Goal: Information Seeking & Learning: Check status

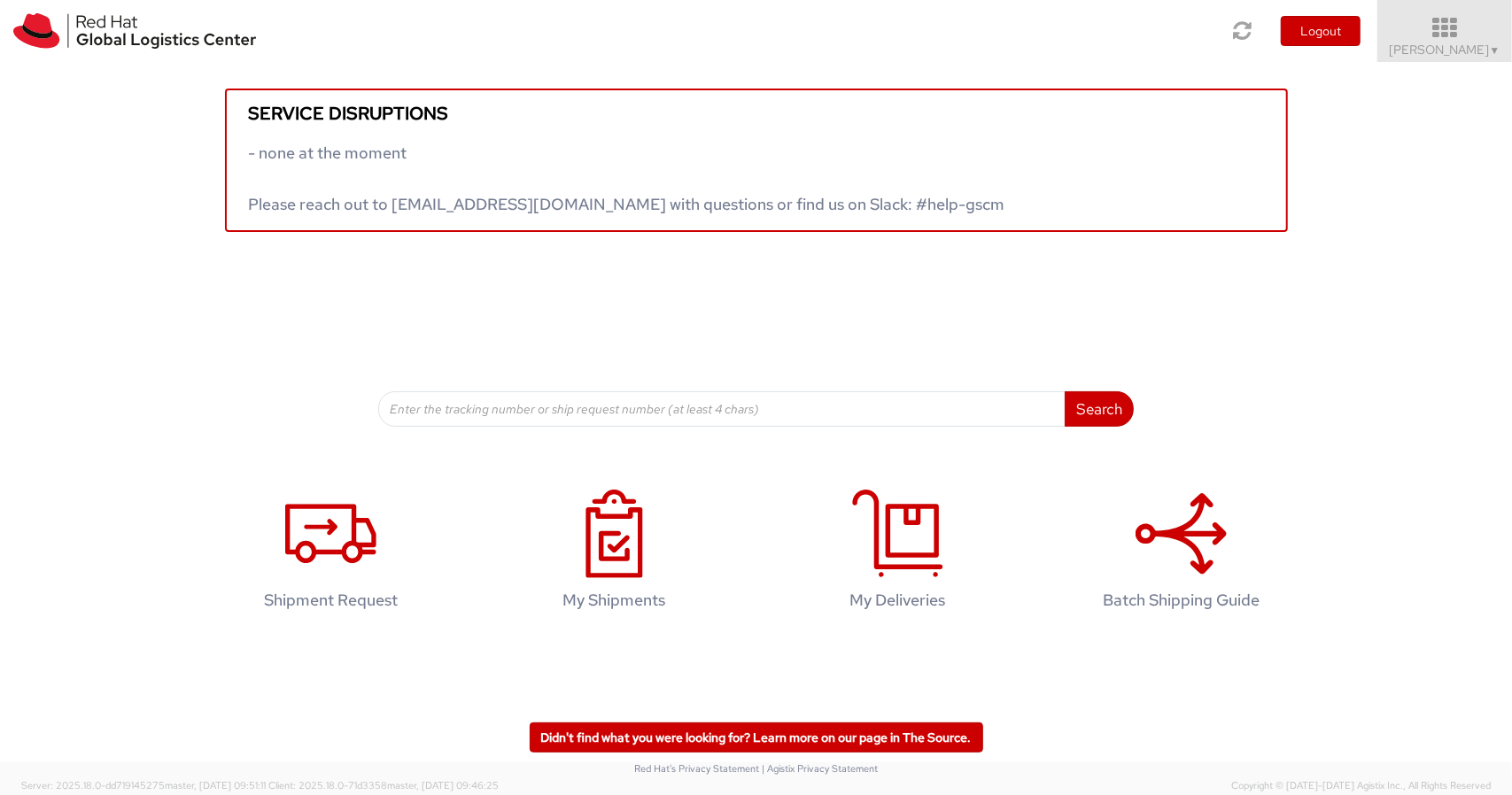
click at [1453, 38] on icon at bounding box center [1445, 27] width 155 height 25
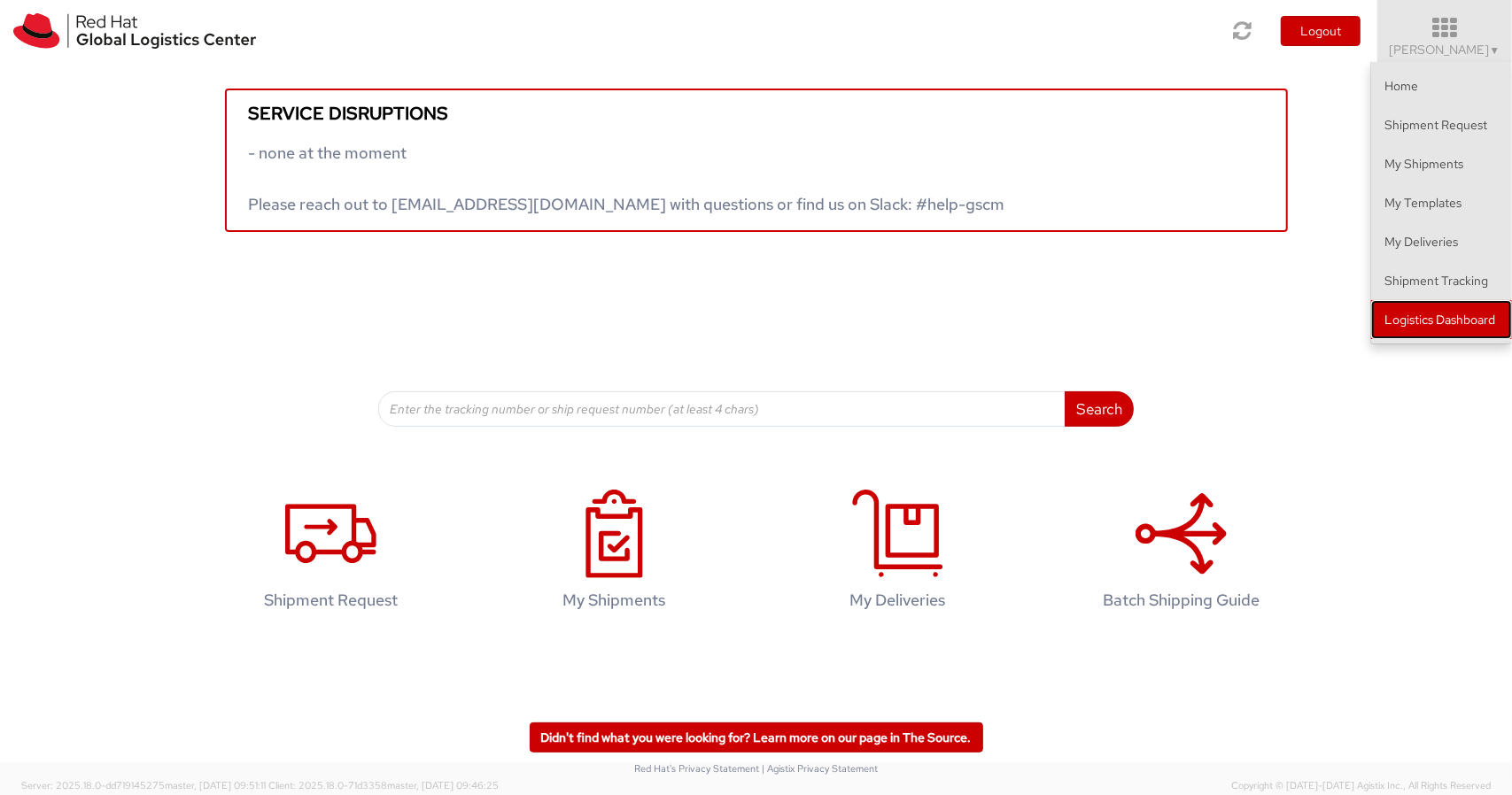
click at [1421, 327] on link "Logistics Dashboard" at bounding box center [1442, 319] width 141 height 39
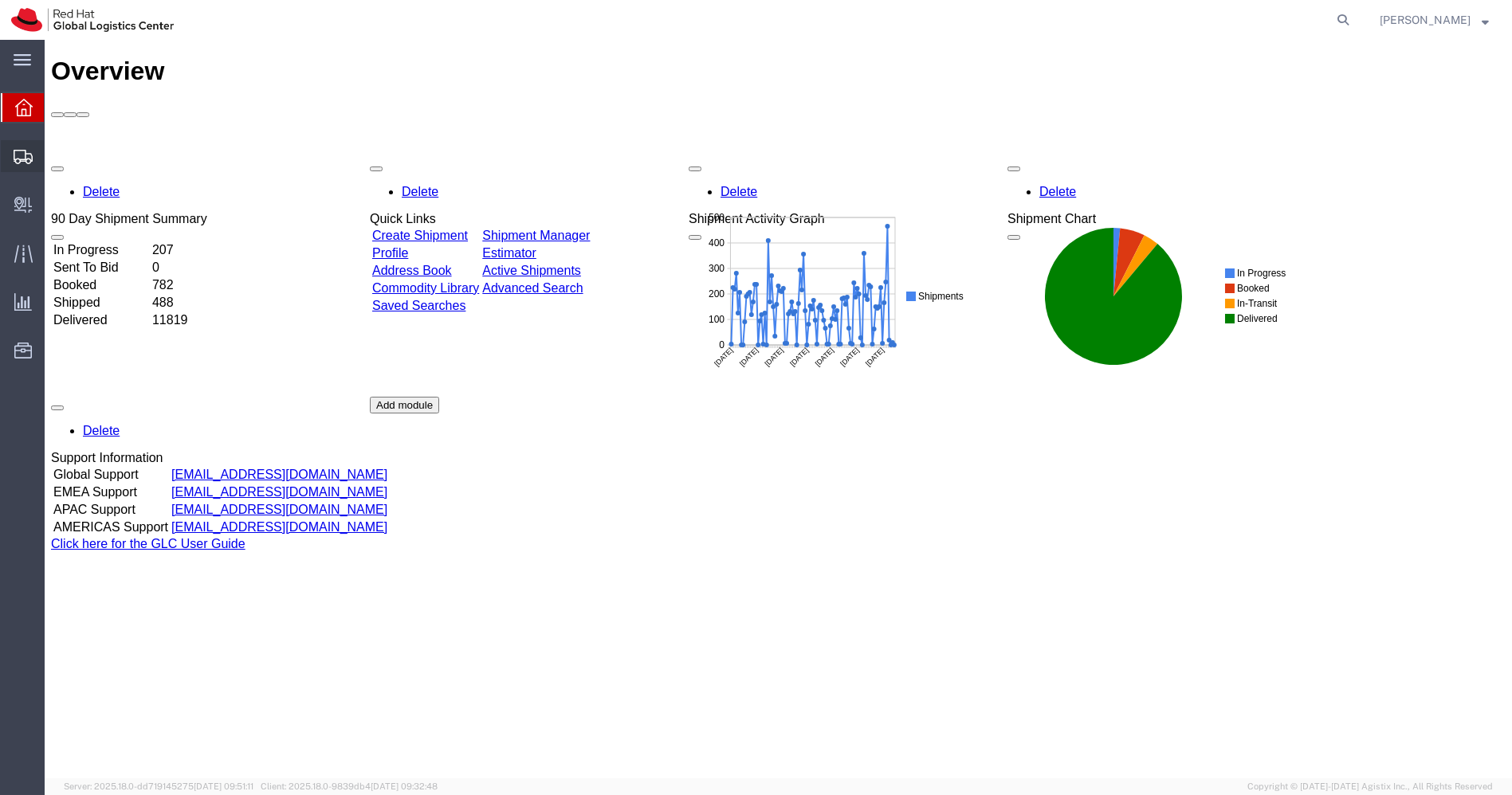
click at [55, 156] on span "Shipments" at bounding box center [49, 156] width 11 height 32
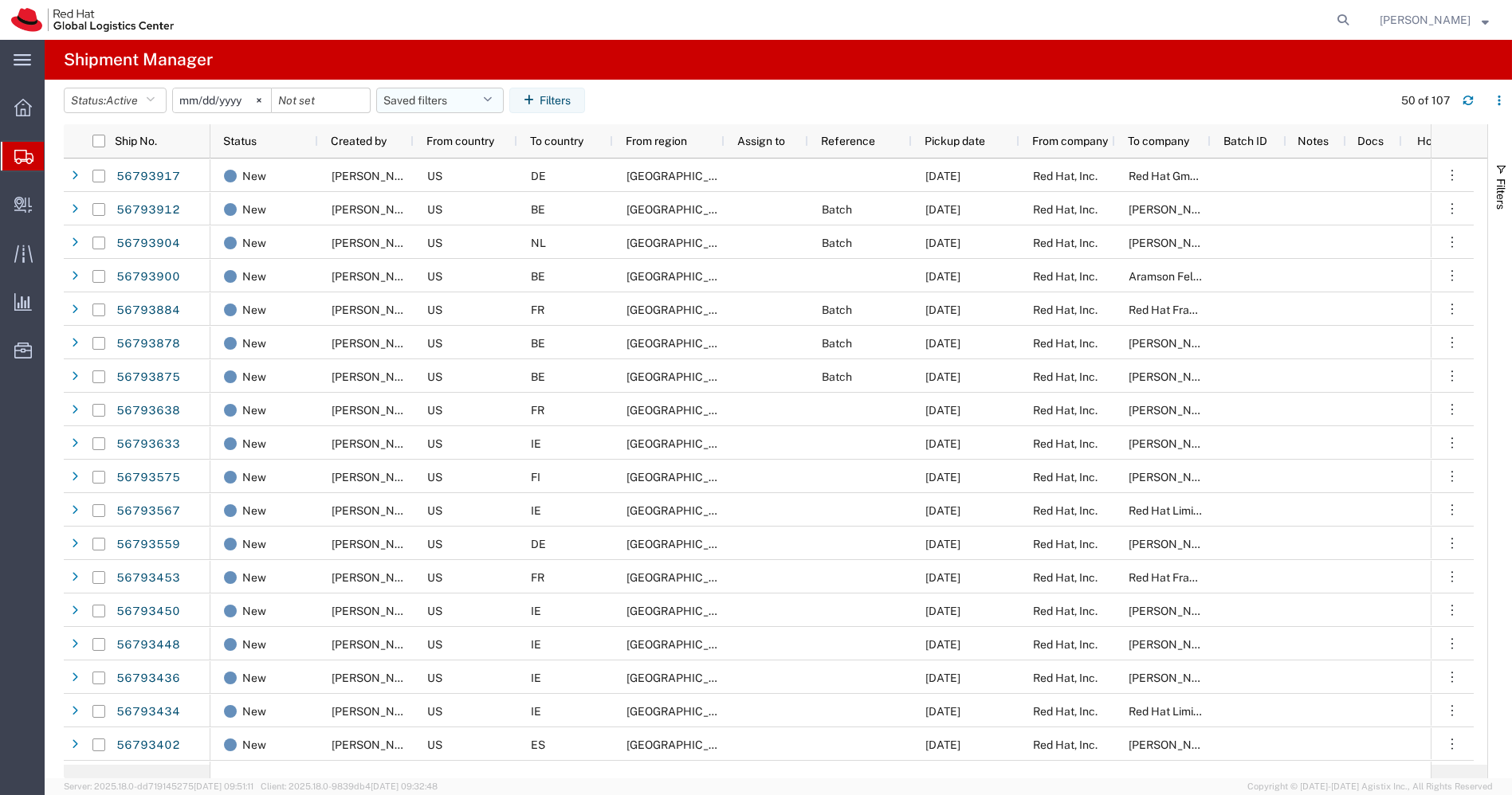
click at [498, 101] on button "Saved filters" at bounding box center [439, 100] width 127 height 25
click at [449, 168] on span "APAC" at bounding box center [483, 170] width 209 height 30
type input "[DATE]"
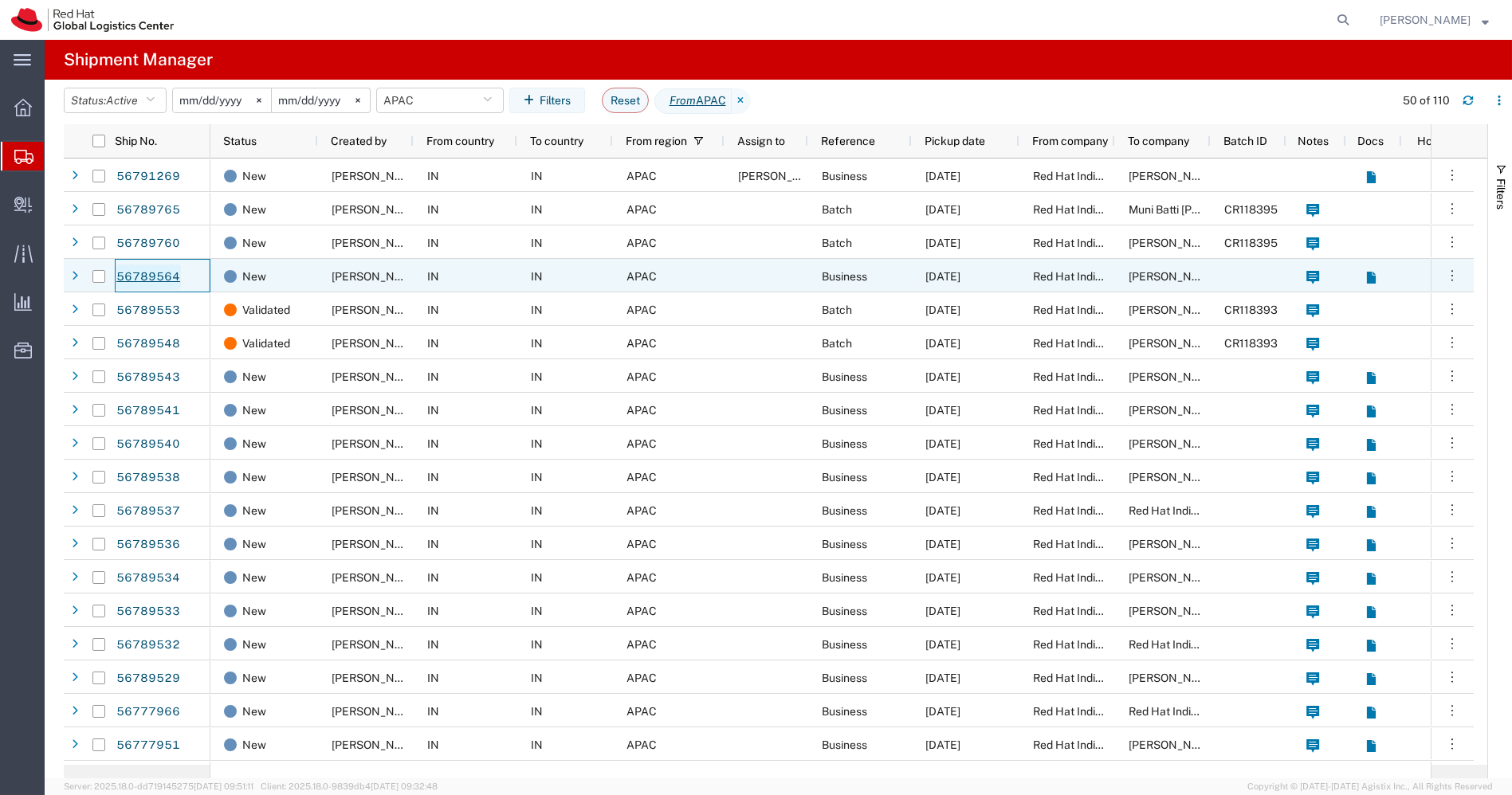
click at [158, 271] on link "56789564" at bounding box center [149, 277] width 66 height 25
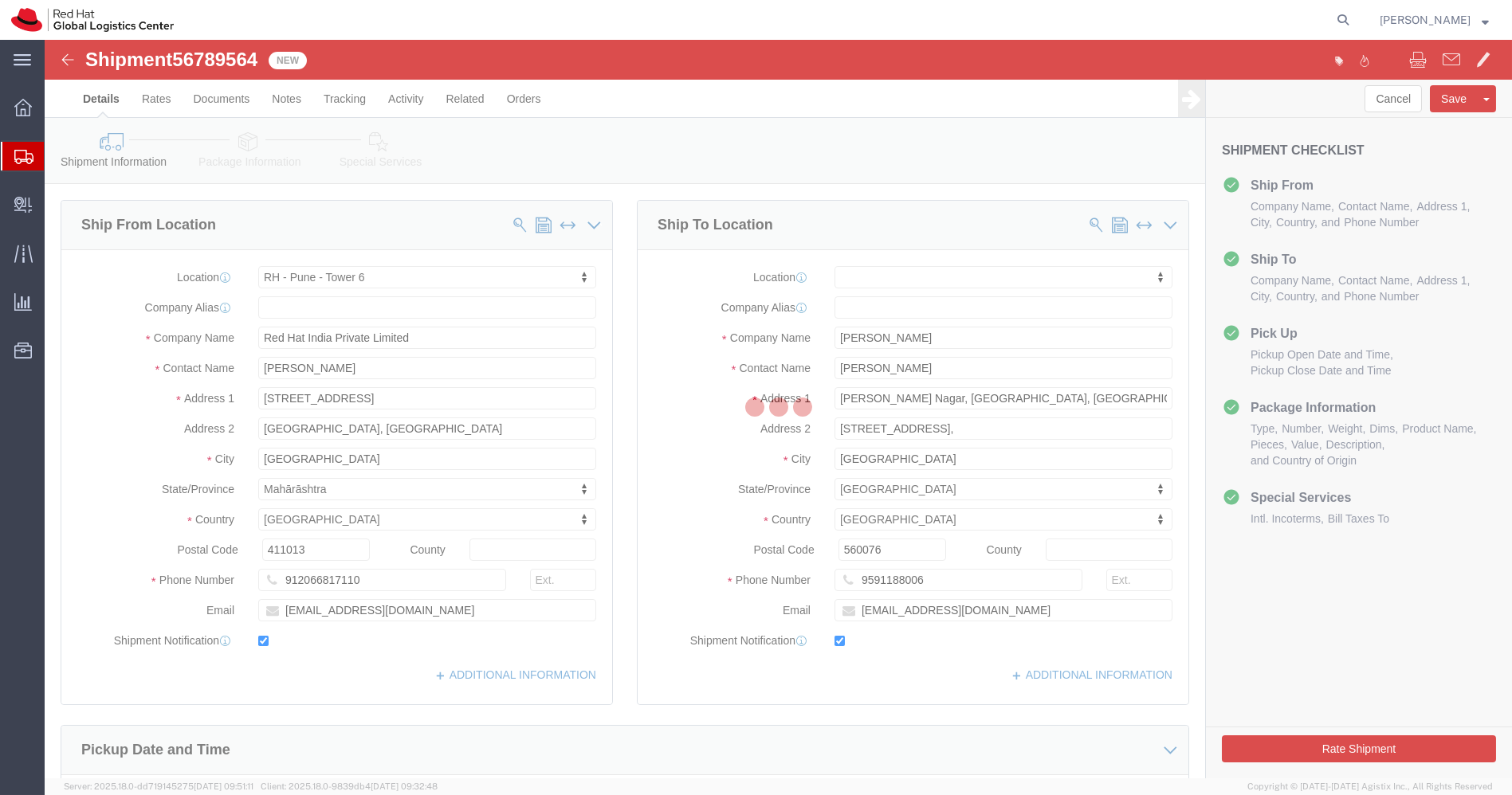
select select "38432"
select select
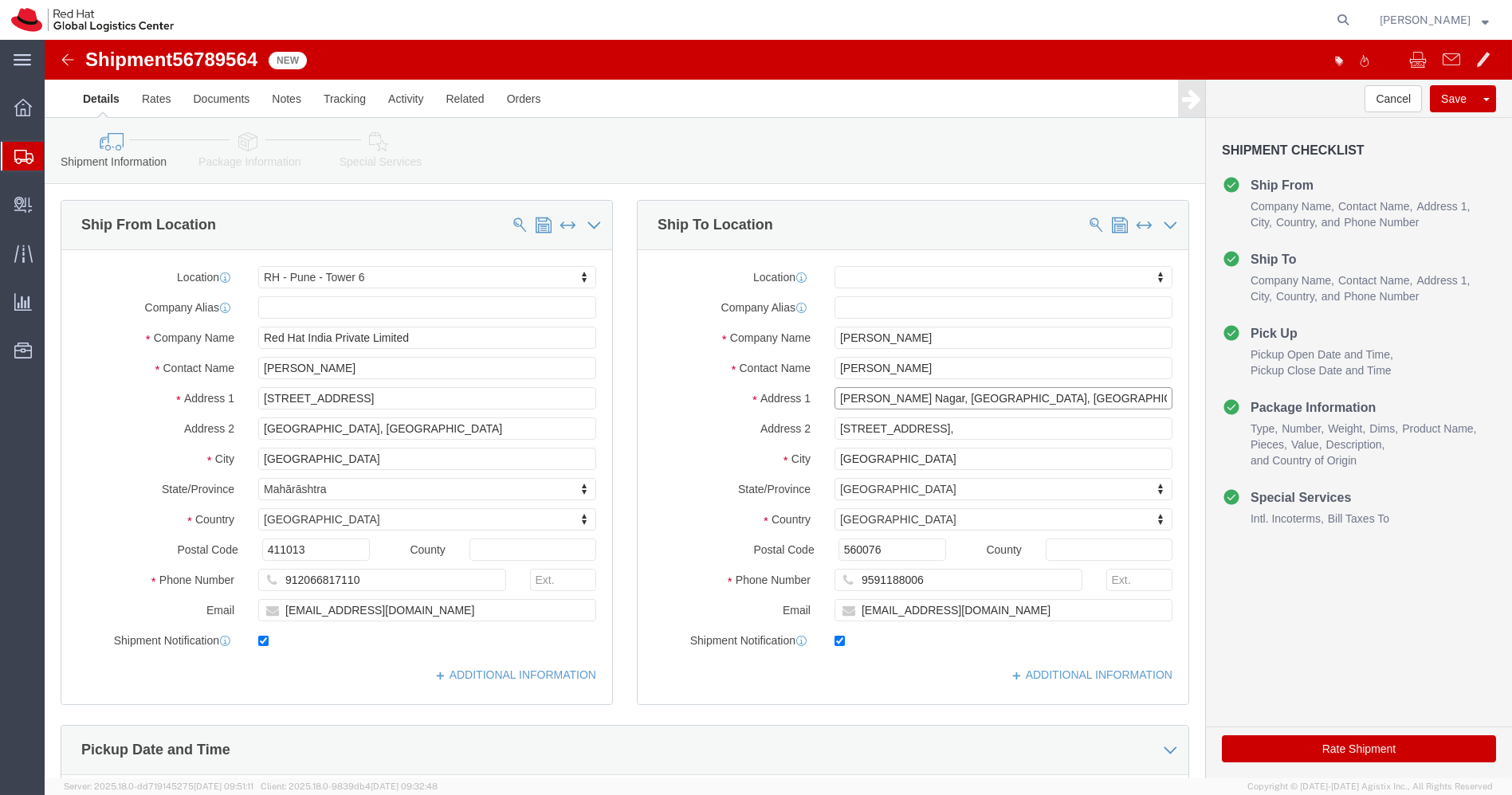
drag, startPoint x: 1058, startPoint y: 358, endPoint x: 735, endPoint y: 351, distance: 323.1
click div "Address 1 Tejaswini Nagar, Doddakamanahalli, Bannerghatta"
click input "485/13, Valmark Cityville,"
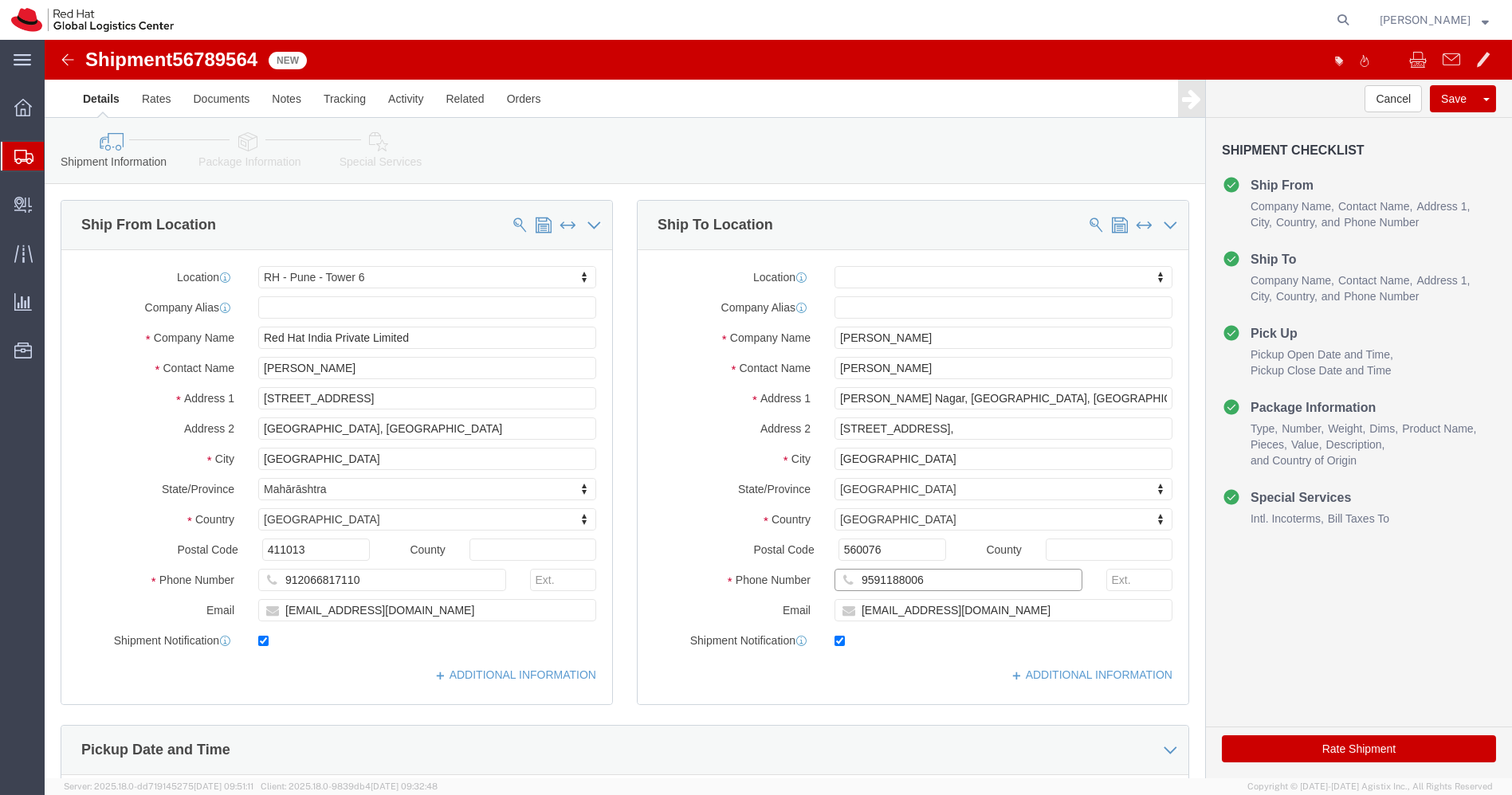
click input "9591188006"
click input "[PERSON_NAME]"
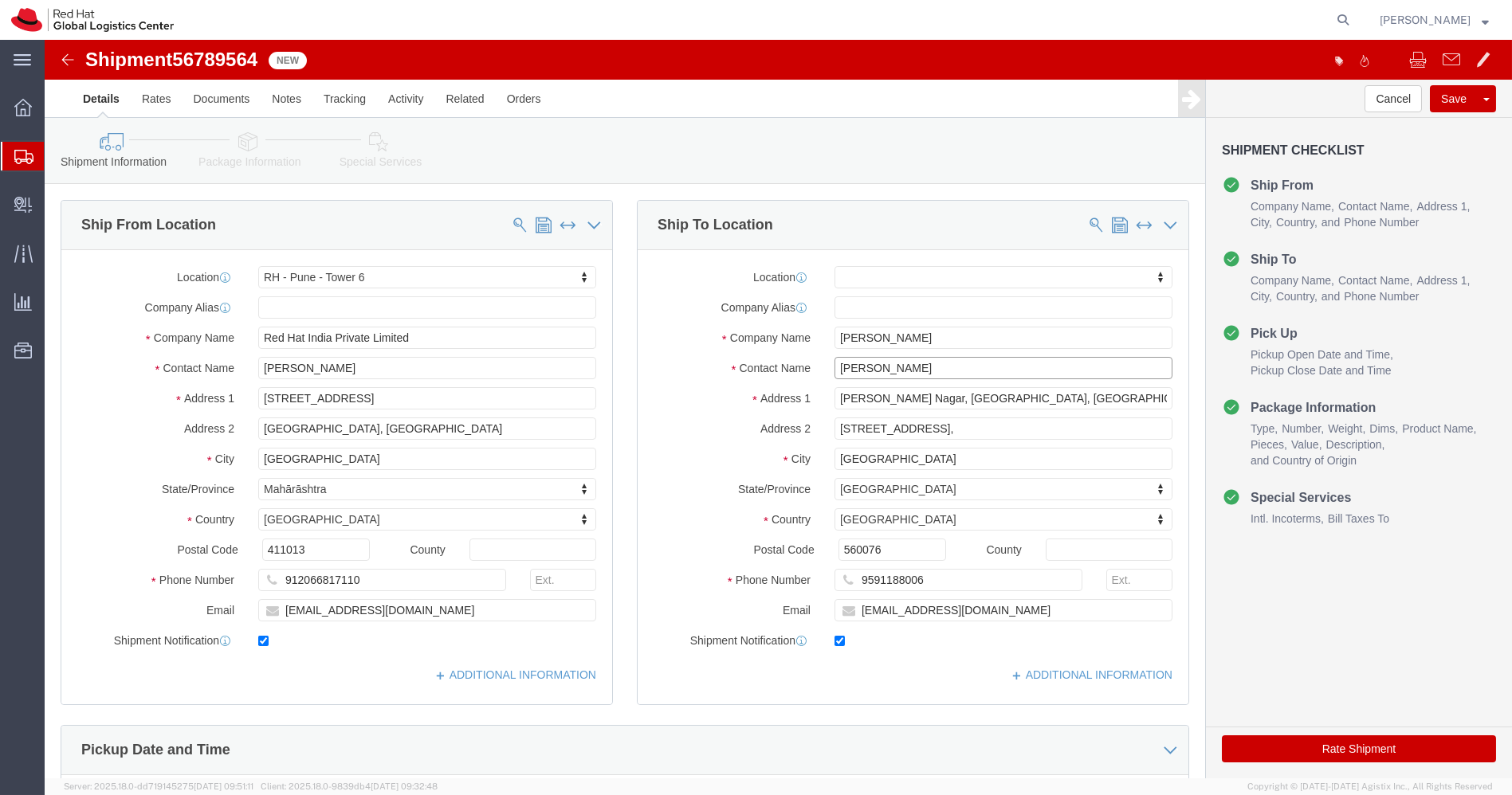
click input "[PERSON_NAME]"
click icon
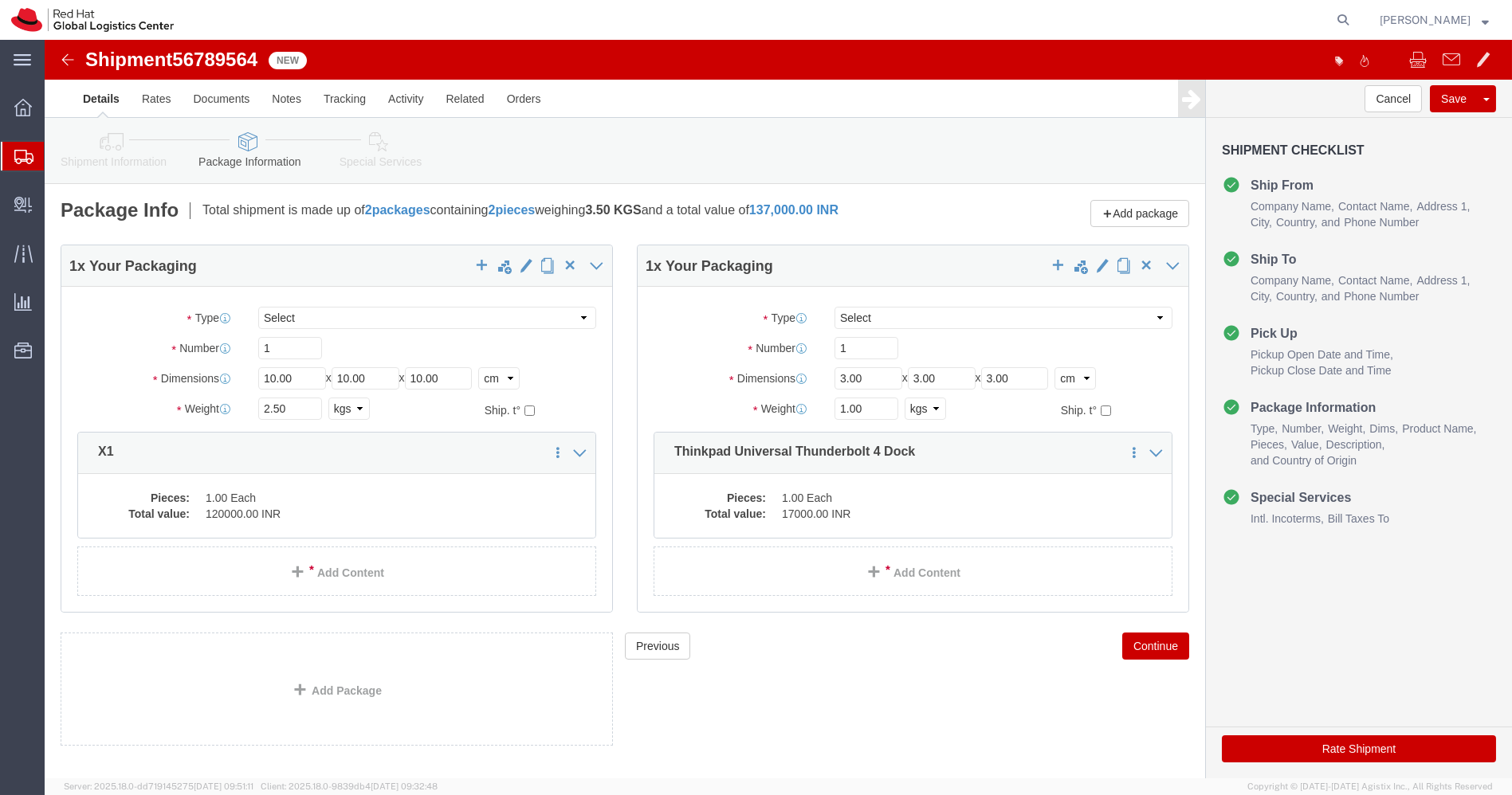
click img
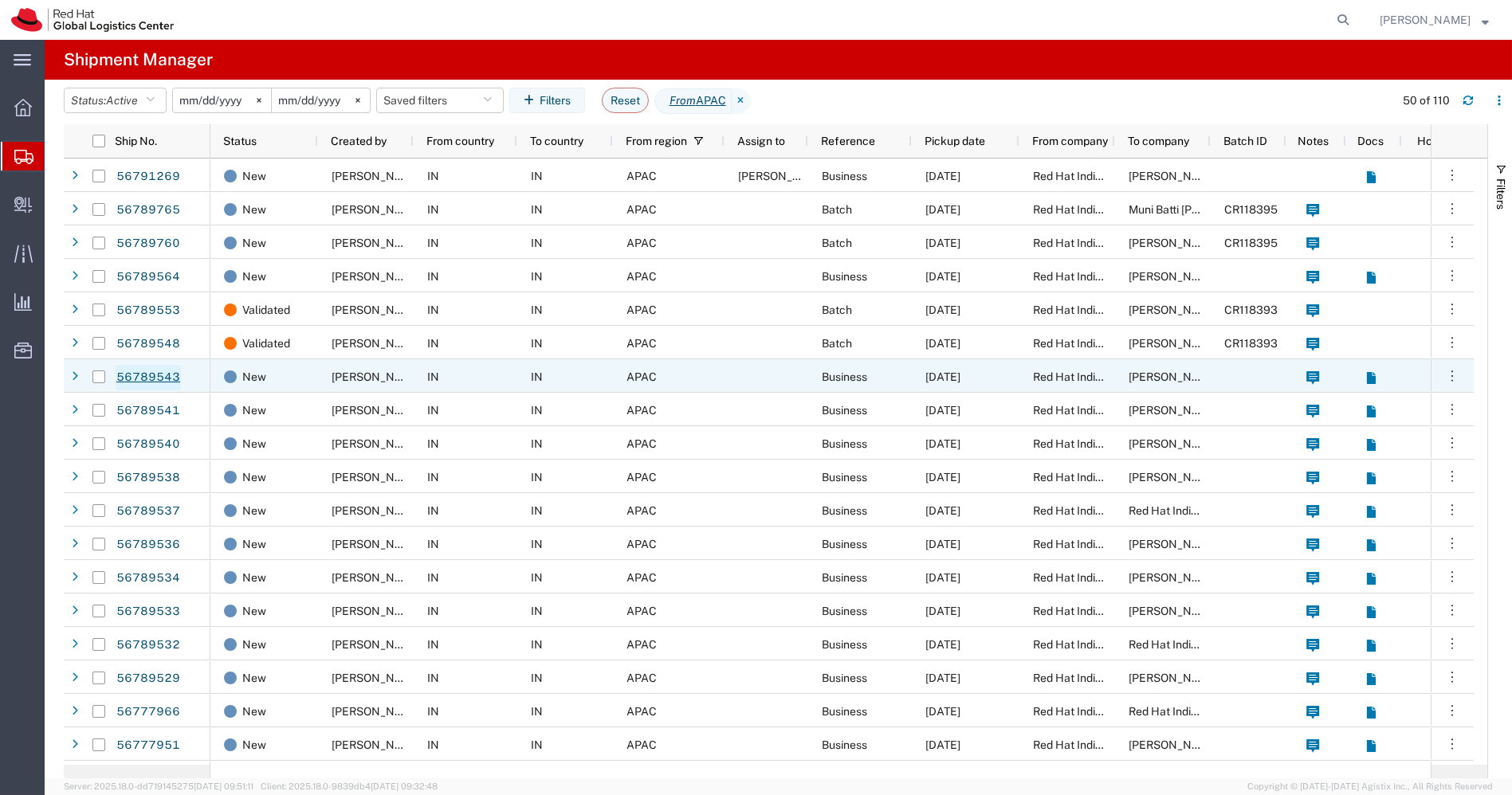
click at [149, 375] on link "56789543" at bounding box center [149, 377] width 66 height 25
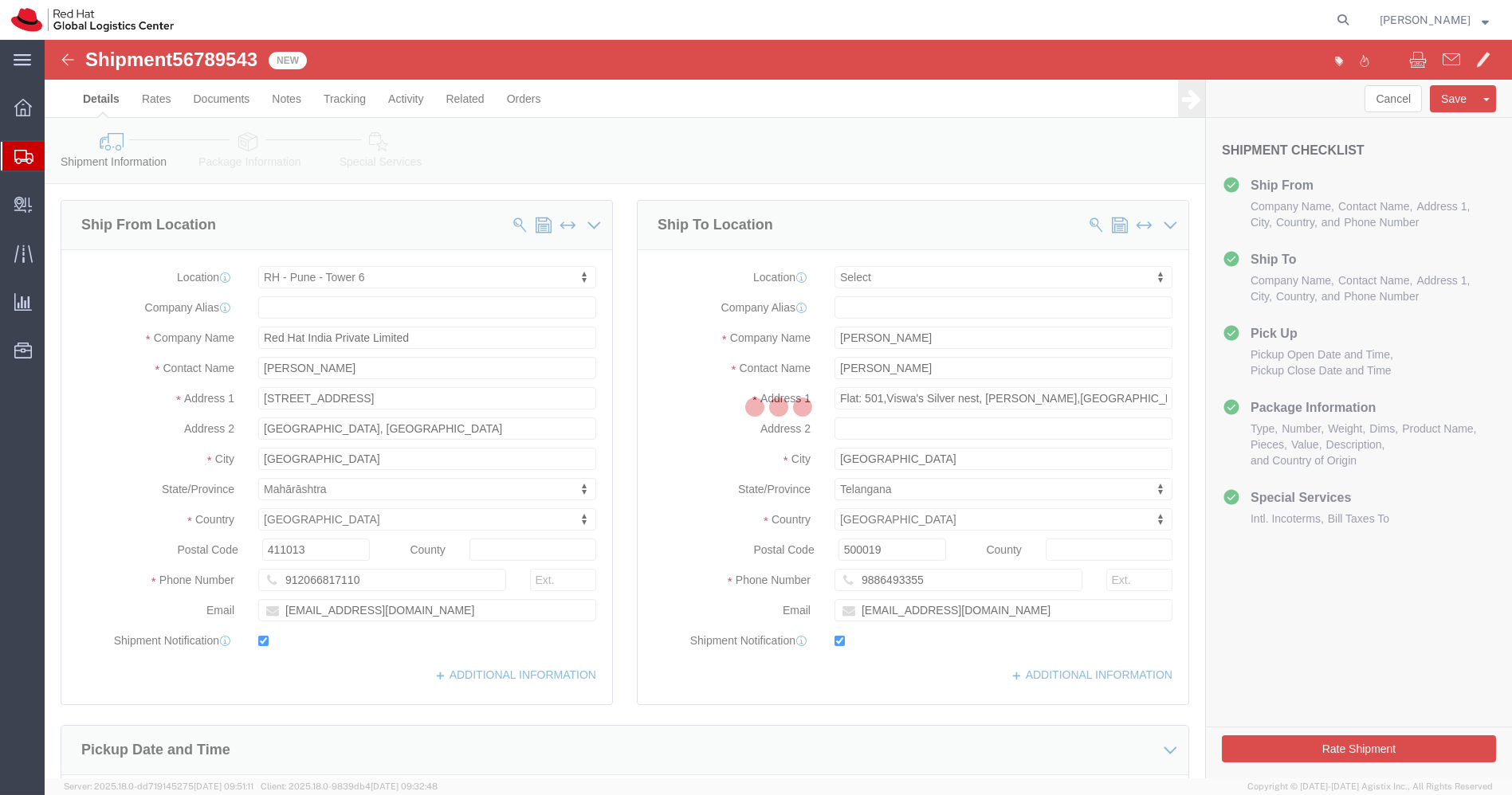
select select "38432"
select select
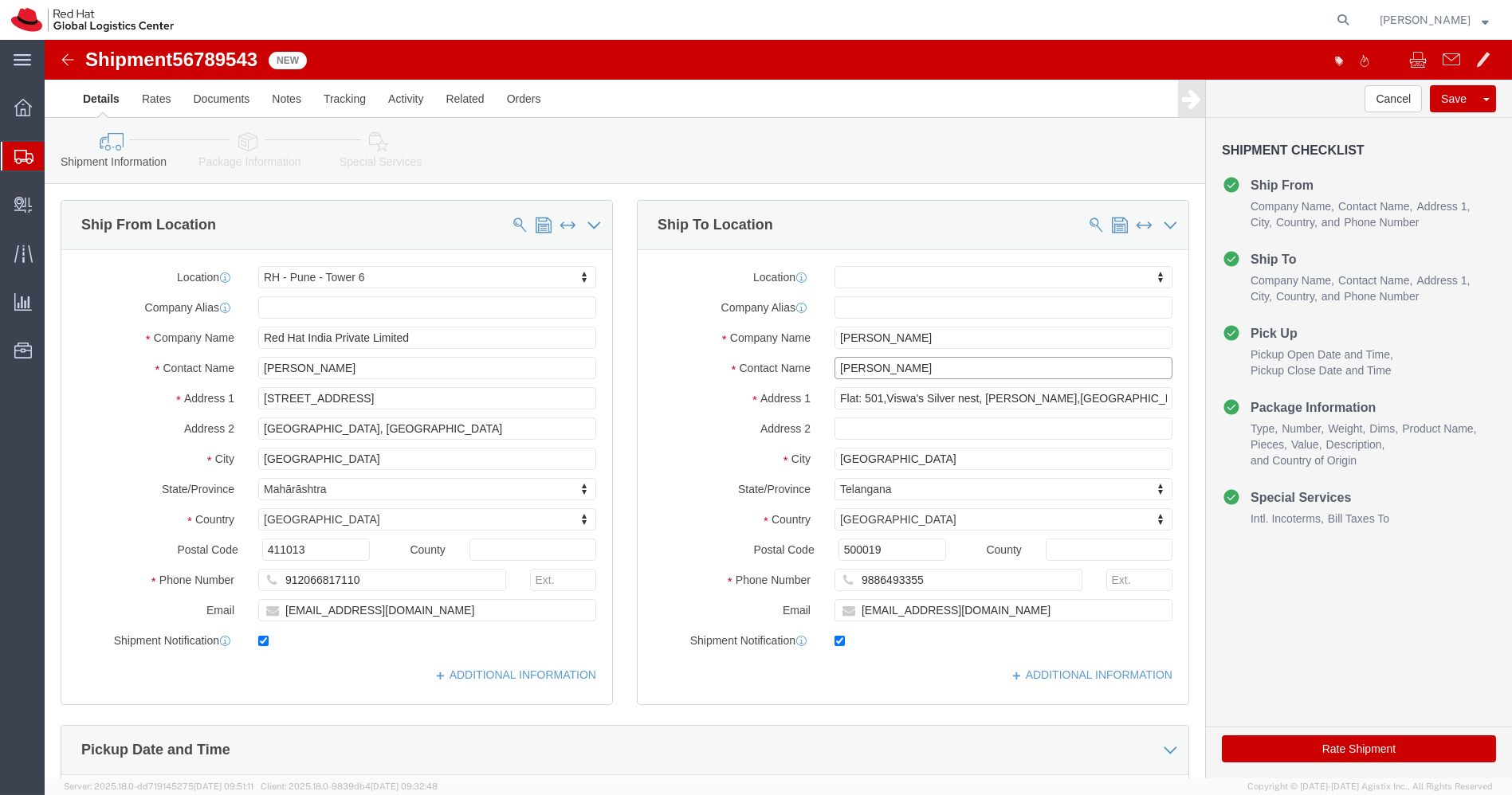
drag, startPoint x: 934, startPoint y: 326, endPoint x: 551, endPoint y: 378, distance: 386.5
click div "Ship From Location Location [GEOGRAPHIC_DATA] - [GEOGRAPHIC_DATA] - [GEOGRAPHIC…"
drag, startPoint x: 933, startPoint y: 358, endPoint x: 1098, endPoint y: 355, distance: 165.0
click input "Flat: 501,Viswa's Silver nest, Osman Nagar,Tellapur"
type input "Flat: 501,Viswa's Silver nest,"
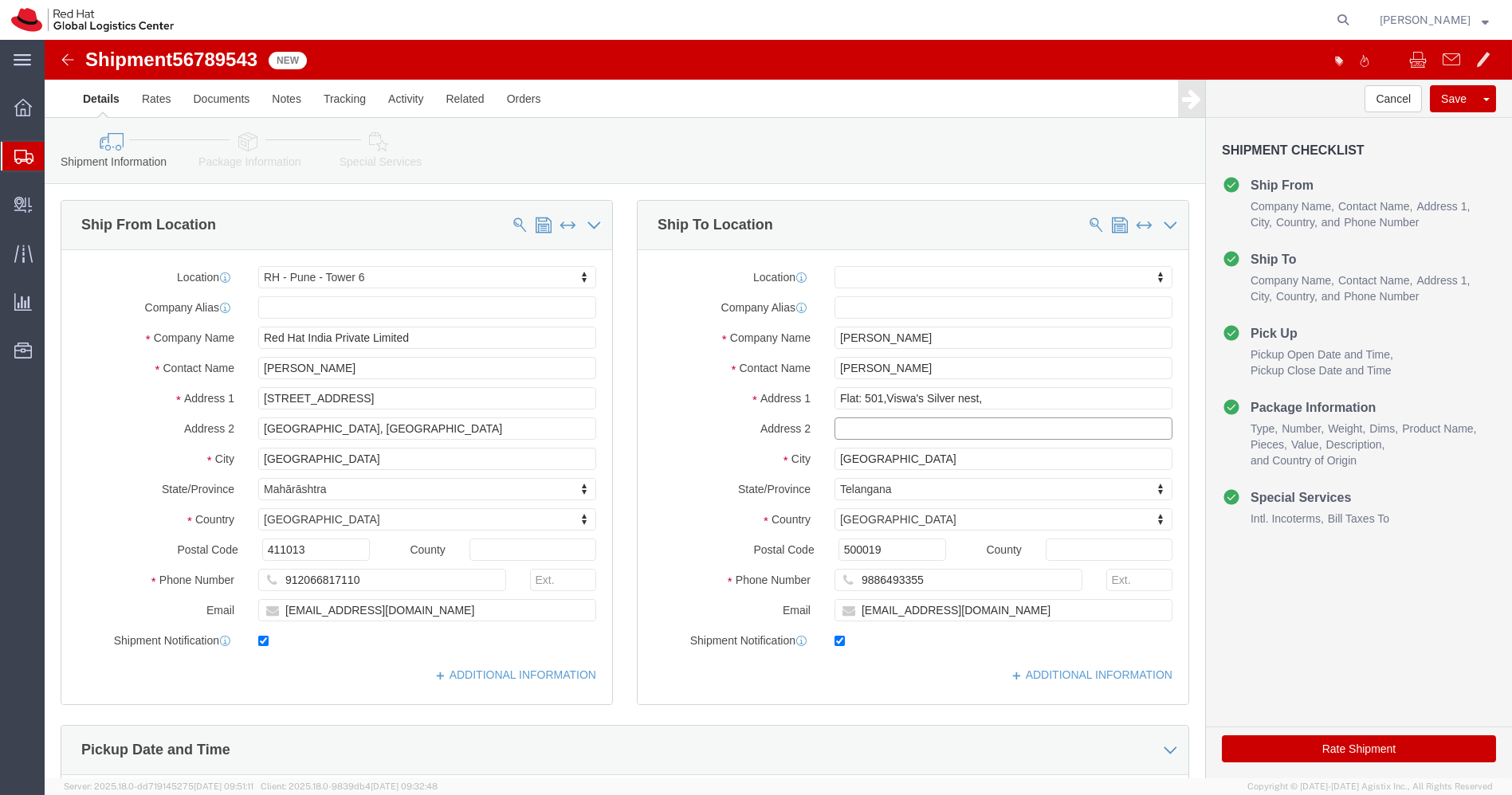
paste input "Osman Nagar,Tellapur"
type input "Osman Nagar,Tellapur"
drag, startPoint x: 977, startPoint y: 563, endPoint x: 636, endPoint y: 578, distance: 341.3
click div "Email knallamo@redhat.com"
click link "Package Information"
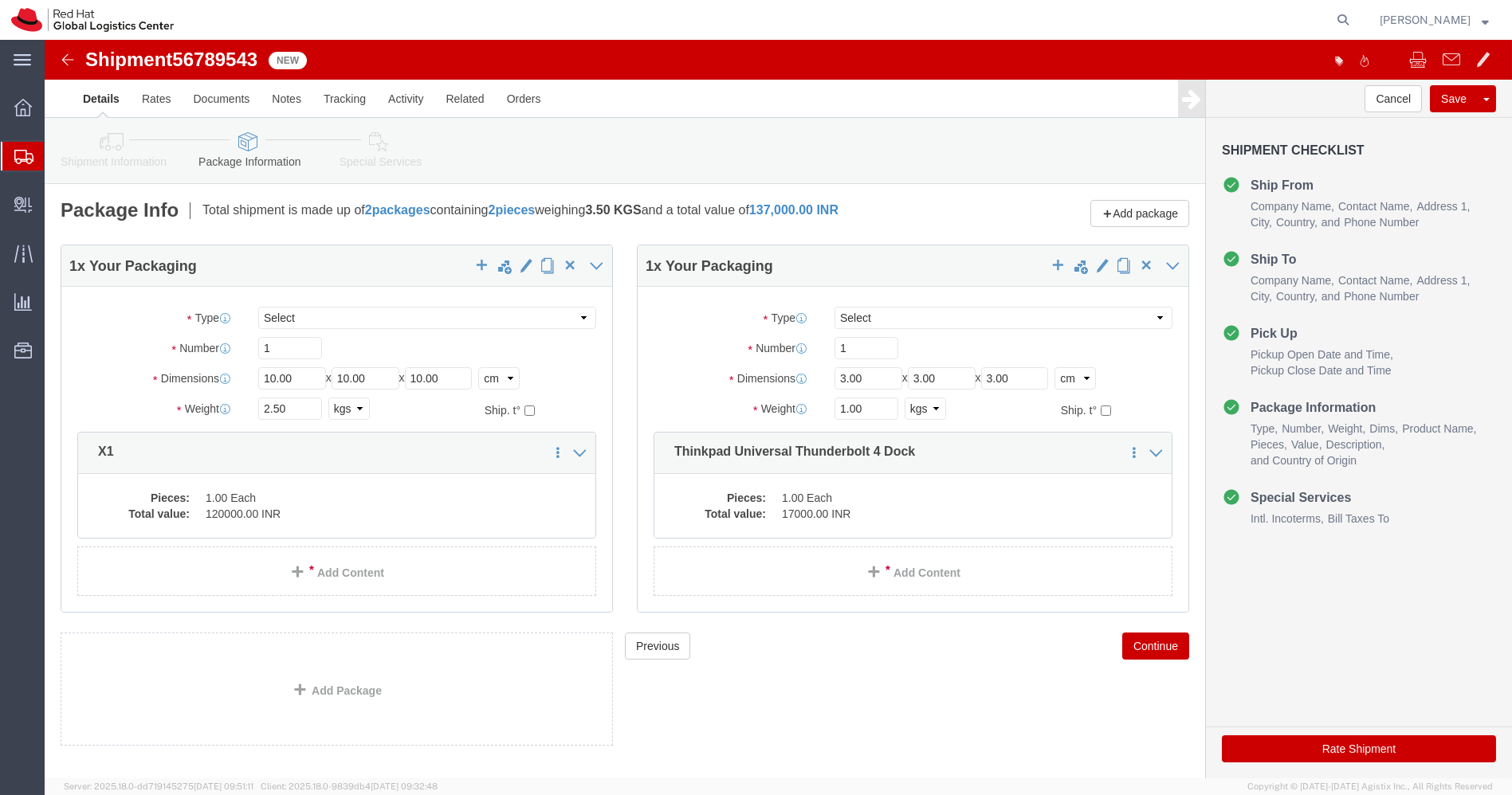
click img
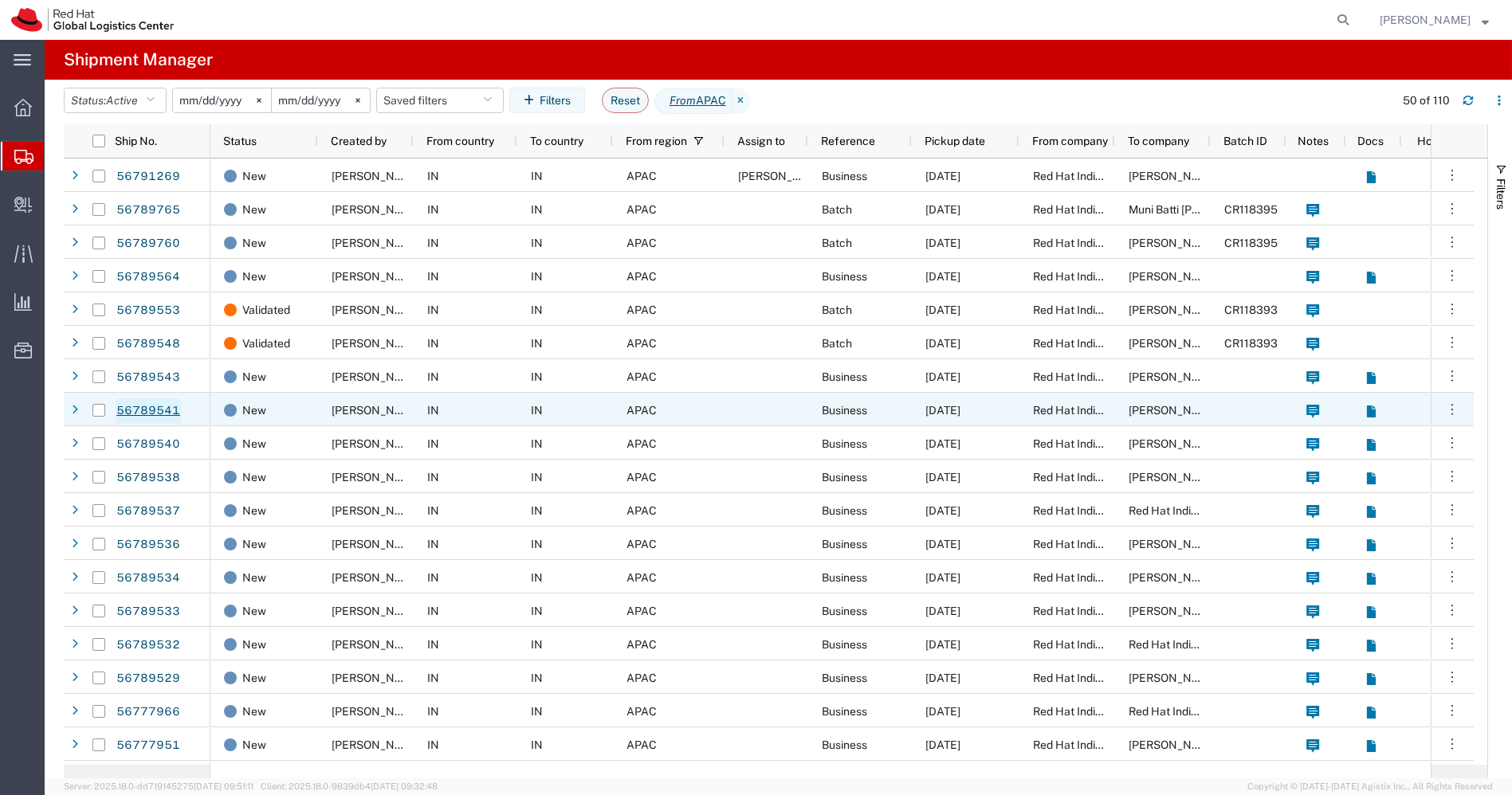
click at [168, 411] on link "56789541" at bounding box center [149, 411] width 66 height 25
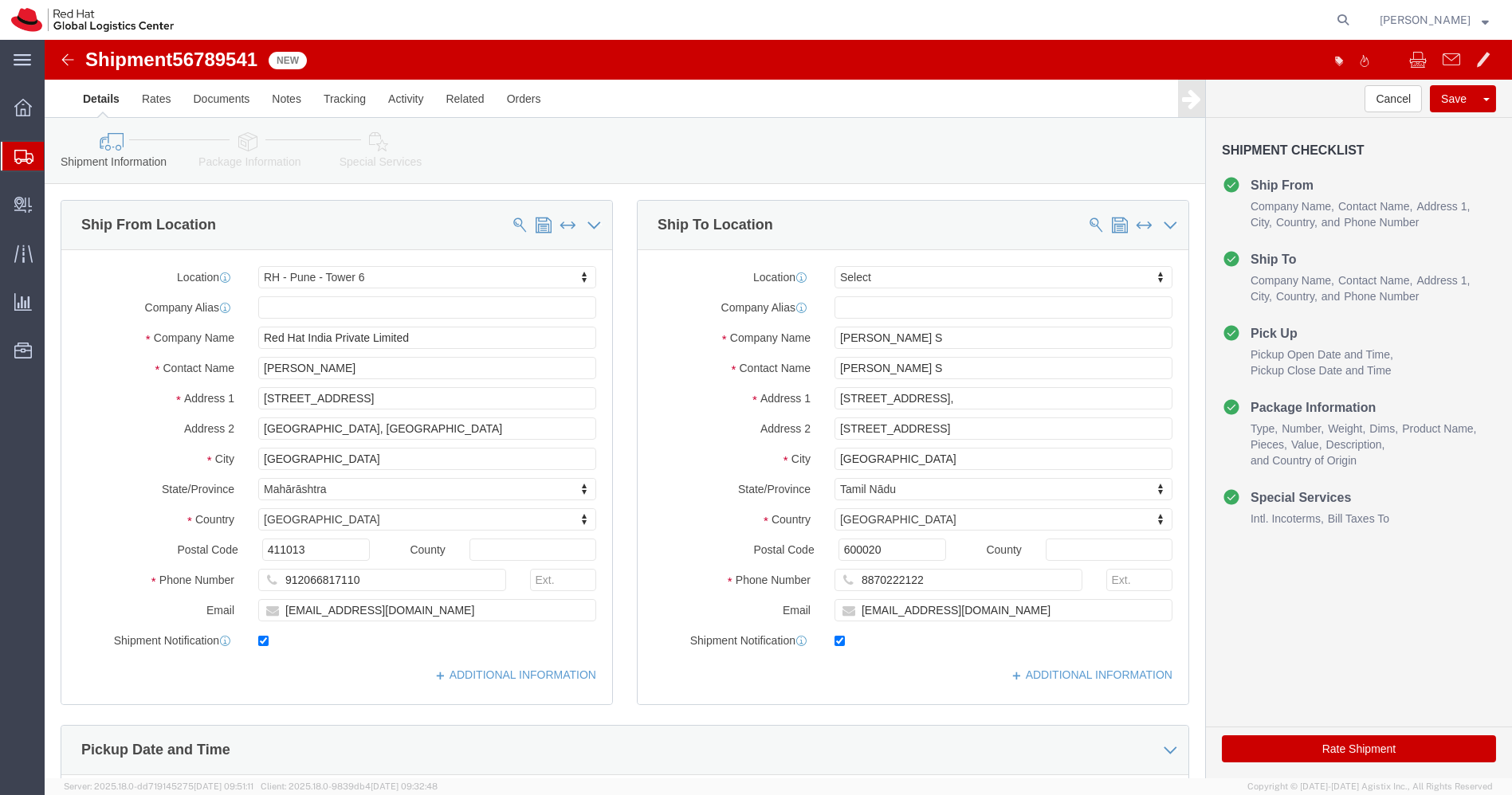
select select "38432"
select select
drag, startPoint x: 974, startPoint y: 386, endPoint x: 724, endPoint y: 384, distance: 250.0
click div "Address 2 1st Street Parameswari Nagar, Adyar, Chennai 600020"
click input "8870222122"
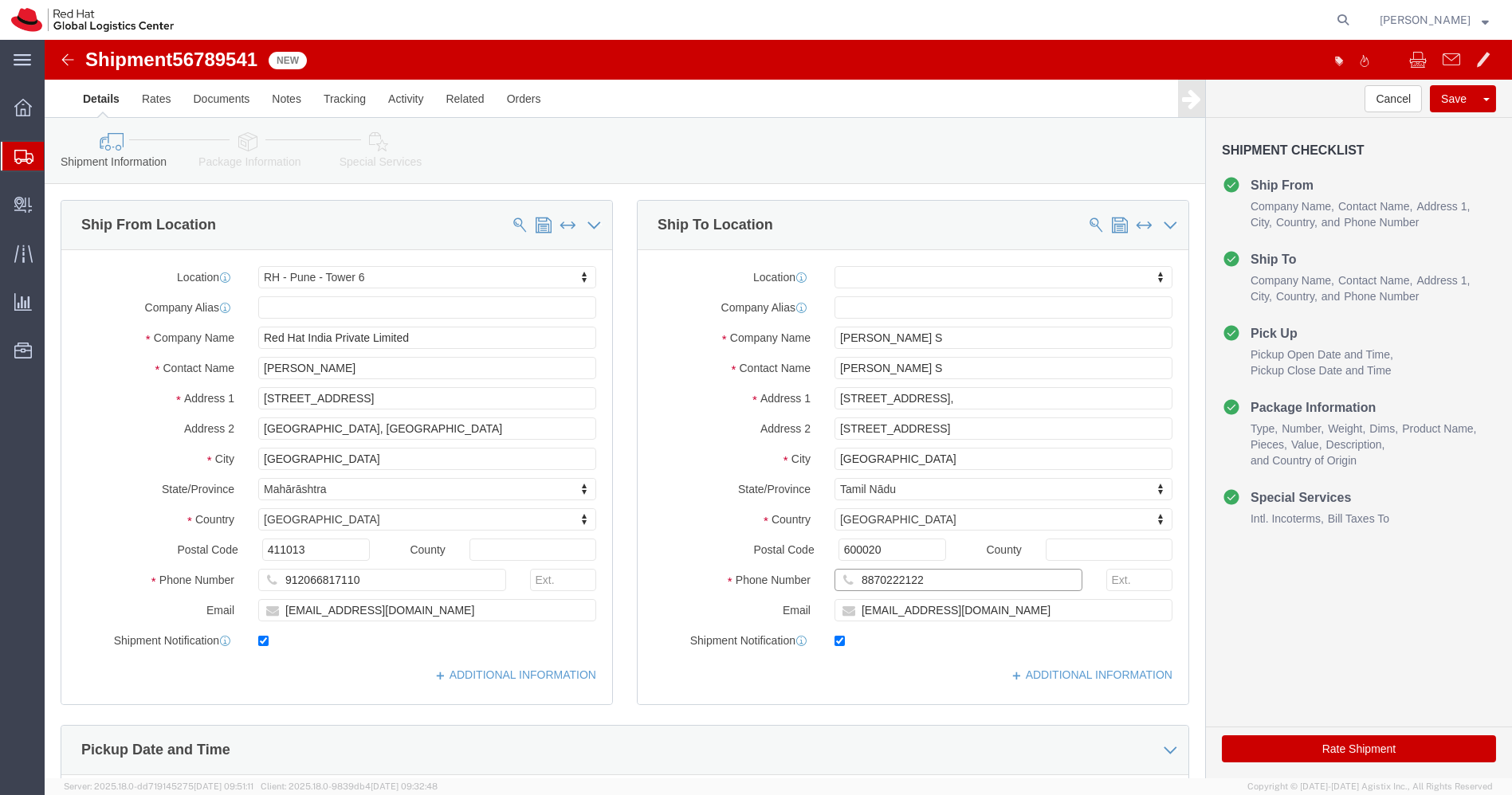
click input "8870222122"
click input "[PERSON_NAME] S"
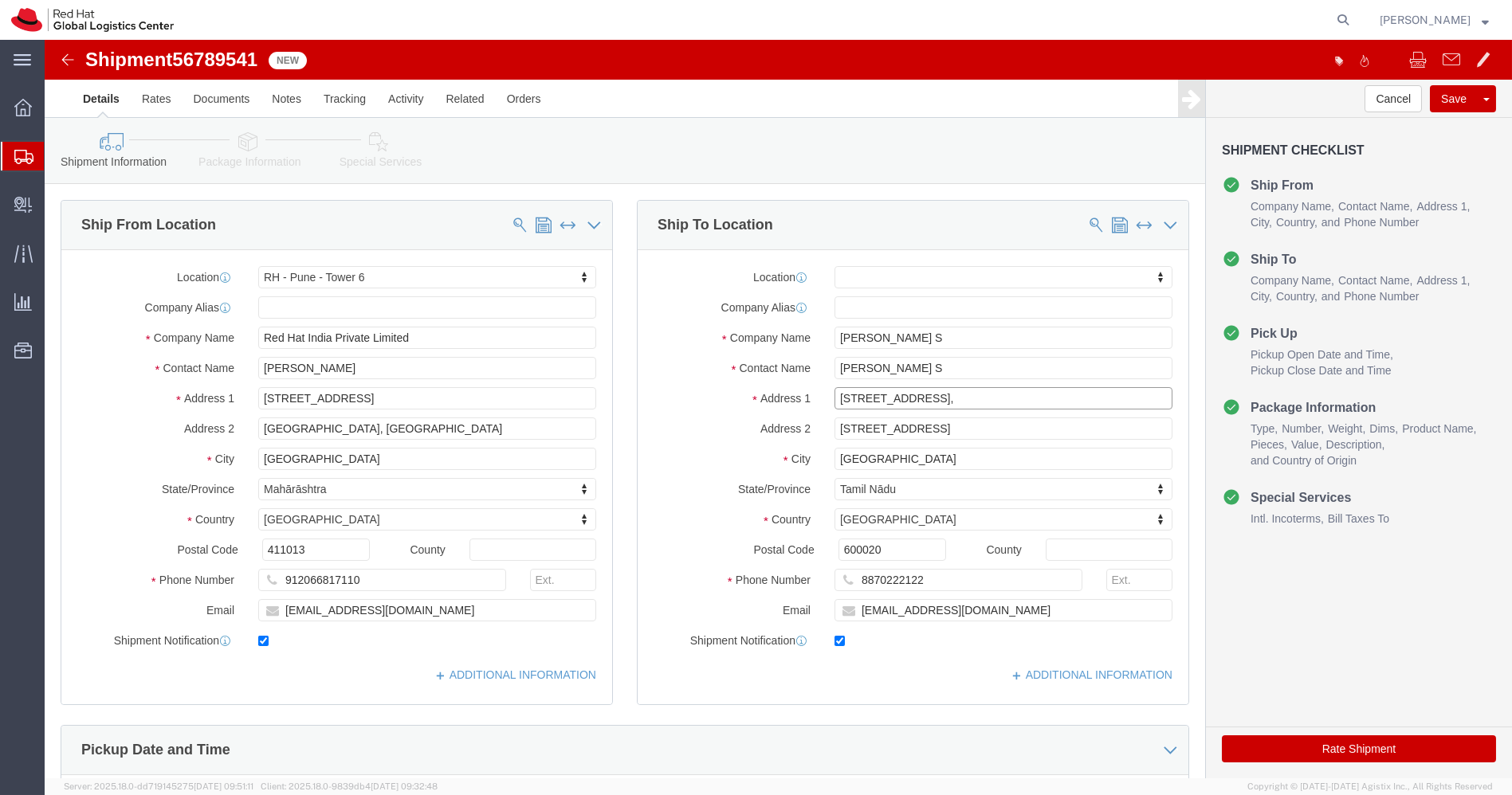
click input "19/4, 1st Floor,"
click input "8870222122"
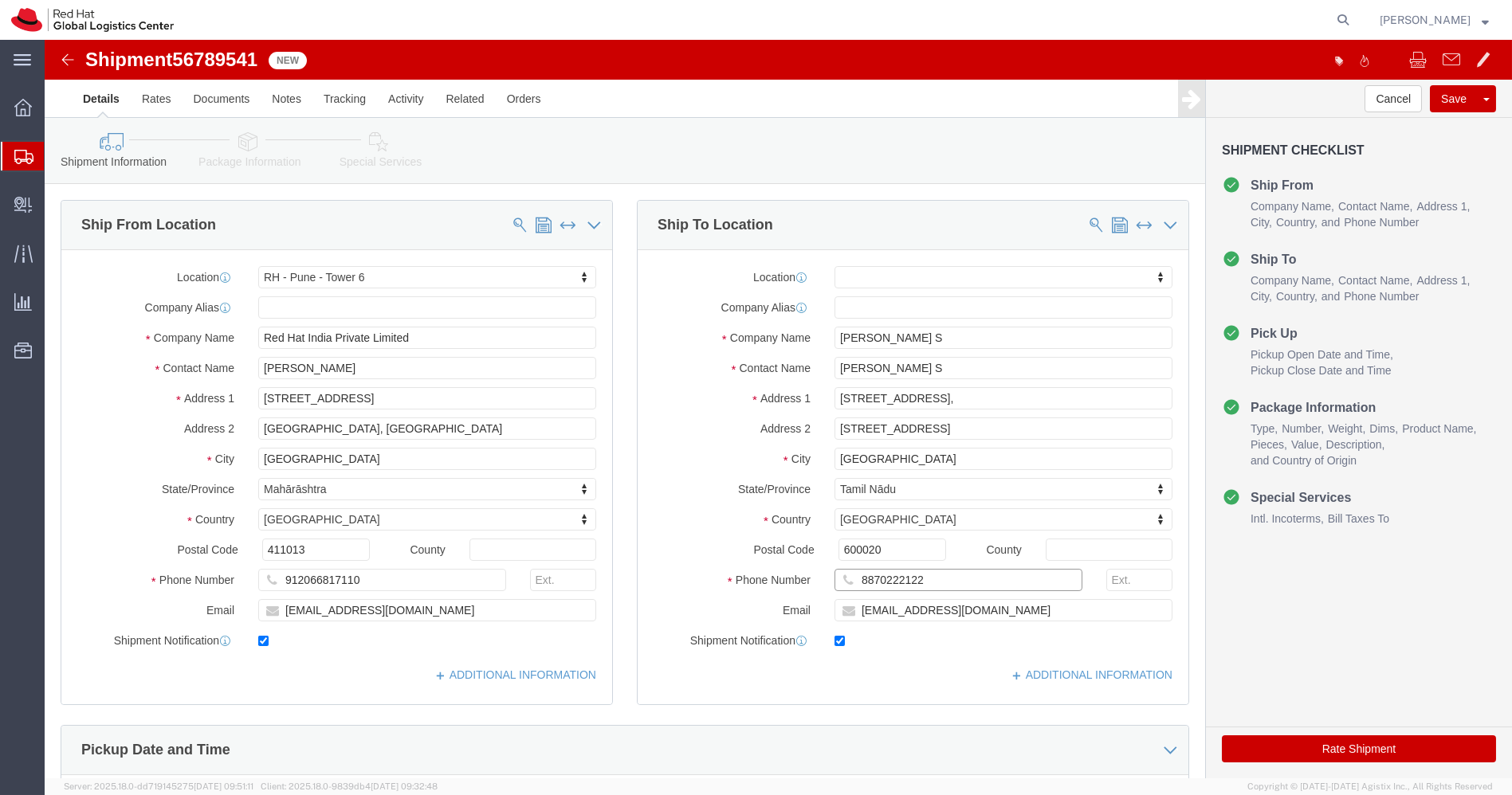
click input "8870222122"
click icon
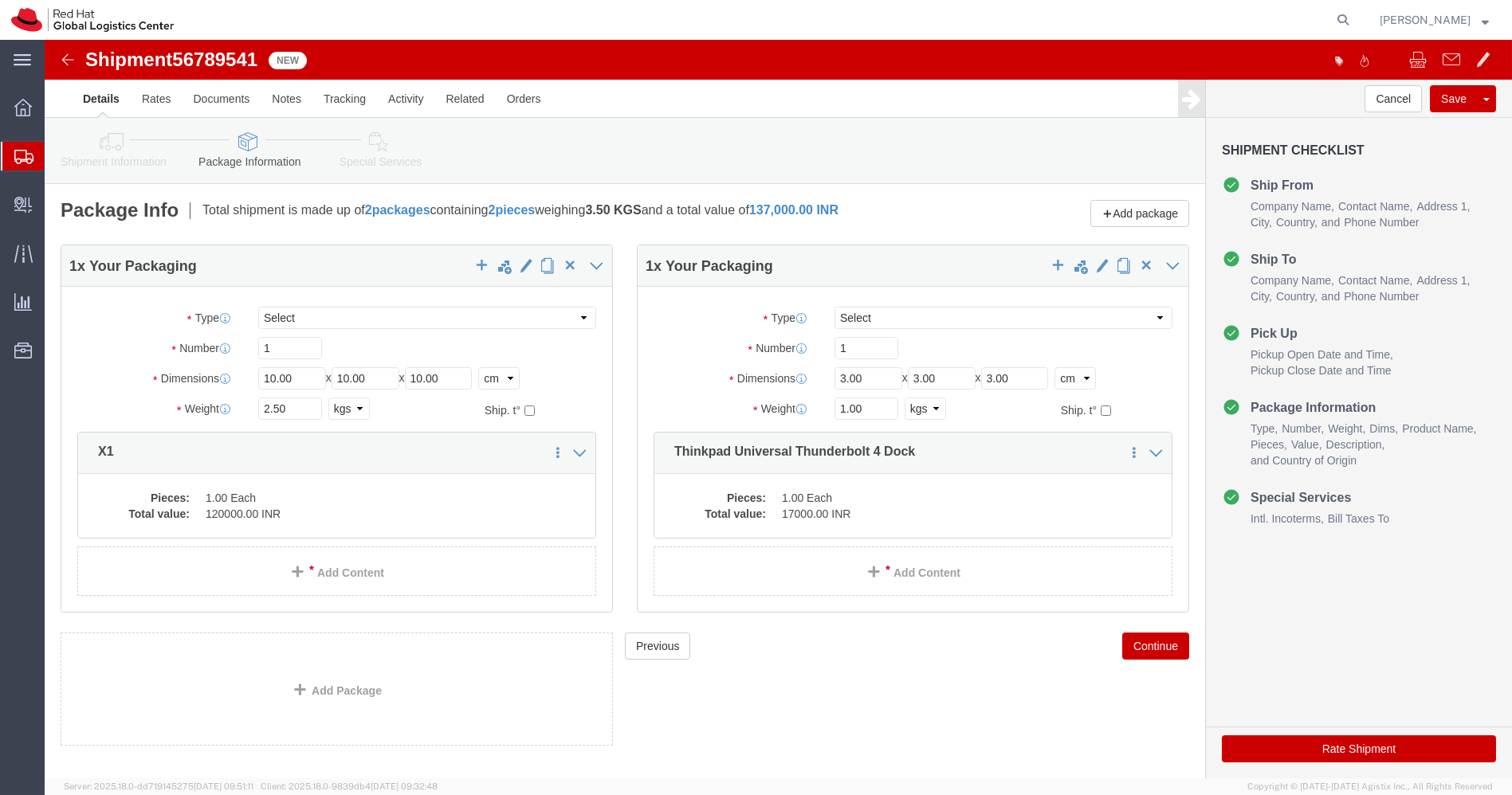
click img
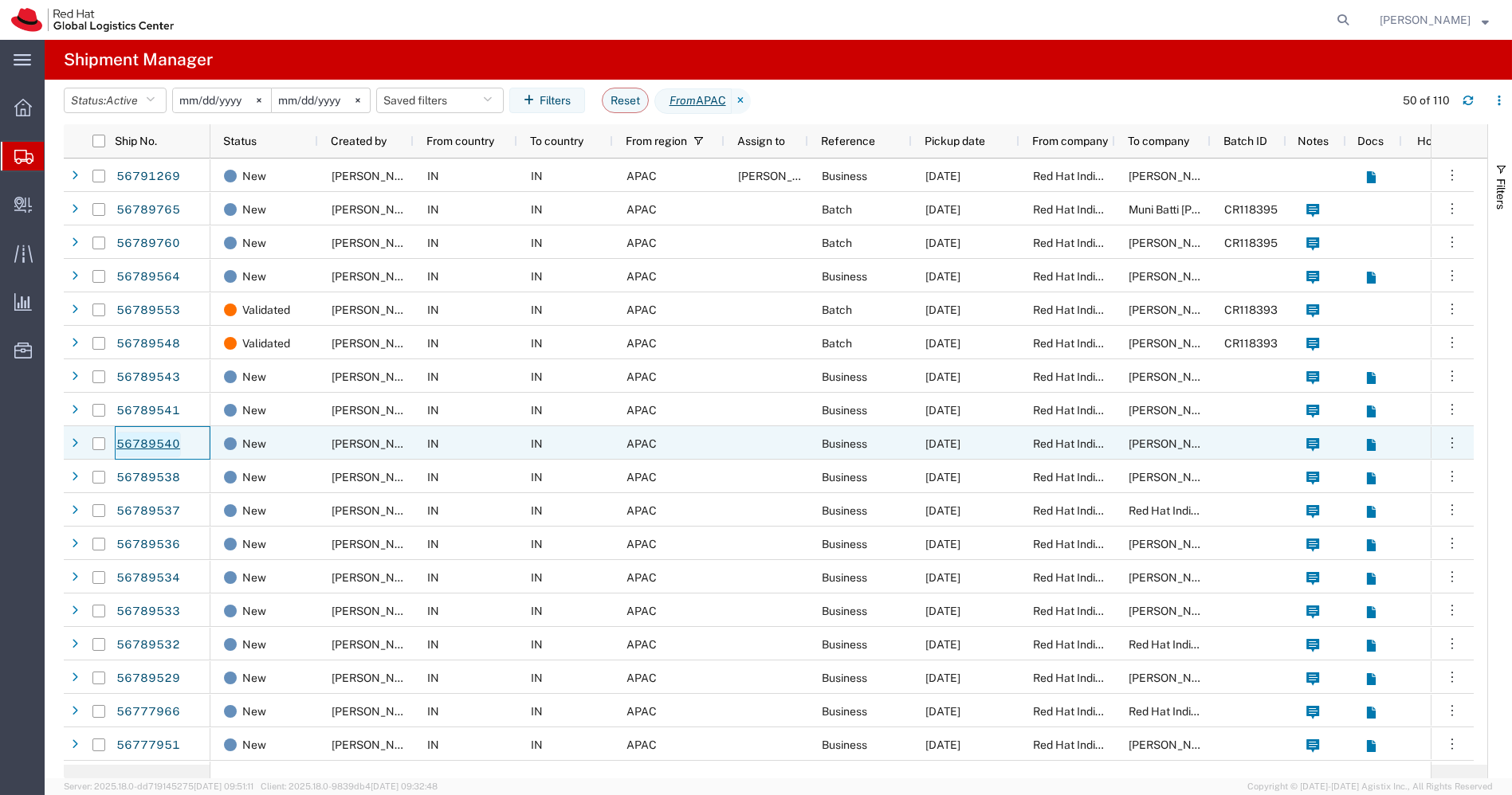
click at [155, 444] on link "56789540" at bounding box center [149, 444] width 66 height 25
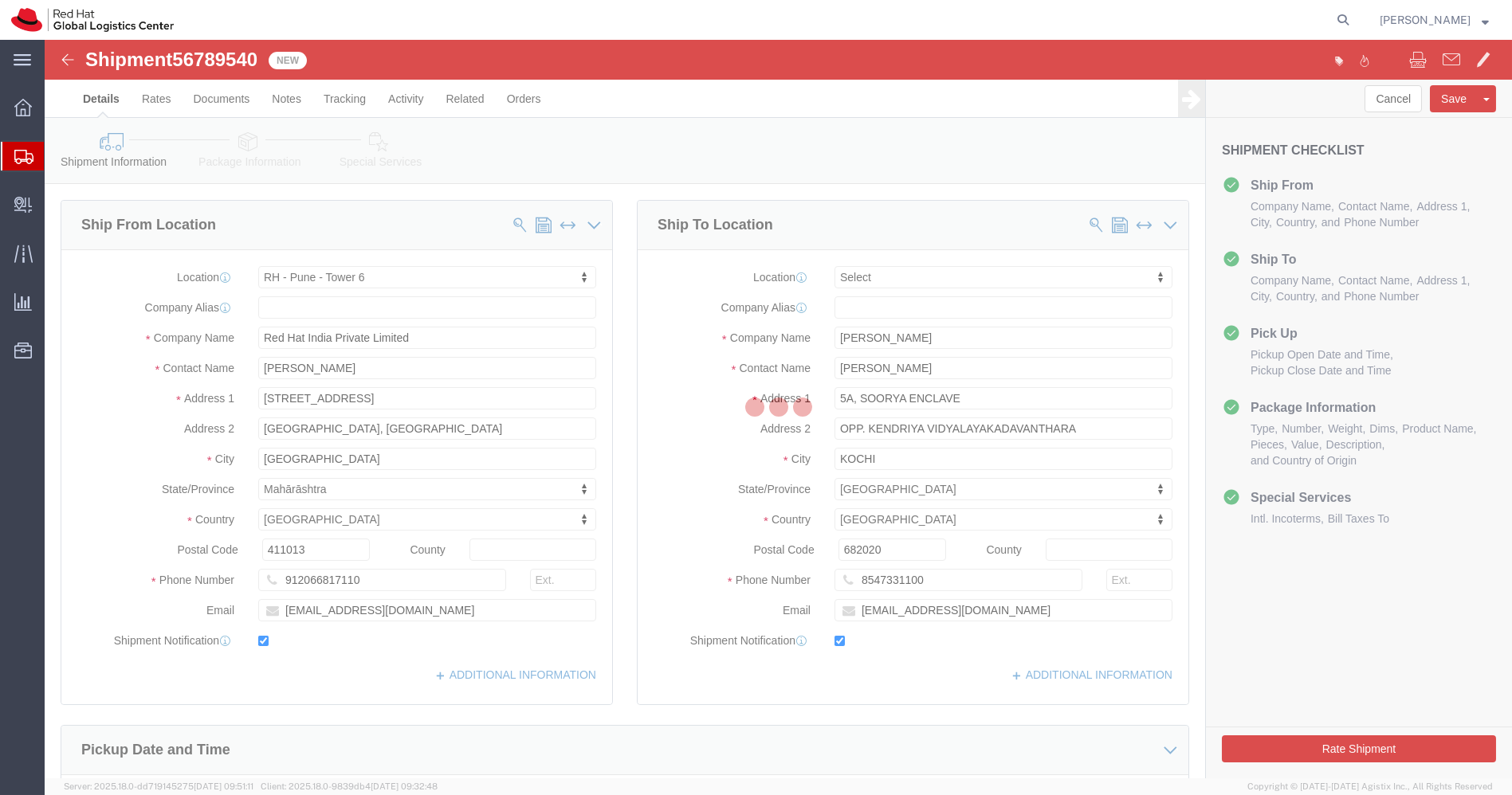
select select "38432"
select select
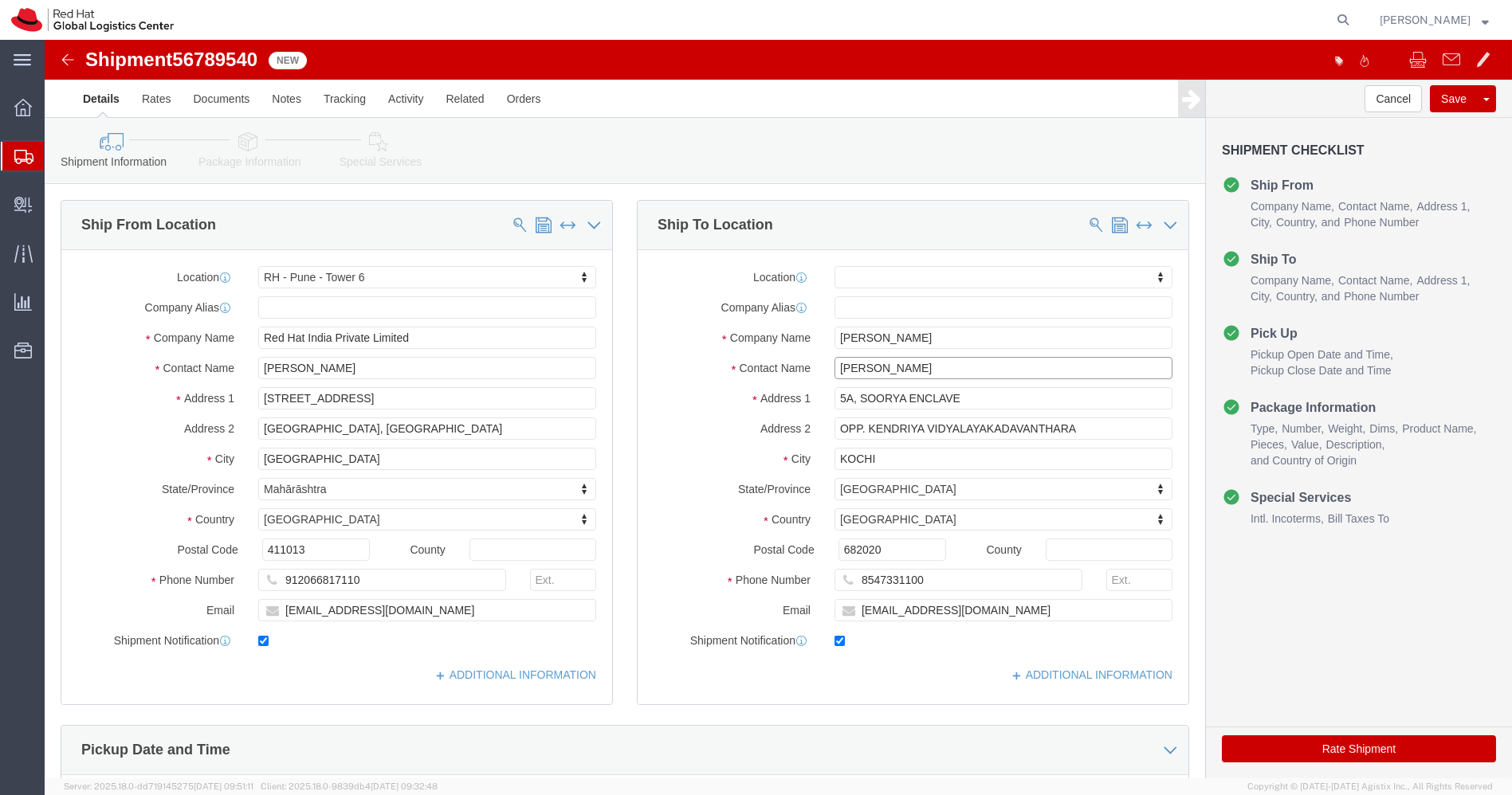
drag, startPoint x: 853, startPoint y: 325, endPoint x: 599, endPoint y: 336, distance: 254.2
click div "Contact Name Neju Paul"
click input "8547331100"
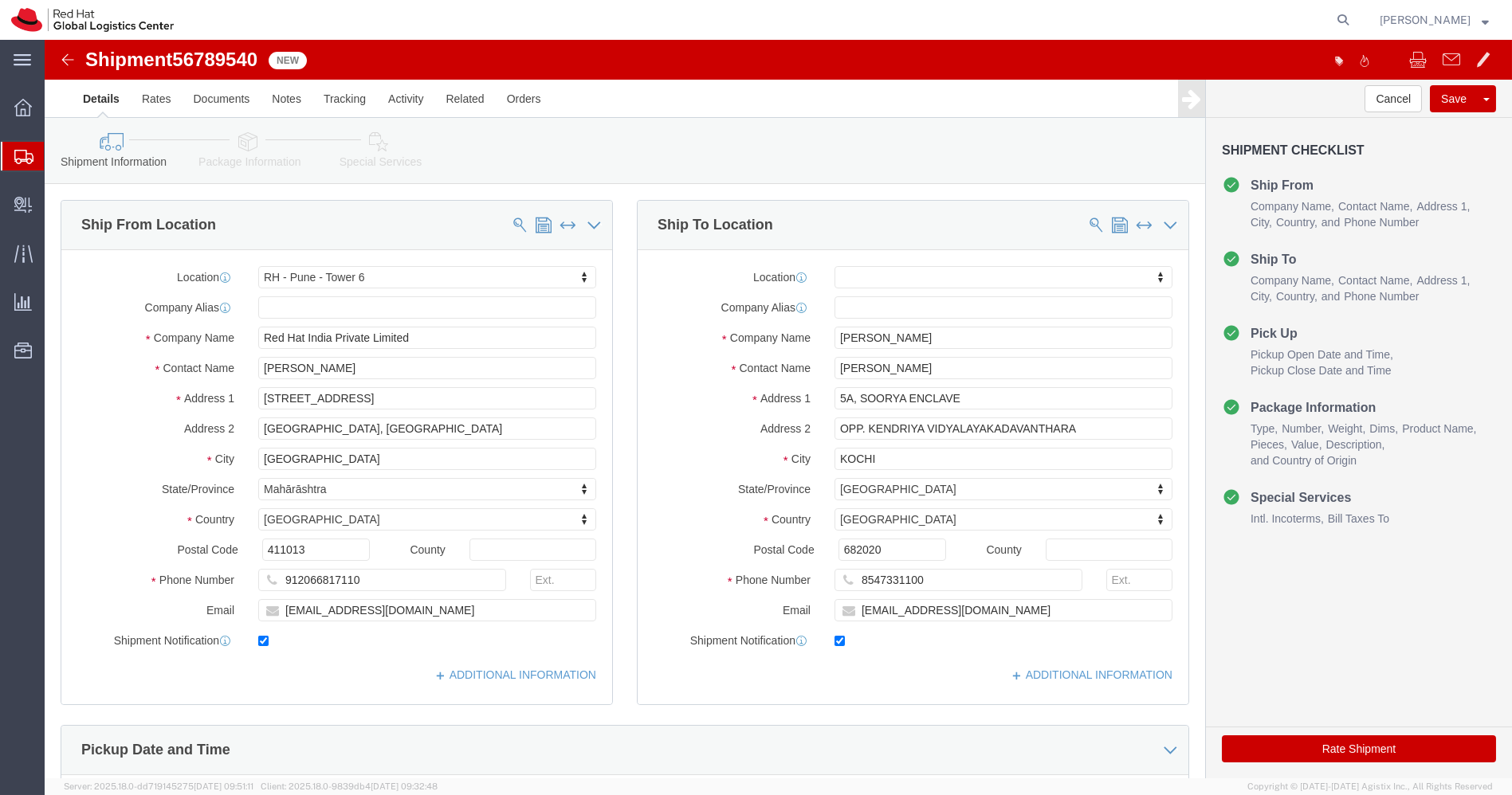
click icon
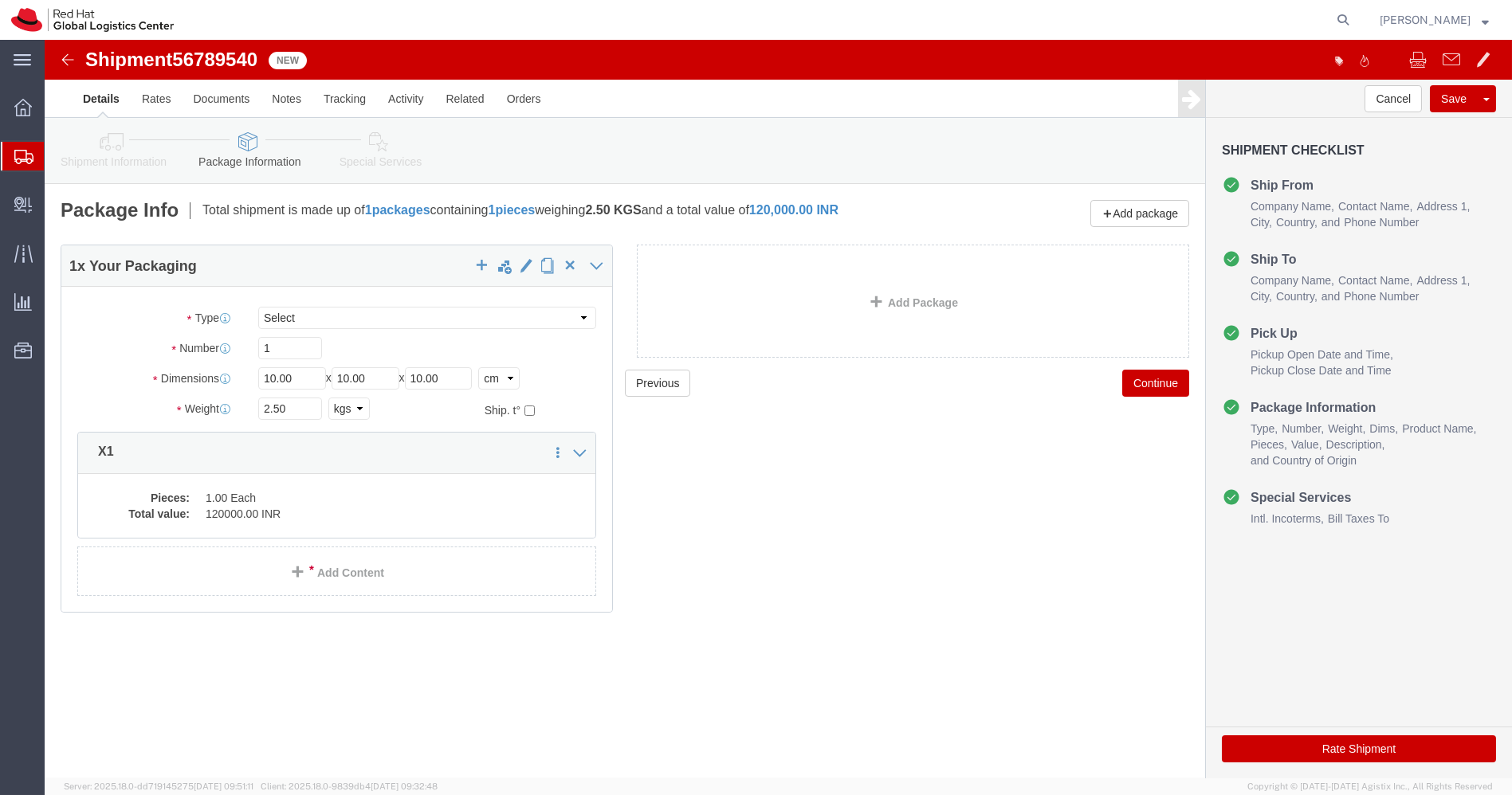
click img
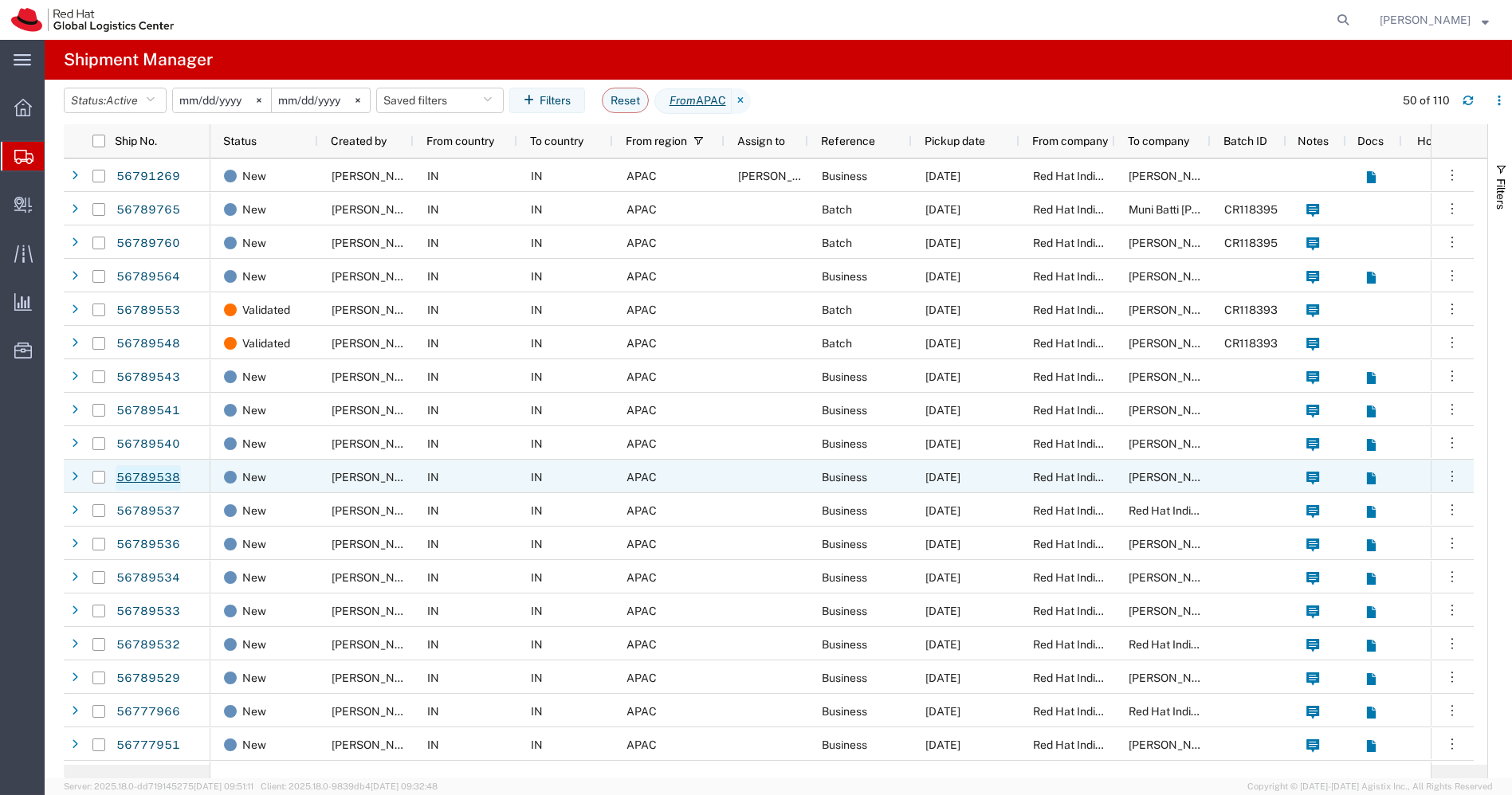
click at [152, 478] on link "56789538" at bounding box center [149, 478] width 66 height 25
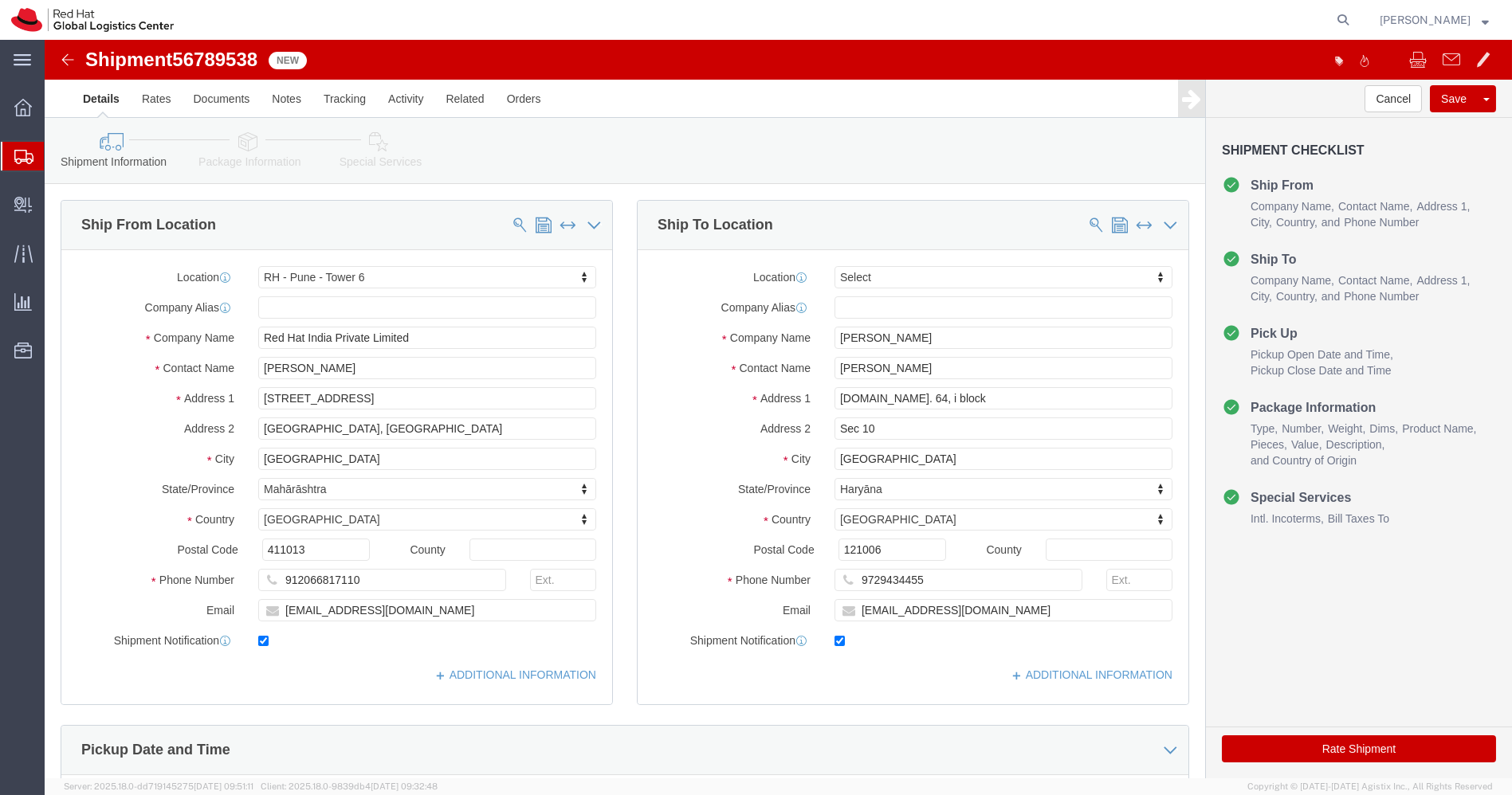
select select "38432"
select select
drag, startPoint x: 871, startPoint y: 330, endPoint x: 655, endPoint y: 324, distance: 216.1
click div "Contact Name Nahar Singh"
click input "nahsingh@redhat.com"
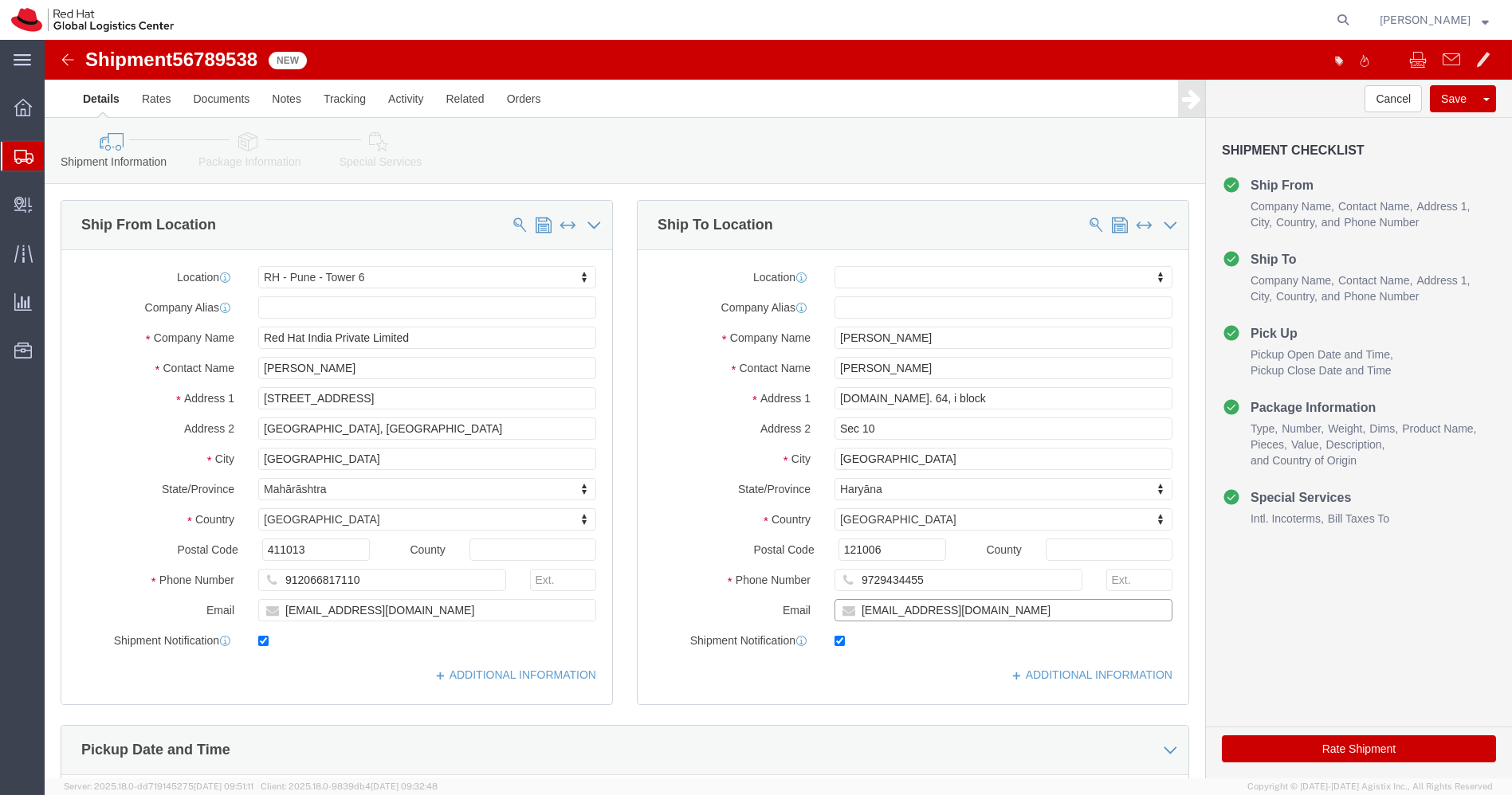
click input "nahsingh@redhat.com"
click icon
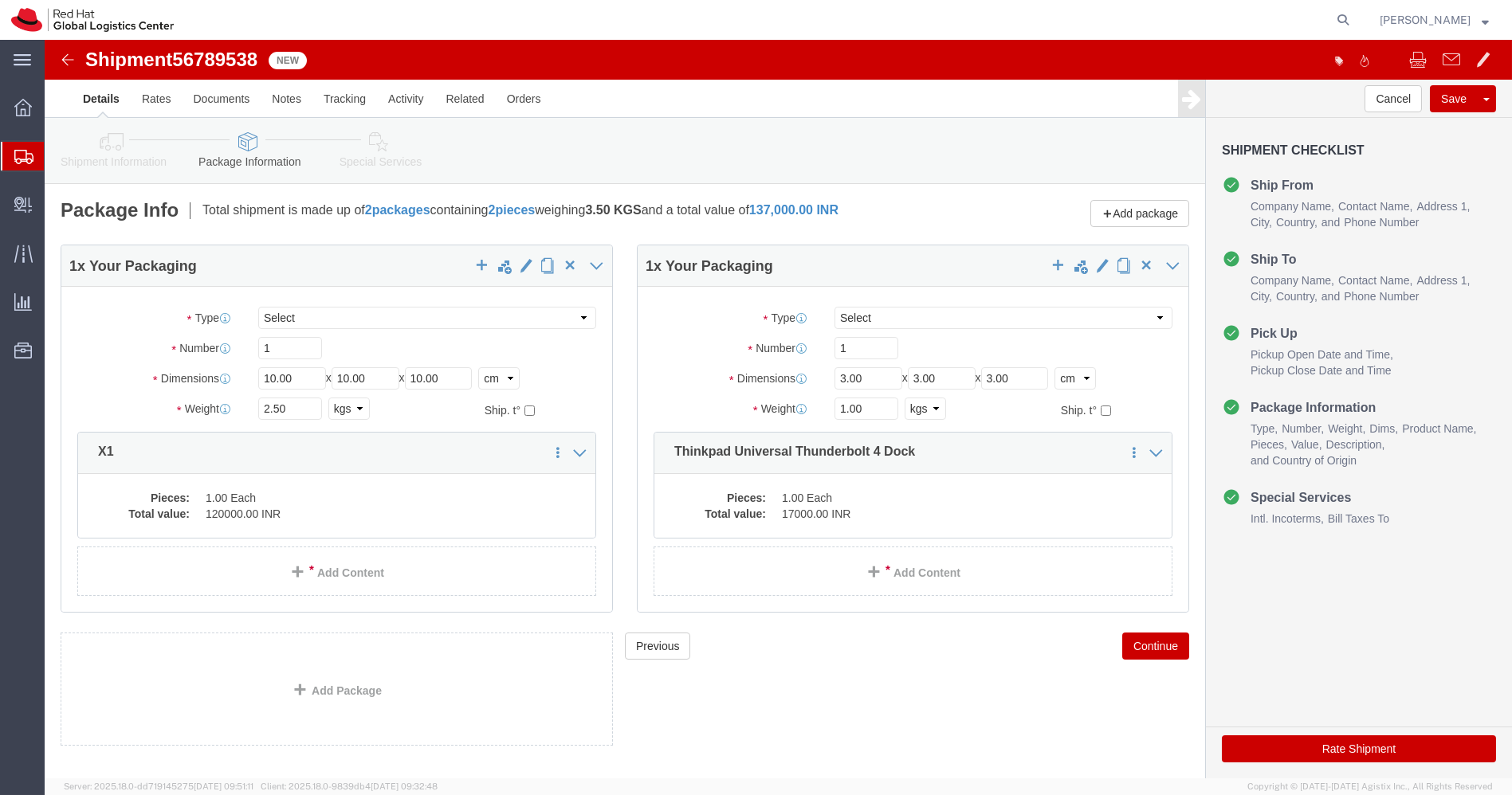
click link "Shipment Information"
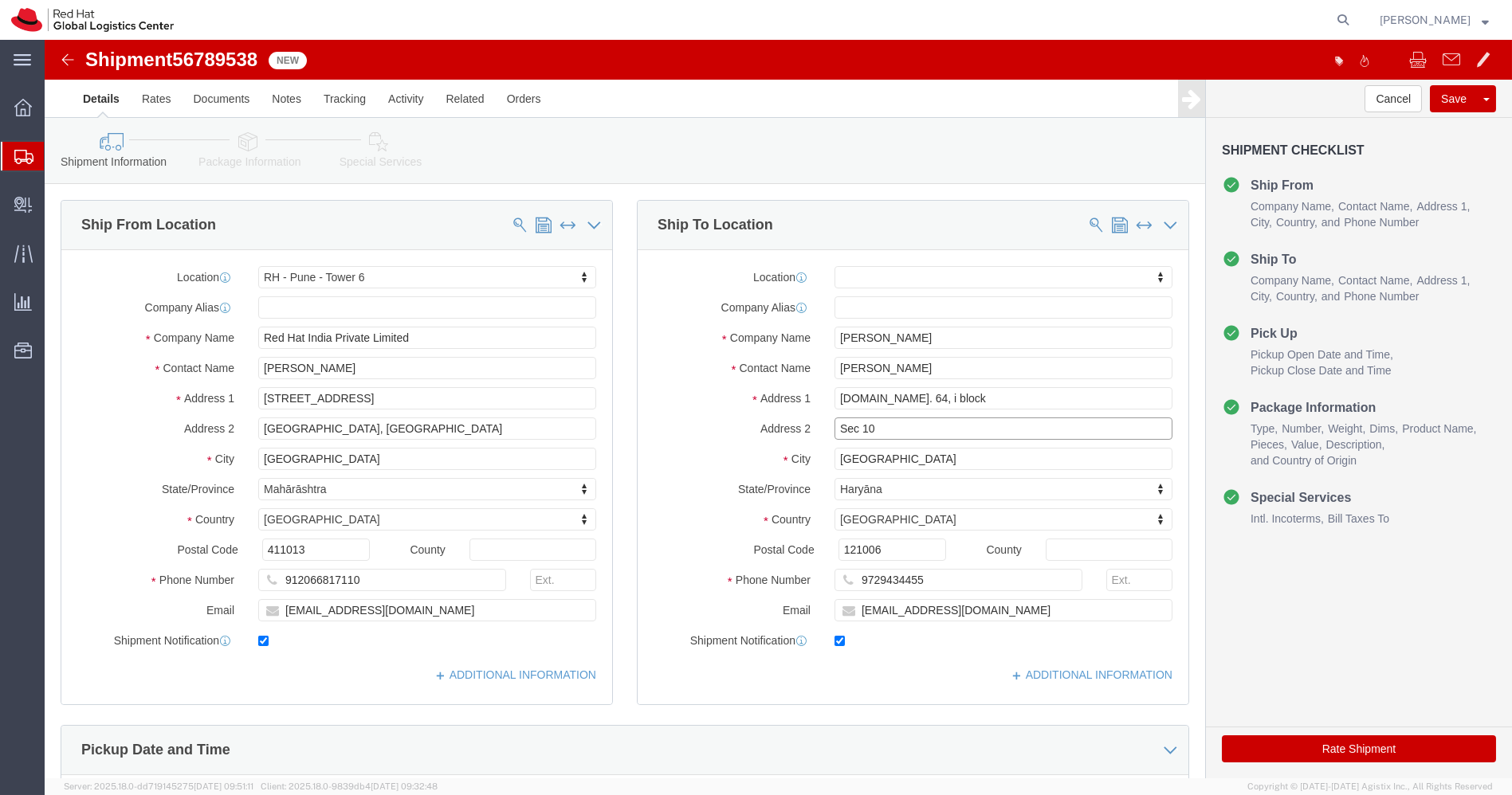
click input "Sec 10"
click icon
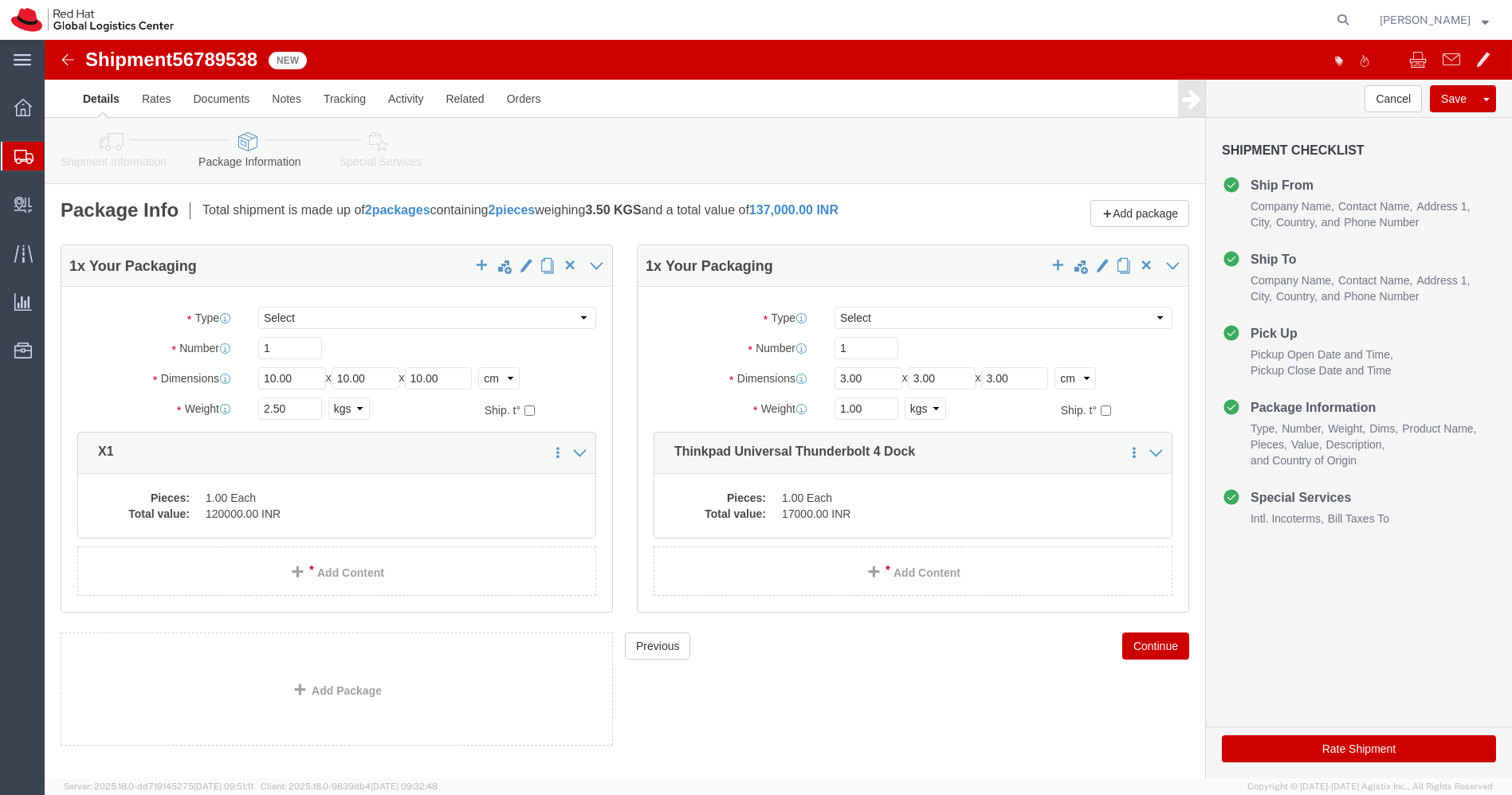
click icon
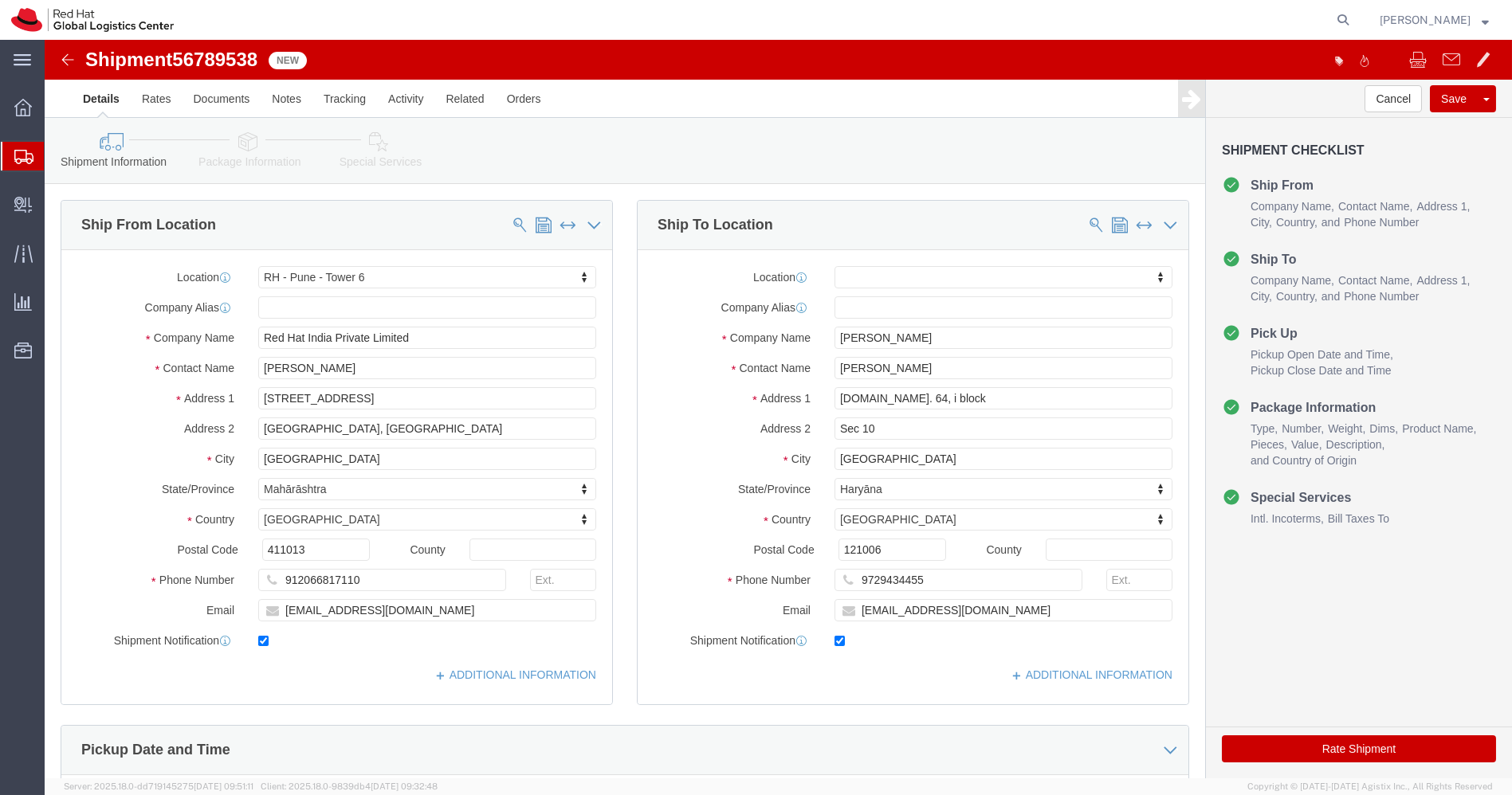
click img
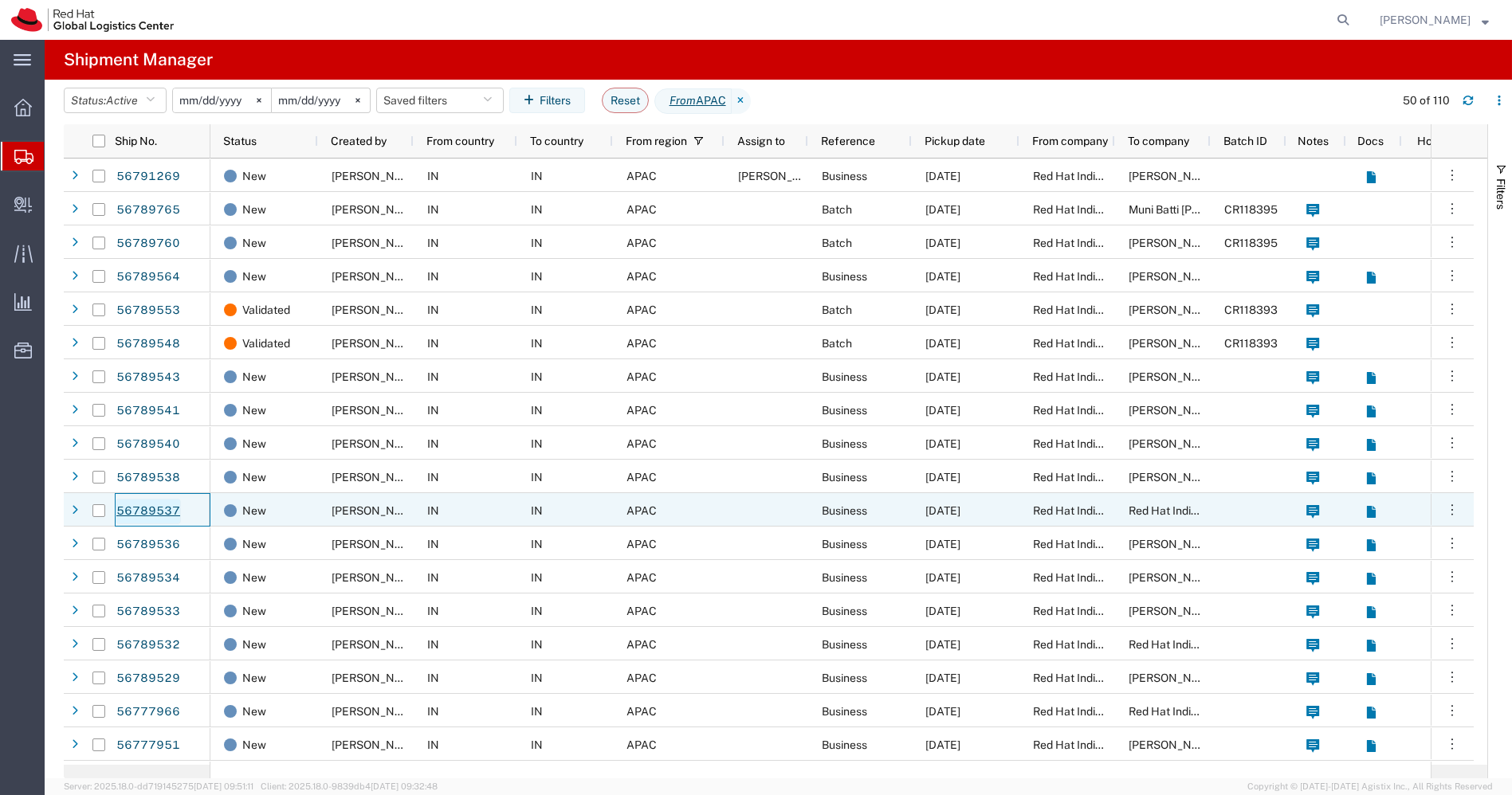
click at [156, 507] on link "56789537" at bounding box center [149, 511] width 66 height 25
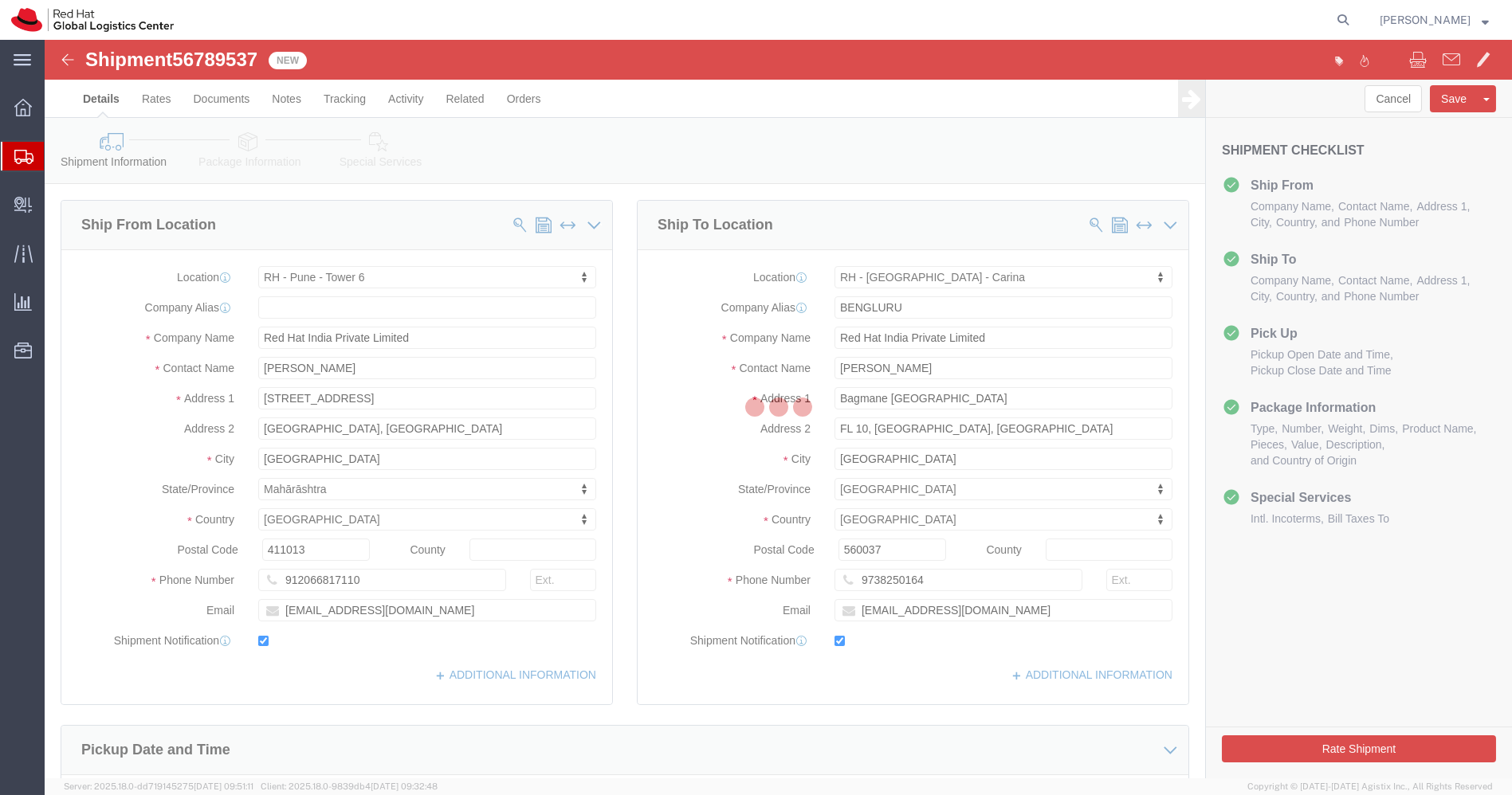
select select "38432"
select select "37925"
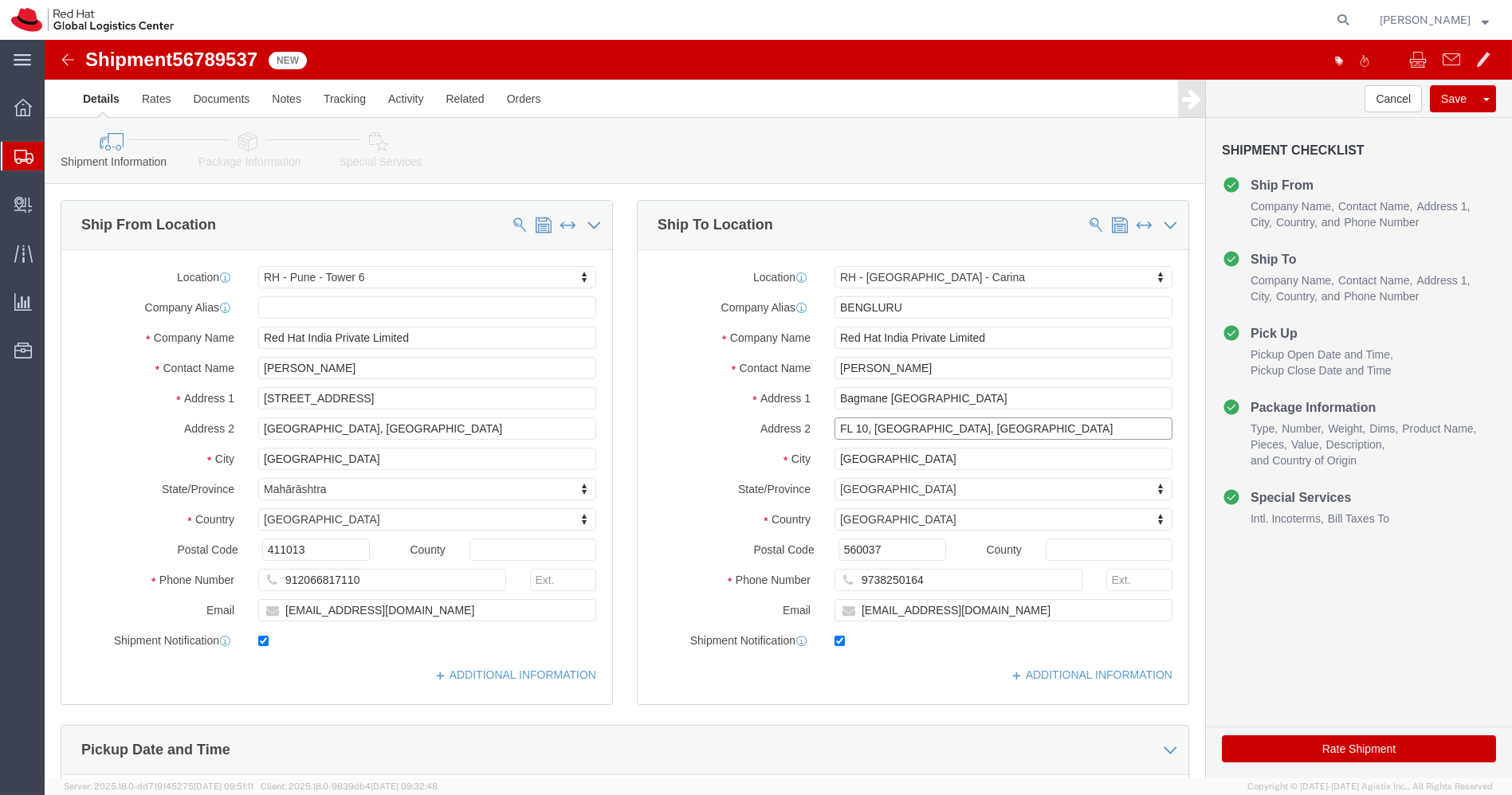
drag, startPoint x: 995, startPoint y: 383, endPoint x: 688, endPoint y: 405, distance: 307.8
click div "Location RH - Bangalore - Carina My Profile Location RH - Amsterdam - MSO RH - …"
click input "Red Hat India Private Limited"
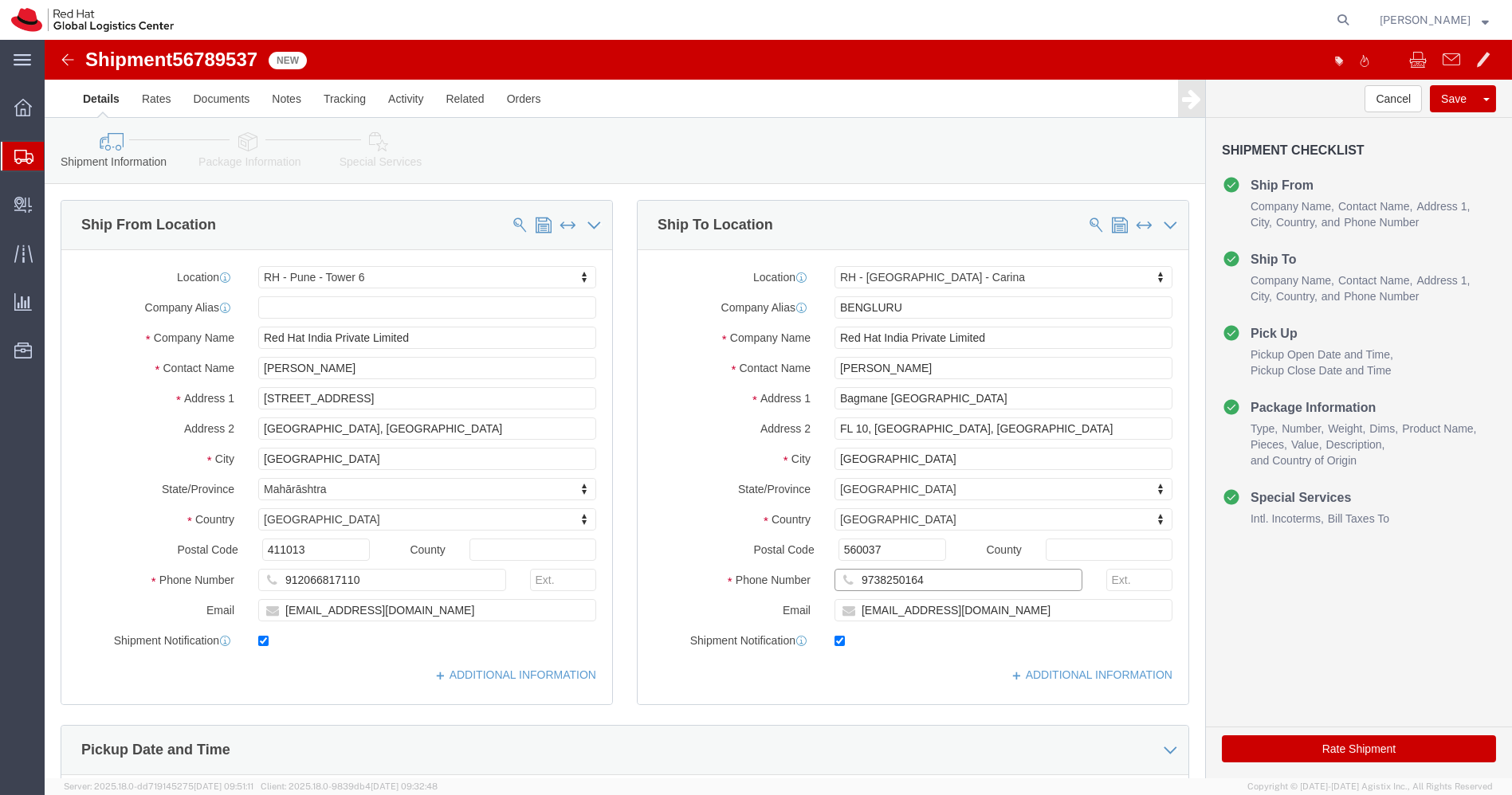
drag, startPoint x: 896, startPoint y: 531, endPoint x: 699, endPoint y: 555, distance: 198.5
click div "Phone Number 9738250164"
click input "gramalin@redhat.com"
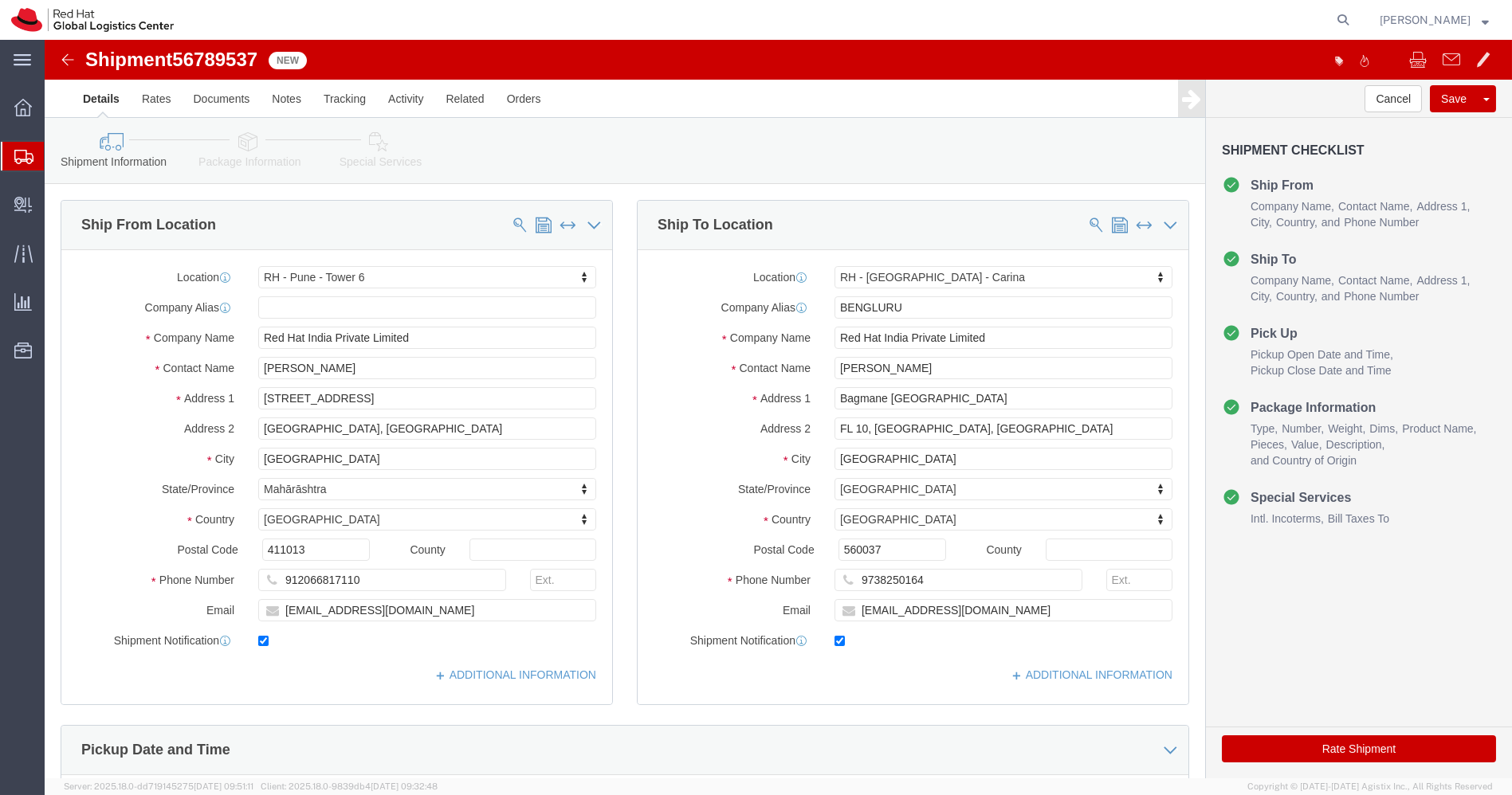
click icon
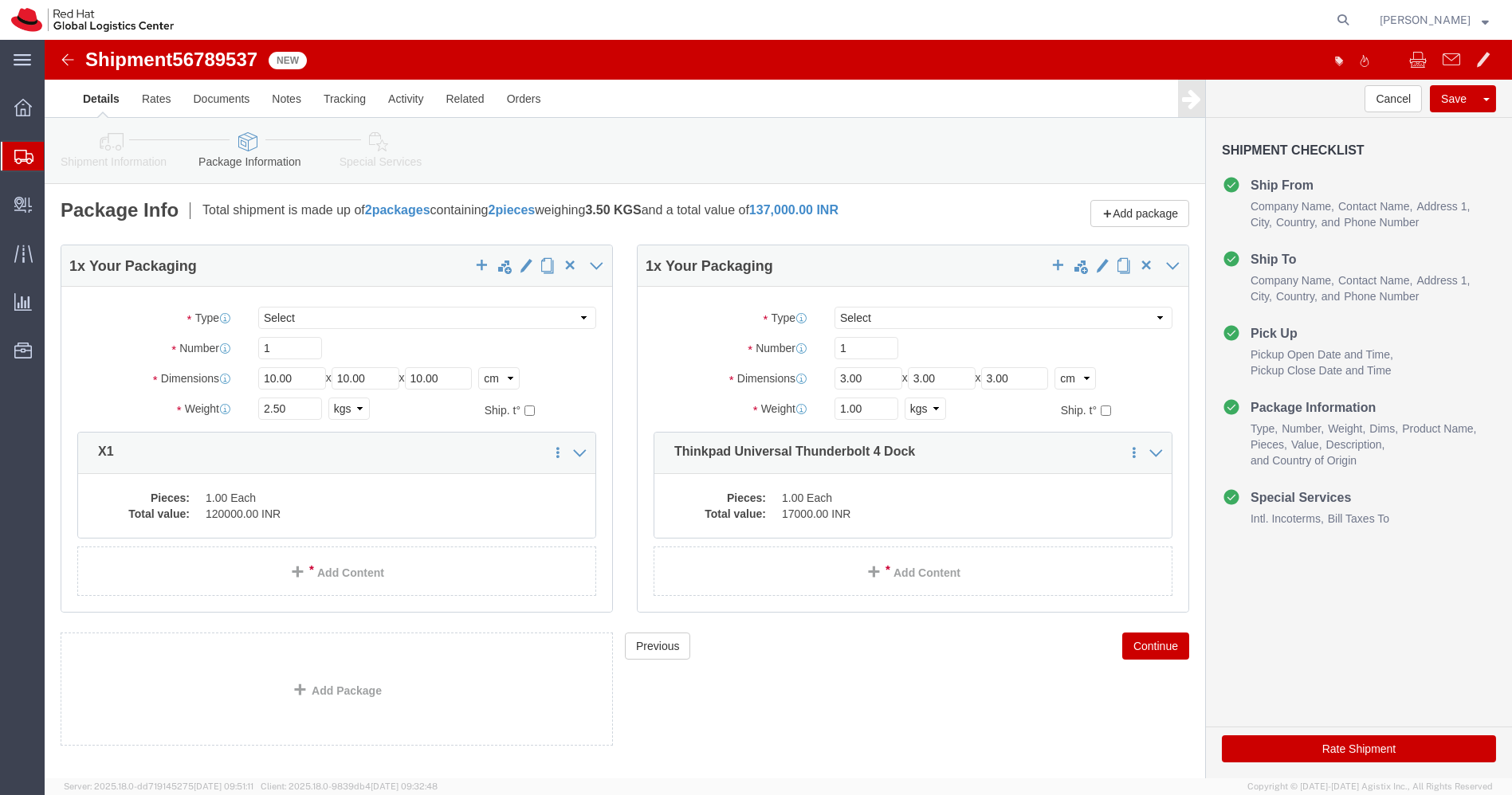
click link "Shipment Information"
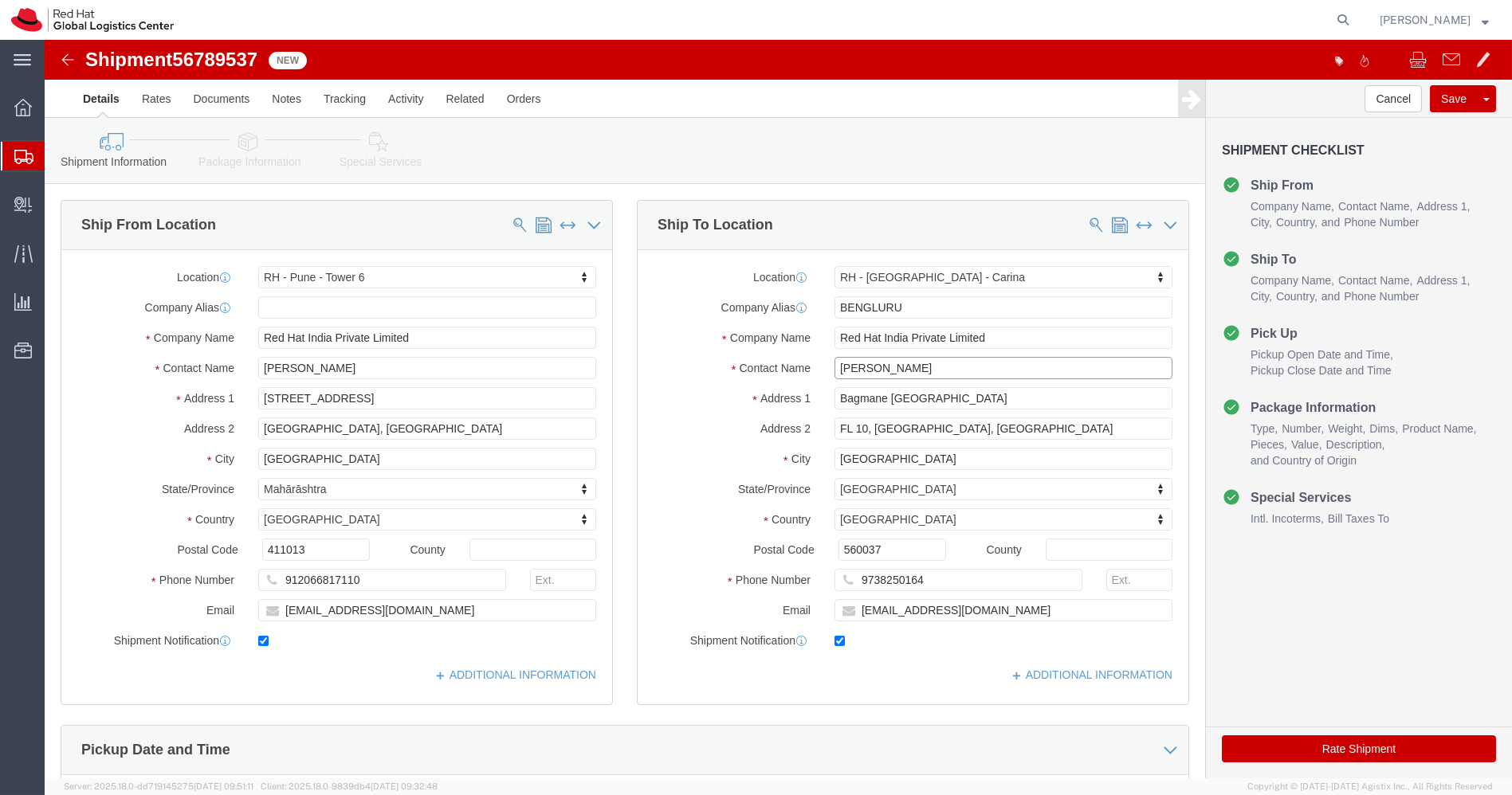
drag, startPoint x: 921, startPoint y: 325, endPoint x: 650, endPoint y: 364, distance: 273.8
click div "Location RH - Bangalore - Carina My Profile Location RH - Amsterdam - MSO RH - …"
click input "Red Hat India Private Limited"
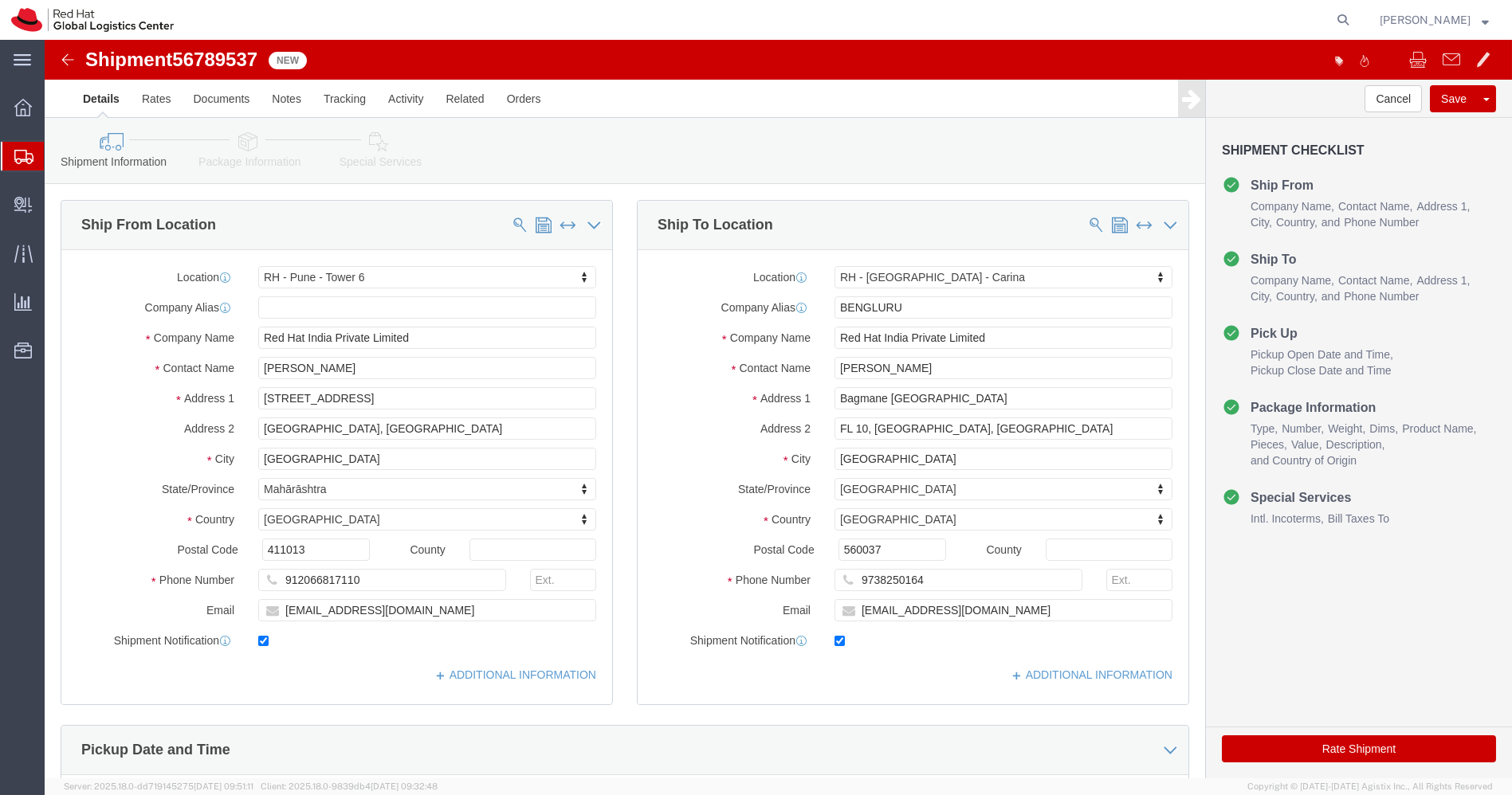
click img
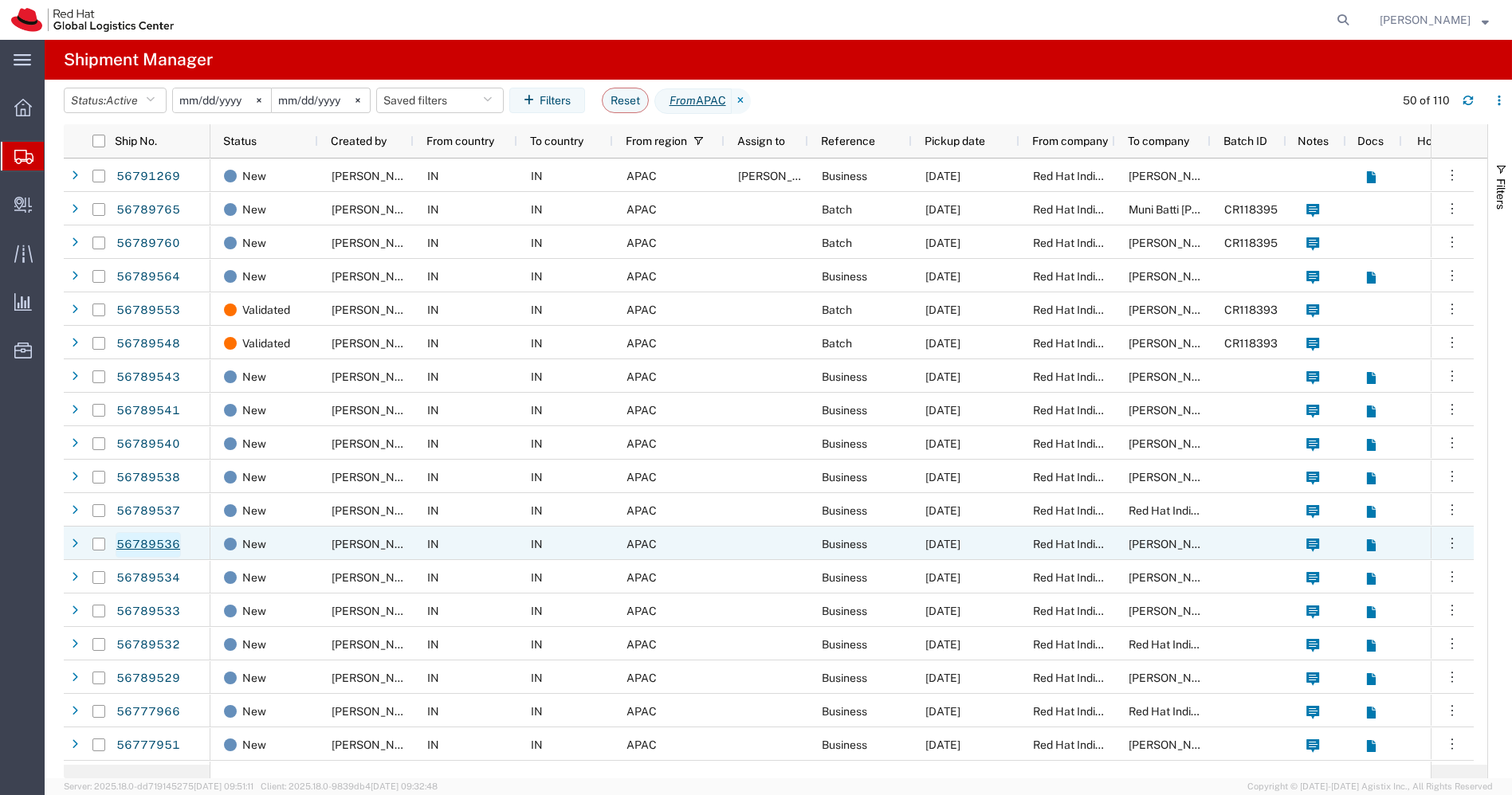
click at [164, 540] on link "56789536" at bounding box center [149, 545] width 66 height 25
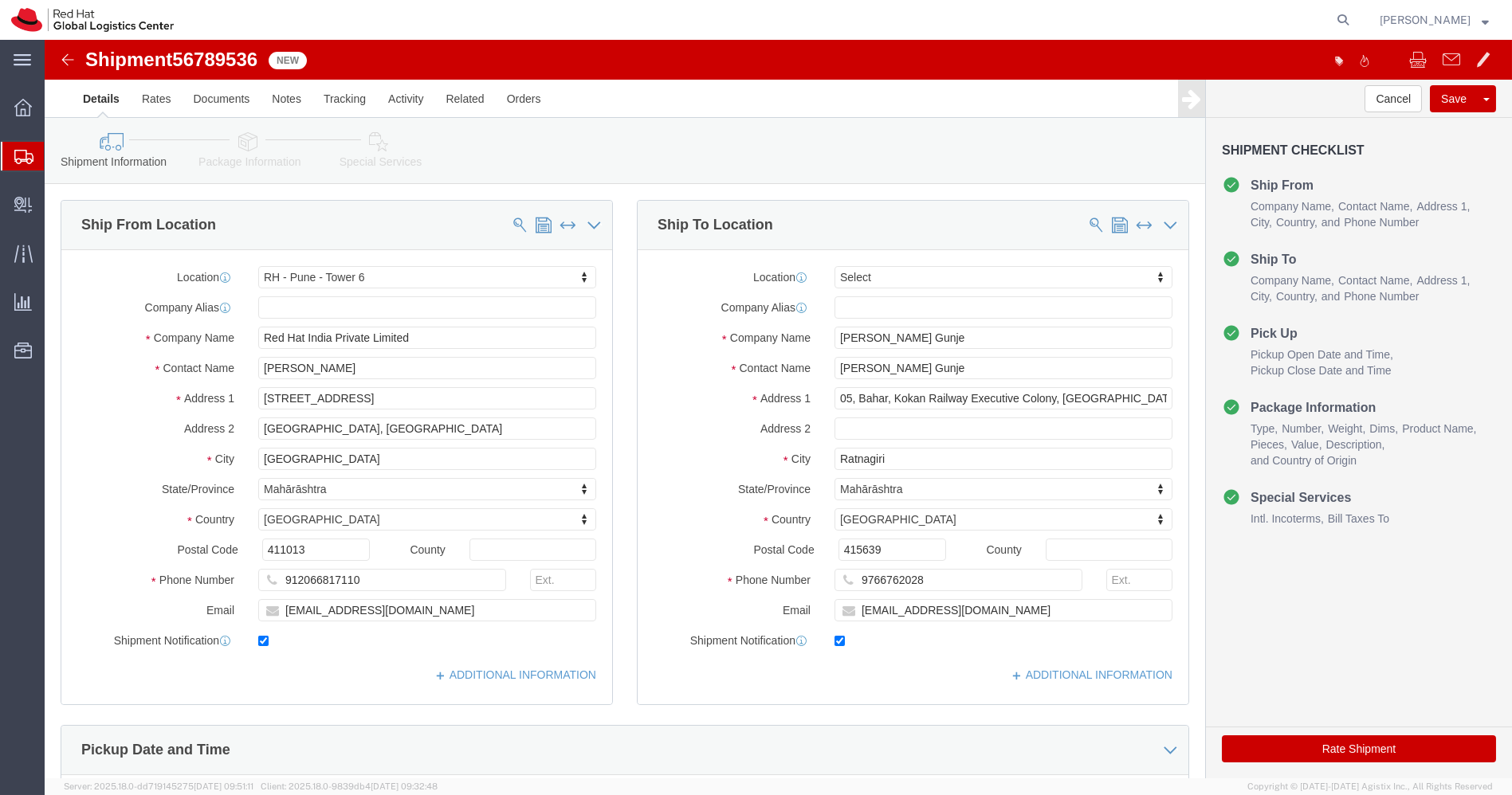
select select "38432"
select select
drag, startPoint x: 889, startPoint y: 536, endPoint x: 706, endPoint y: 535, distance: 183.0
click div "Phone Number 9766762028"
click link "Package Information"
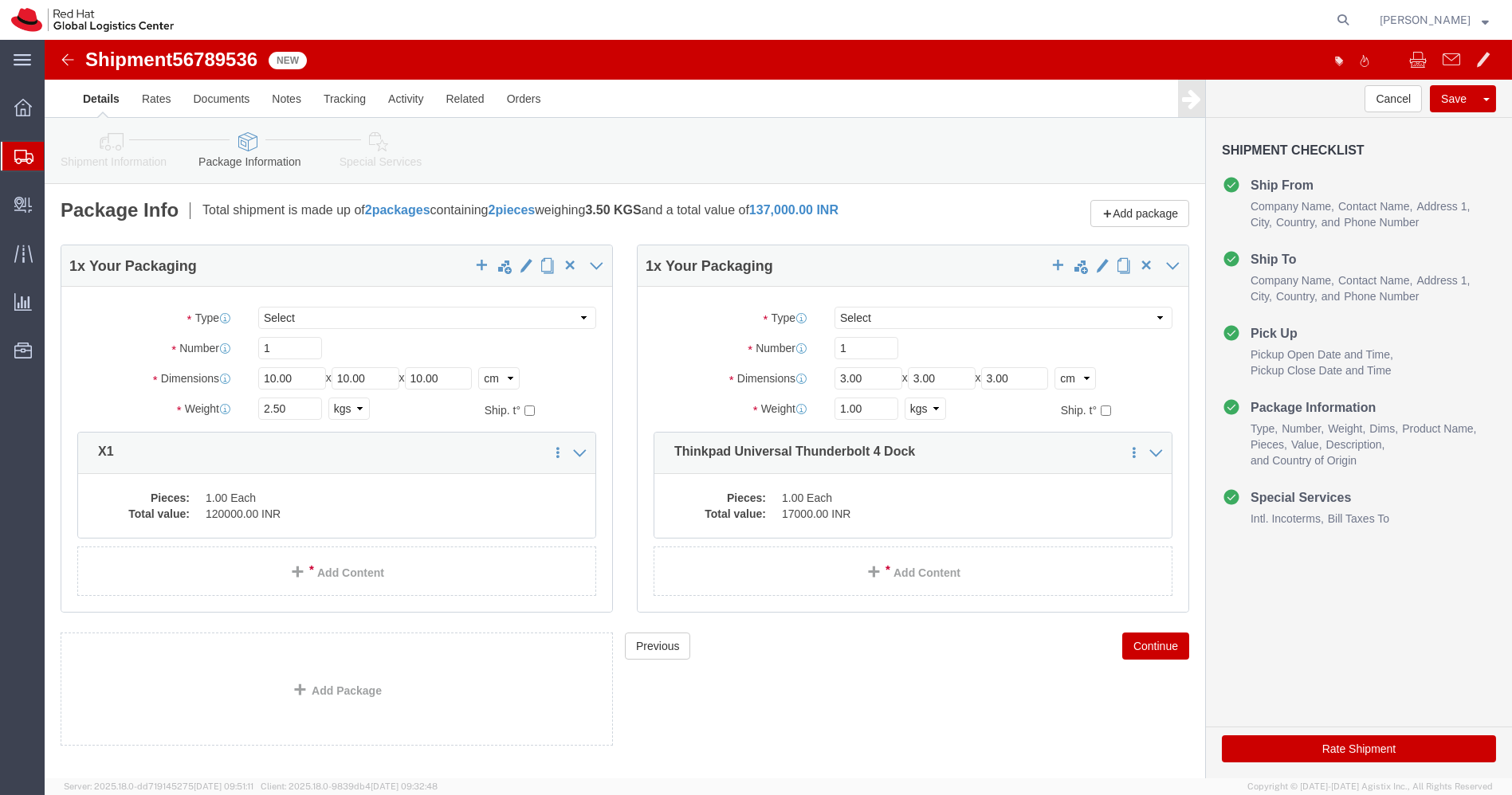
click link "Shipment Information"
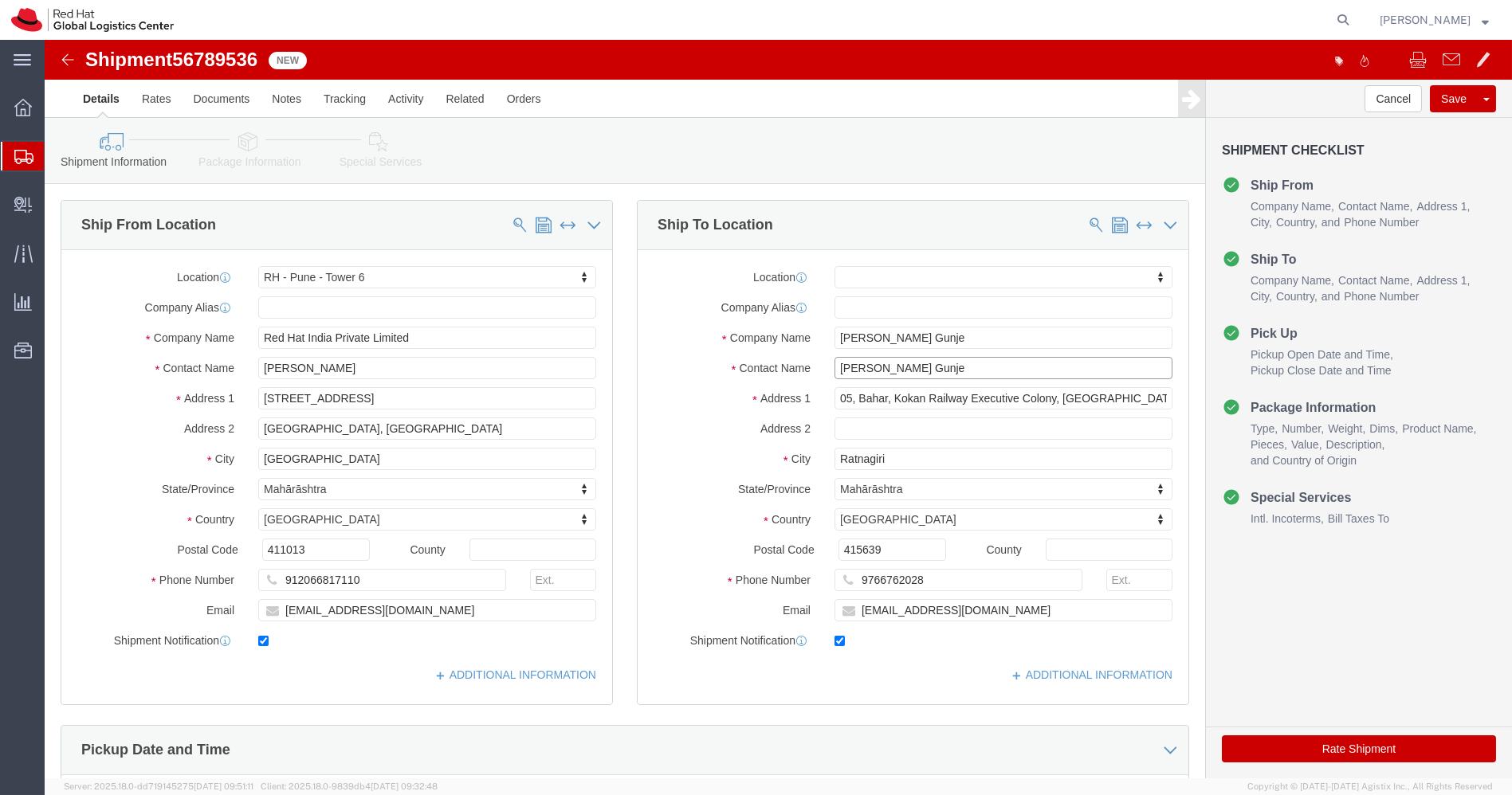
drag, startPoint x: 896, startPoint y: 326, endPoint x: 755, endPoint y: 325, distance: 141.0
click div "Contact Name Swapnali Gunje"
click img
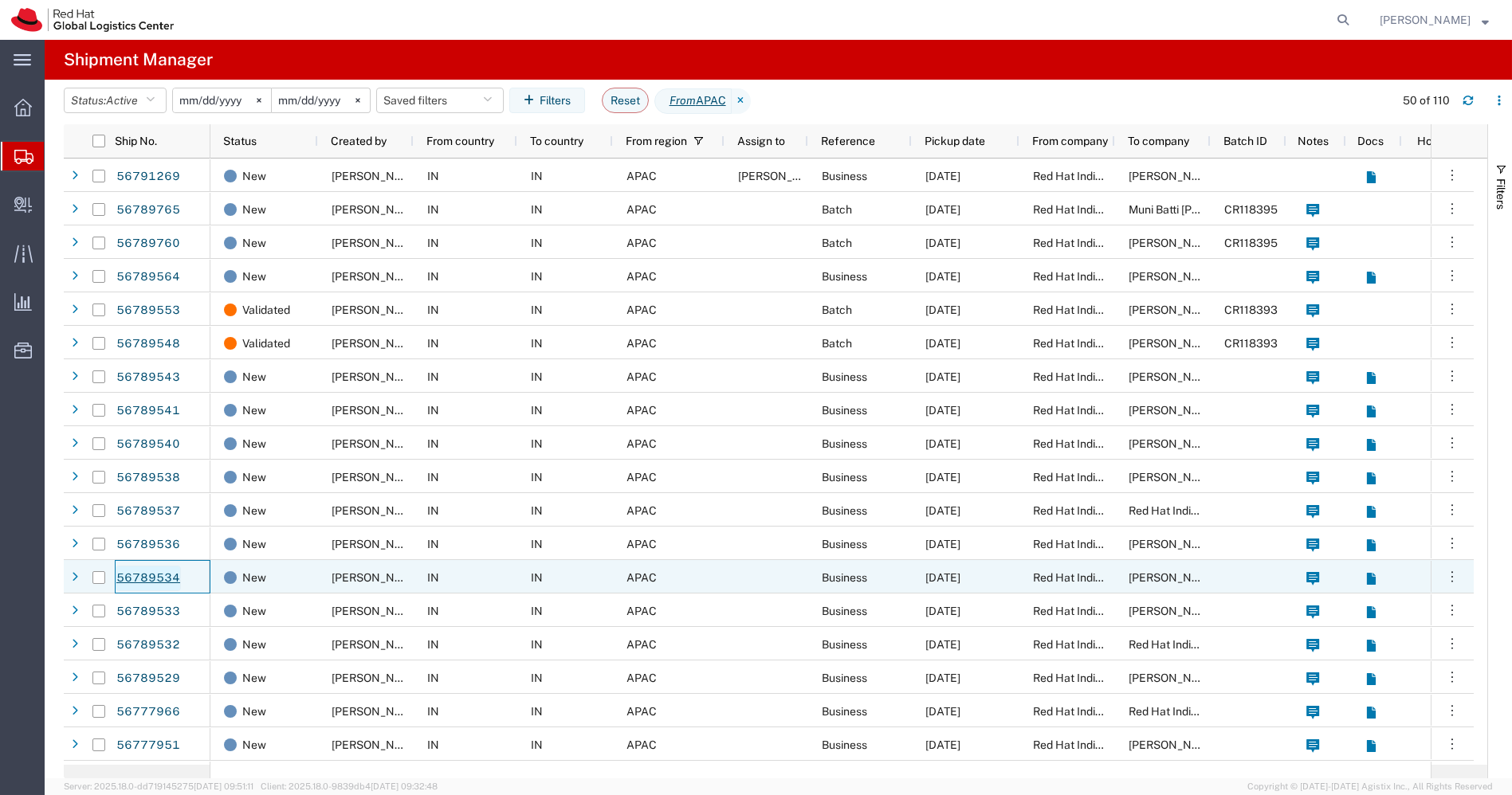
click at [163, 579] on link "56789534" at bounding box center [149, 578] width 66 height 25
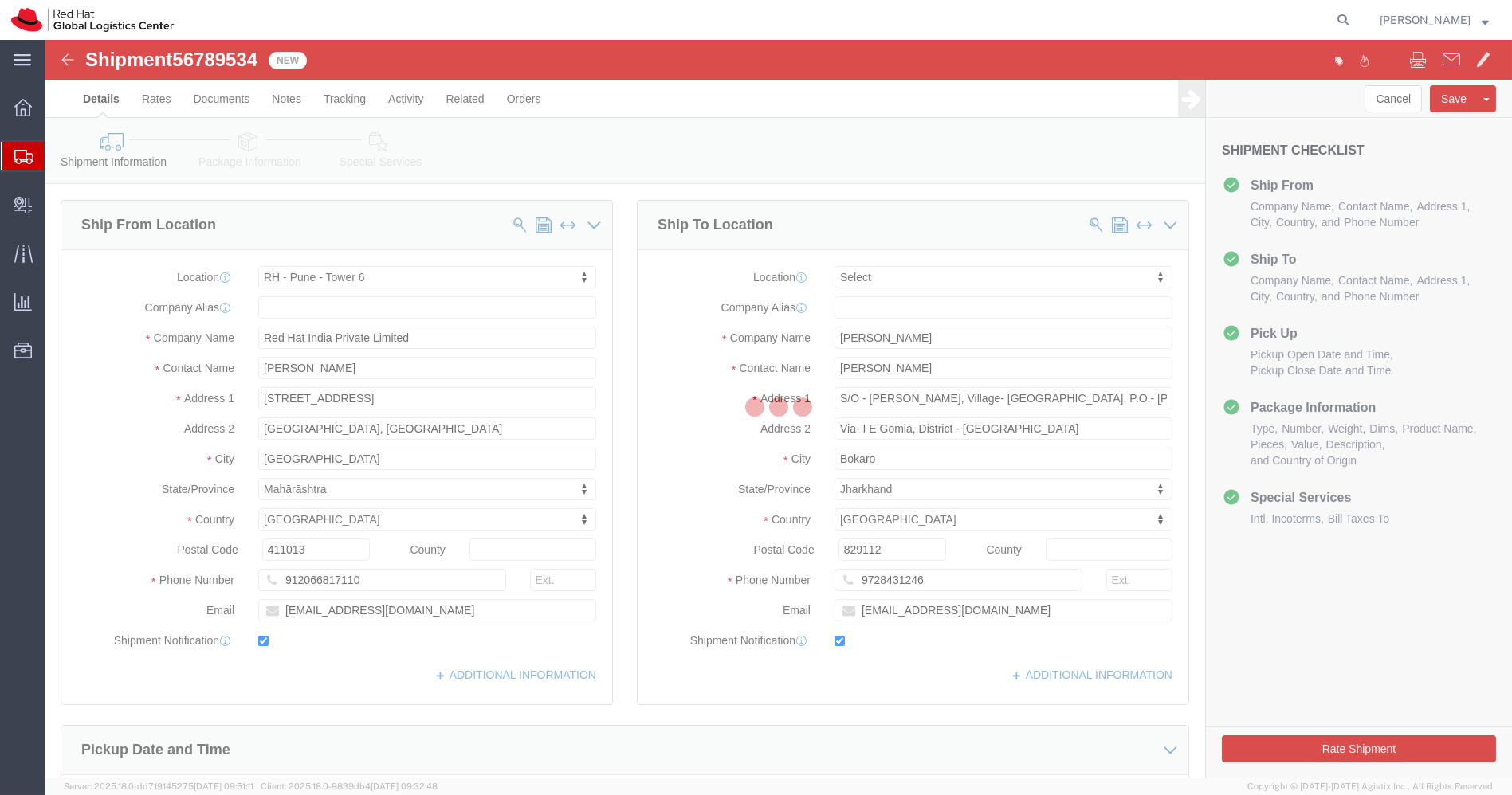
select select "38432"
select select
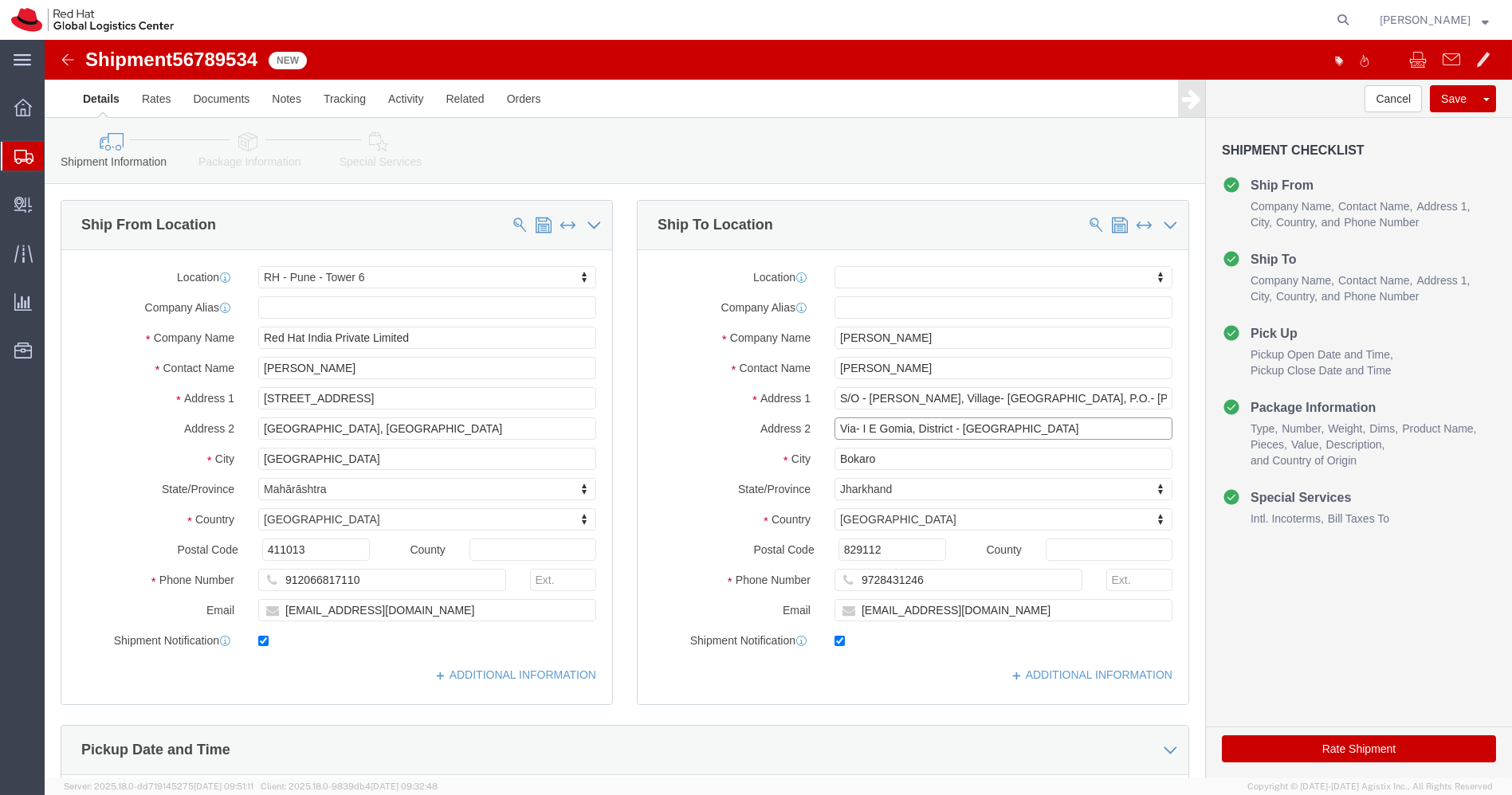
click input "Via- I E Gomia, District - Bokaro"
drag, startPoint x: 1110, startPoint y: 355, endPoint x: 1076, endPoint y: 351, distance: 34.2
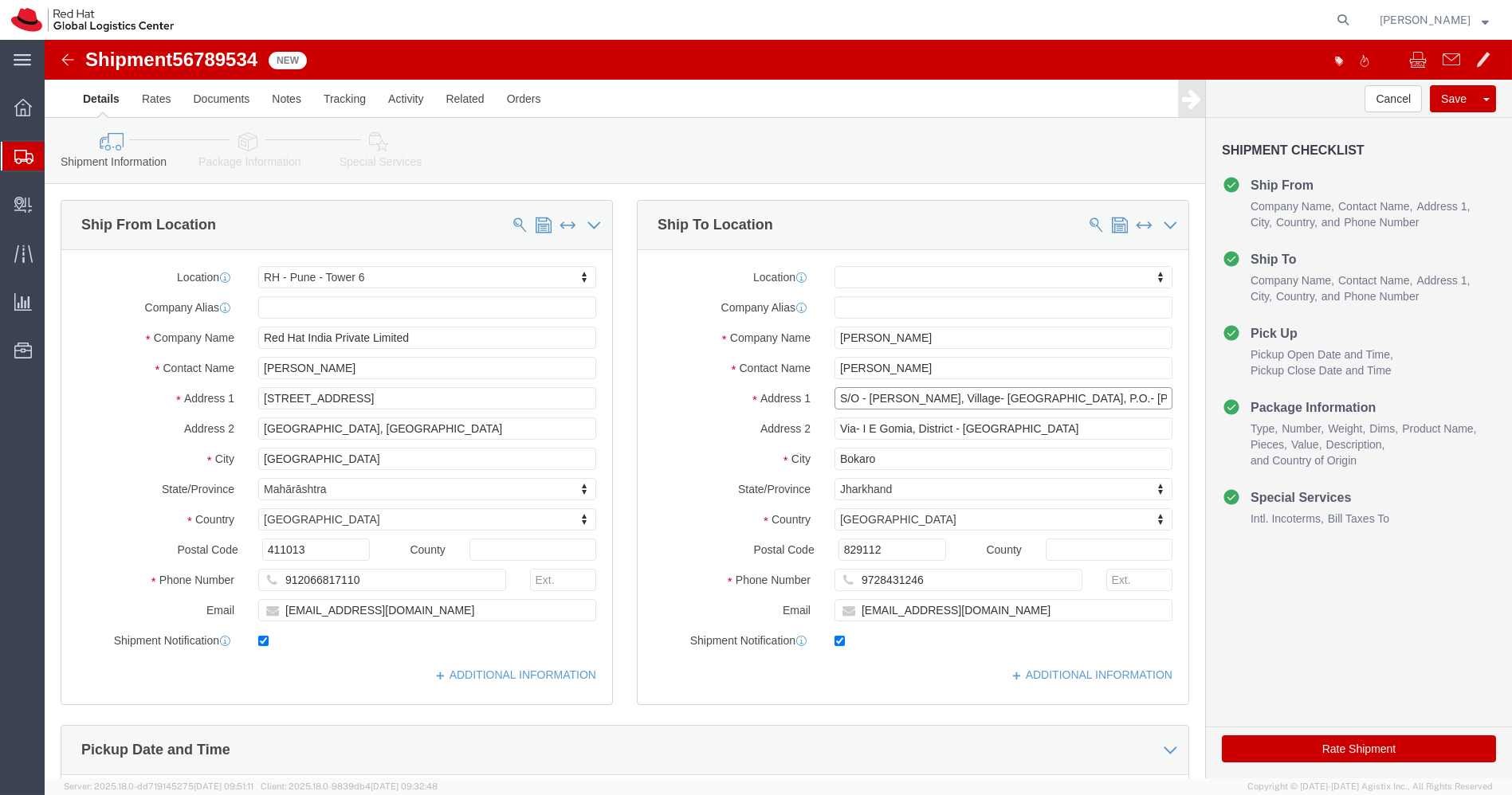
drag, startPoint x: 1076, startPoint y: 351, endPoint x: 1028, endPoint y: 353, distance: 48.0
click input "S/O - Puran Mahto, Village- Penk, P.O.- Penk, Near Penk Police"
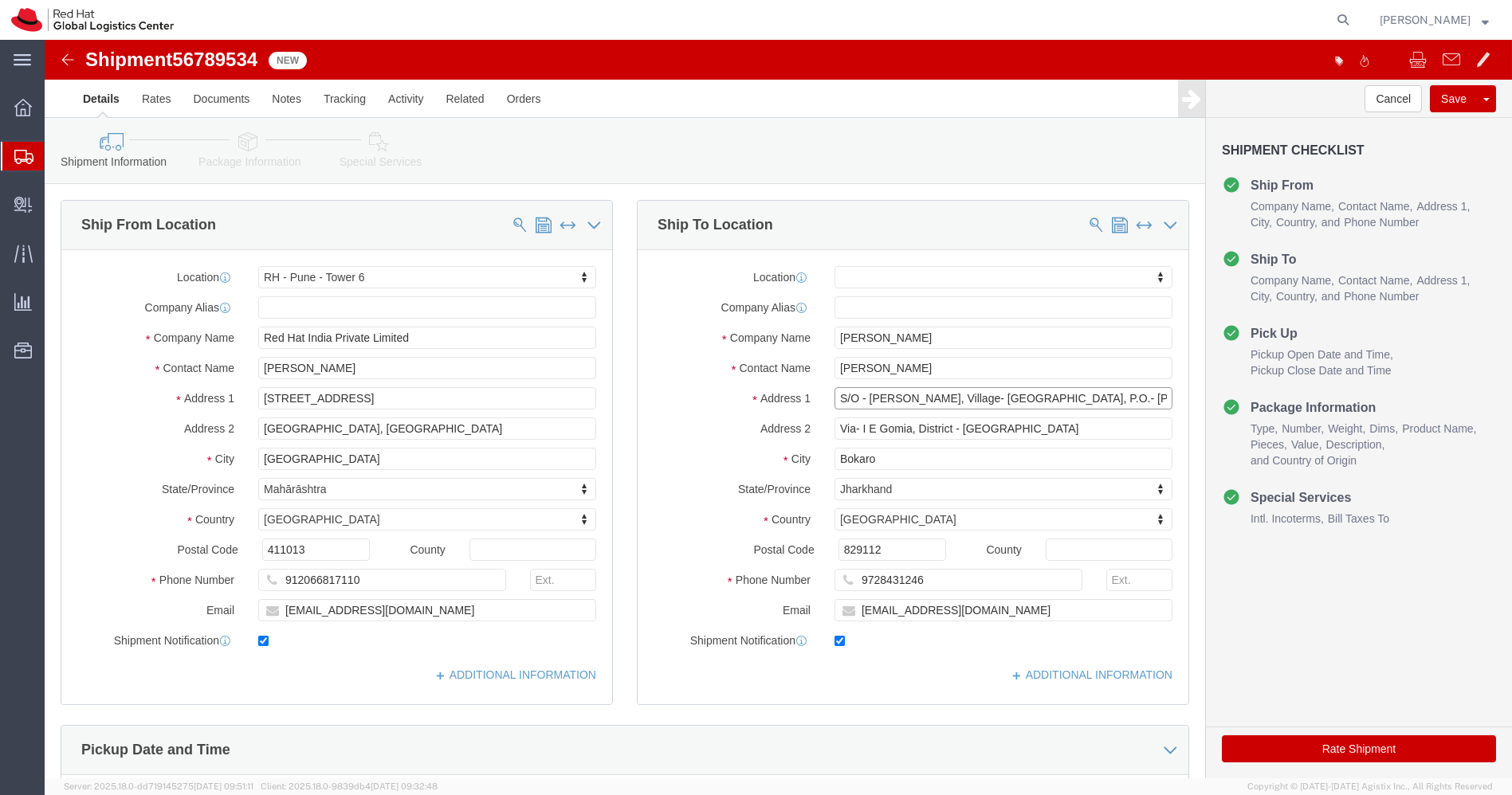
drag, startPoint x: 1020, startPoint y: 356, endPoint x: 1131, endPoint y: 368, distance: 111.6
click div "Location My Profile Location RH - Amsterdam - MSO RH - Amsterdam Data Center RH…"
click input "9728431246"
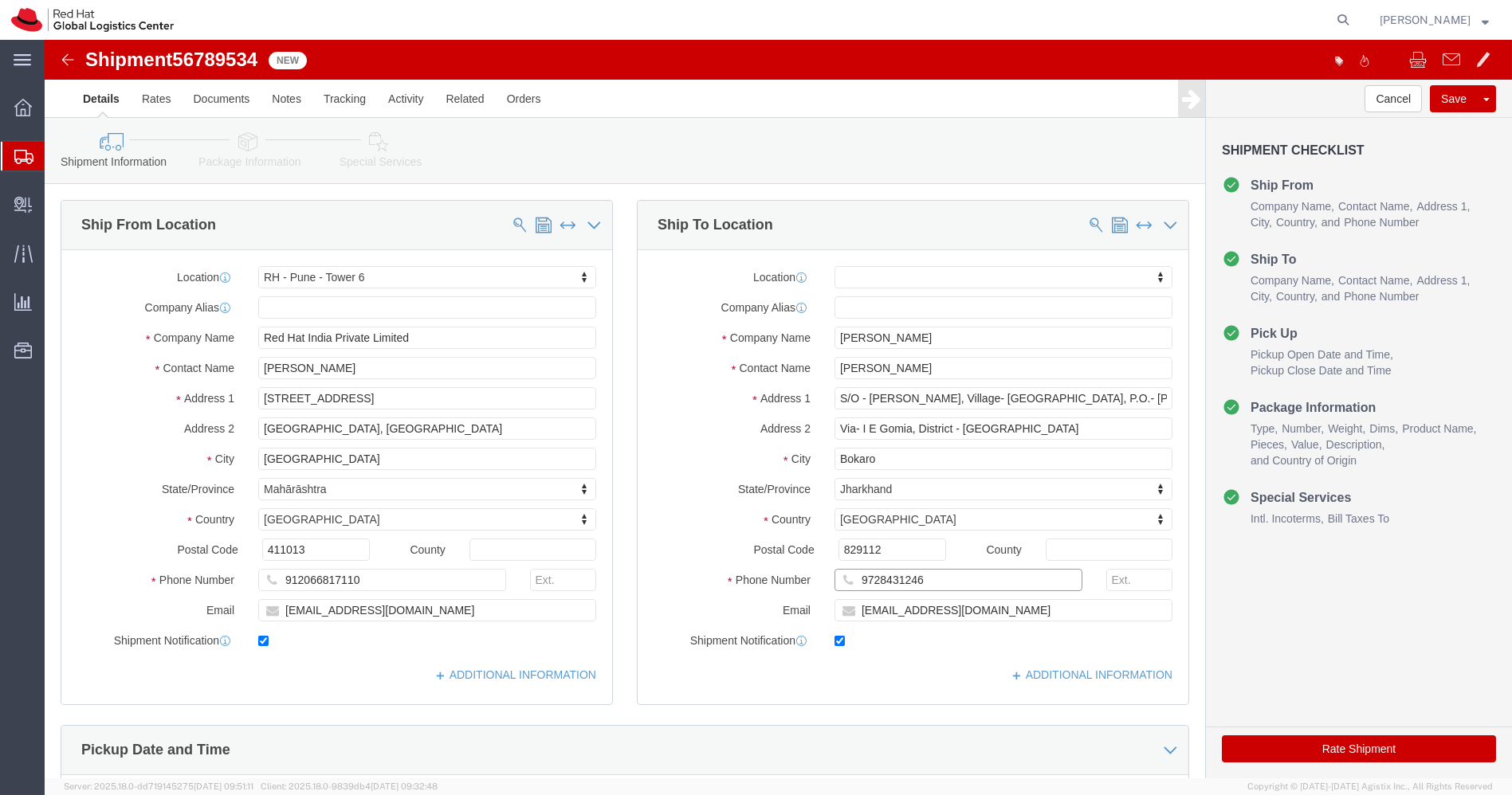
click input "9728431246"
click icon
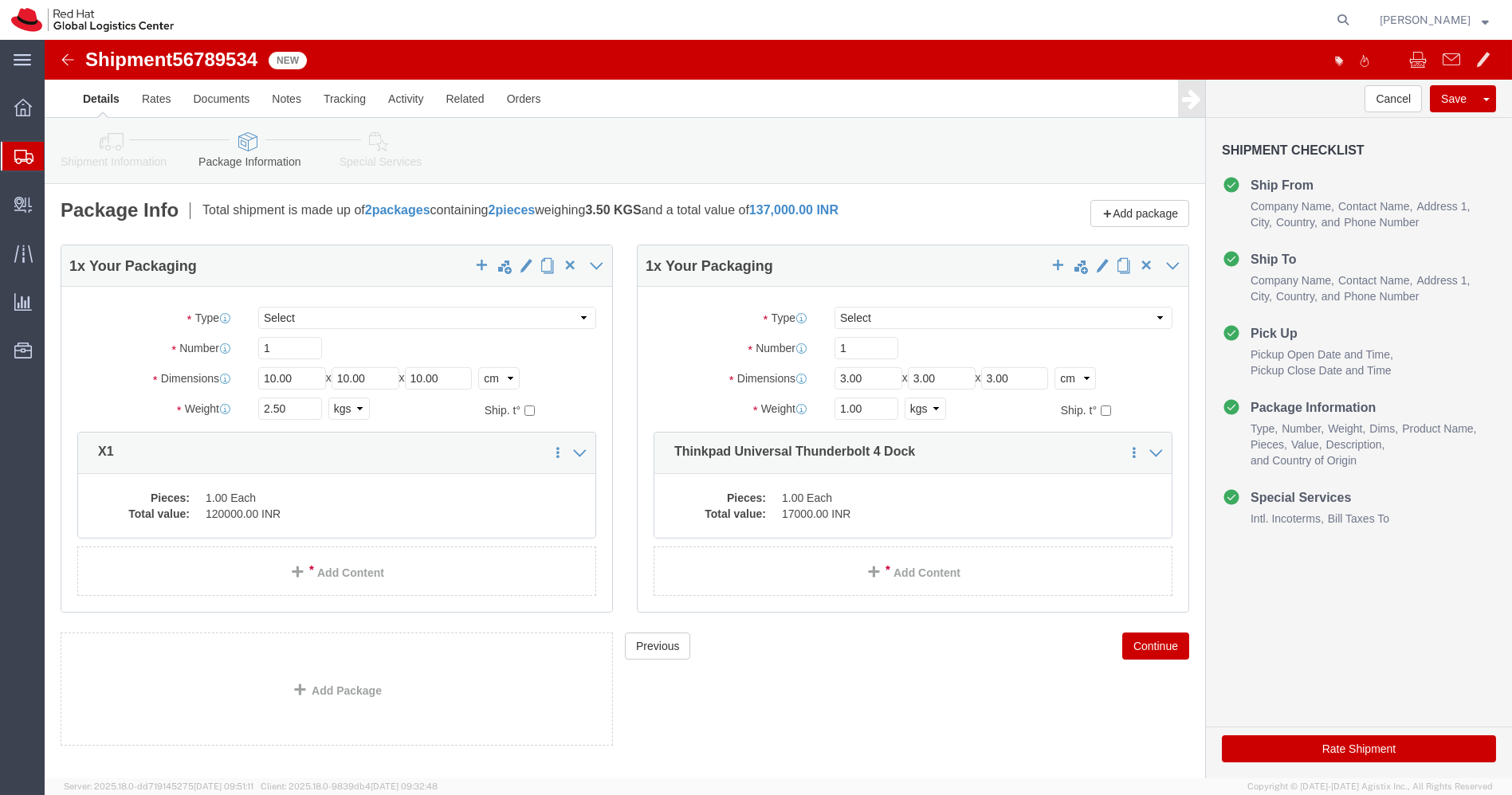
click link "Shipment Information"
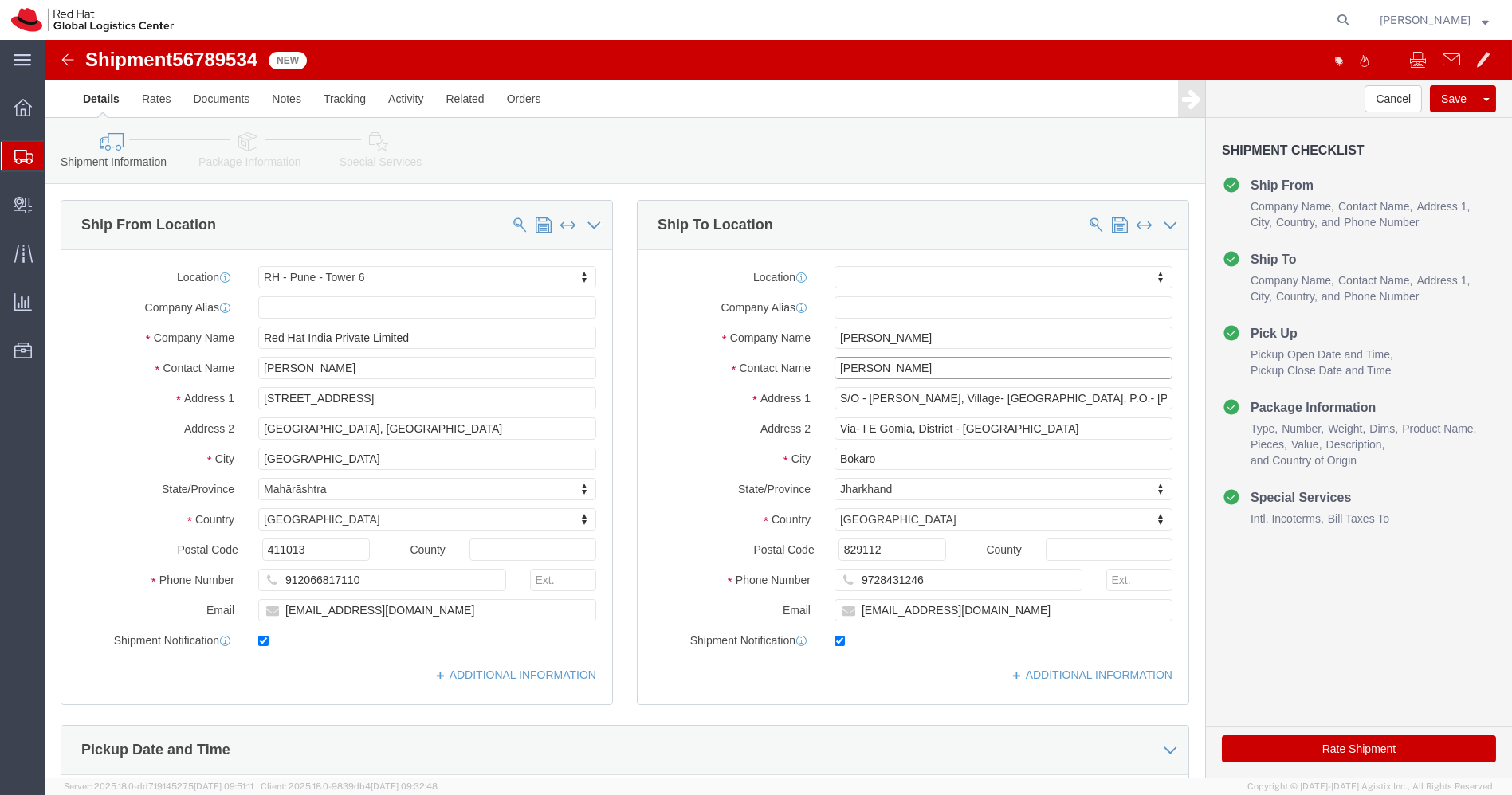
drag, startPoint x: 873, startPoint y: 322, endPoint x: 603, endPoint y: 317, distance: 270.0
click div "Contact Name Damodar Mahto"
click img
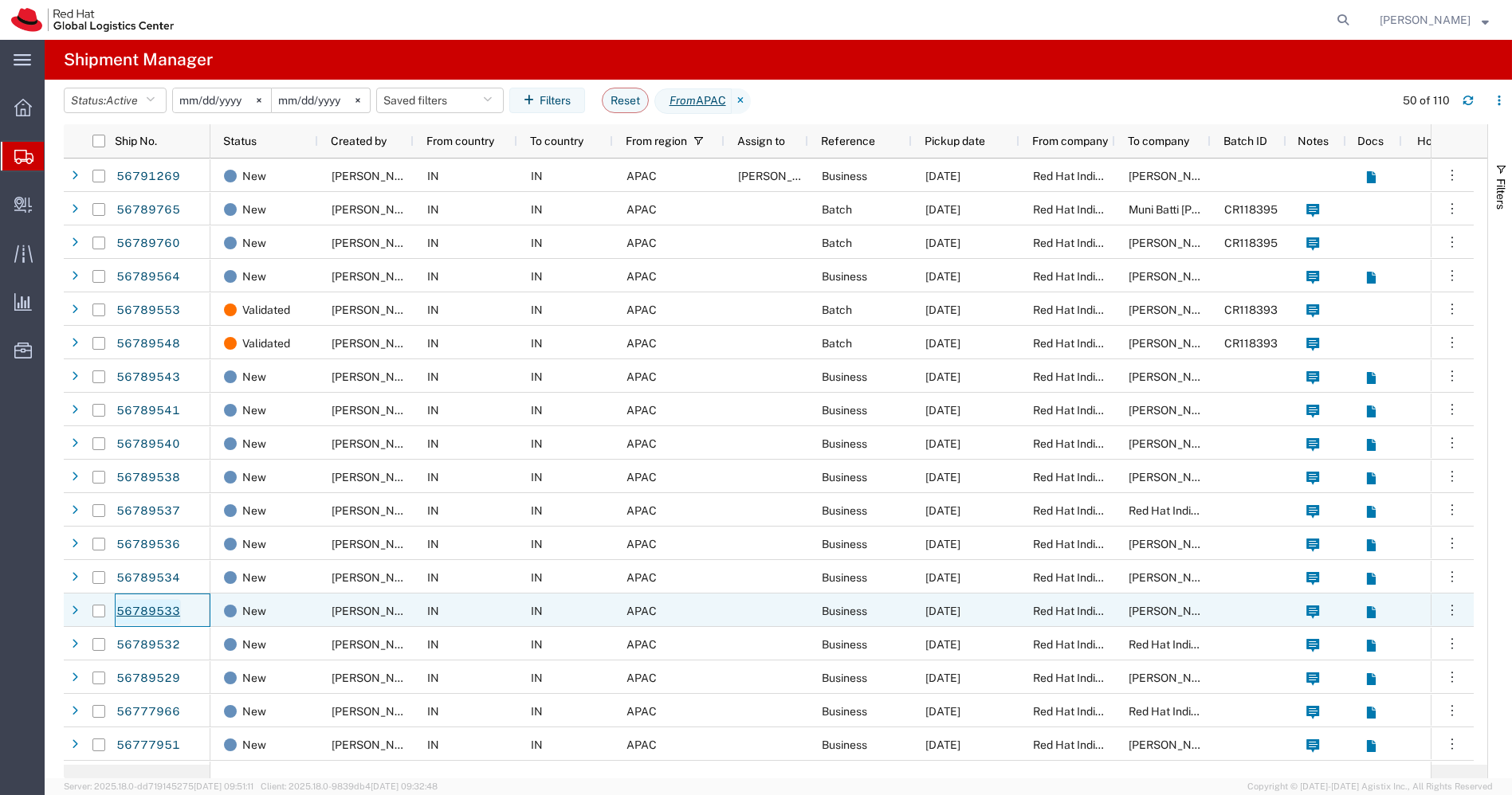
click at [168, 611] on link "56789533" at bounding box center [149, 612] width 66 height 25
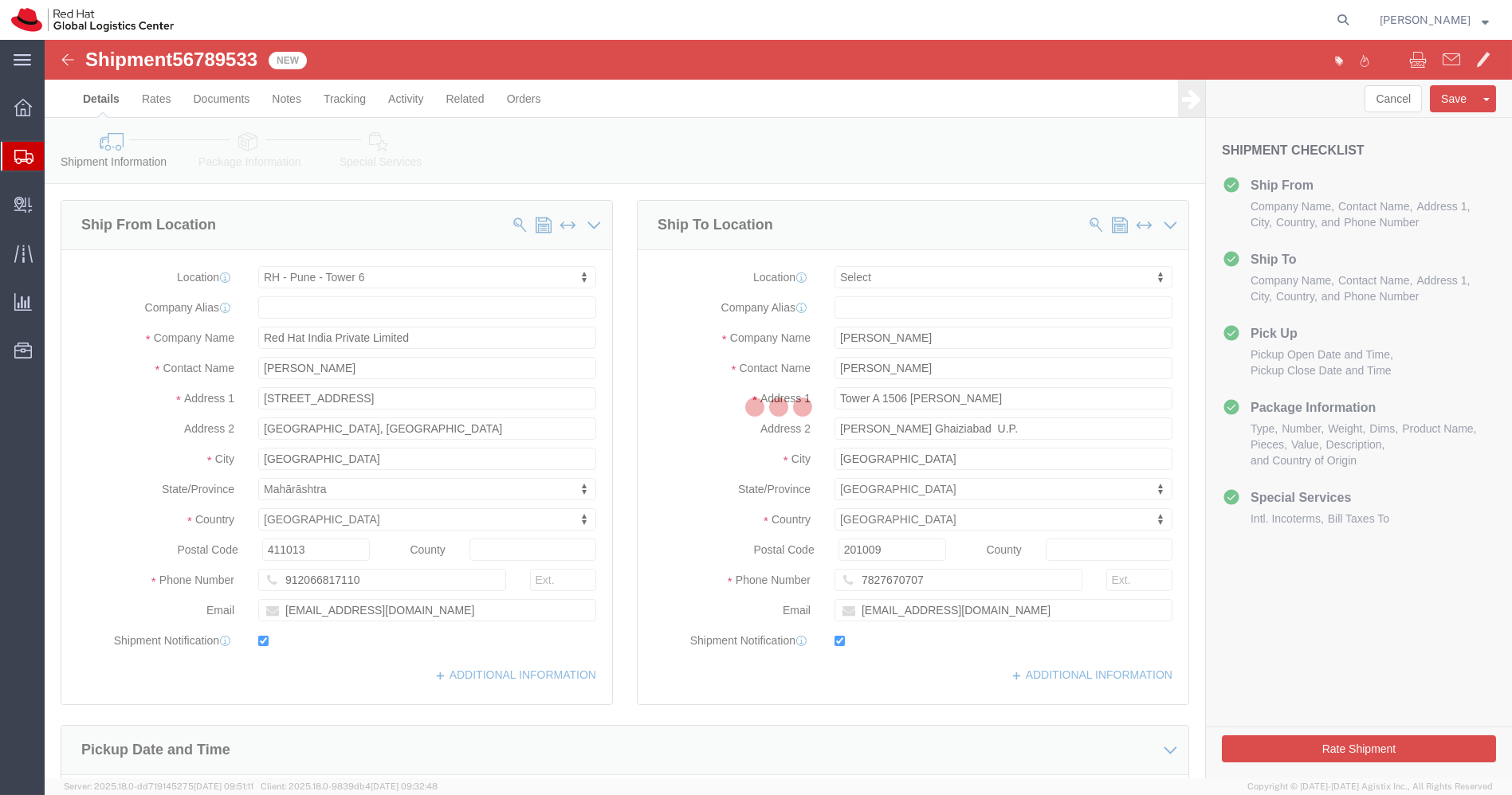
select select "38432"
select select
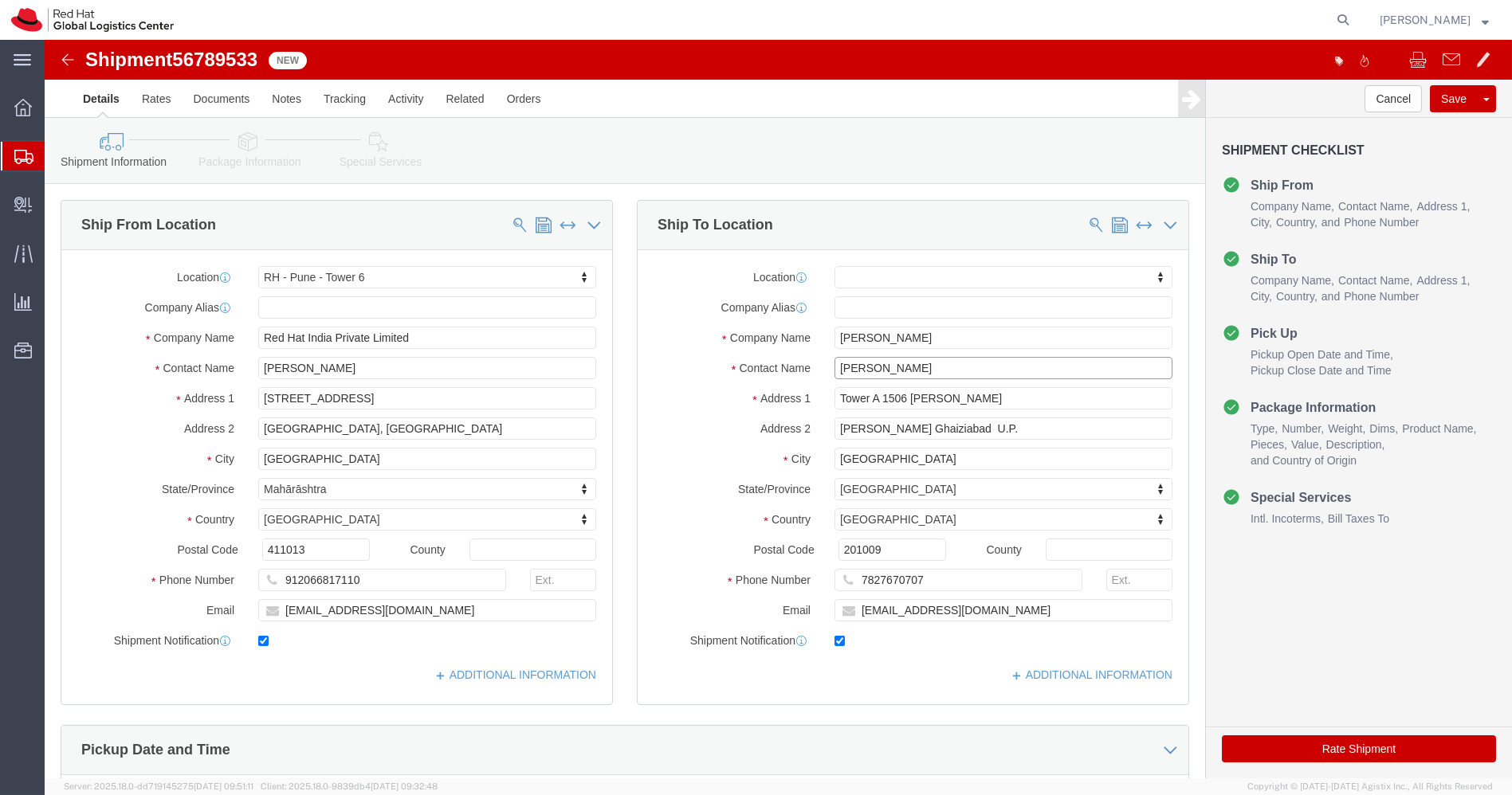
drag, startPoint x: 879, startPoint y: 325, endPoint x: 618, endPoint y: 336, distance: 261.2
click div "Contact Name Gaurav Pandey"
drag, startPoint x: 977, startPoint y: 388, endPoint x: 650, endPoint y: 383, distance: 327.0
click div "Address 2 Siddharth Vihar Ghaiziabad U.P."
click icon
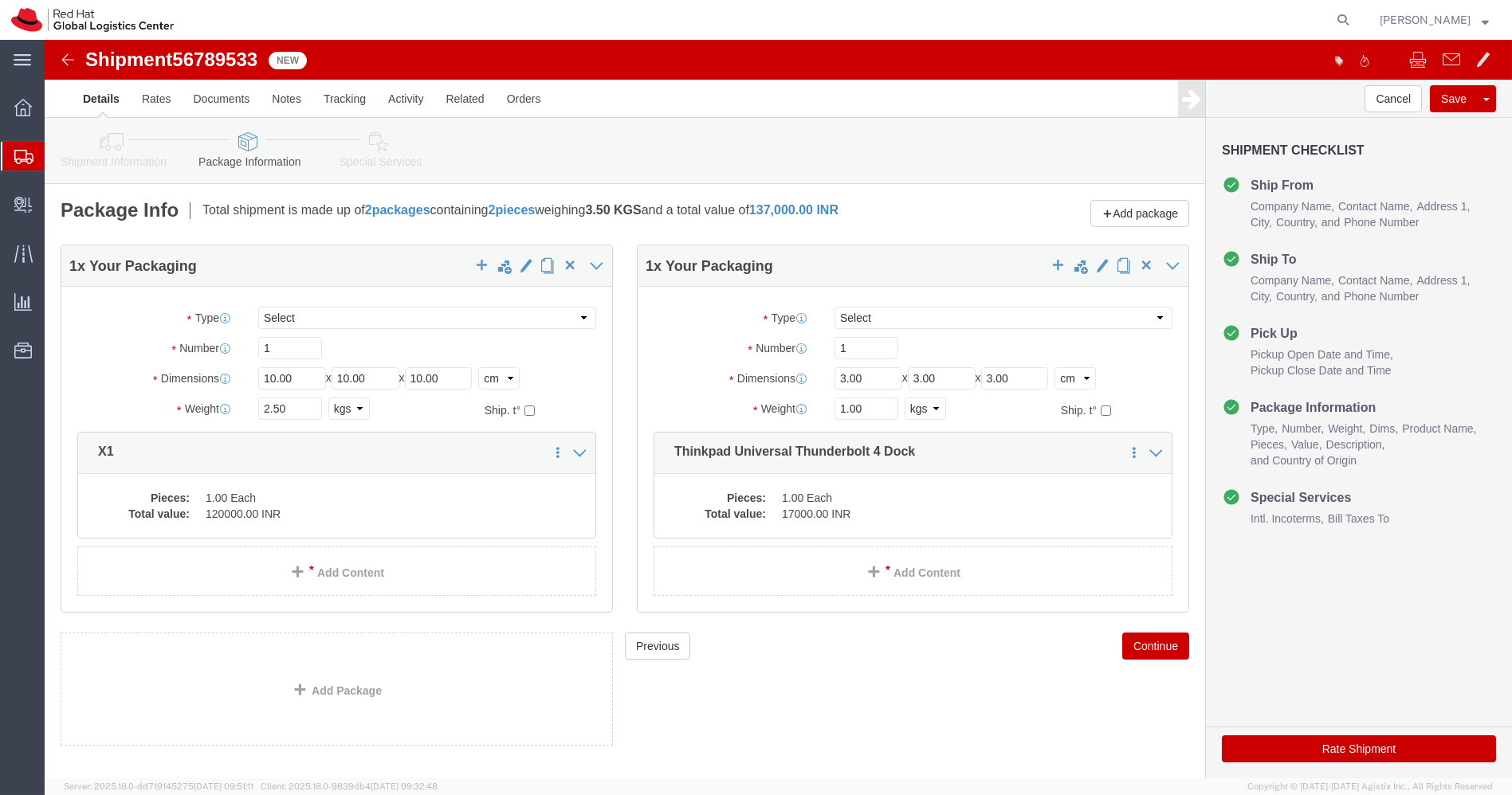
click link "Shipment Information"
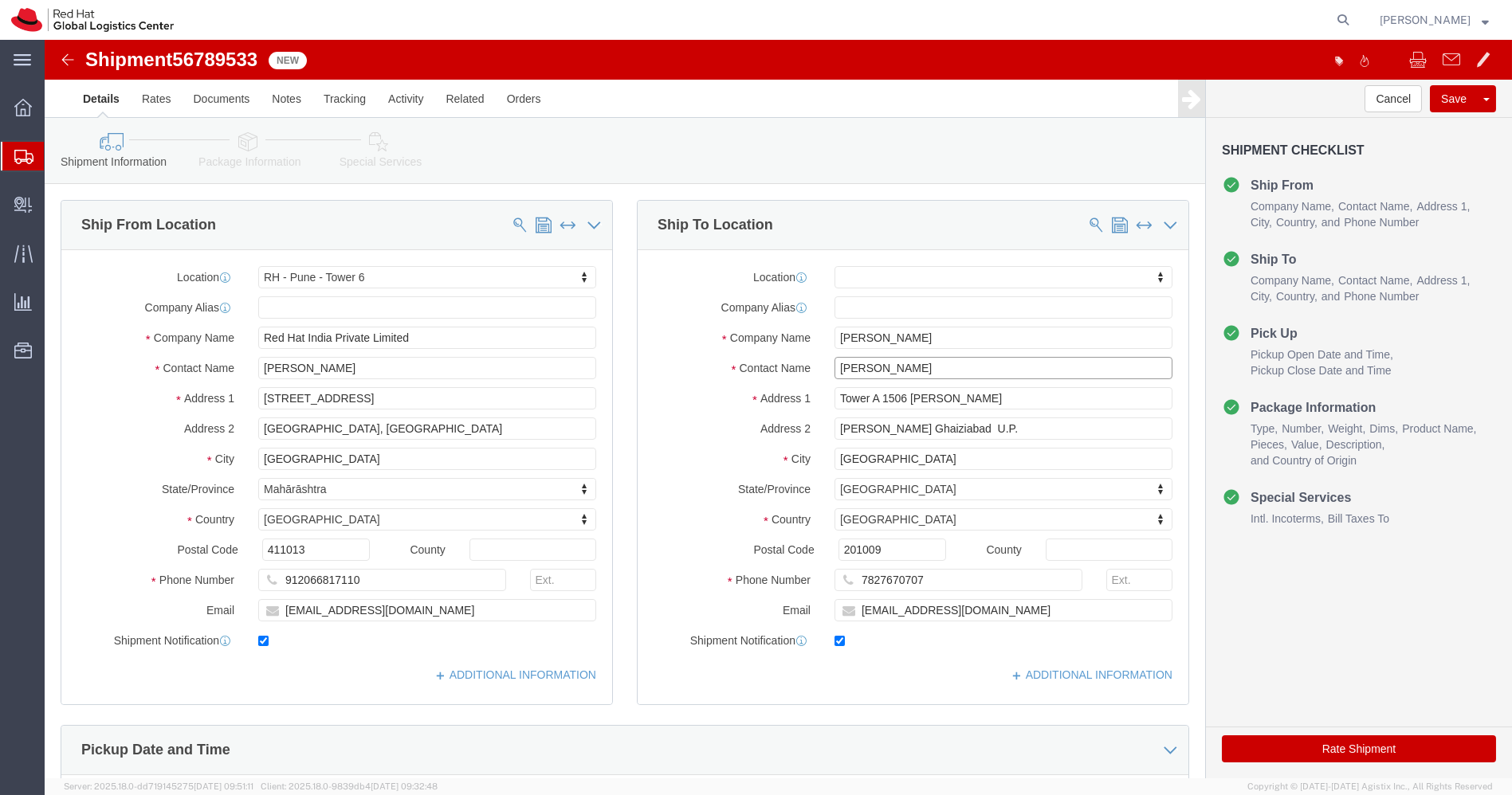
drag, startPoint x: 897, startPoint y: 324, endPoint x: 596, endPoint y: 354, distance: 302.5
click div "Location My Profile Location [GEOGRAPHIC_DATA] - [GEOGRAPHIC_DATA] - [GEOGRAPHI…"
click img
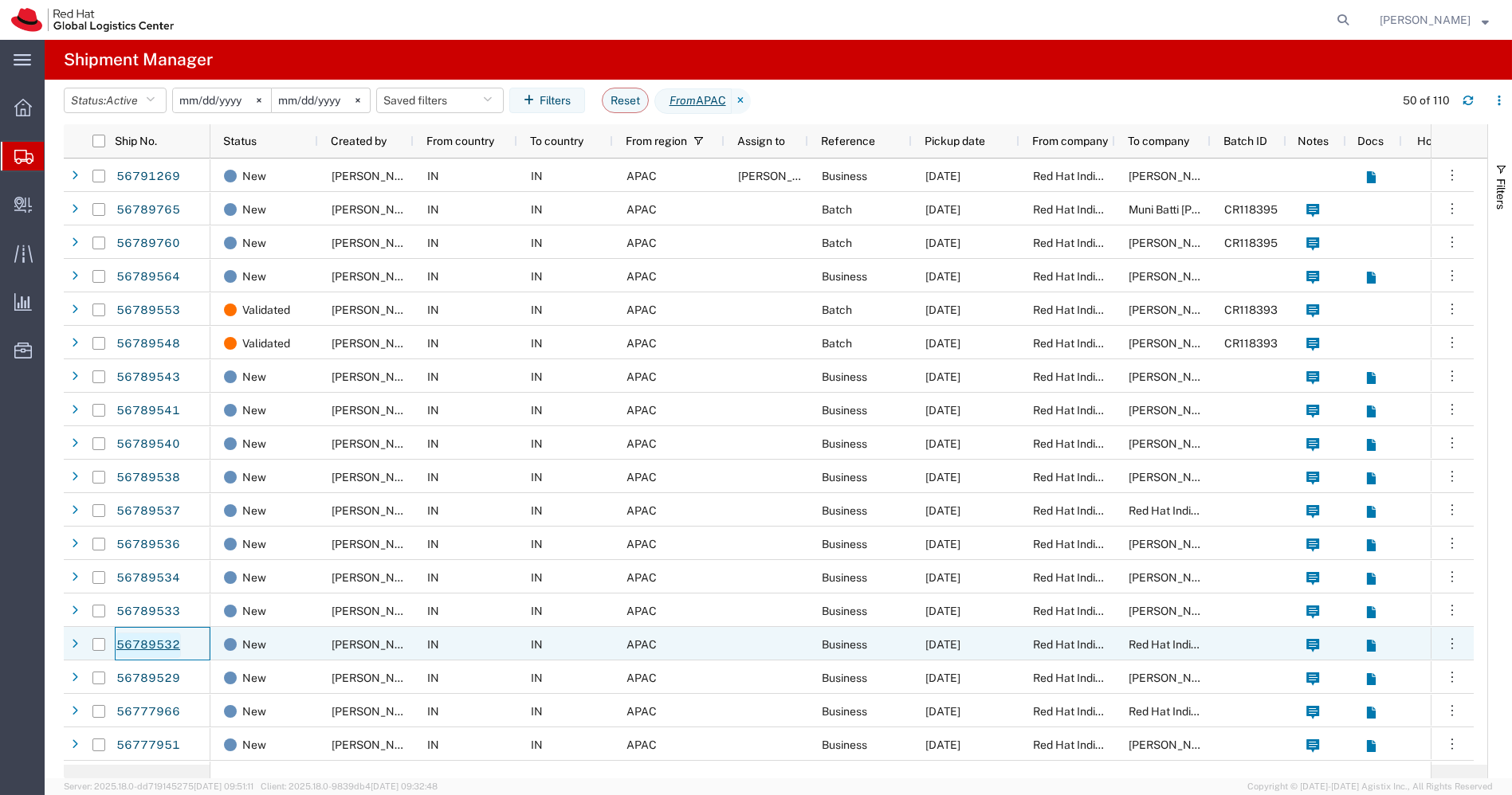
click at [159, 643] on link "56789532" at bounding box center [149, 645] width 66 height 25
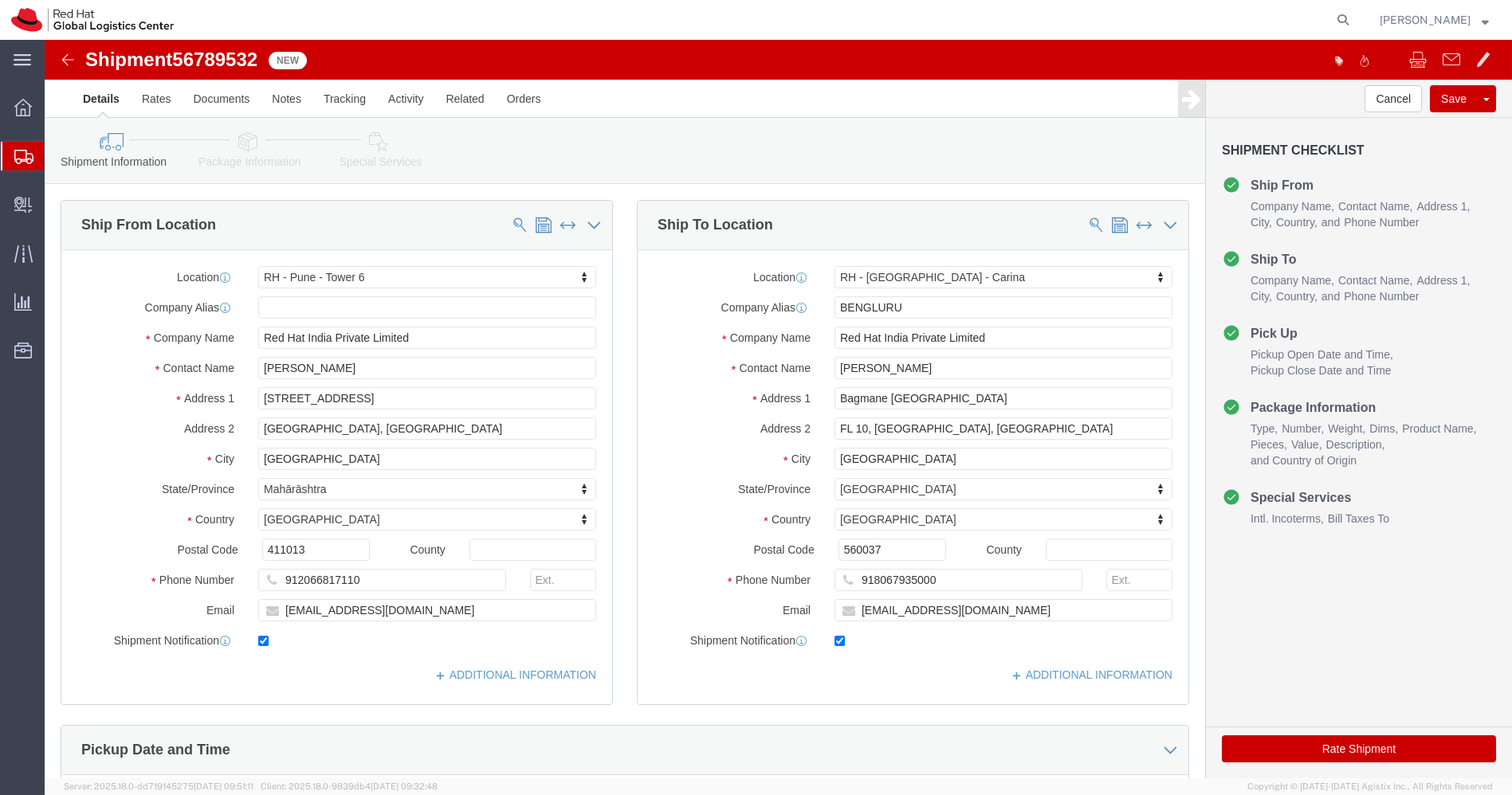
select select "38432"
select select "37925"
drag, startPoint x: 933, startPoint y: 543, endPoint x: 797, endPoint y: 526, distance: 137.1
click div "Location RH - Bangalore - Carina My Profile Location RH - Amsterdam - MSO RH - …"
click icon
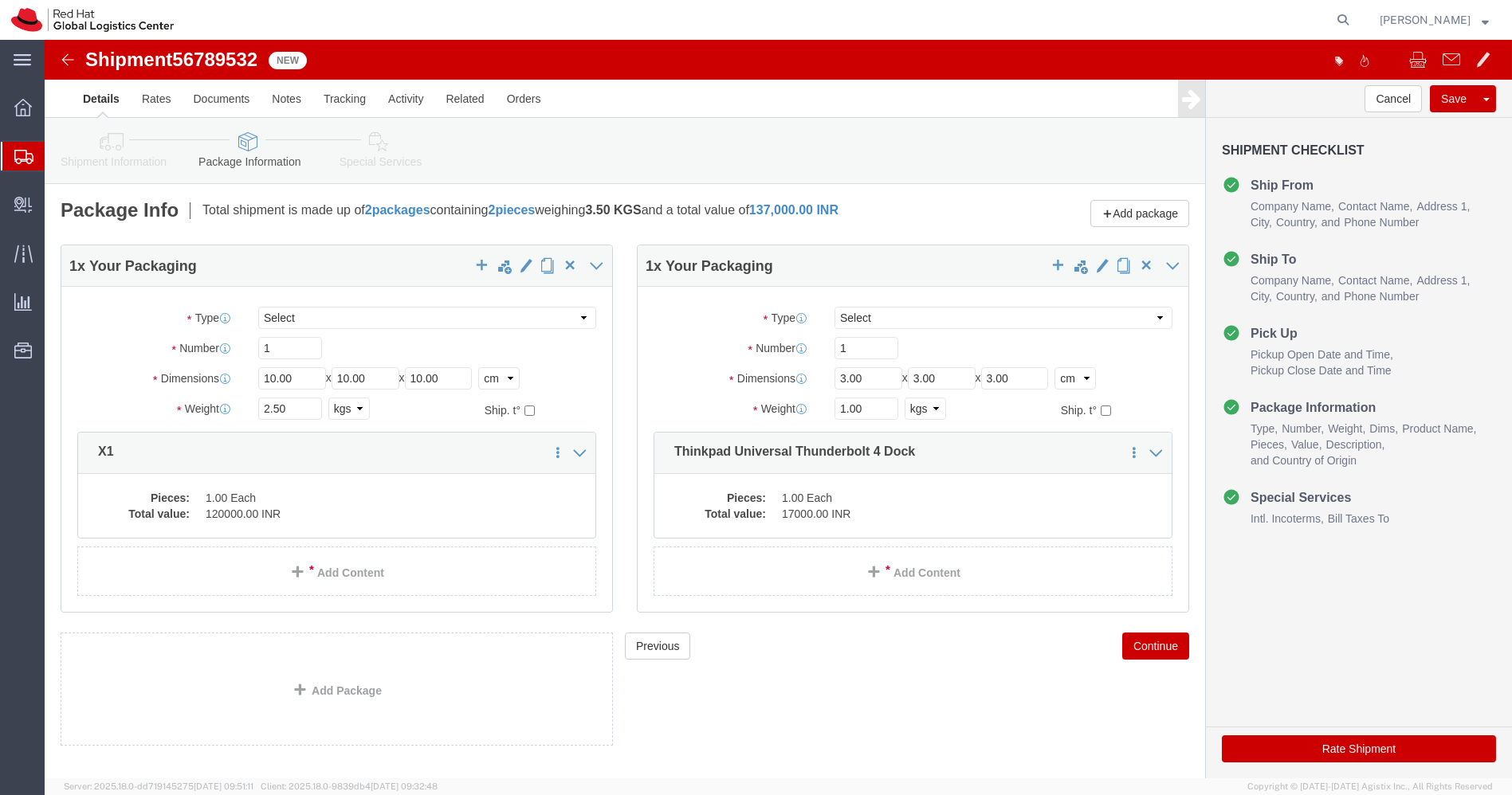
click icon
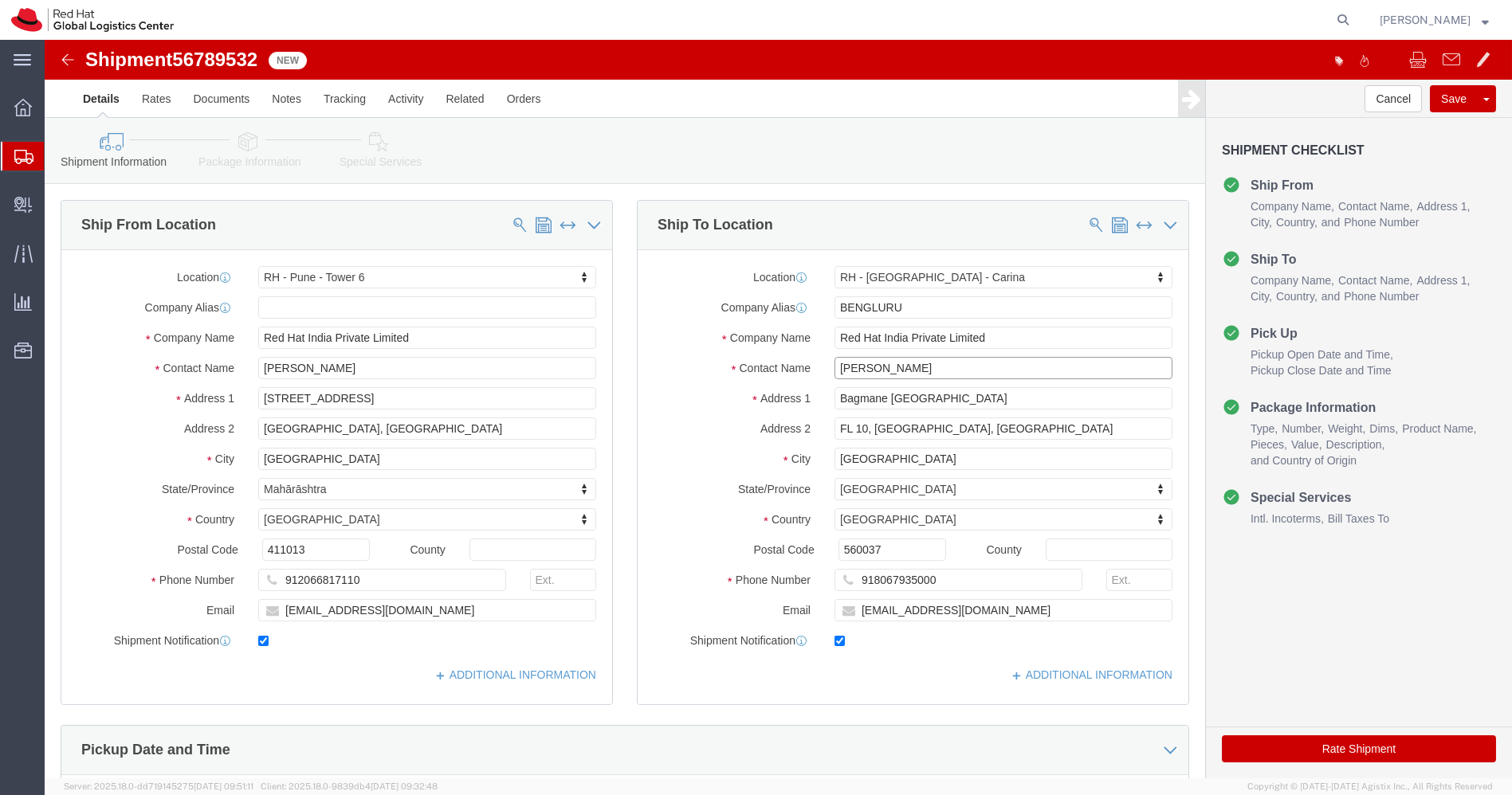
drag, startPoint x: 879, startPoint y: 331, endPoint x: 671, endPoint y: 346, distance: 208.5
click div "Location RH - Bangalore - Carina My Profile Location RH - Amsterdam - MSO RH - …"
click input "Red Hat India Private Limited"
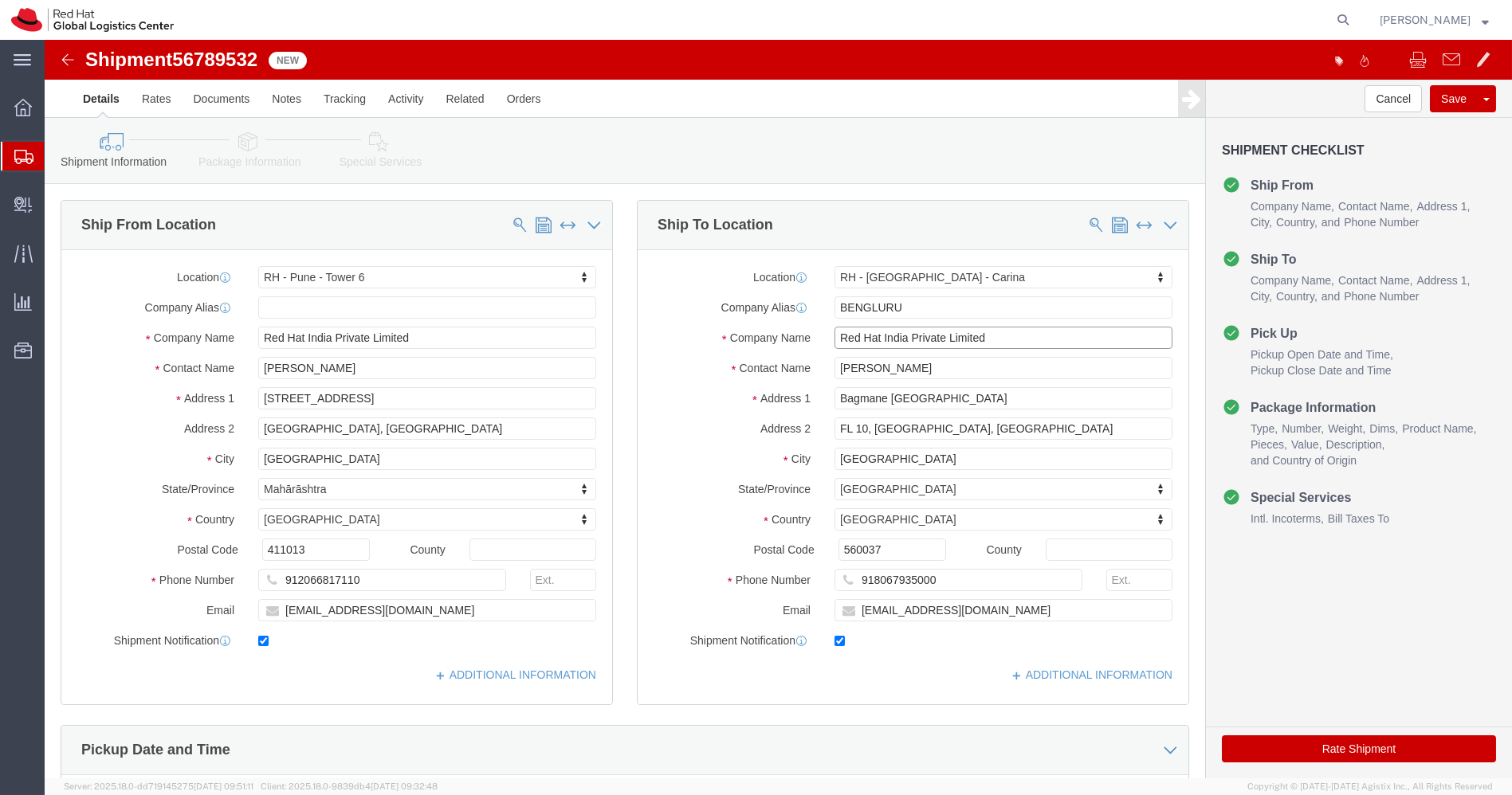
click input "Red Hat India Private Limited"
click img
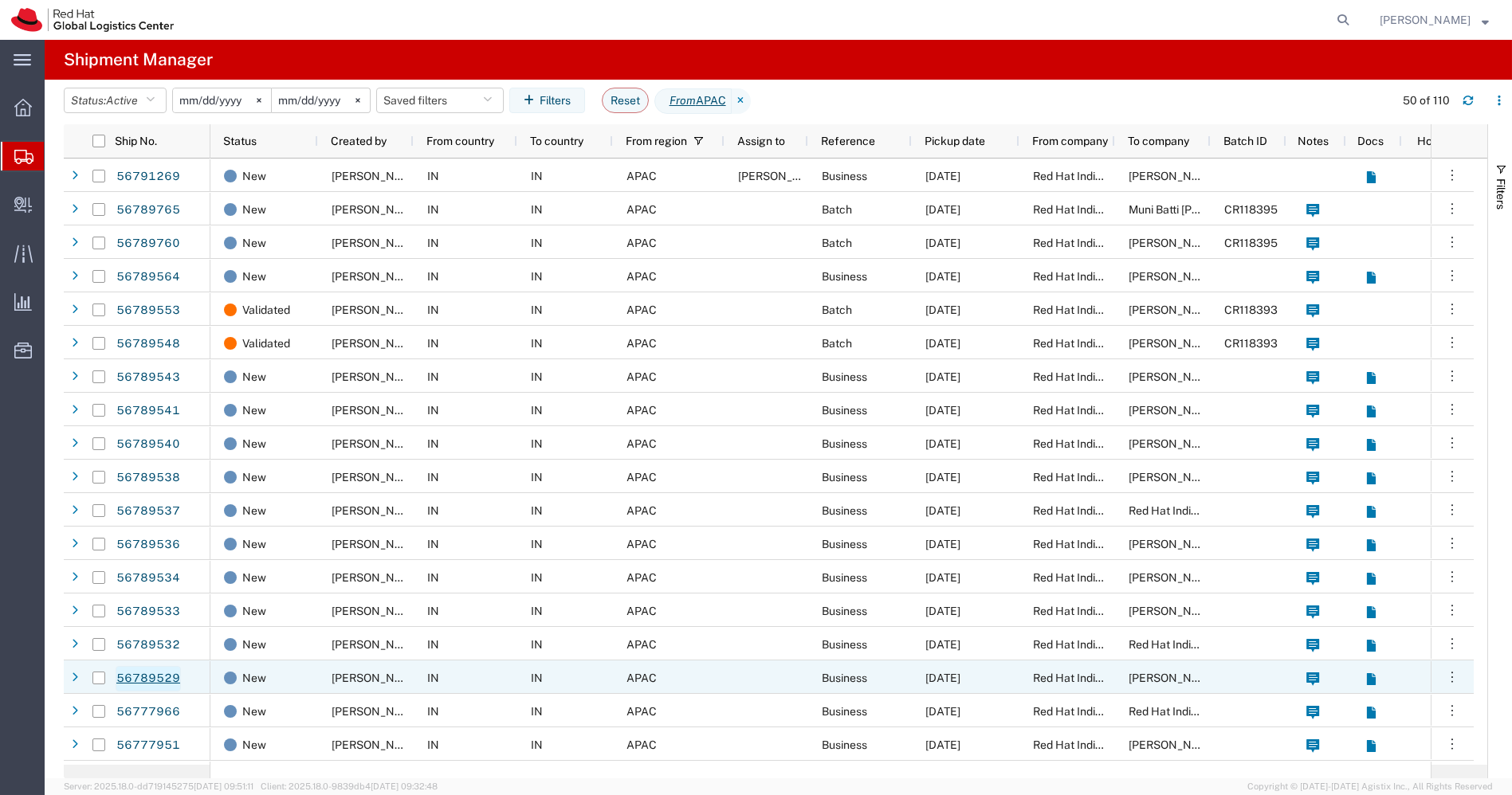
click at [151, 675] on link "56789529" at bounding box center [149, 678] width 66 height 25
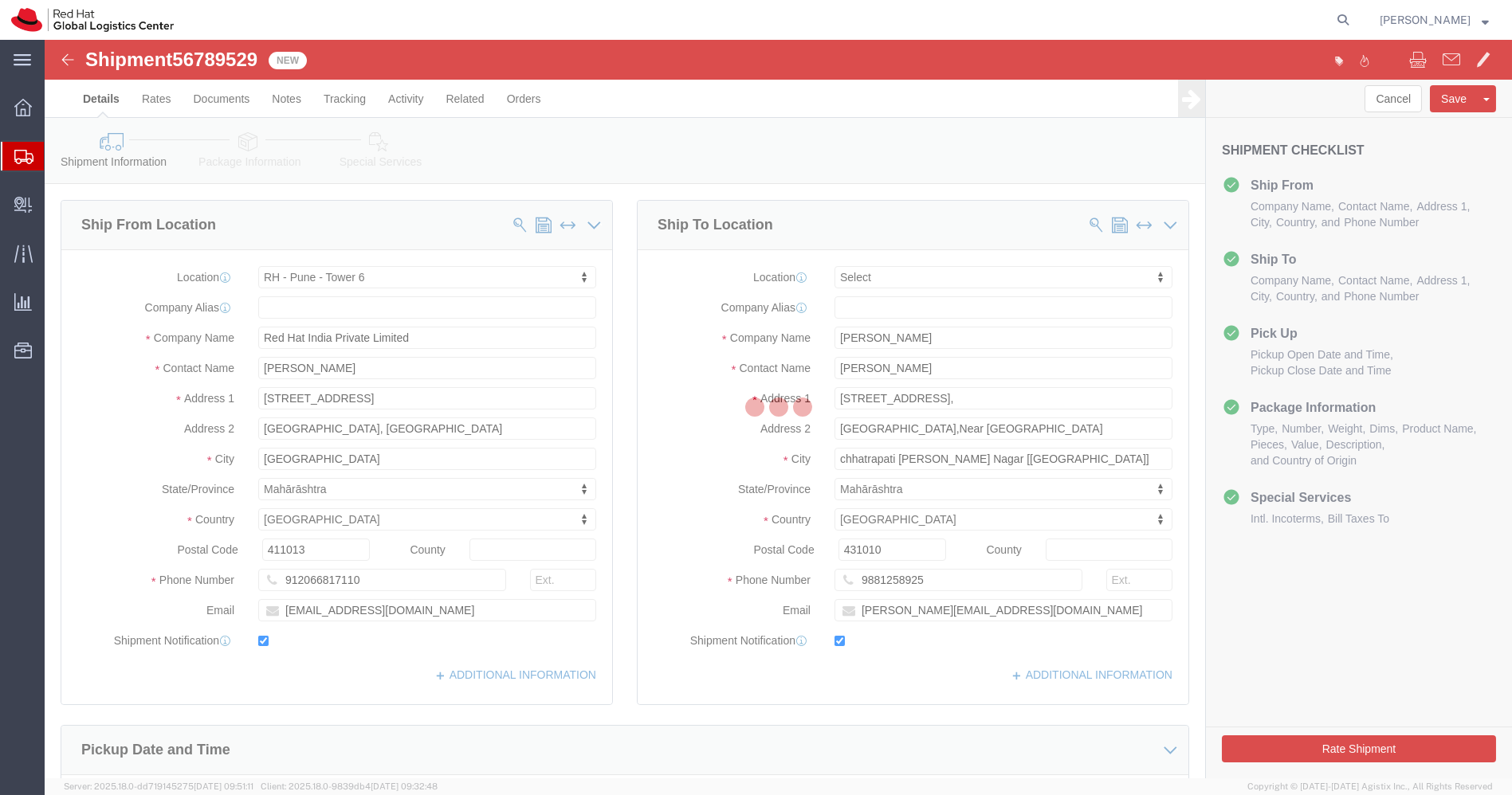
select select "38432"
select select
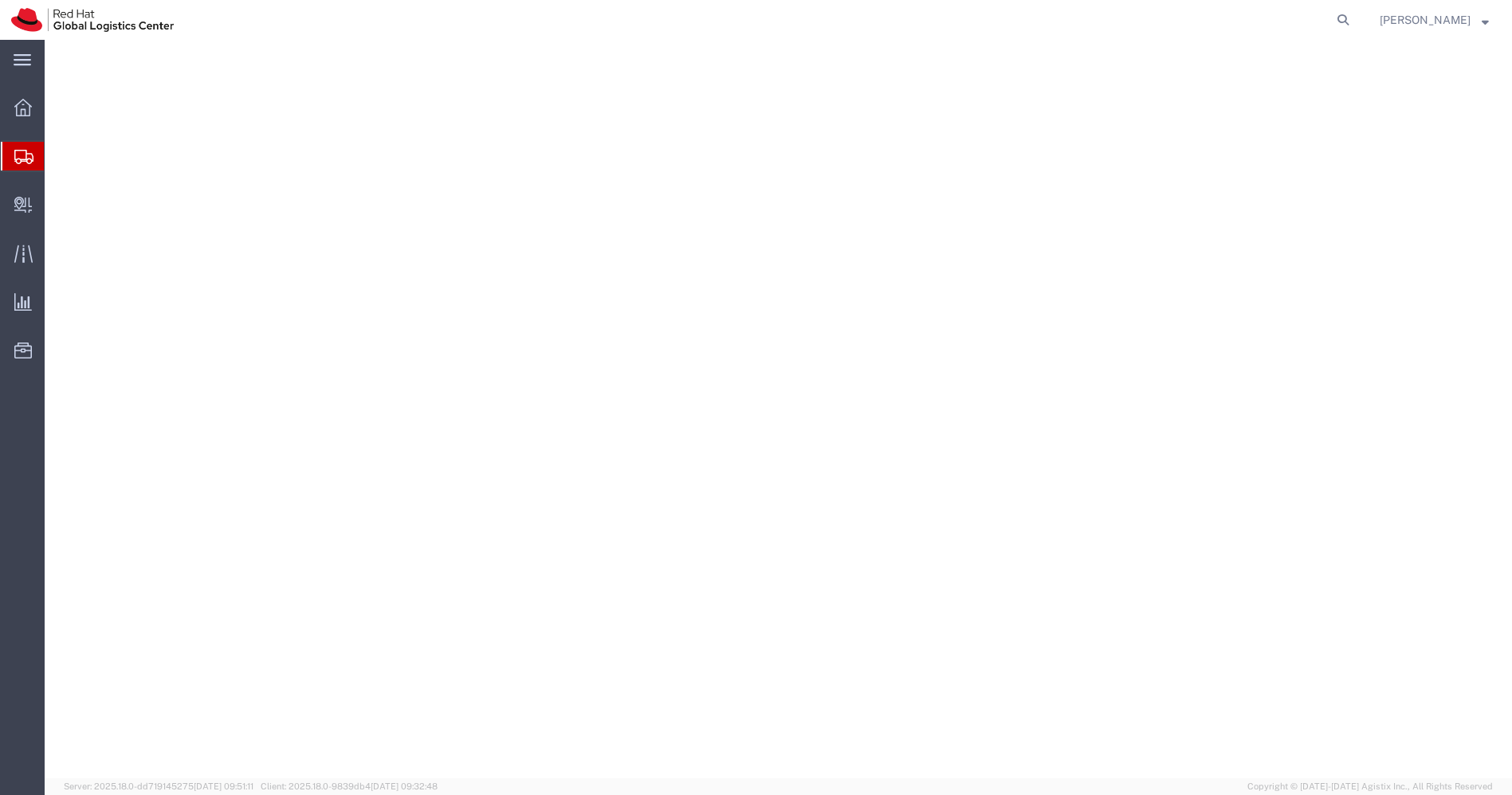
select select "38432"
select select
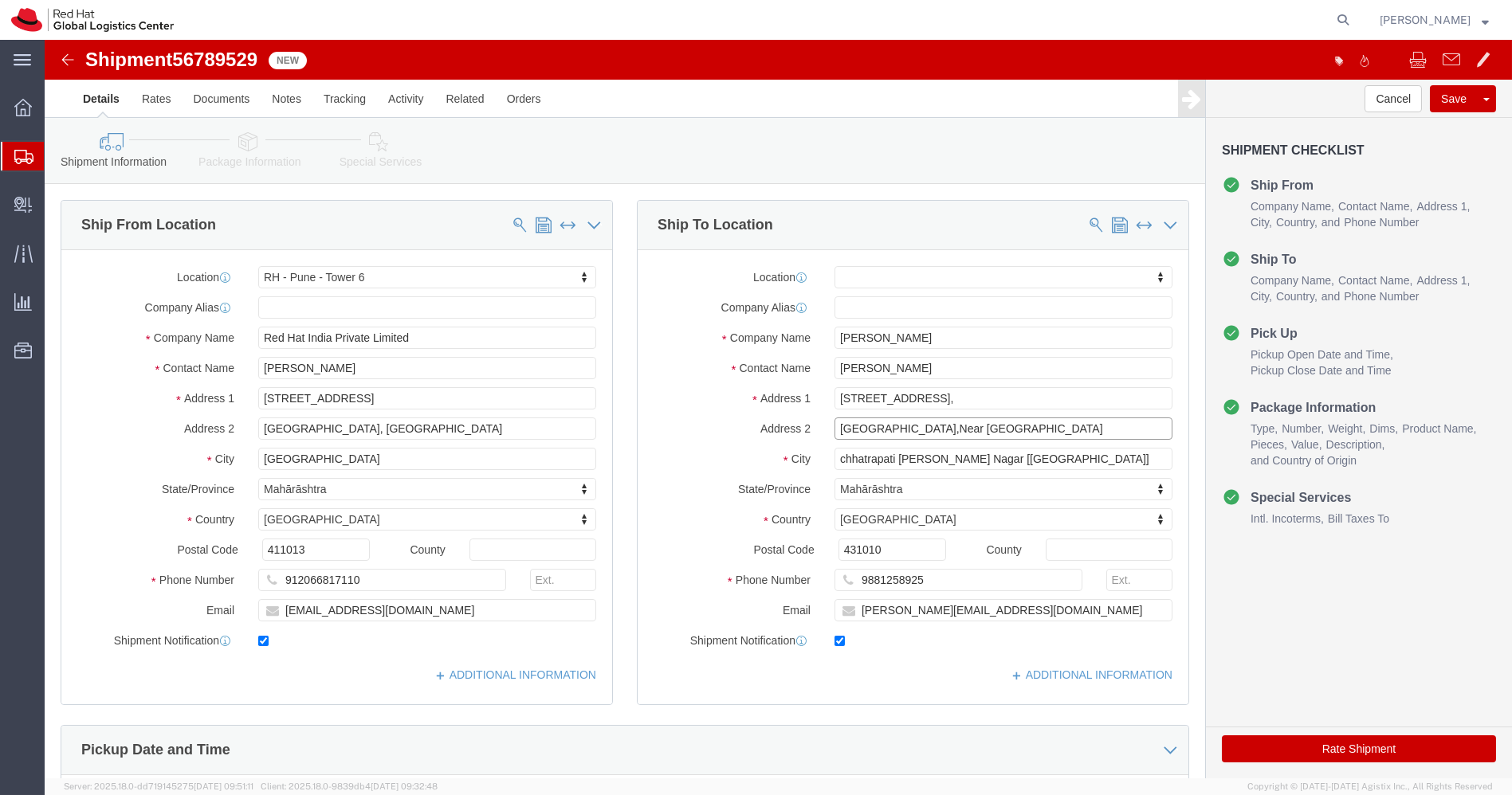
drag, startPoint x: 1043, startPoint y: 393, endPoint x: 615, endPoint y: 389, distance: 428.0
click div "Address [STREET_ADDRESS][GEOGRAPHIC_DATA]"
click link "Package Information"
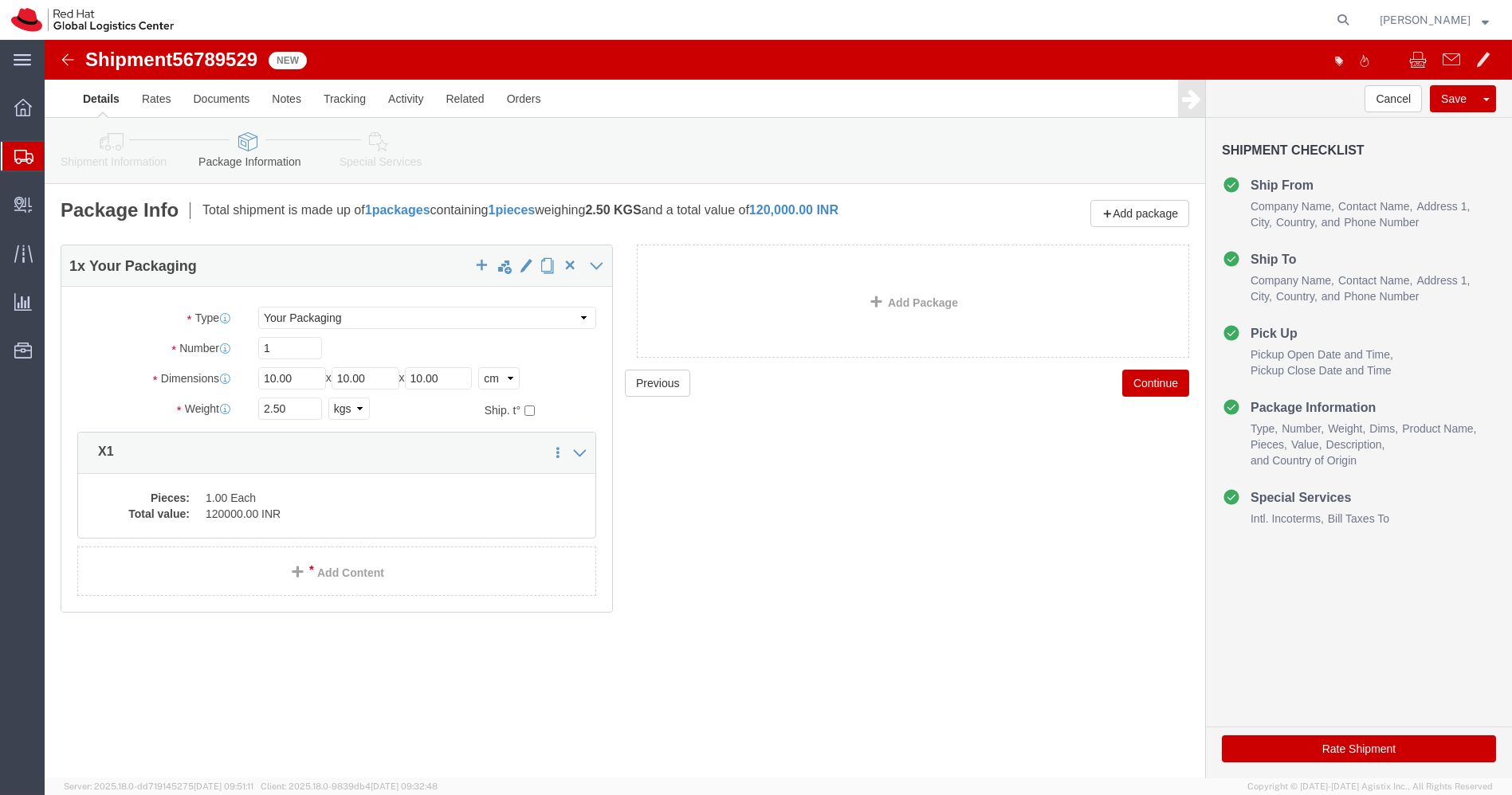
click icon
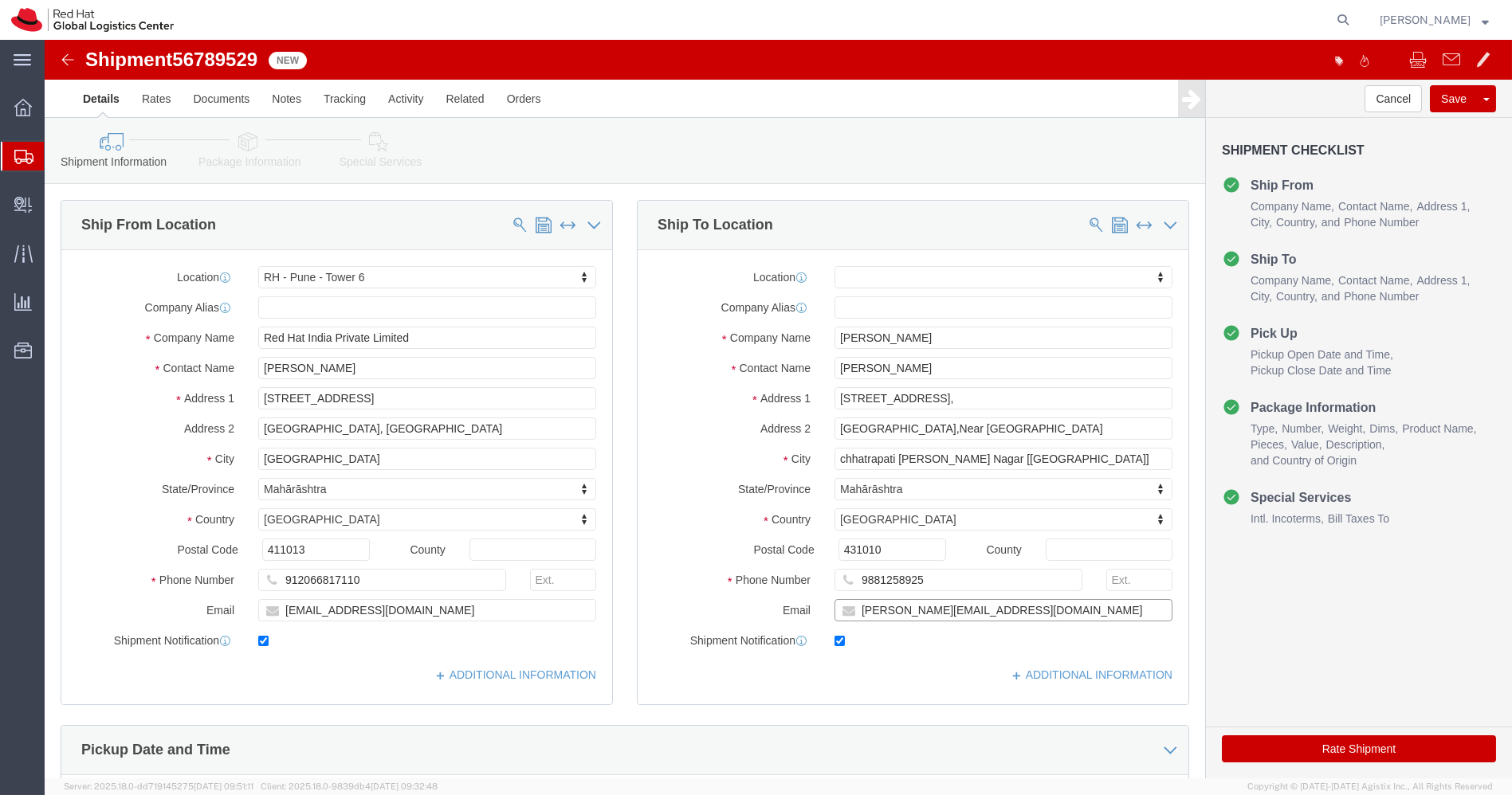
drag, startPoint x: 961, startPoint y: 566, endPoint x: 710, endPoint y: 562, distance: 251.0
click div "Email [PERSON_NAME][EMAIL_ADDRESS][DOMAIN_NAME]"
click input "9881258925"
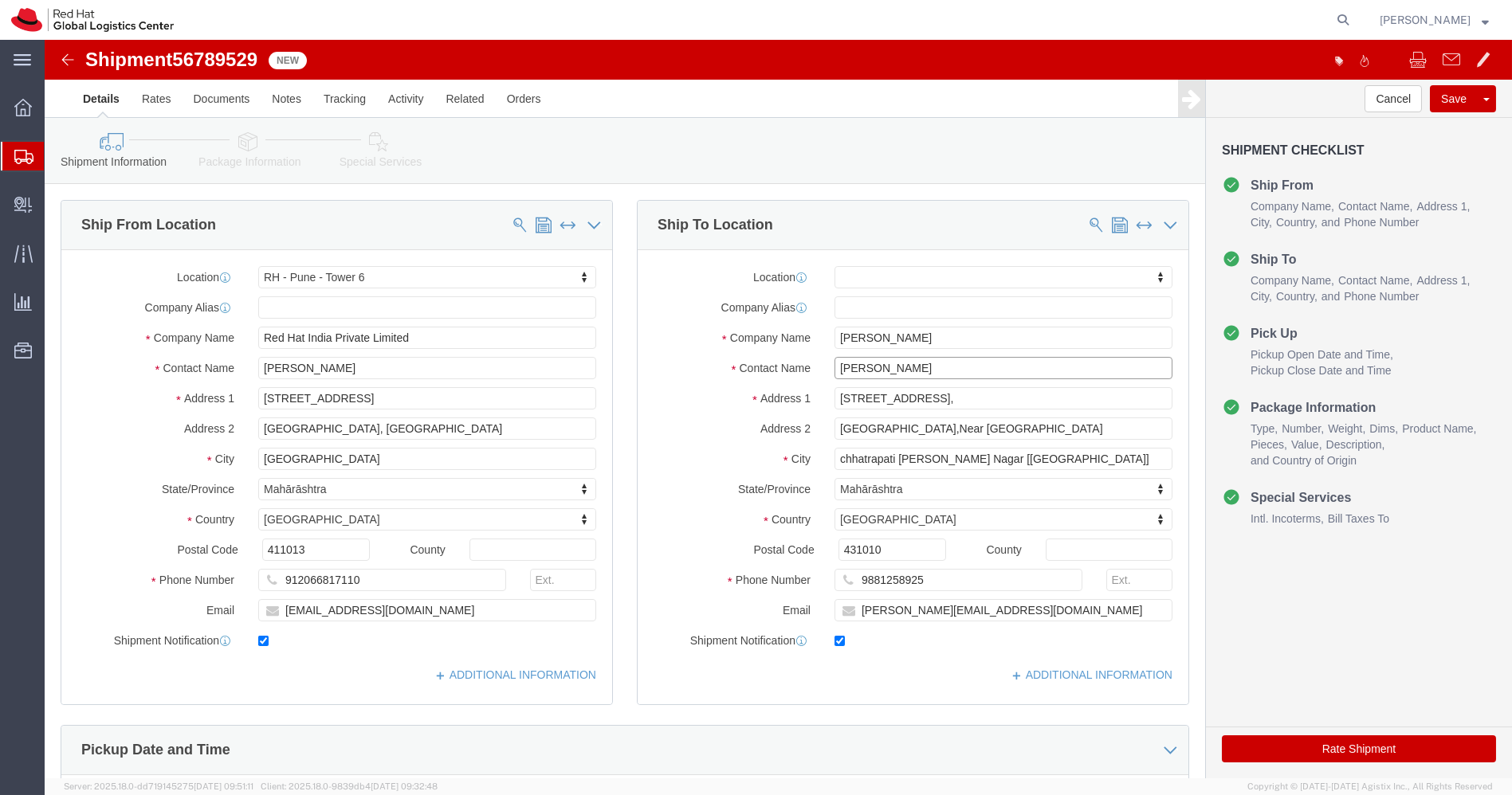
drag, startPoint x: 873, startPoint y: 326, endPoint x: 586, endPoint y: 338, distance: 287.3
click div "Ship To Location Location My Profile Location [GEOGRAPHIC_DATA] - [GEOGRAPHIC_D…"
click input "chhatrapati [PERSON_NAME] Nagar [[GEOGRAPHIC_DATA]]"
drag, startPoint x: 995, startPoint y: 418, endPoint x: 934, endPoint y: 416, distance: 61.0
click input "chhatrapati [PERSON_NAME] Nagar [[GEOGRAPHIC_DATA]]"
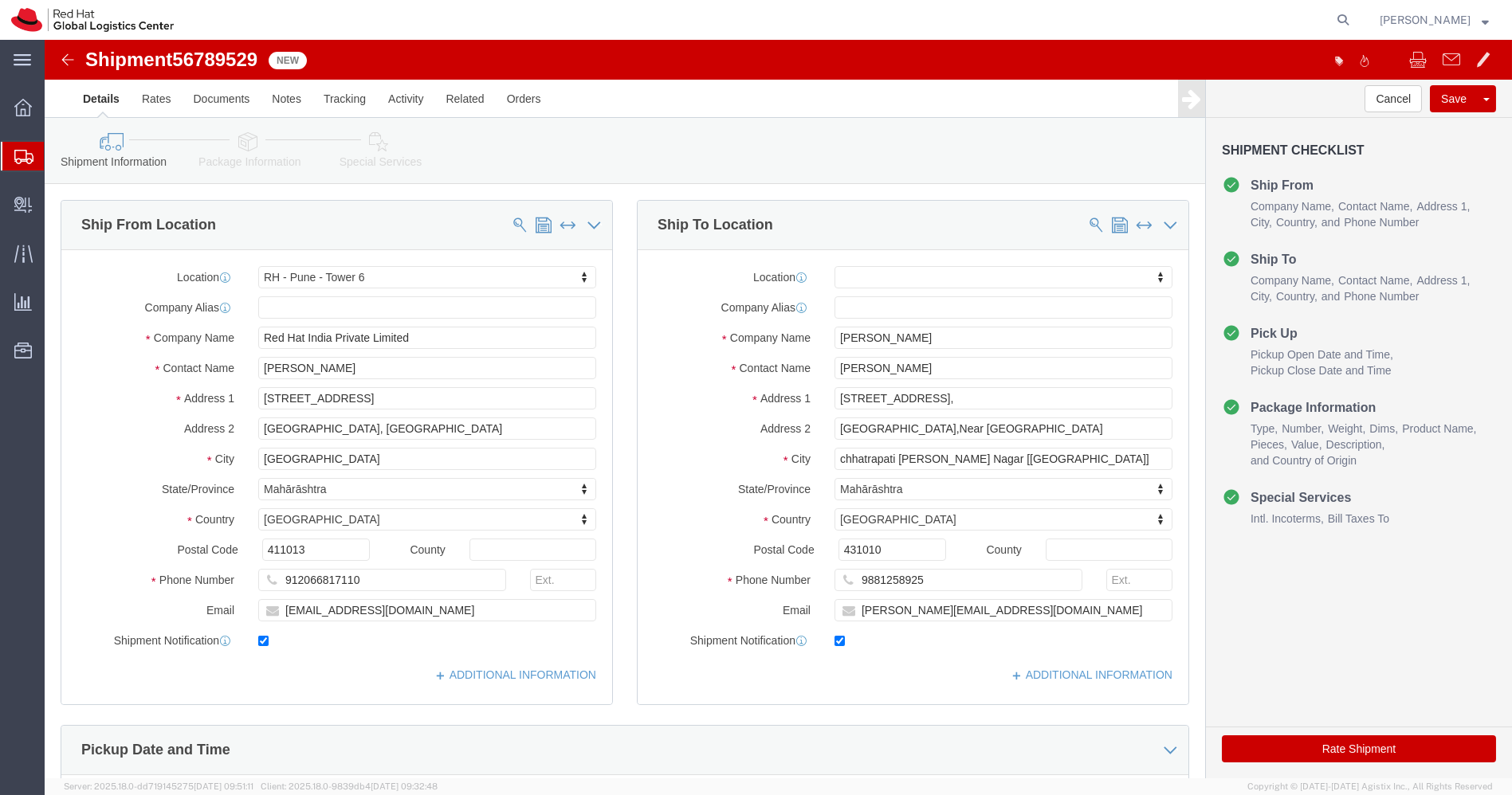
click img
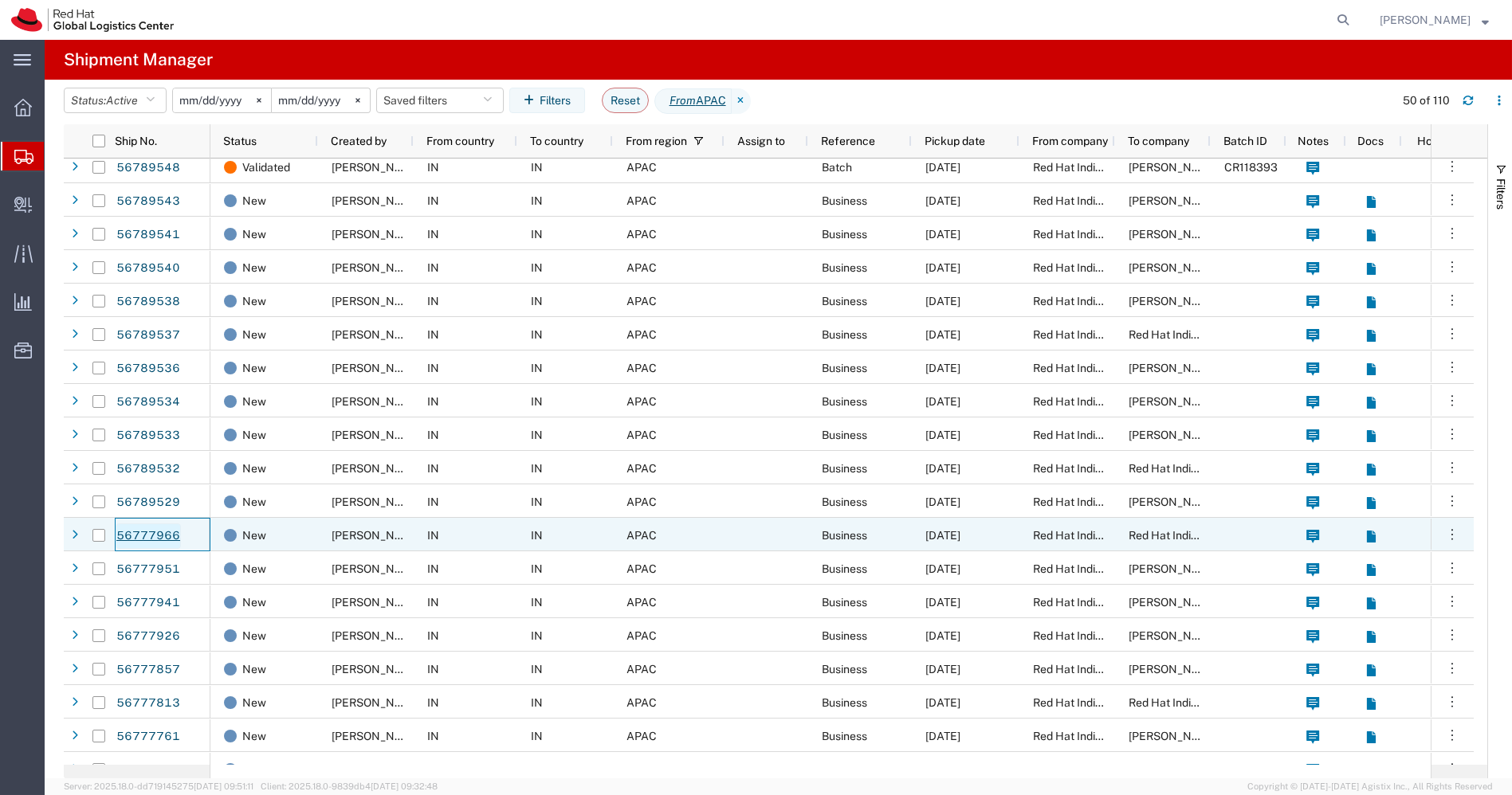
click at [163, 535] on link "56777966" at bounding box center [149, 536] width 66 height 25
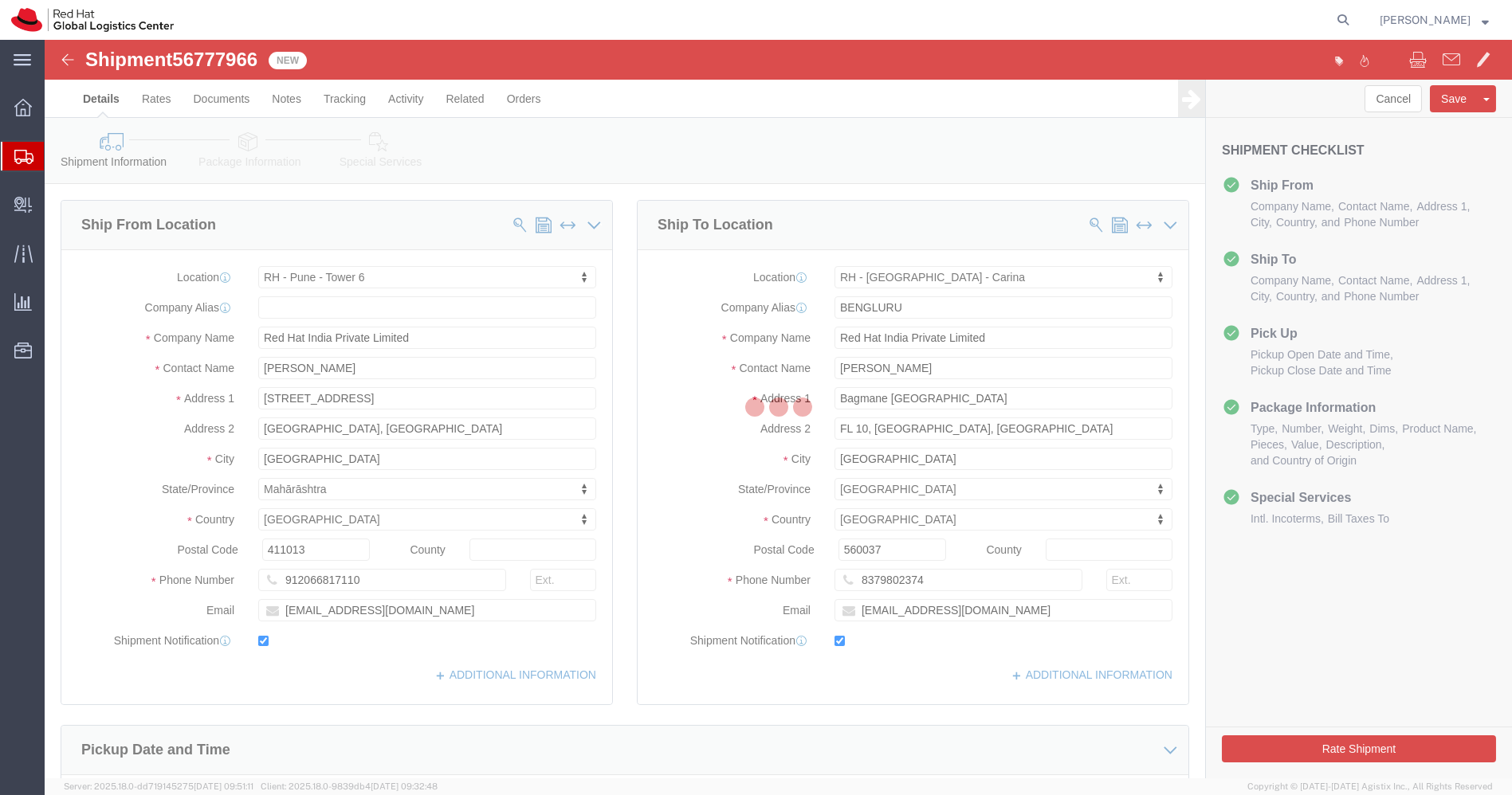
select select "38432"
select select "37925"
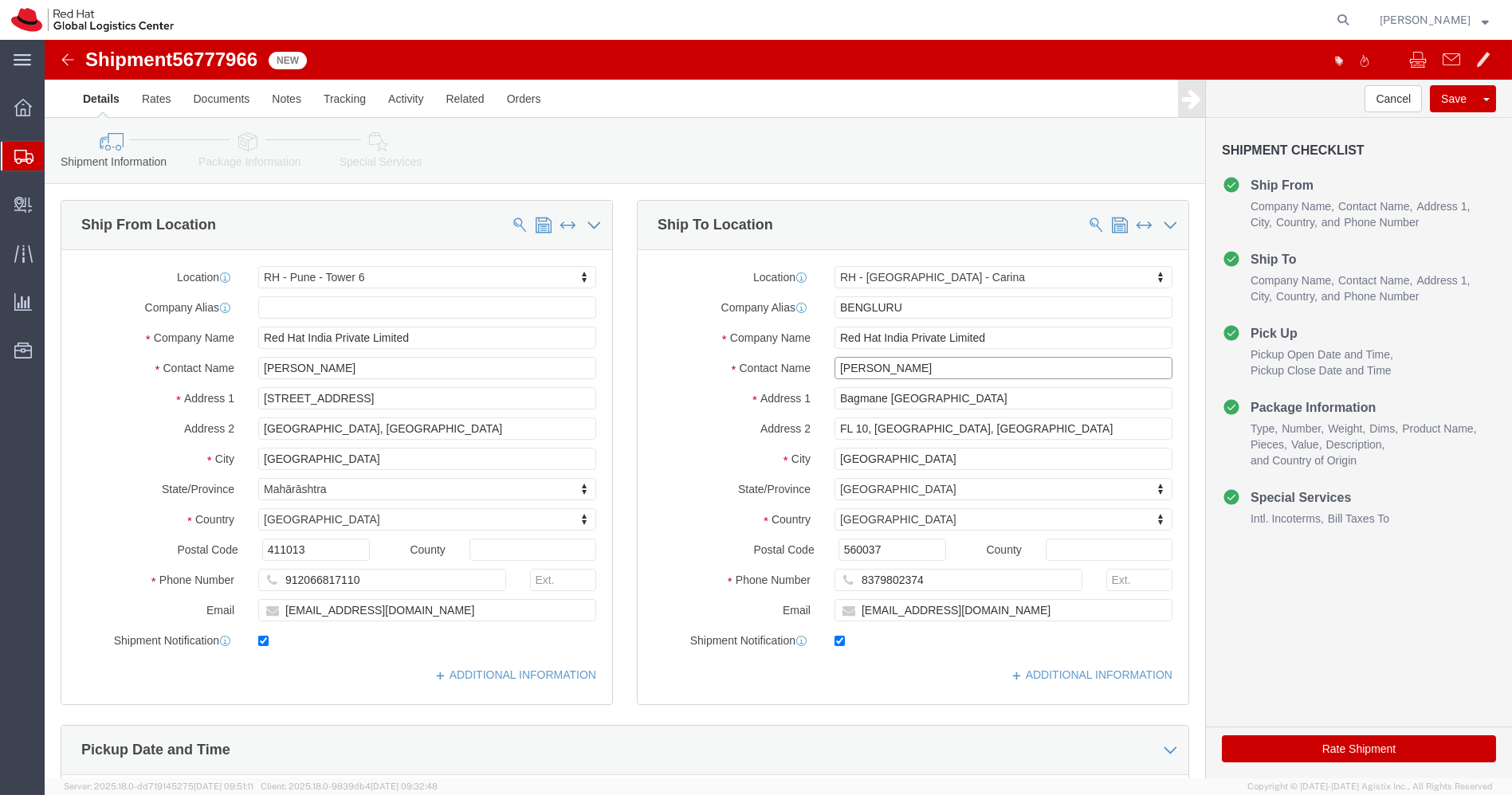
drag, startPoint x: 898, startPoint y: 328, endPoint x: 632, endPoint y: 316, distance: 266.3
click div "Contact Name [PERSON_NAME]"
click input "8379802374"
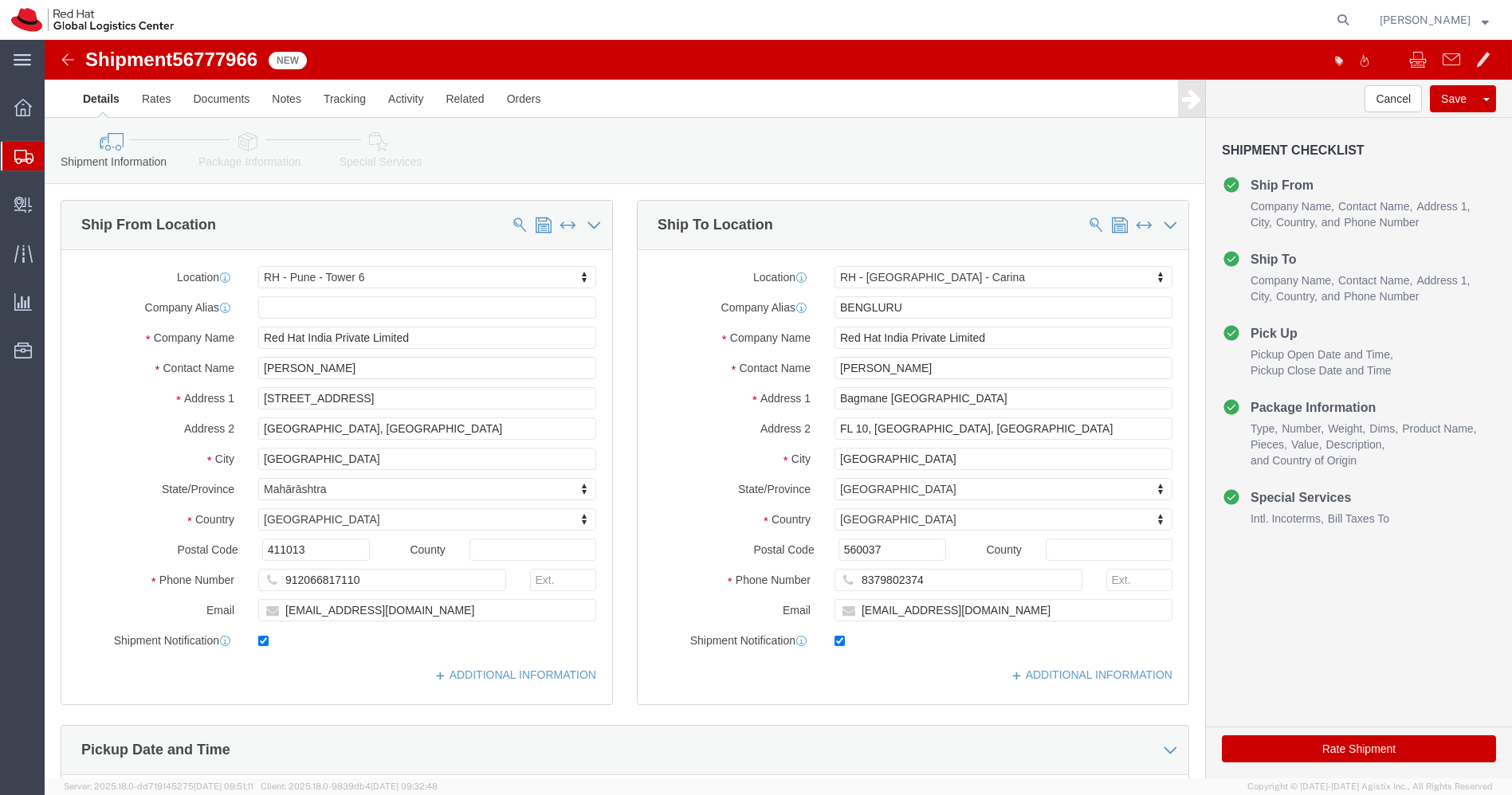
click icon
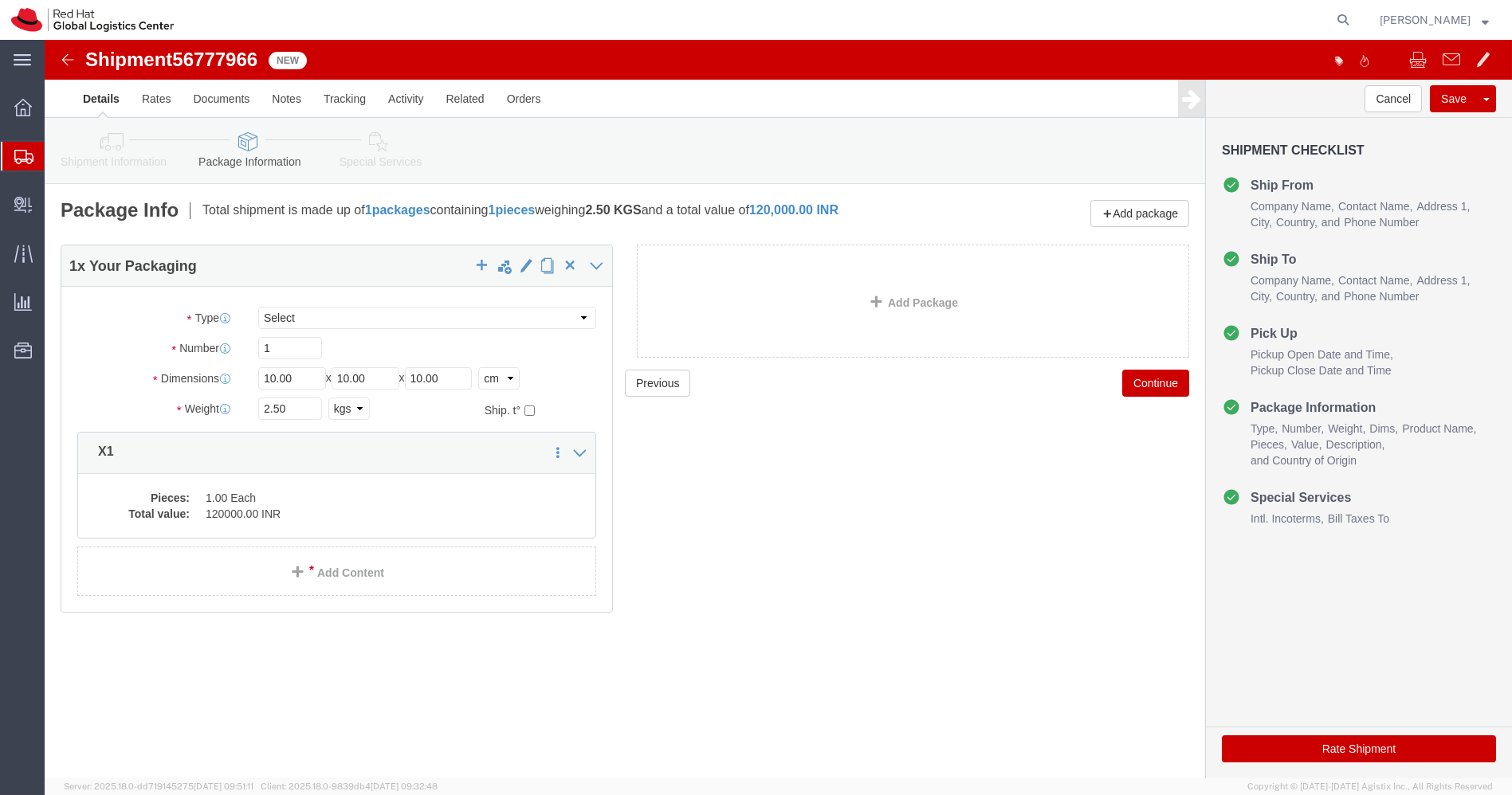
click icon
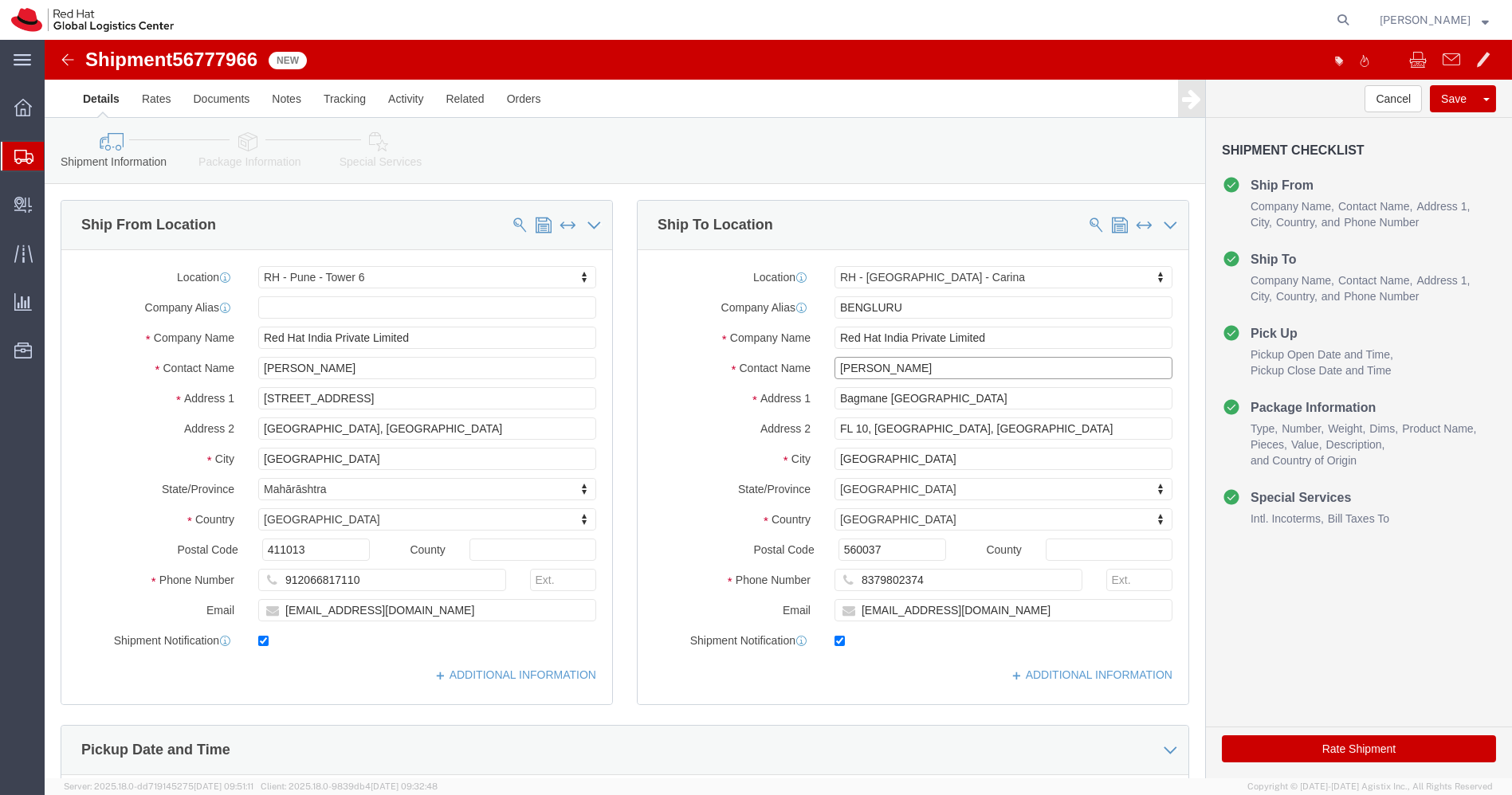
drag, startPoint x: 928, startPoint y: 330, endPoint x: 645, endPoint y: 328, distance: 283.0
click div "Contact Name [PERSON_NAME]"
click input "Red Hat India Private Limited"
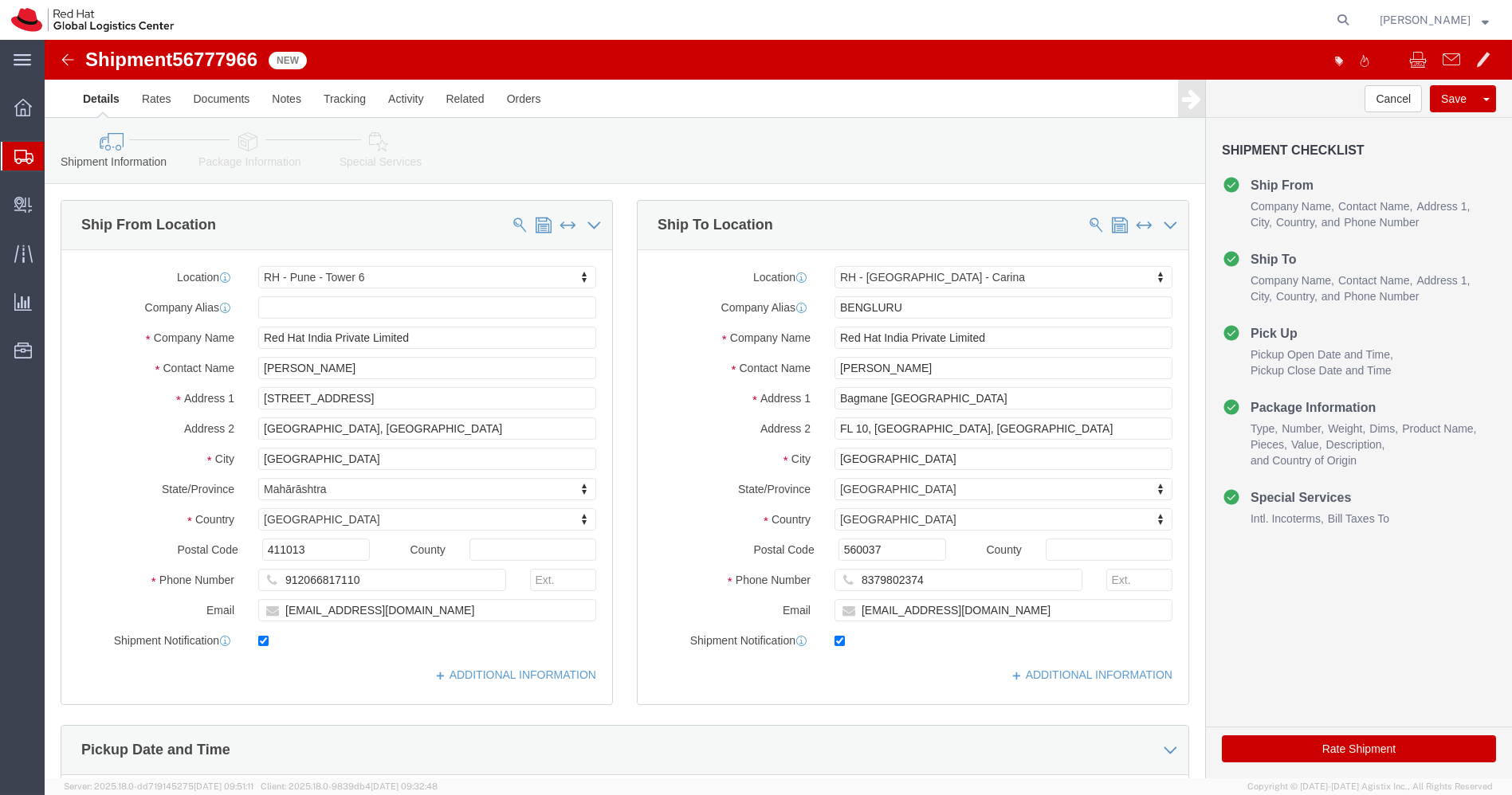
click img
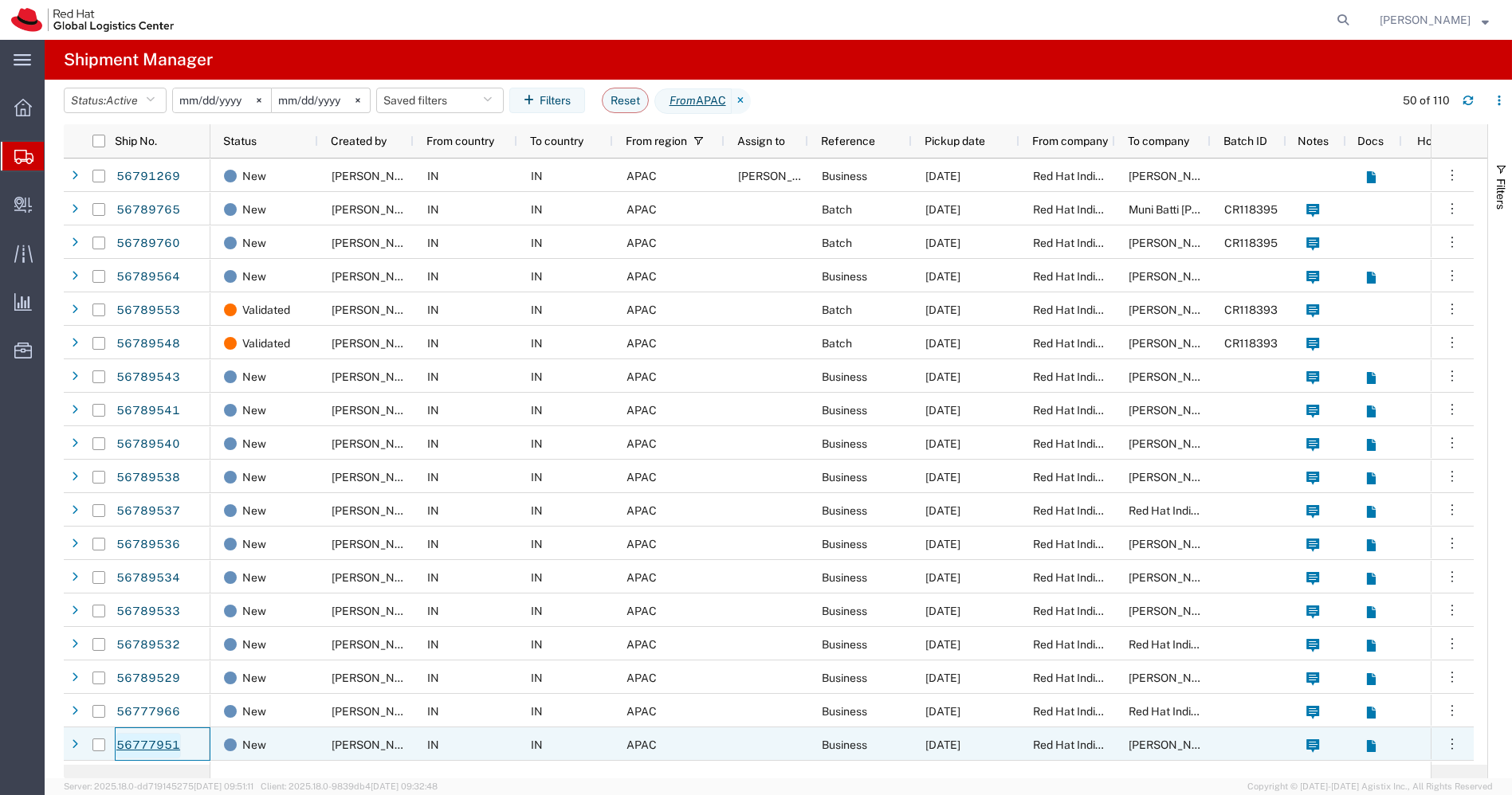
click at [163, 747] on link "56777951" at bounding box center [149, 746] width 66 height 25
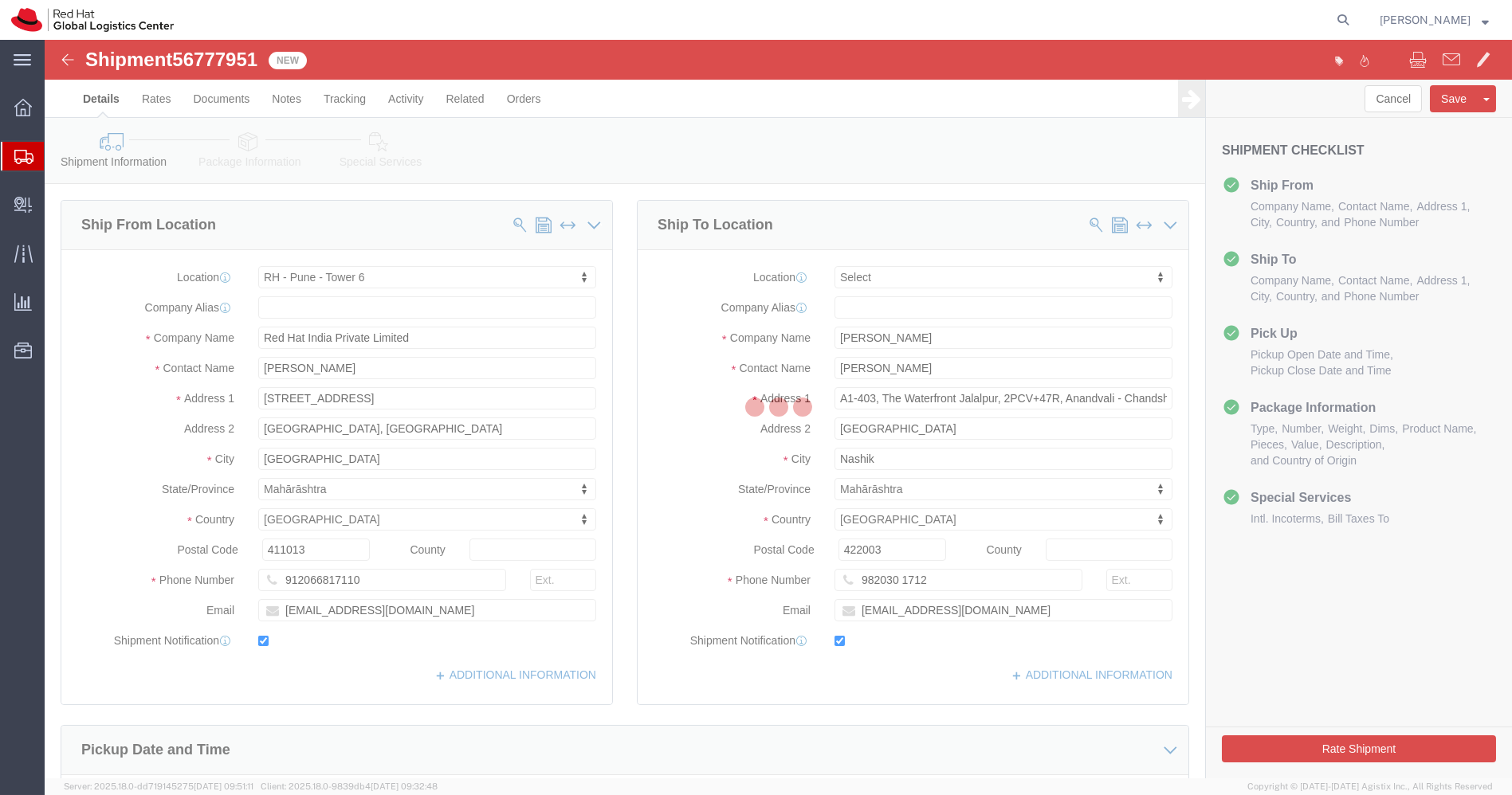
select select "38432"
select select
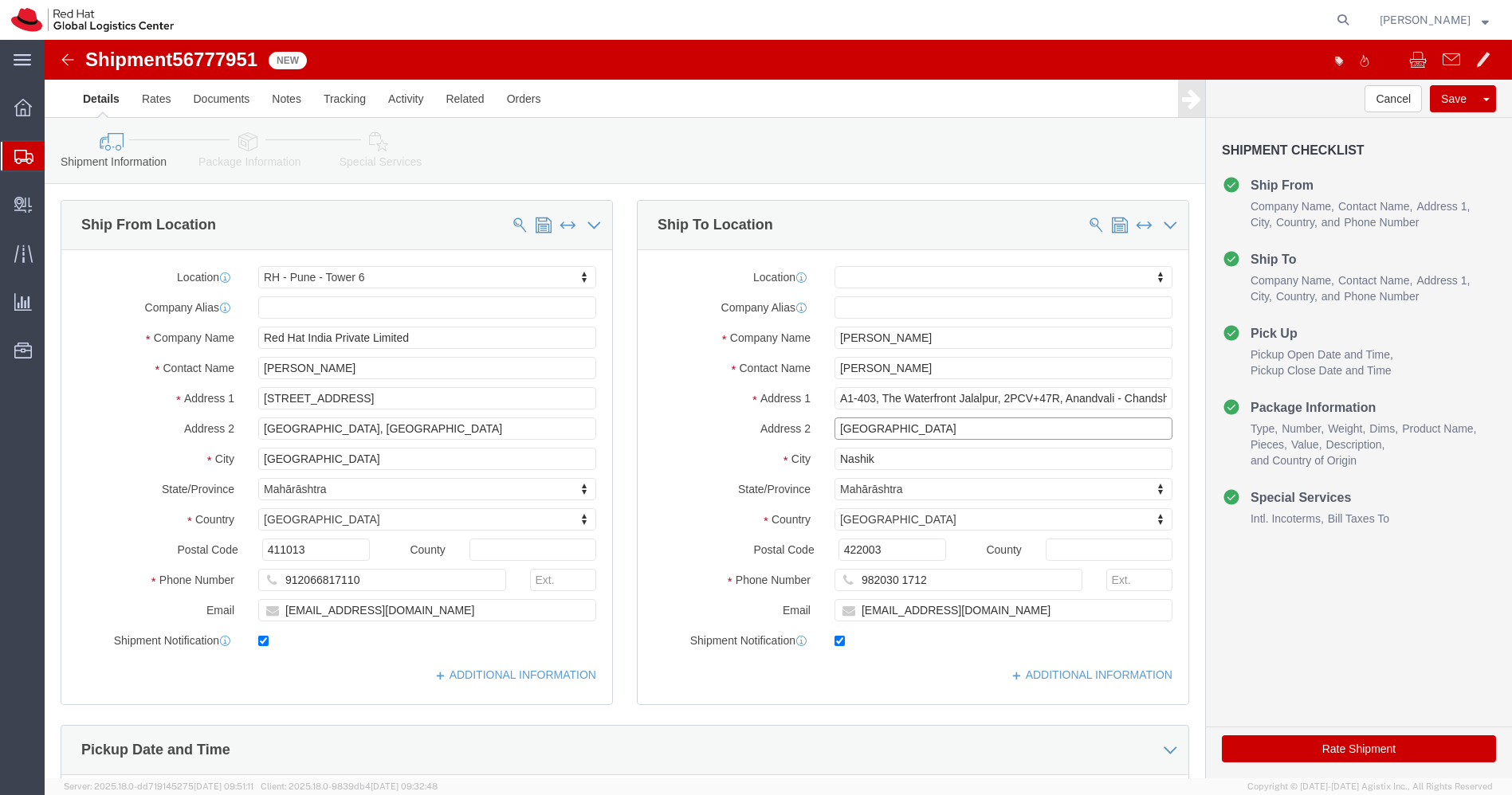
drag, startPoint x: 938, startPoint y: 389, endPoint x: 614, endPoint y: 412, distance: 324.8
click div "Location My Profile Location [GEOGRAPHIC_DATA] - [GEOGRAPHIC_DATA] - [GEOGRAPHI…"
click input "A1-403, The Waterfront Jalalpur, 2PCV+47R, Anandvali - Chandshi"
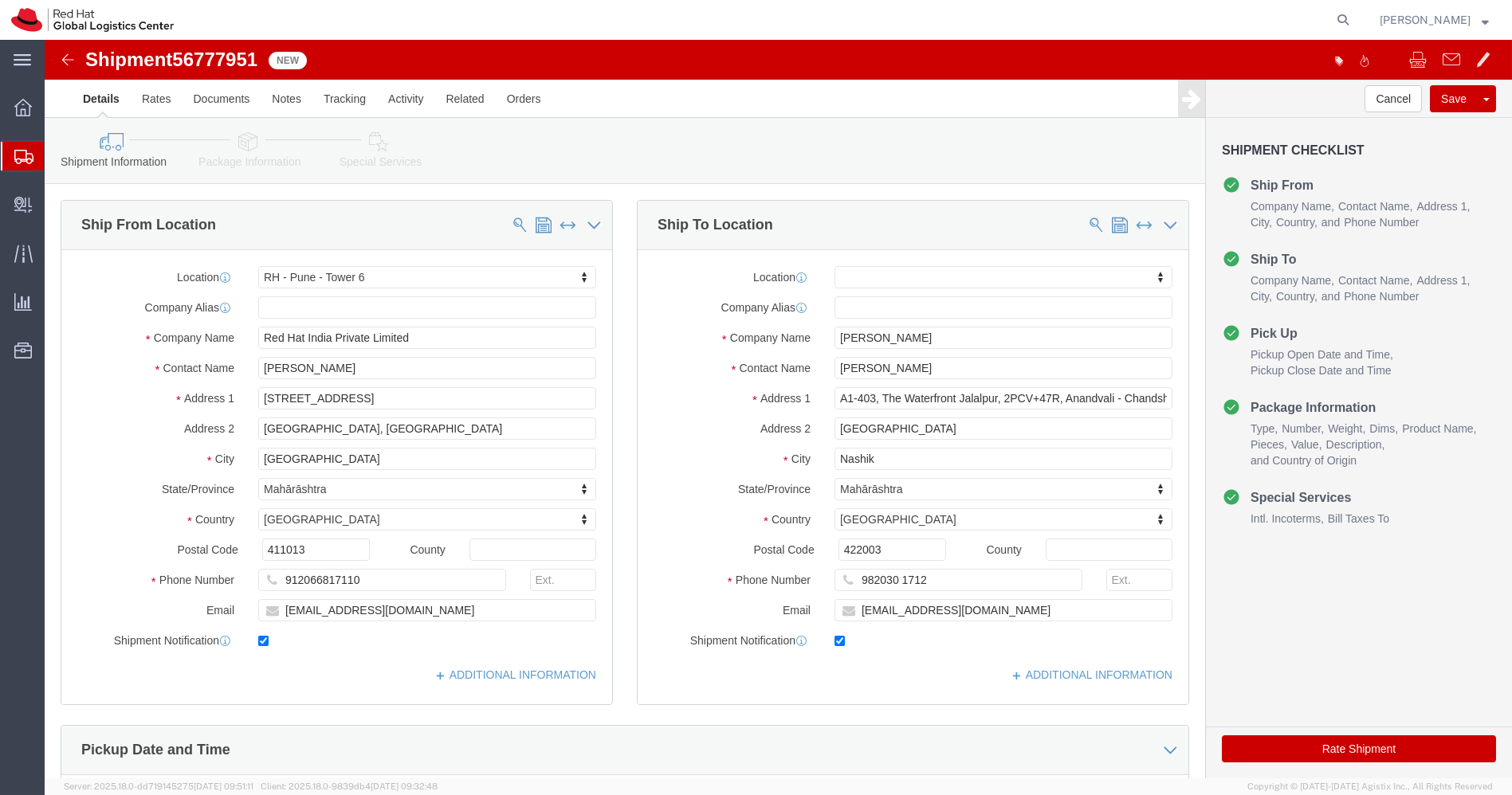
click icon
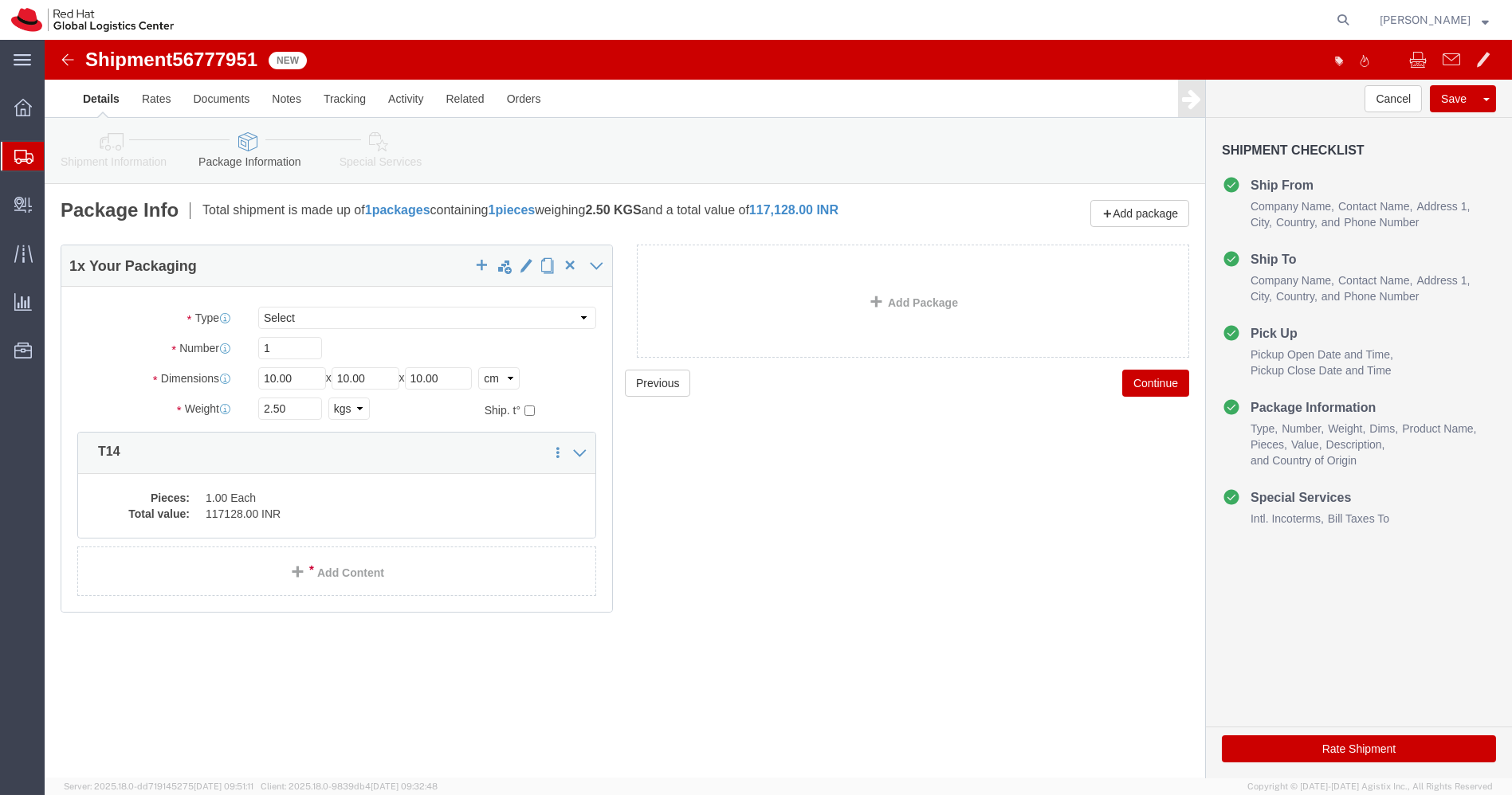
click icon
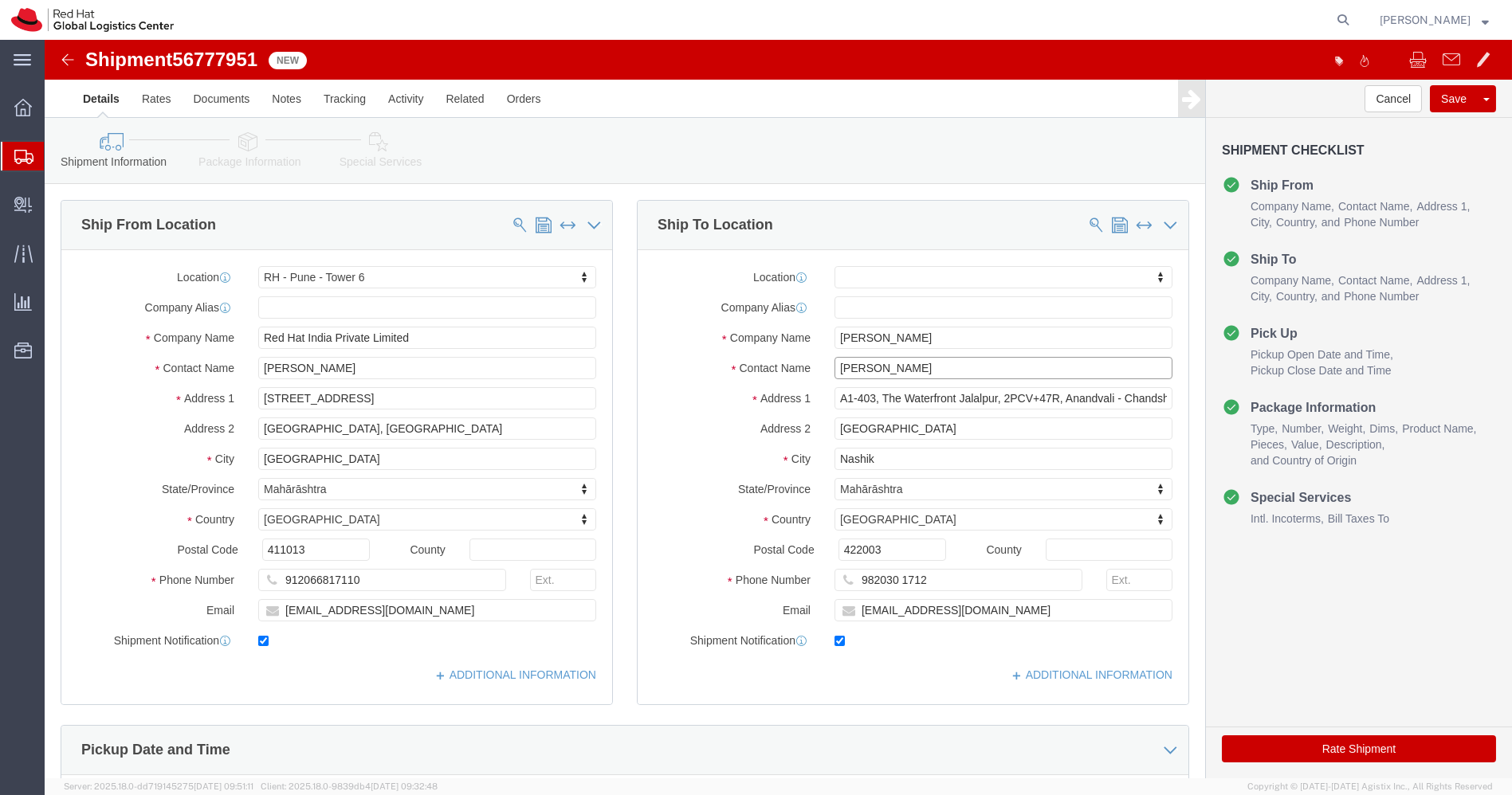
drag, startPoint x: 889, startPoint y: 332, endPoint x: 615, endPoint y: 302, distance: 275.6
click div "Location My Profile Location [GEOGRAPHIC_DATA] - [GEOGRAPHIC_DATA] - [GEOGRAPHI…"
click link "Package Information"
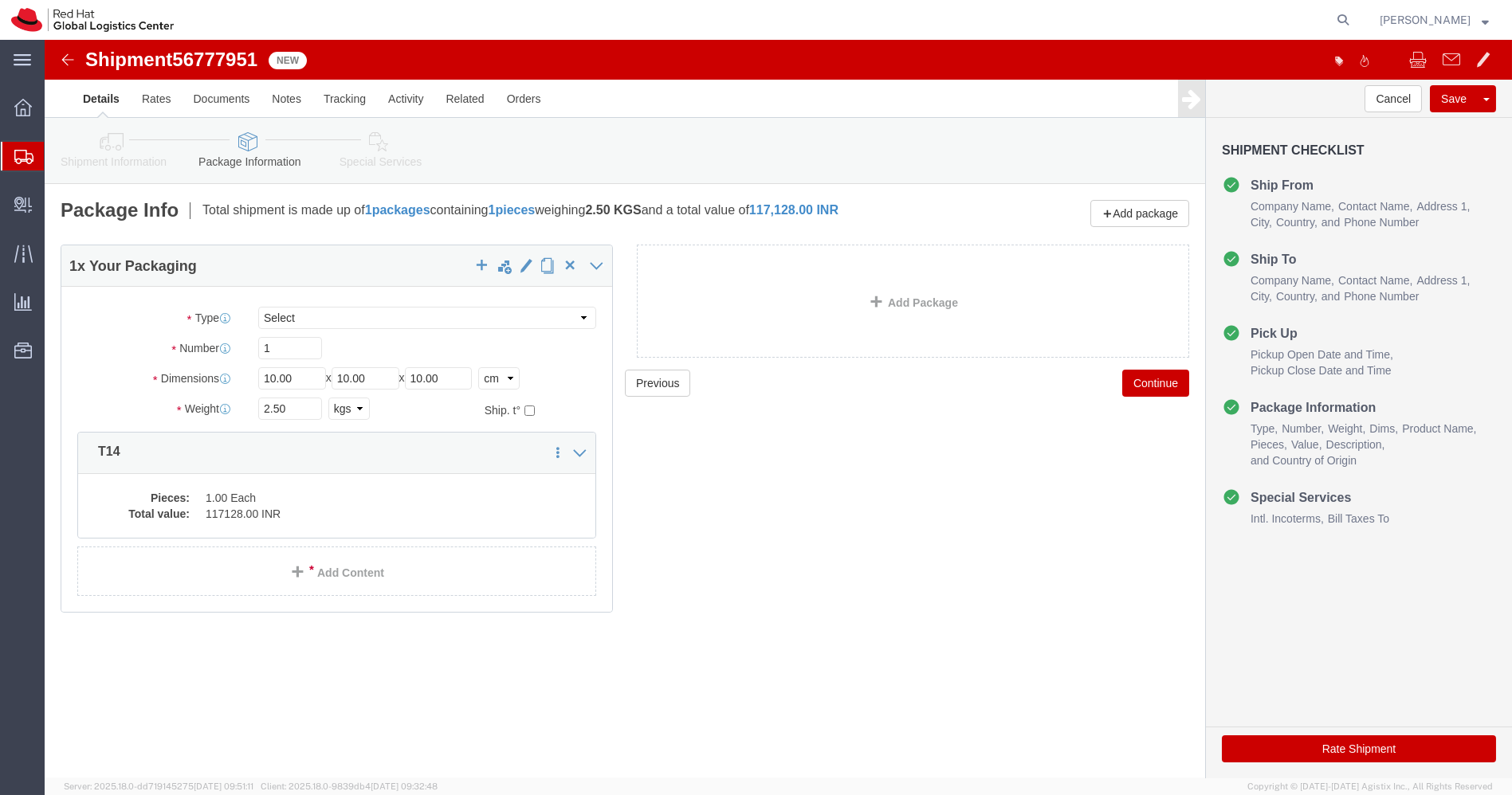
click link "Special Services"
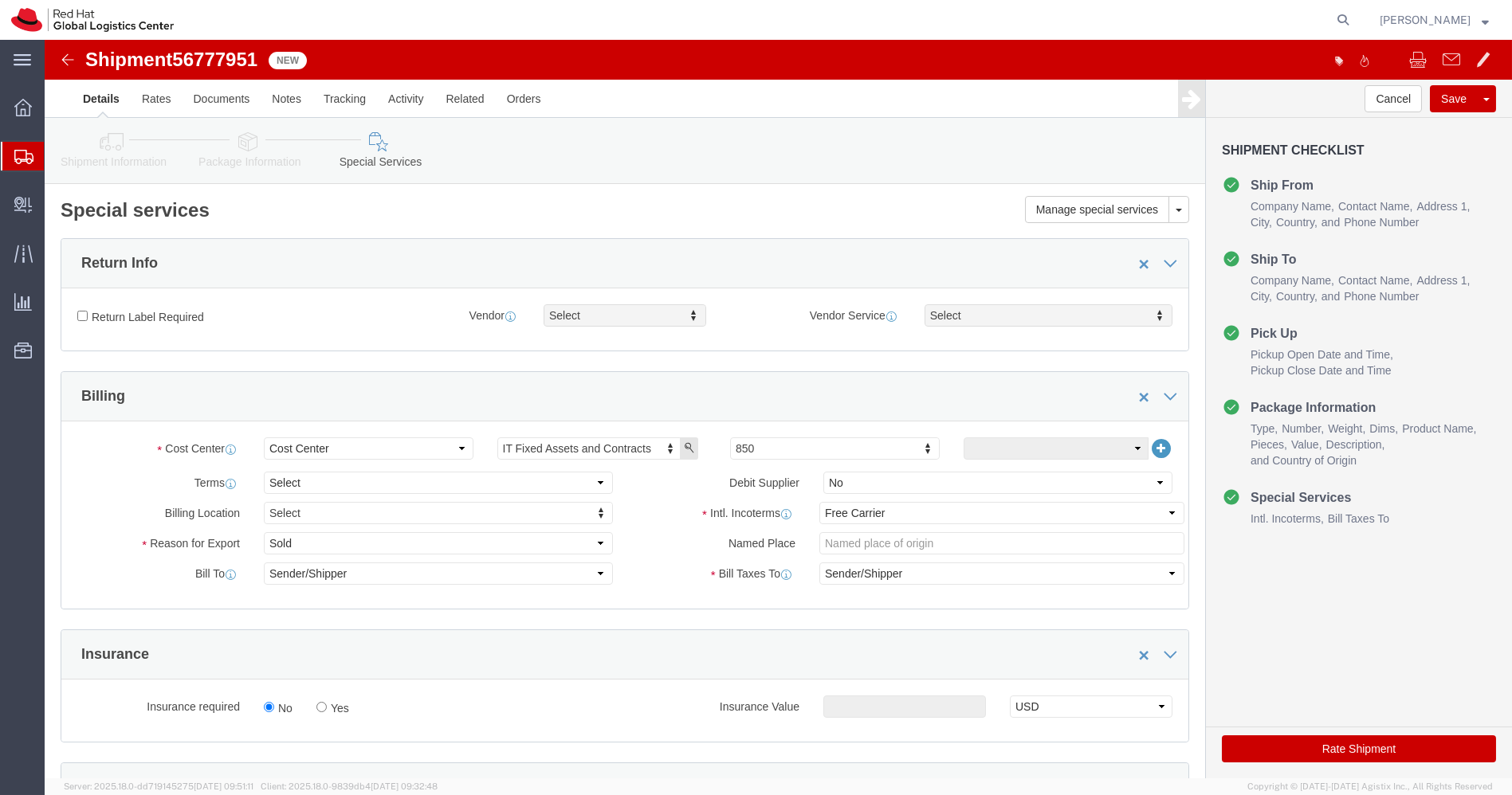
click icon
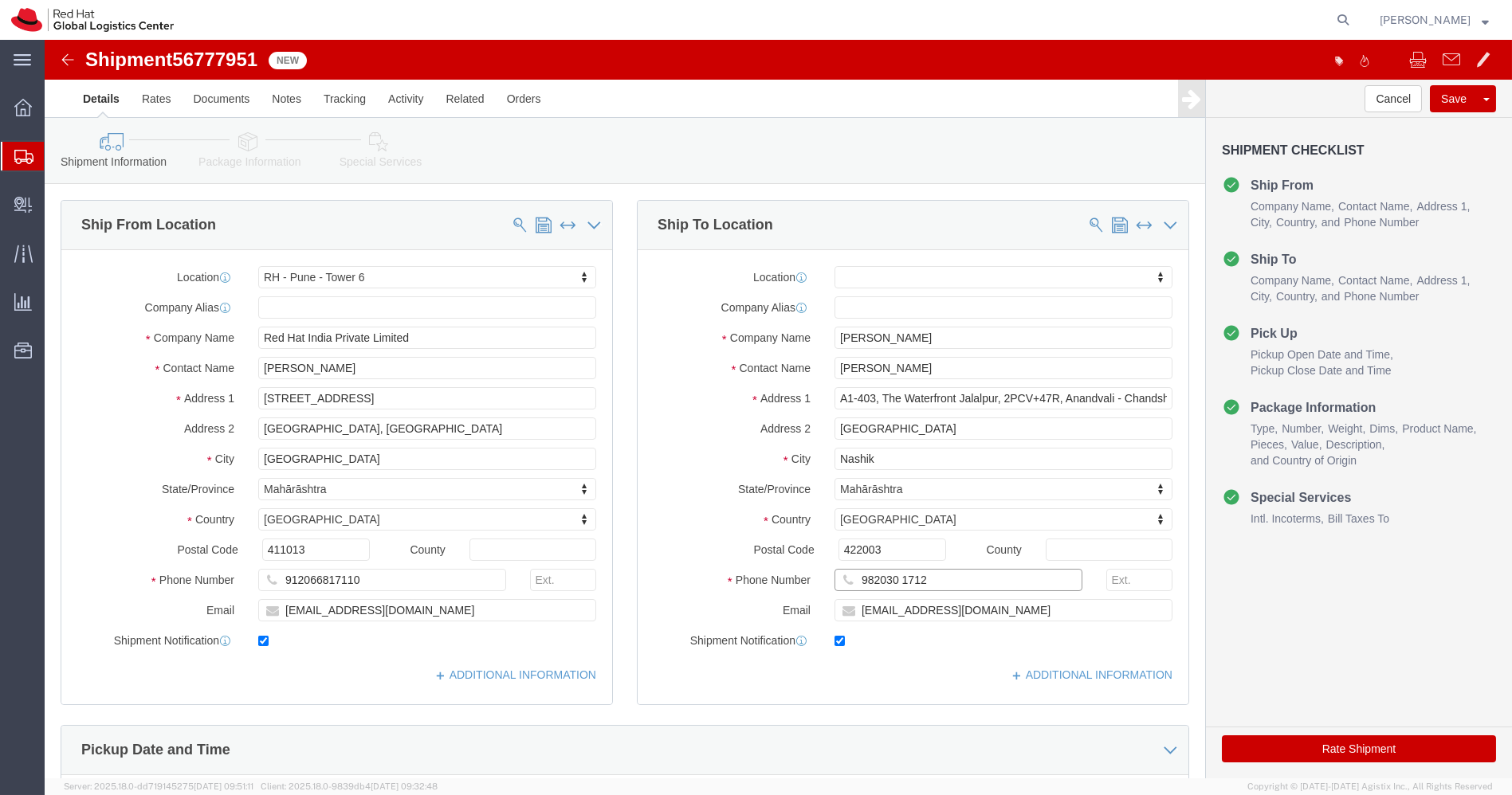
click input "982030 1712"
click input "9820301712"
type input "9820301712"
click img
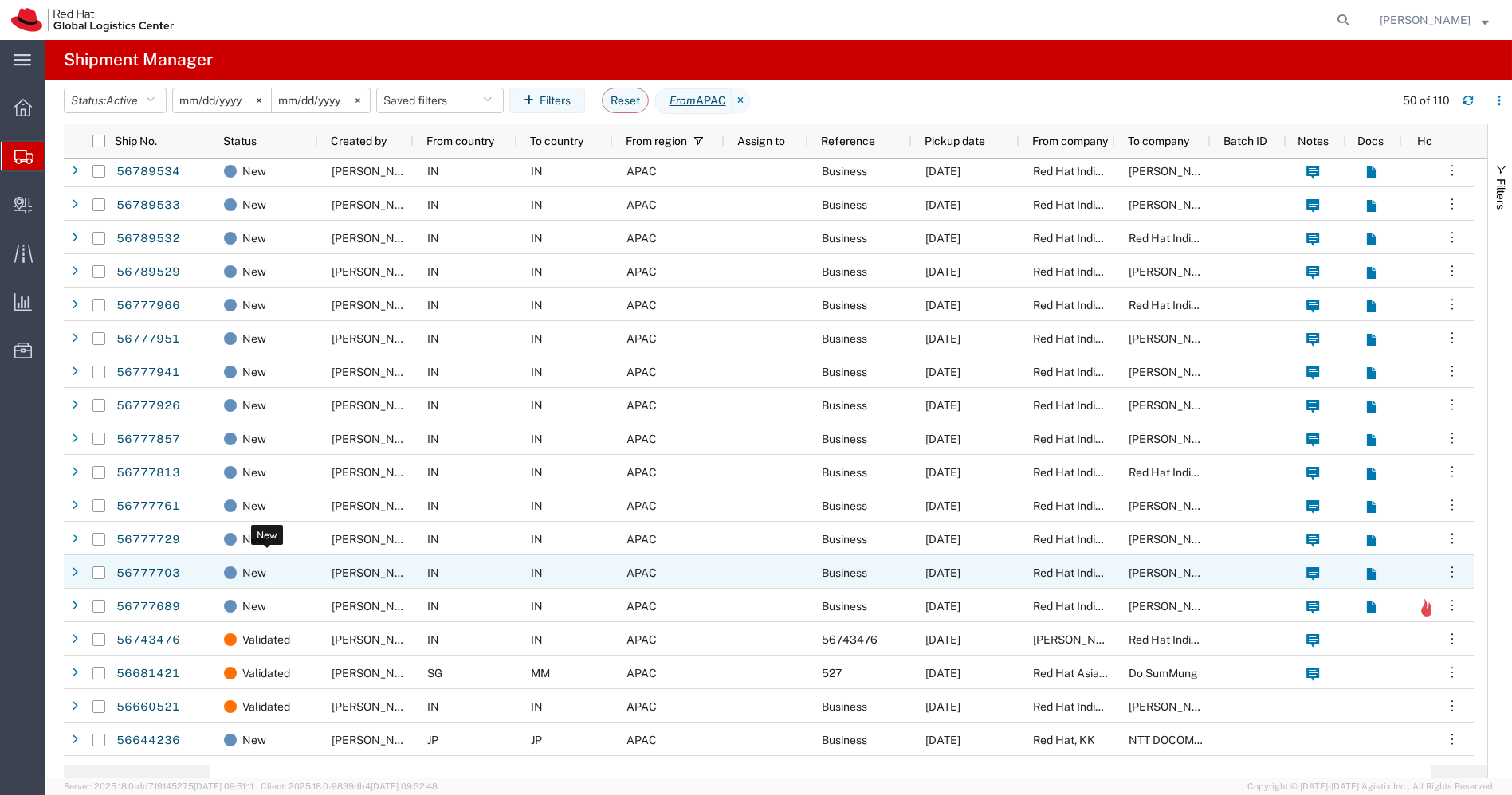
scroll to position [435, 0]
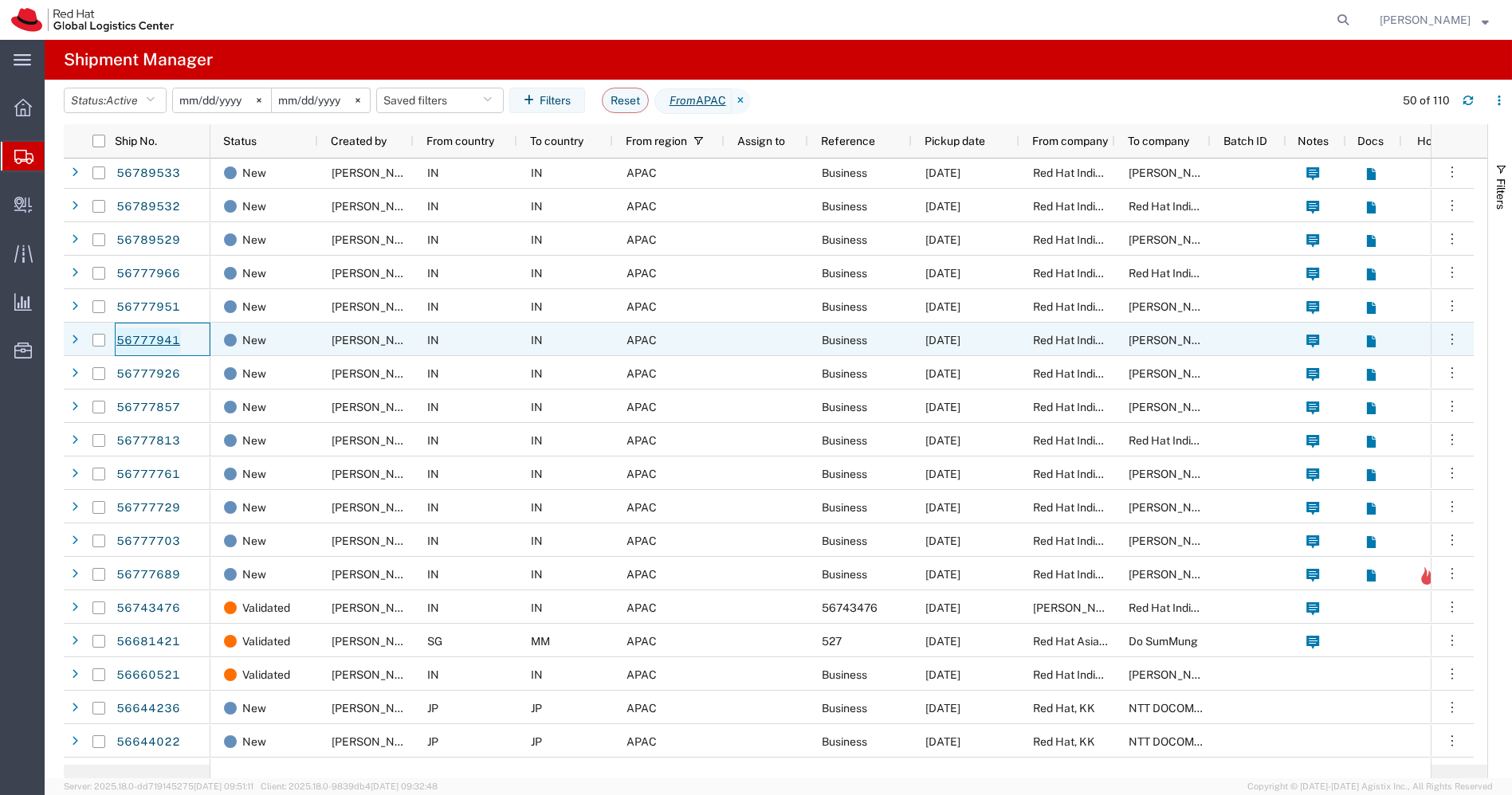
click at [150, 338] on link "56777941" at bounding box center [149, 341] width 66 height 25
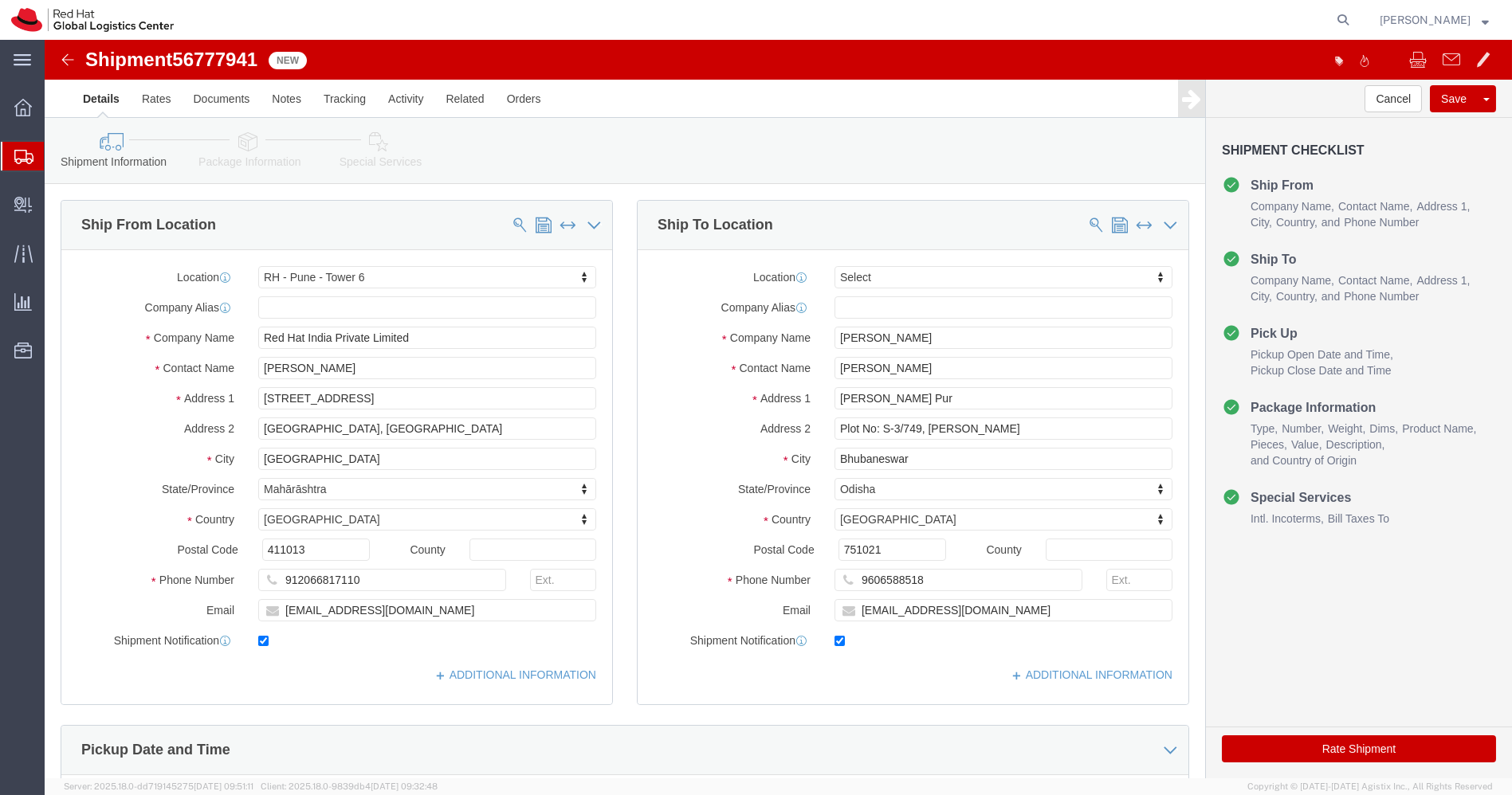
select select "38432"
select select
drag, startPoint x: 935, startPoint y: 367, endPoint x: 568, endPoint y: 381, distance: 367.3
click div "Ship From Location Location [GEOGRAPHIC_DATA] - [GEOGRAPHIC_DATA] - [GEOGRAPHIC…"
click input "Plot No: S-3/749, [PERSON_NAME]"
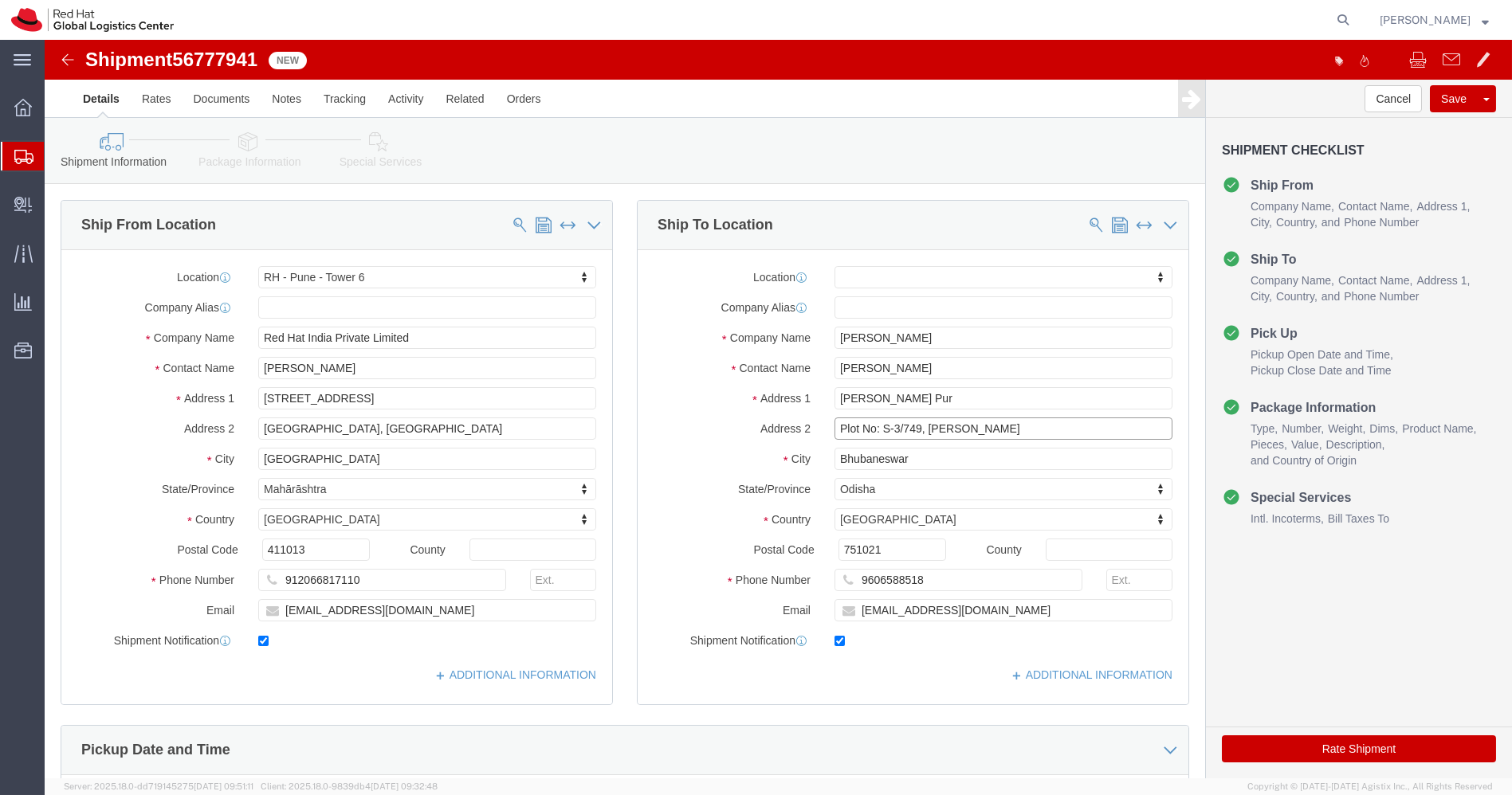
click input "Plot No: S-3/749, [PERSON_NAME]"
click icon
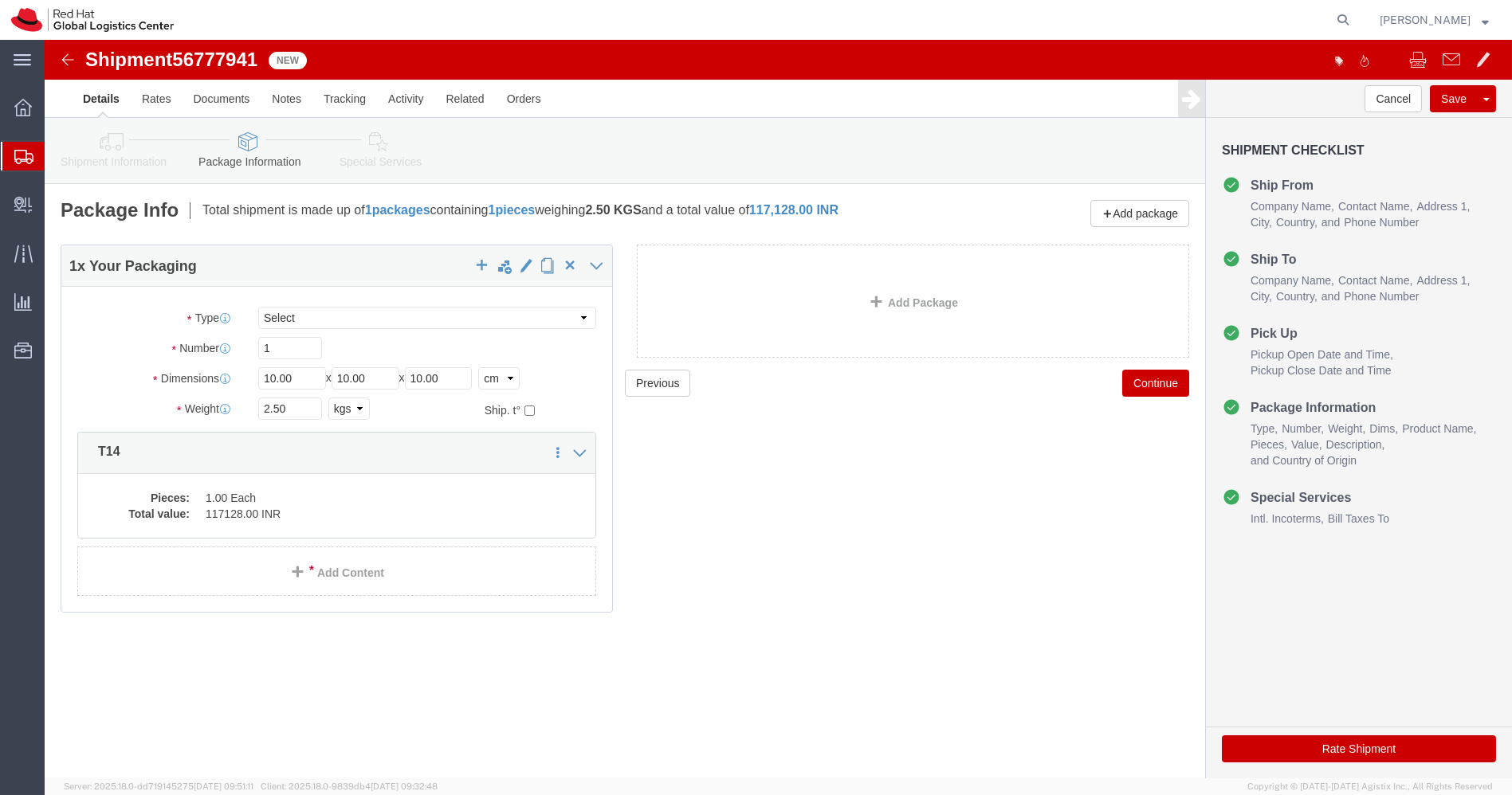
click link "Shipment Information"
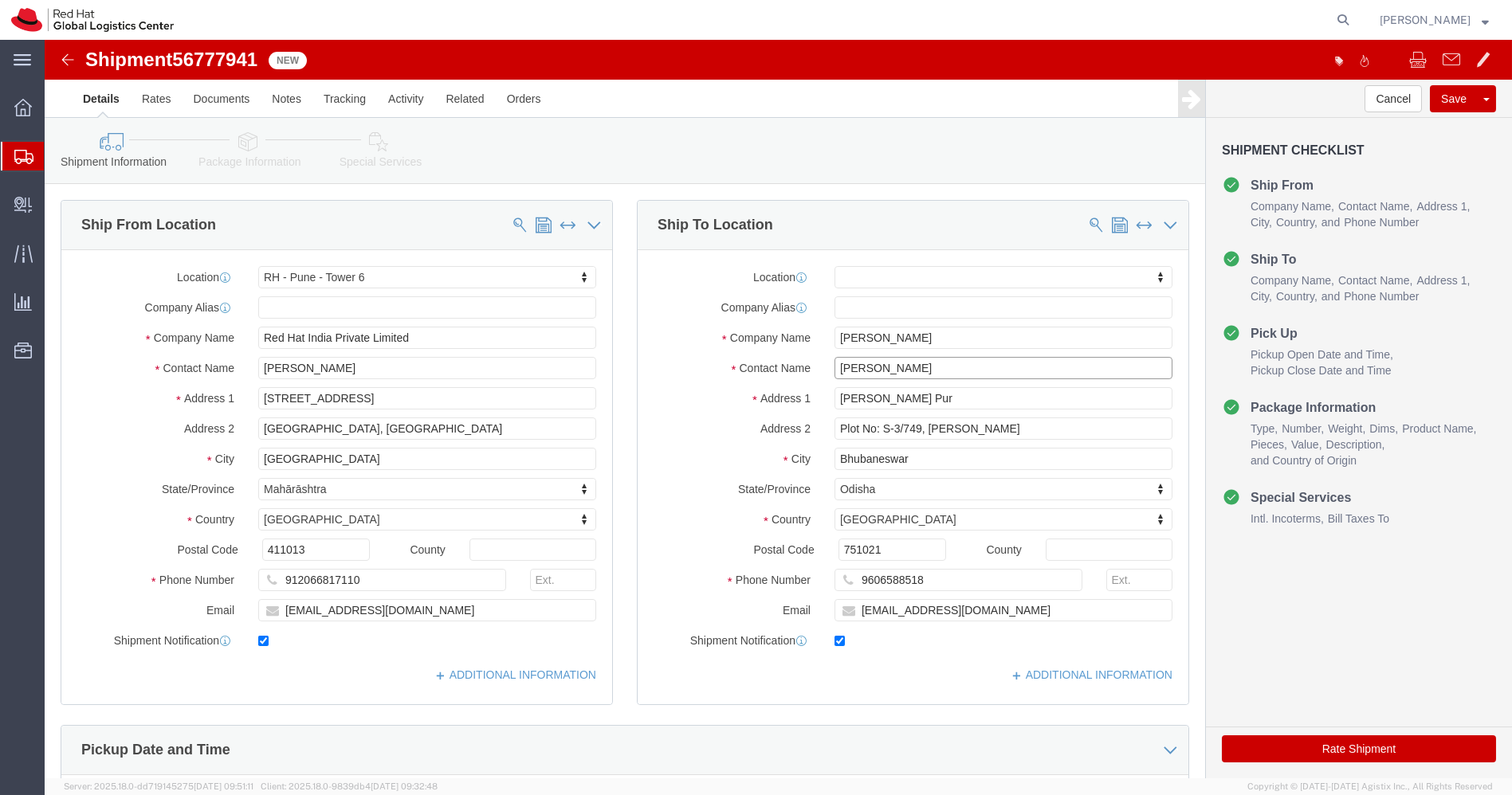
drag, startPoint x: 891, startPoint y: 334, endPoint x: 622, endPoint y: 326, distance: 269.1
click div "Contact Name [PERSON_NAME]"
click img
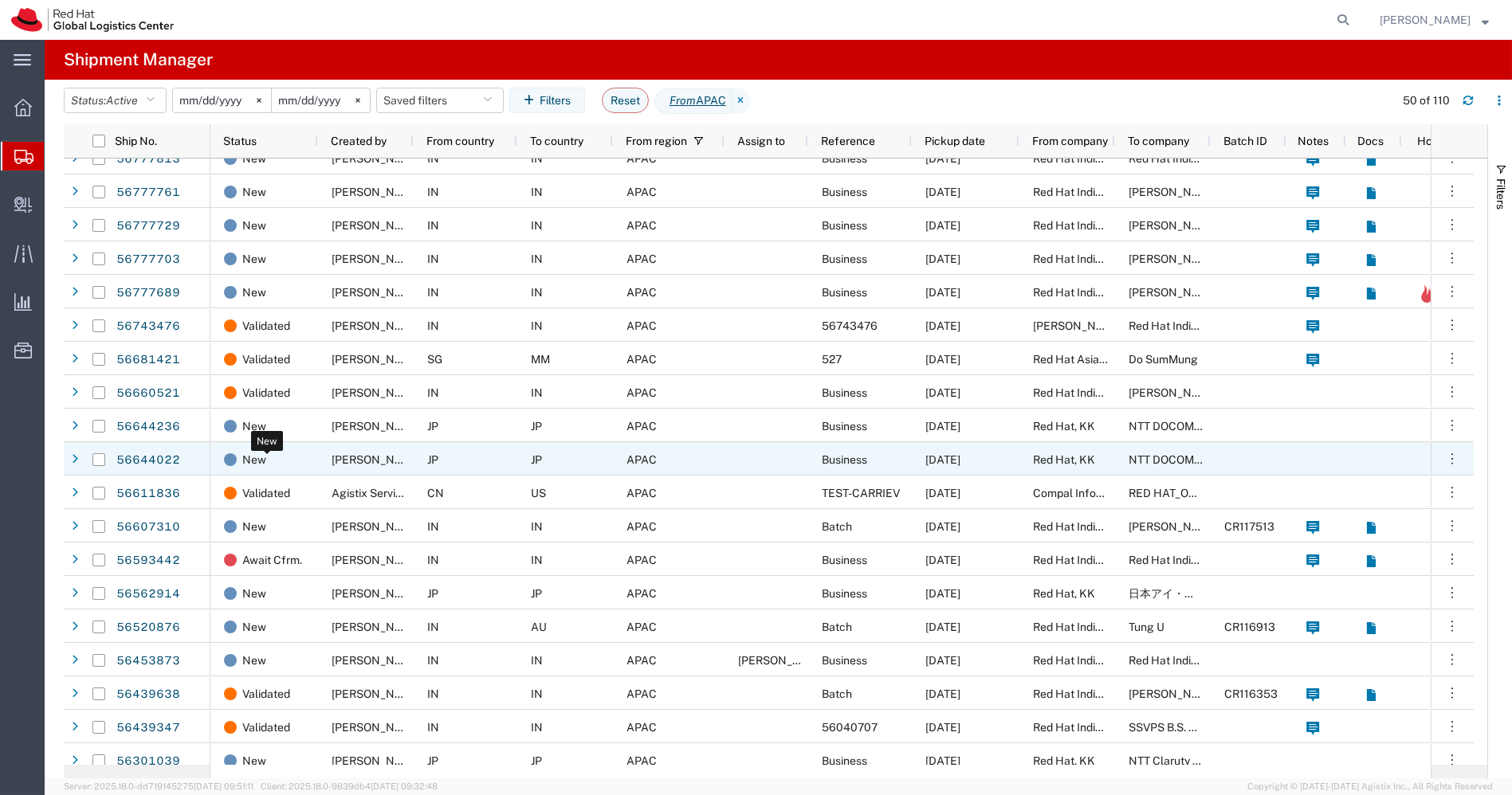
scroll to position [678, 0]
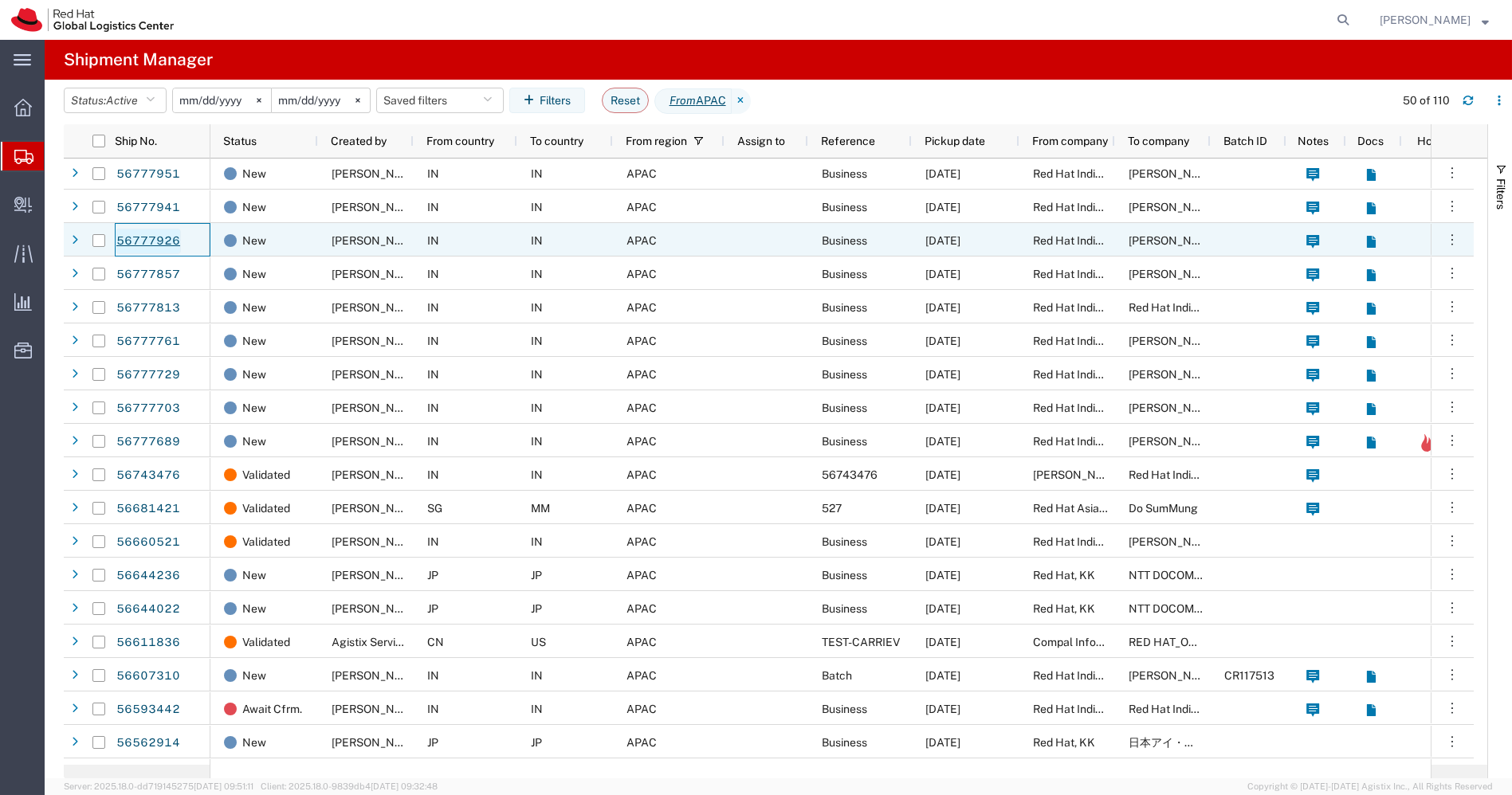
click at [143, 242] on link "56777926" at bounding box center [149, 241] width 66 height 25
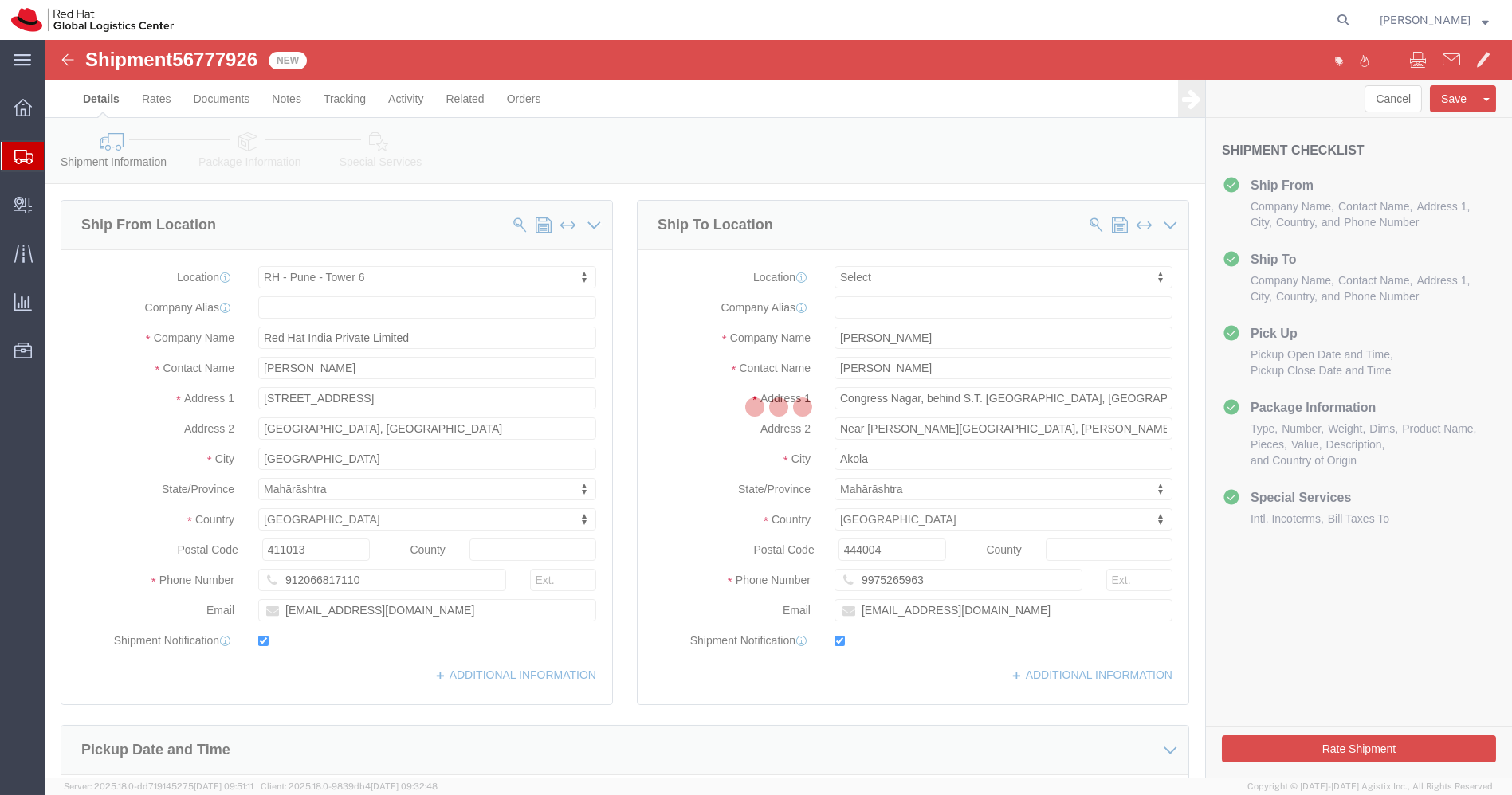
select select "38432"
select select
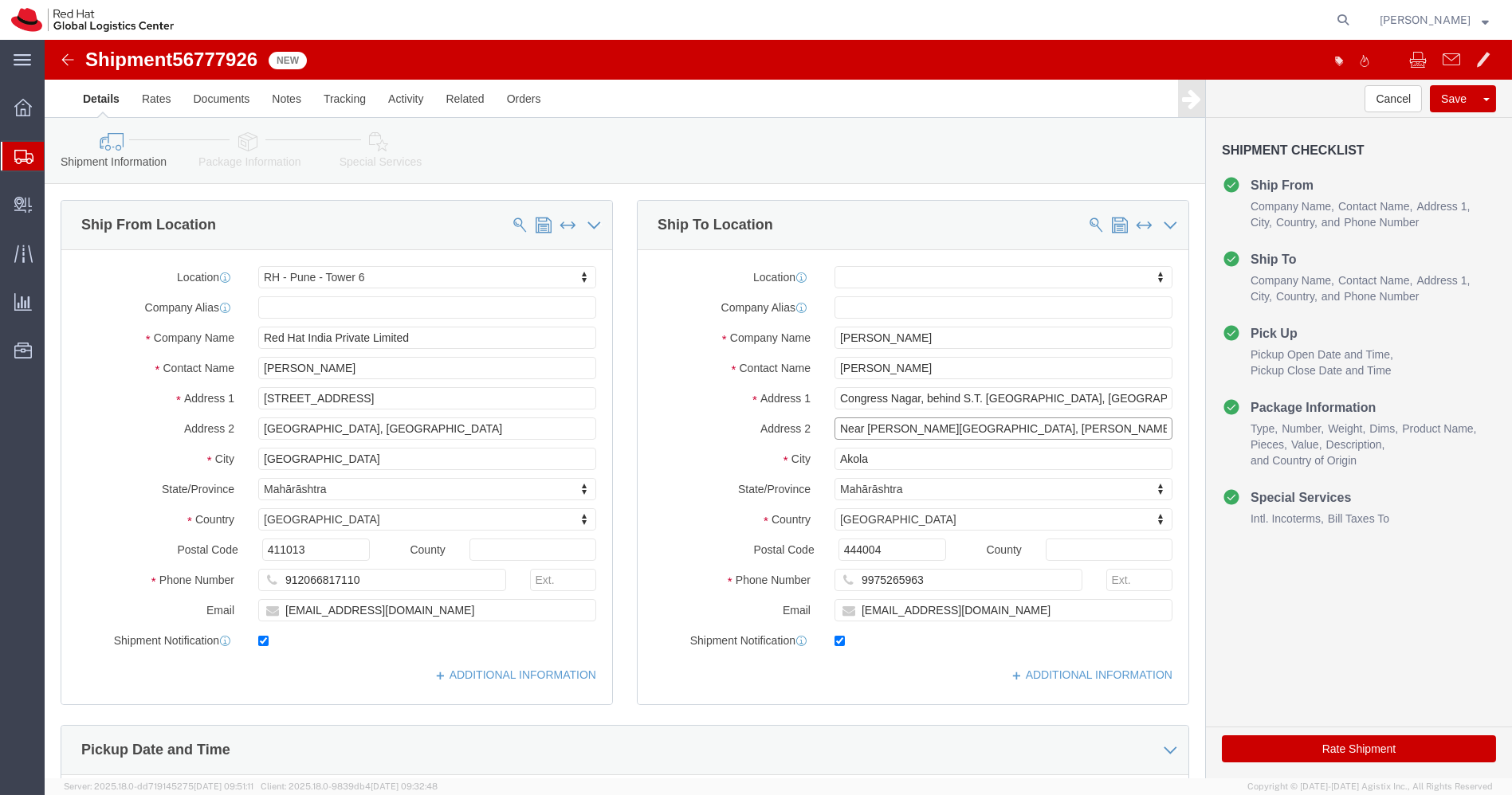
click input "Near [PERSON_NAME][GEOGRAPHIC_DATA], [PERSON_NAME][GEOGRAPHIC_DATA], Postal col…"
click icon
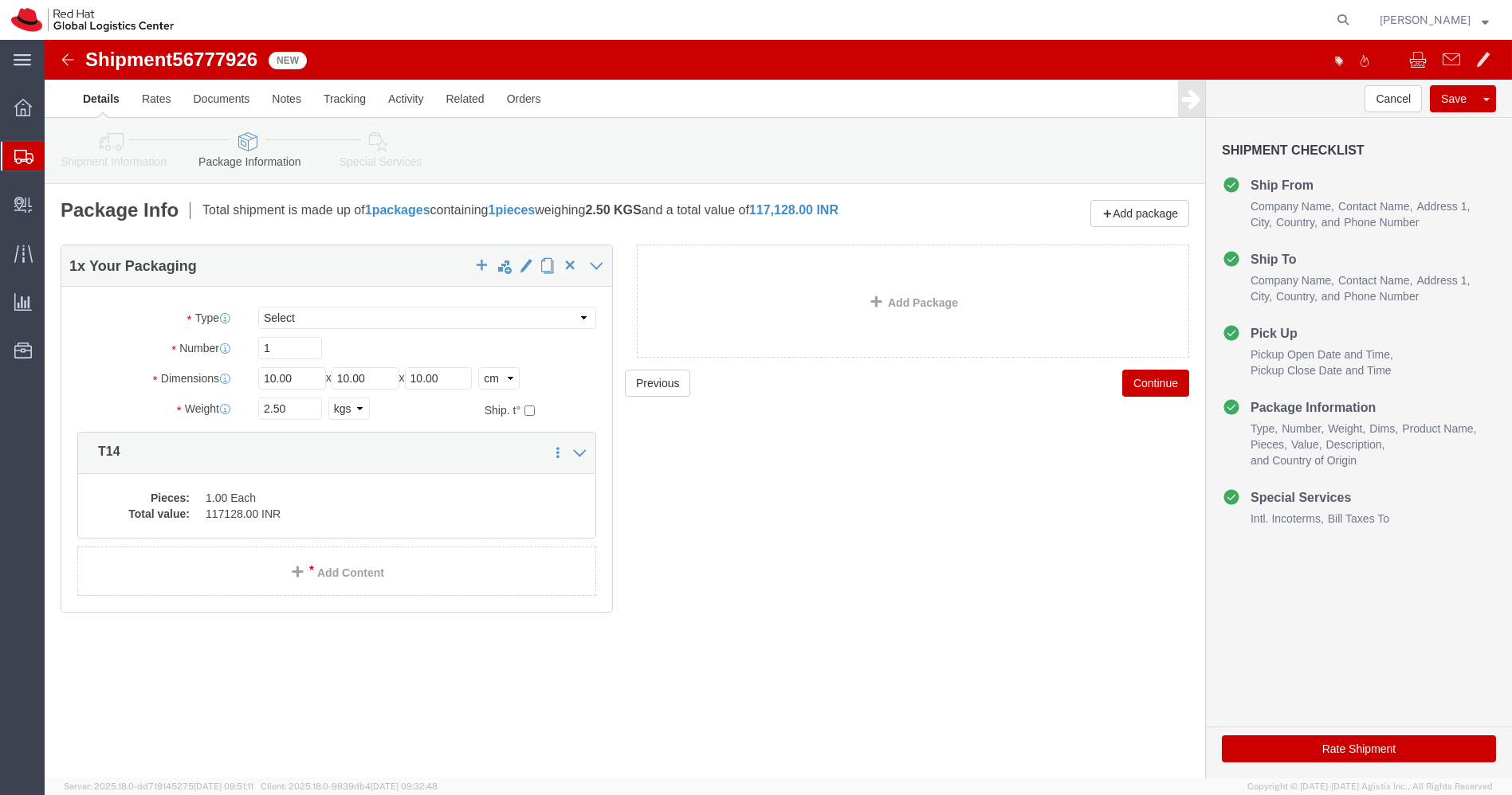
click icon
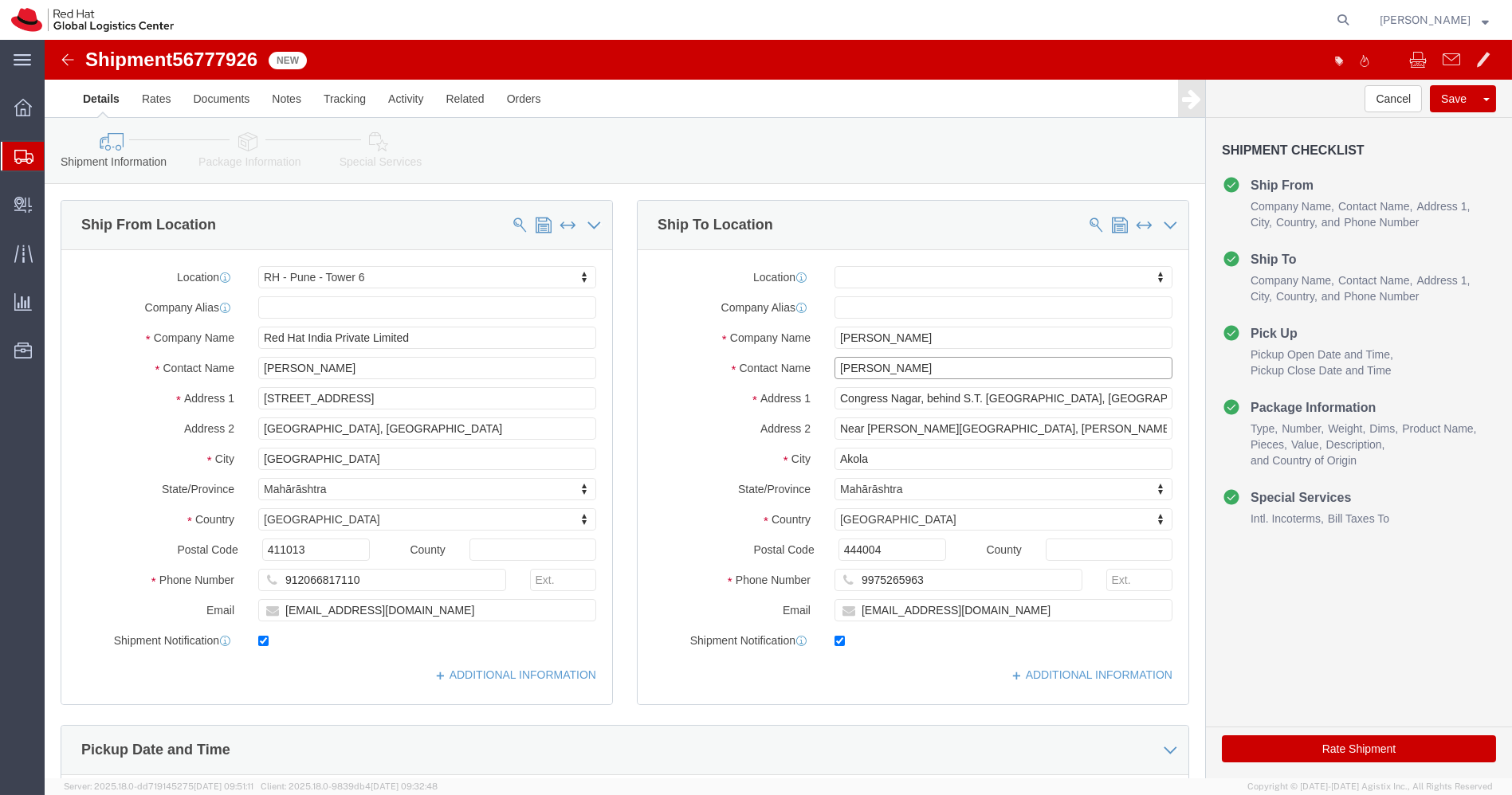
drag, startPoint x: 886, startPoint y: 336, endPoint x: 610, endPoint y: 338, distance: 276.0
click div "Contact Name [PERSON_NAME]"
click img
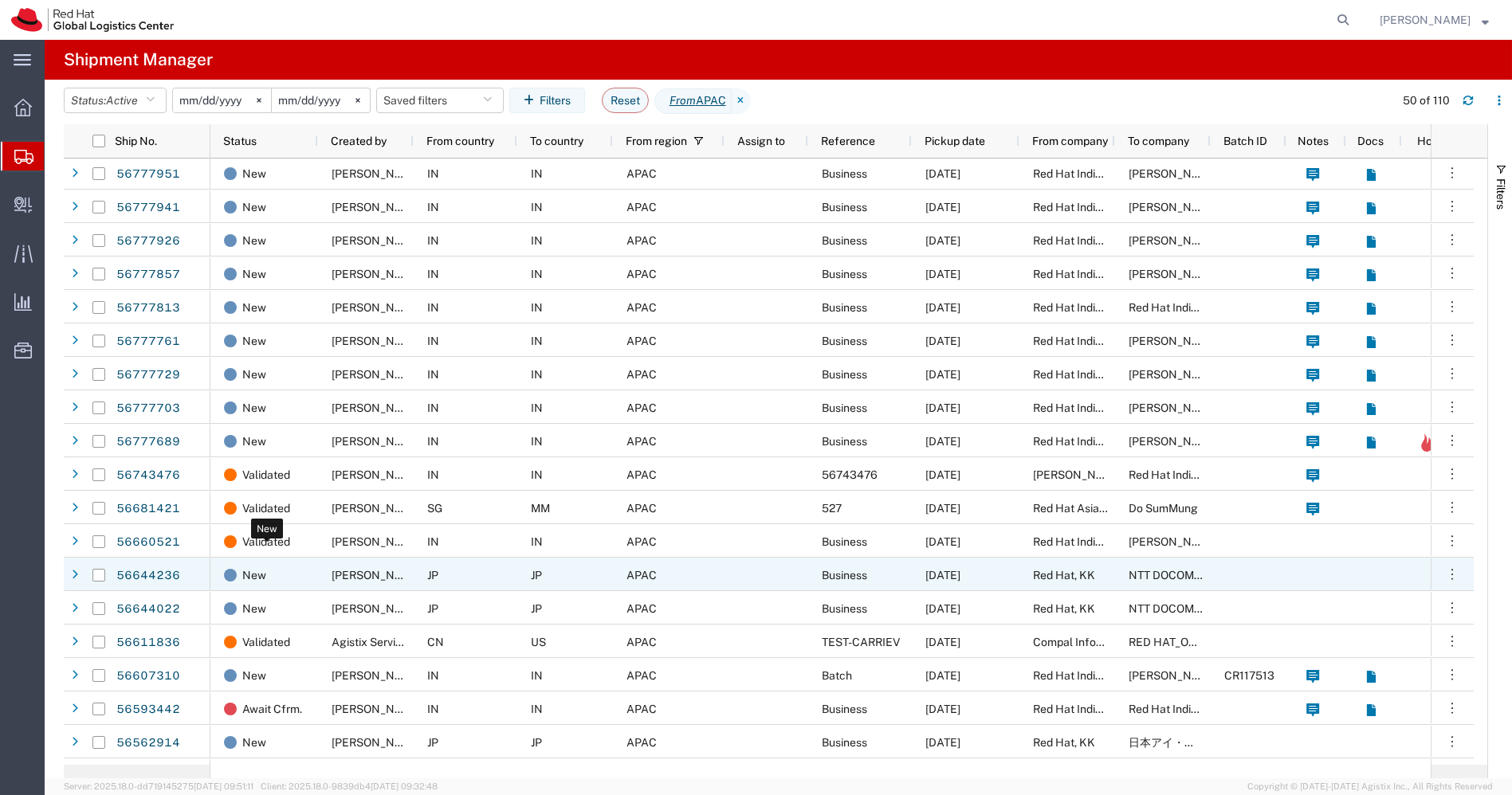
scroll to position [570, 0]
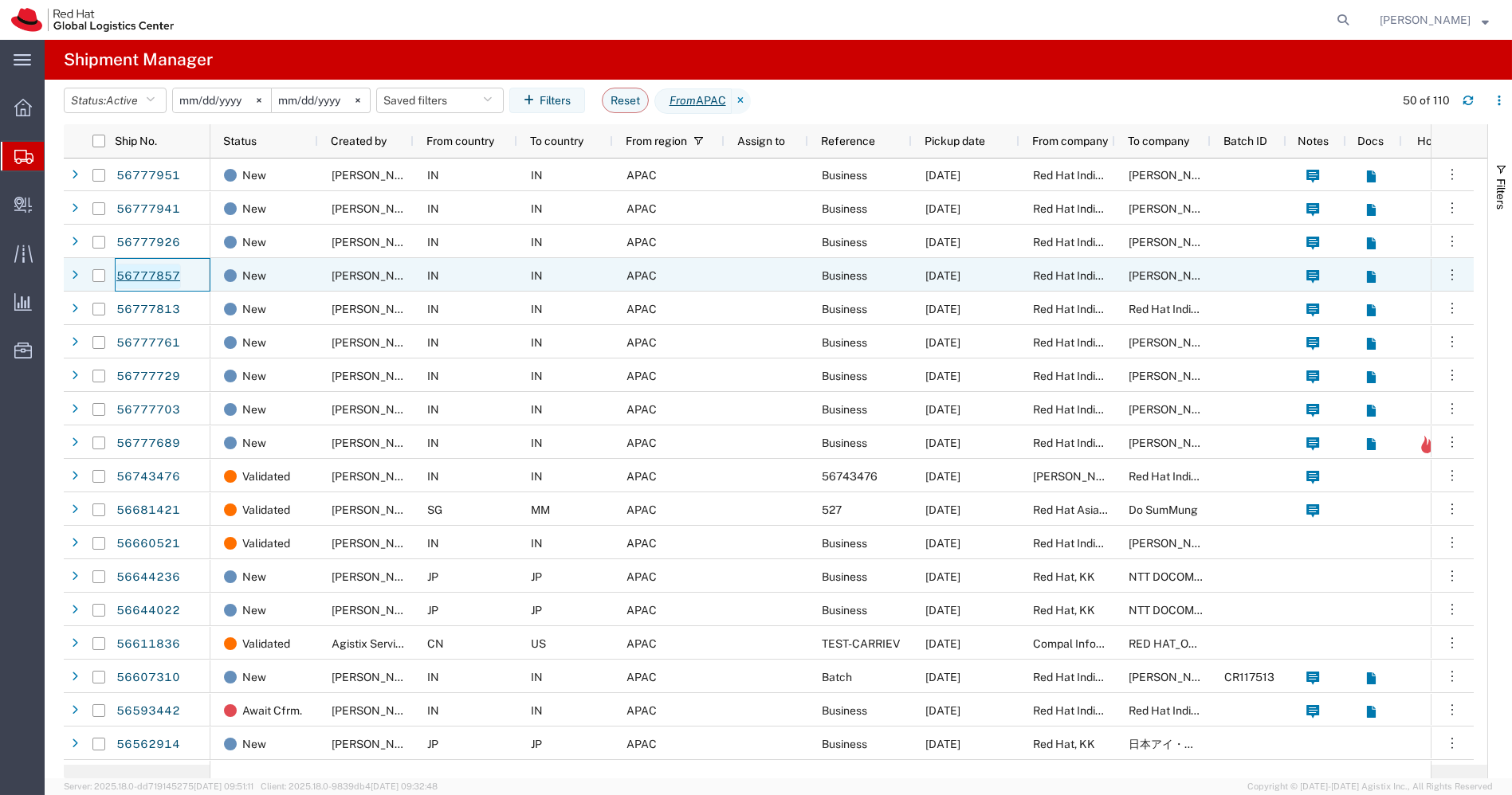
click at [157, 278] on link "56777857" at bounding box center [149, 276] width 66 height 25
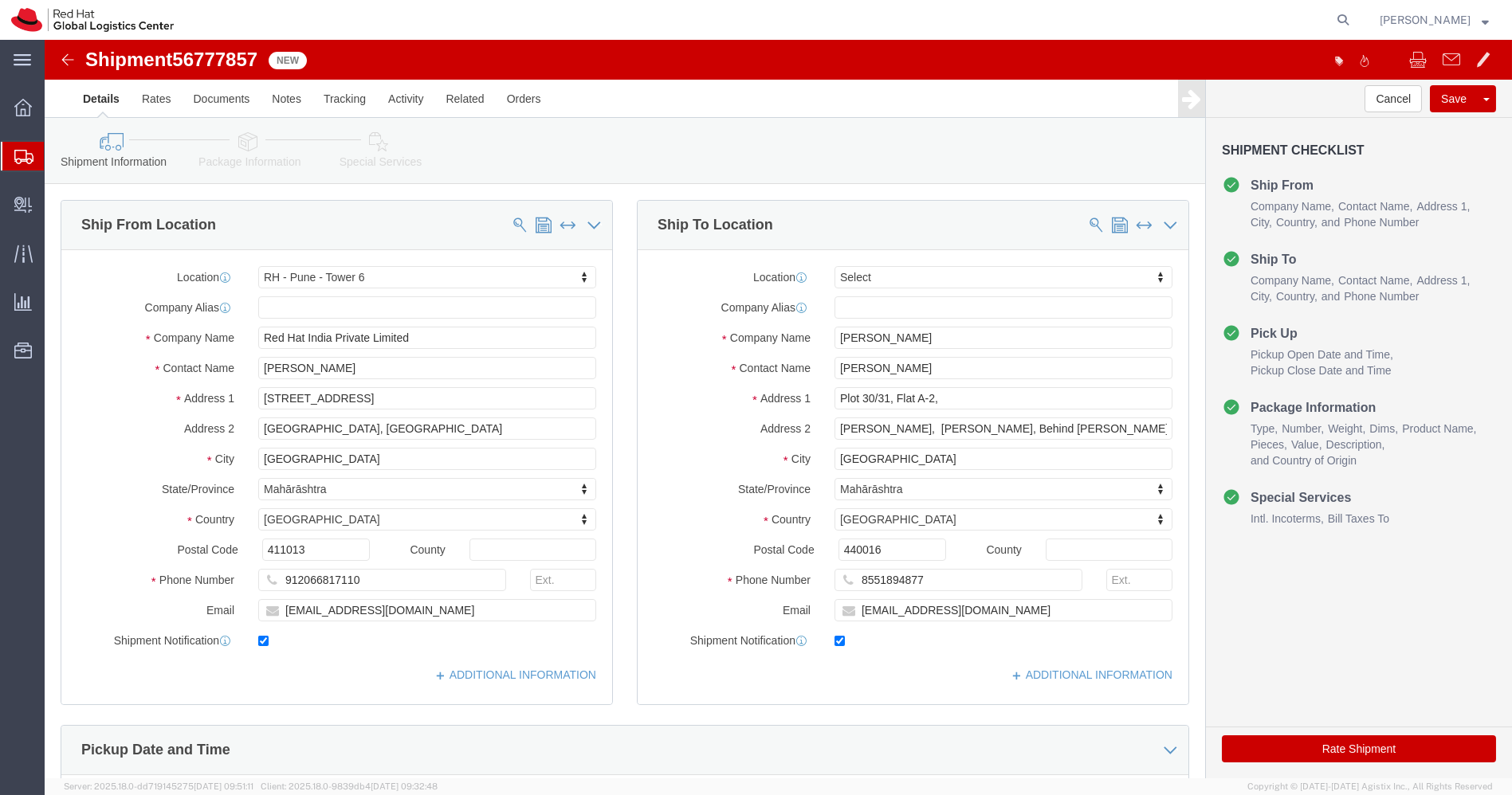
select select "38432"
select select
click input "[PERSON_NAME], [PERSON_NAME], Behind [PERSON_NAME] Metro S"
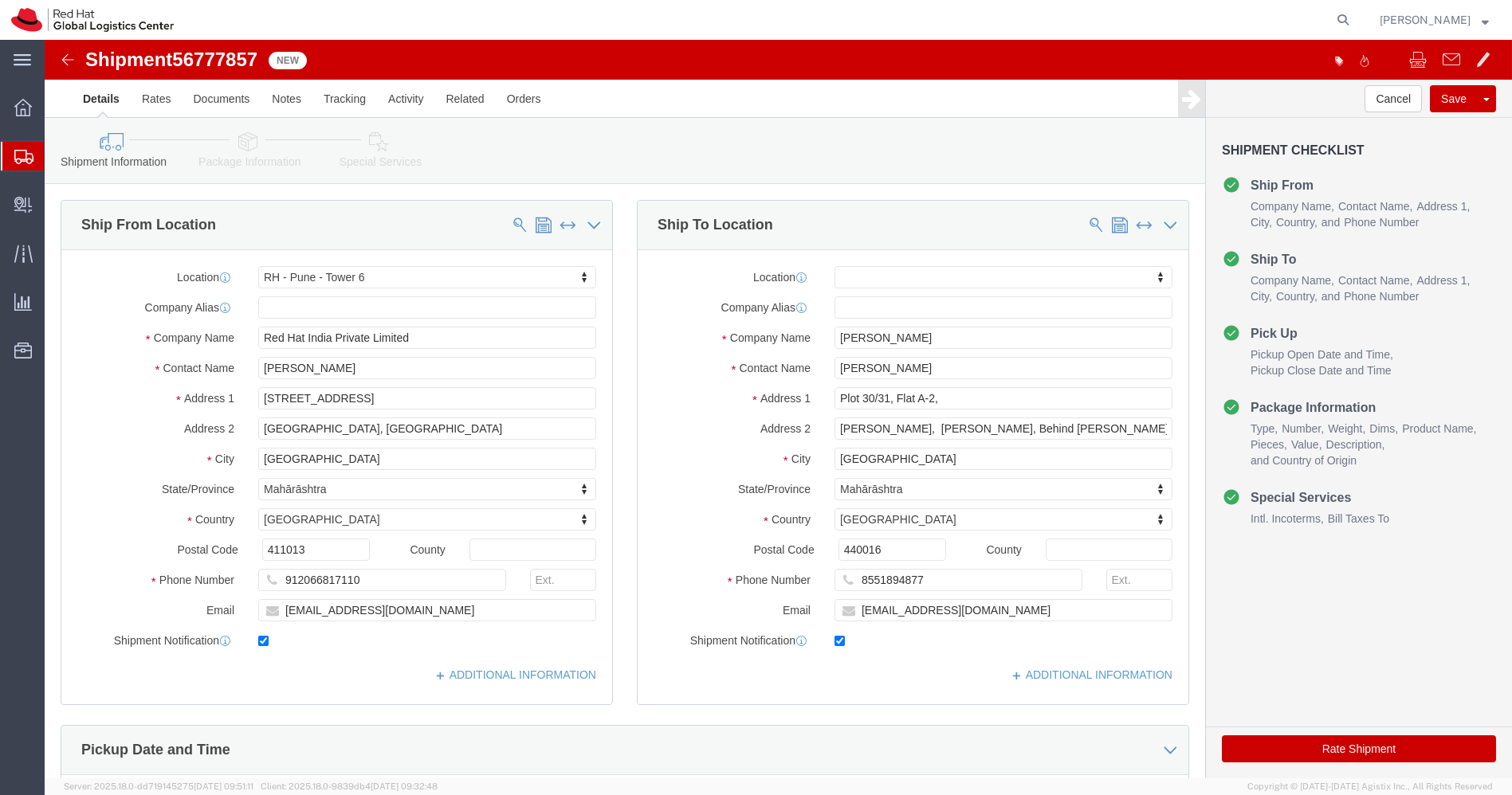
click link "Package Information"
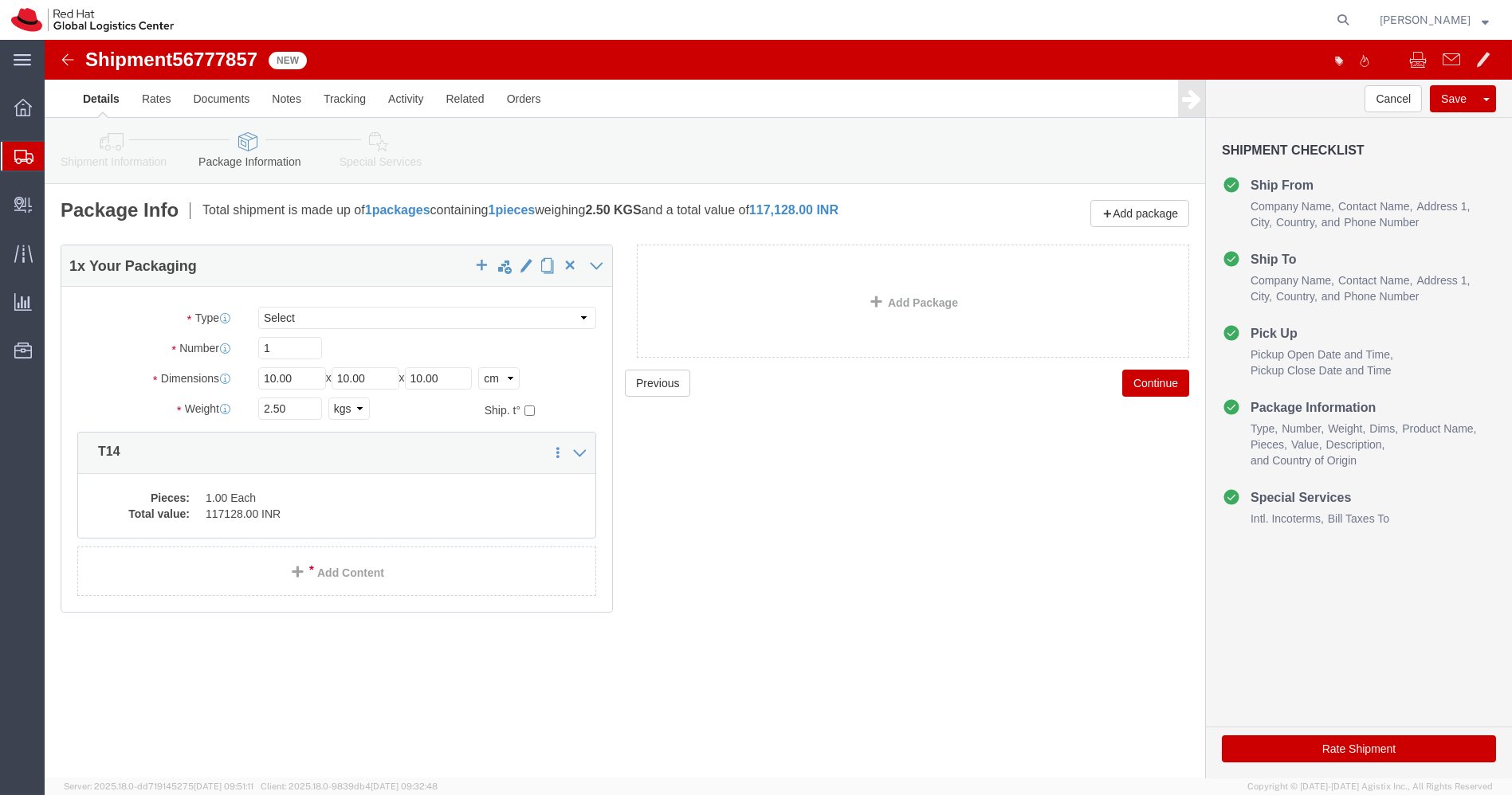
click link "Shipment Information"
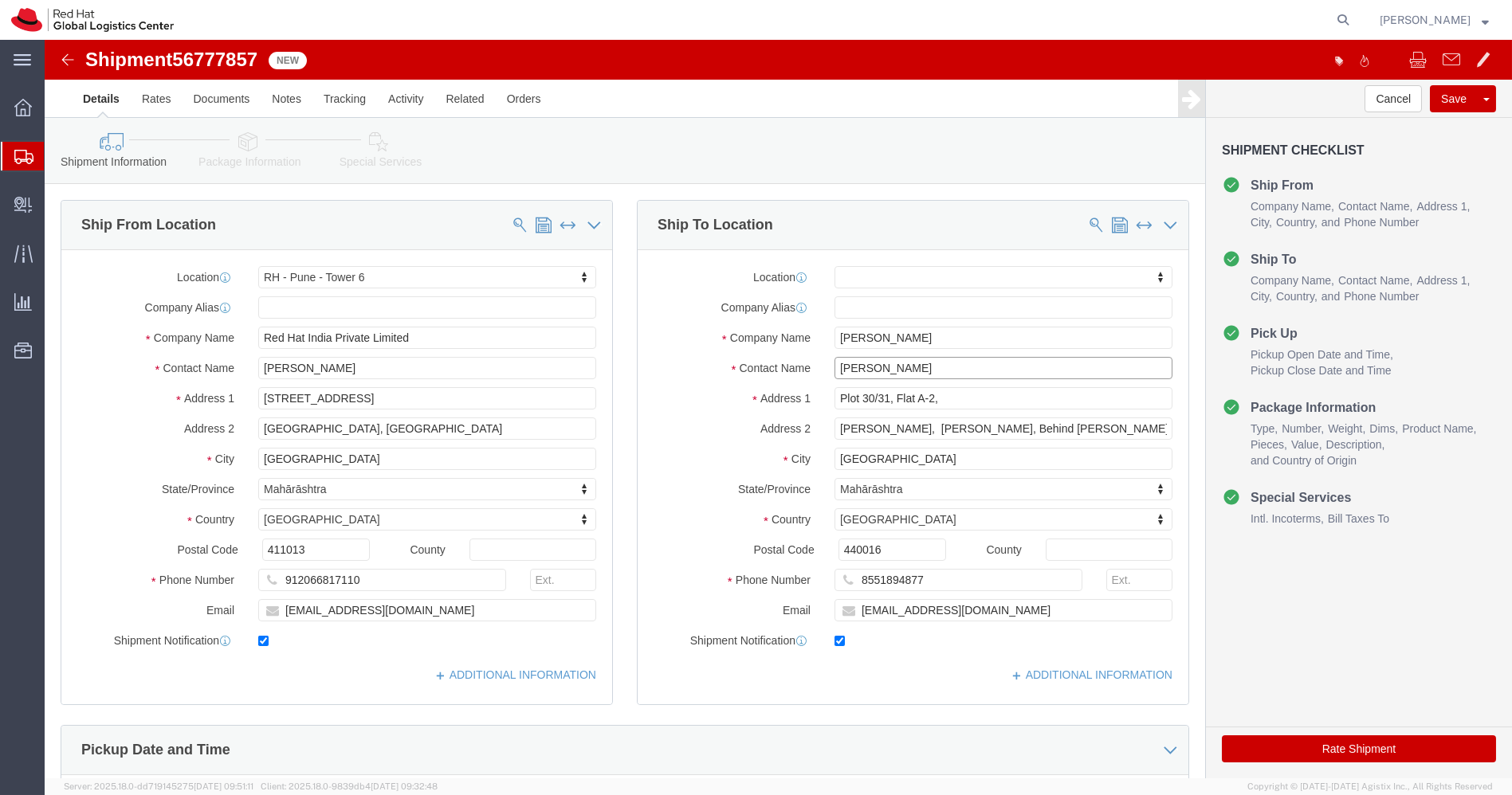
drag, startPoint x: 906, startPoint y: 320, endPoint x: 608, endPoint y: 352, distance: 299.7
click div "Location My Profile Location [GEOGRAPHIC_DATA] - [GEOGRAPHIC_DATA] - [GEOGRAPHI…"
click input "8551894877"
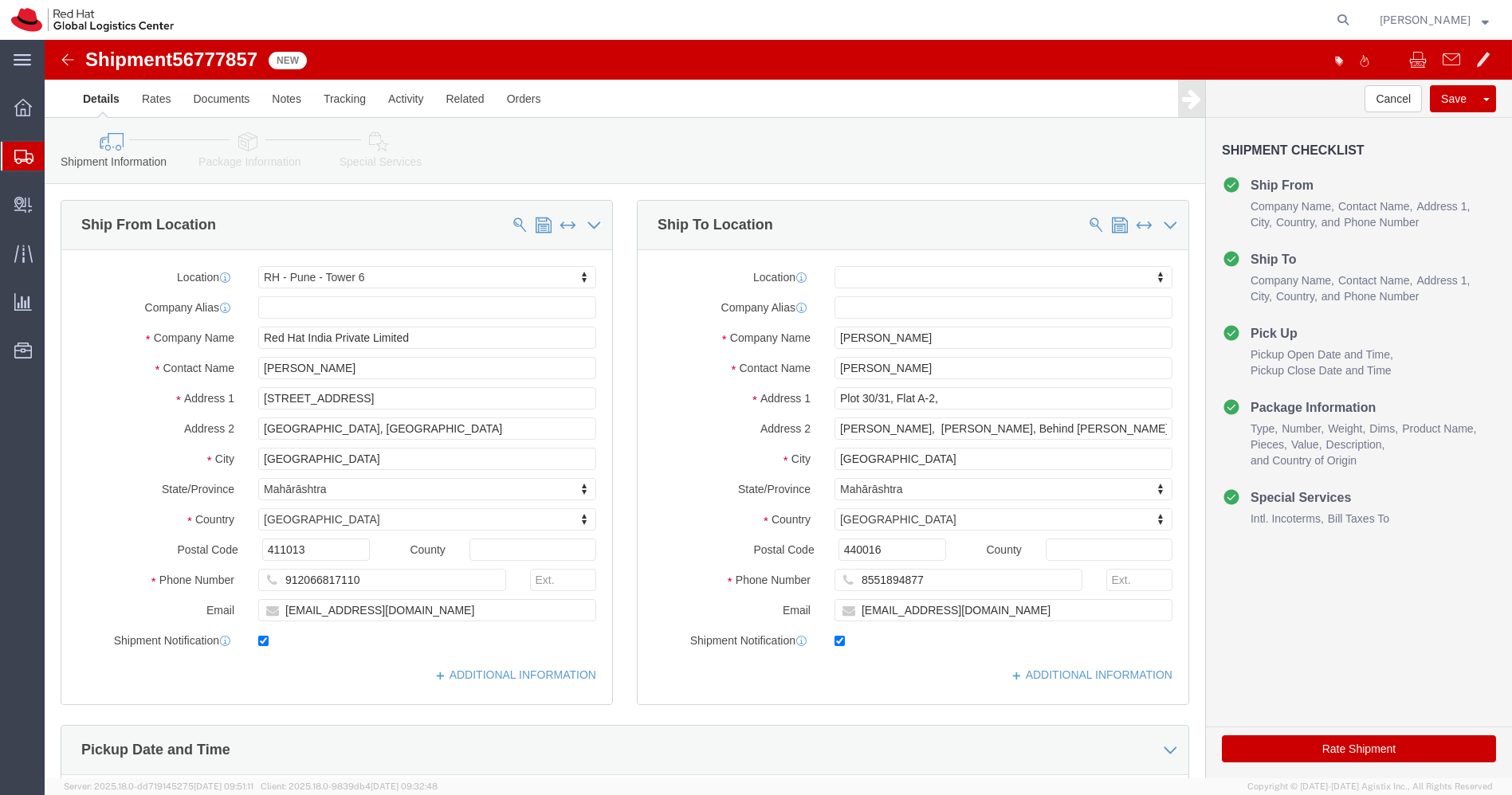
click div "Shipment 56777857 New Details Rates Documents Notes Tracking Activity Related O…"
click img
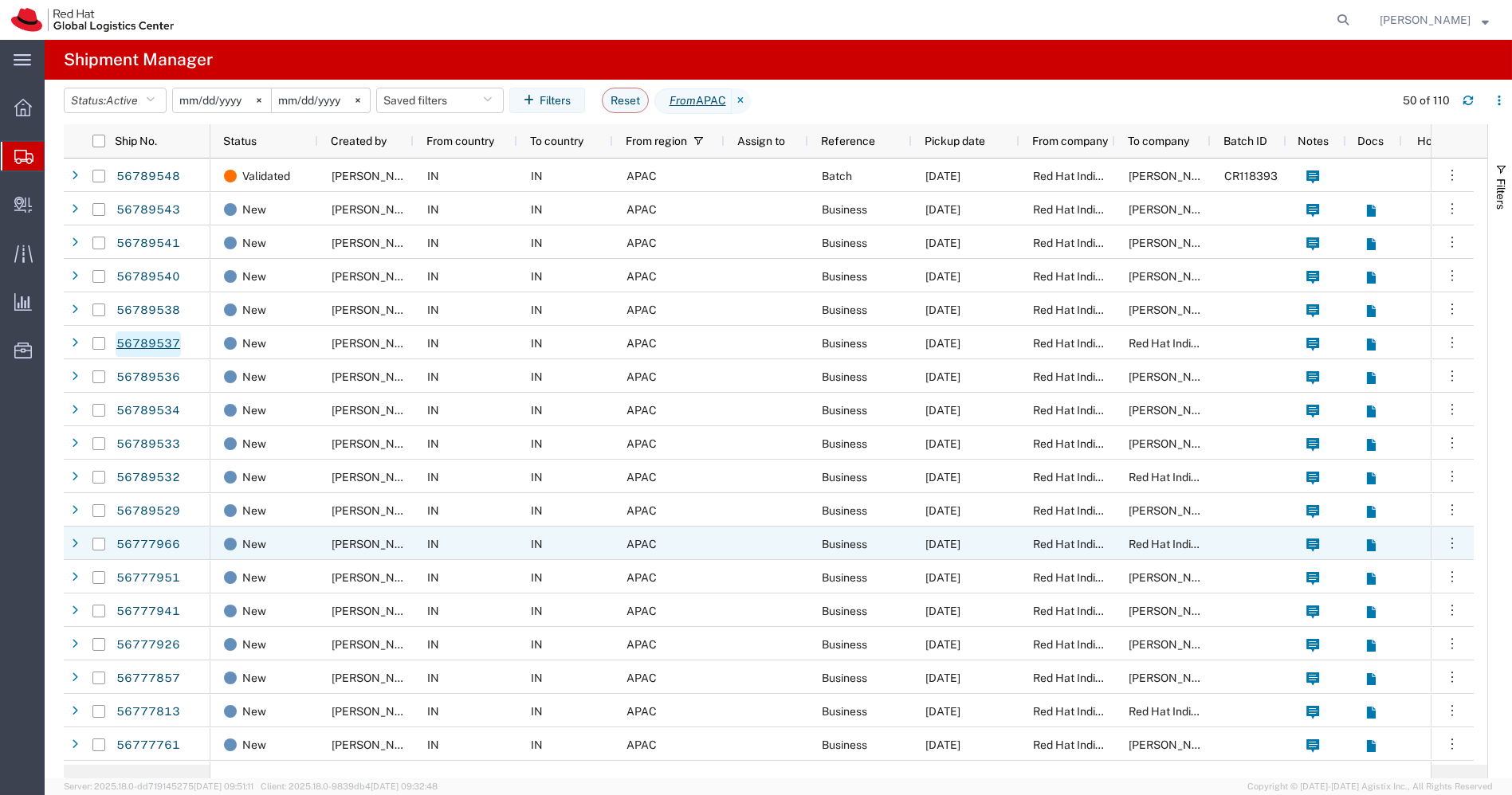
scroll to position [215, 0]
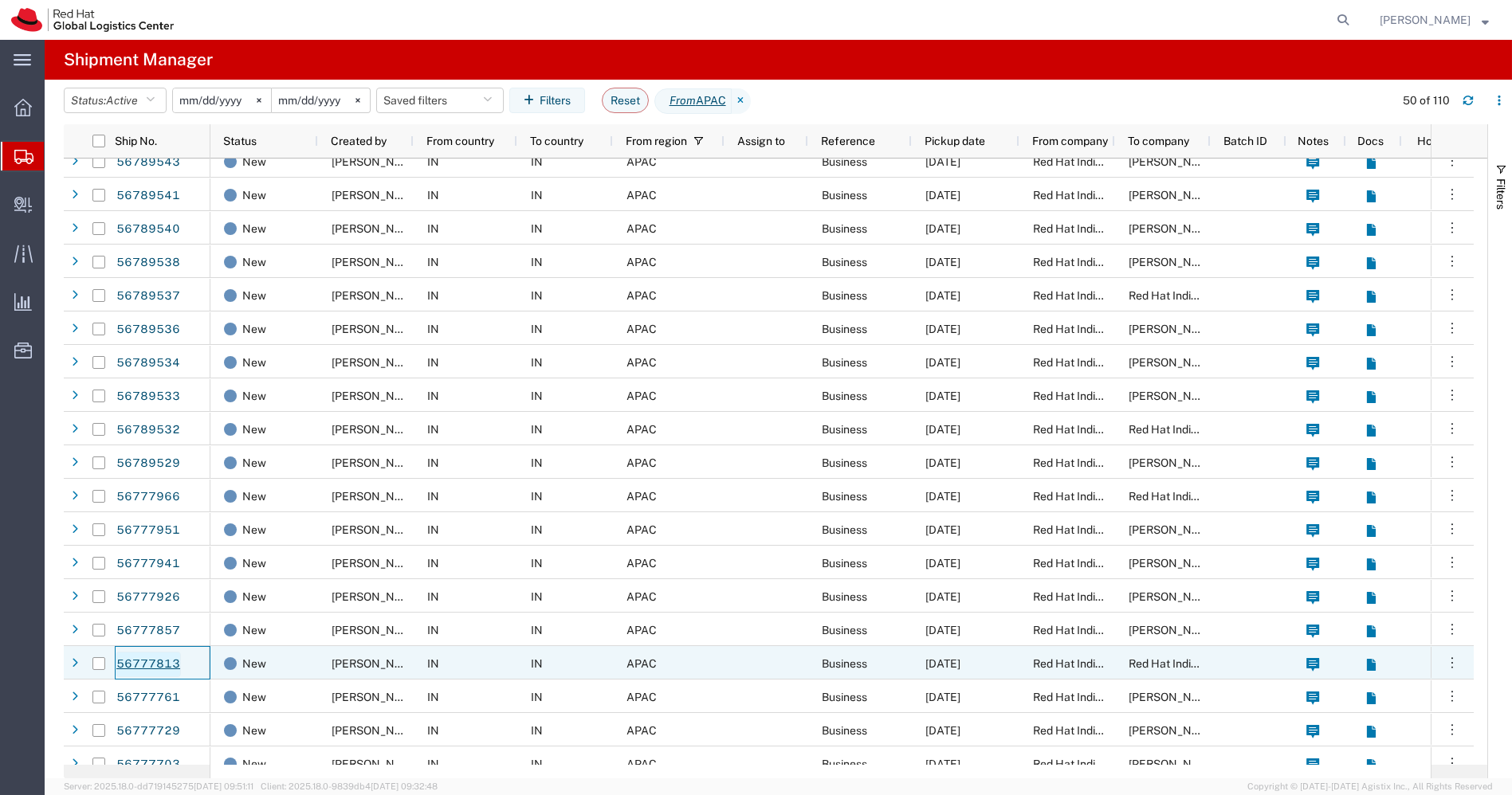
click at [144, 659] on link "56777813" at bounding box center [149, 664] width 66 height 25
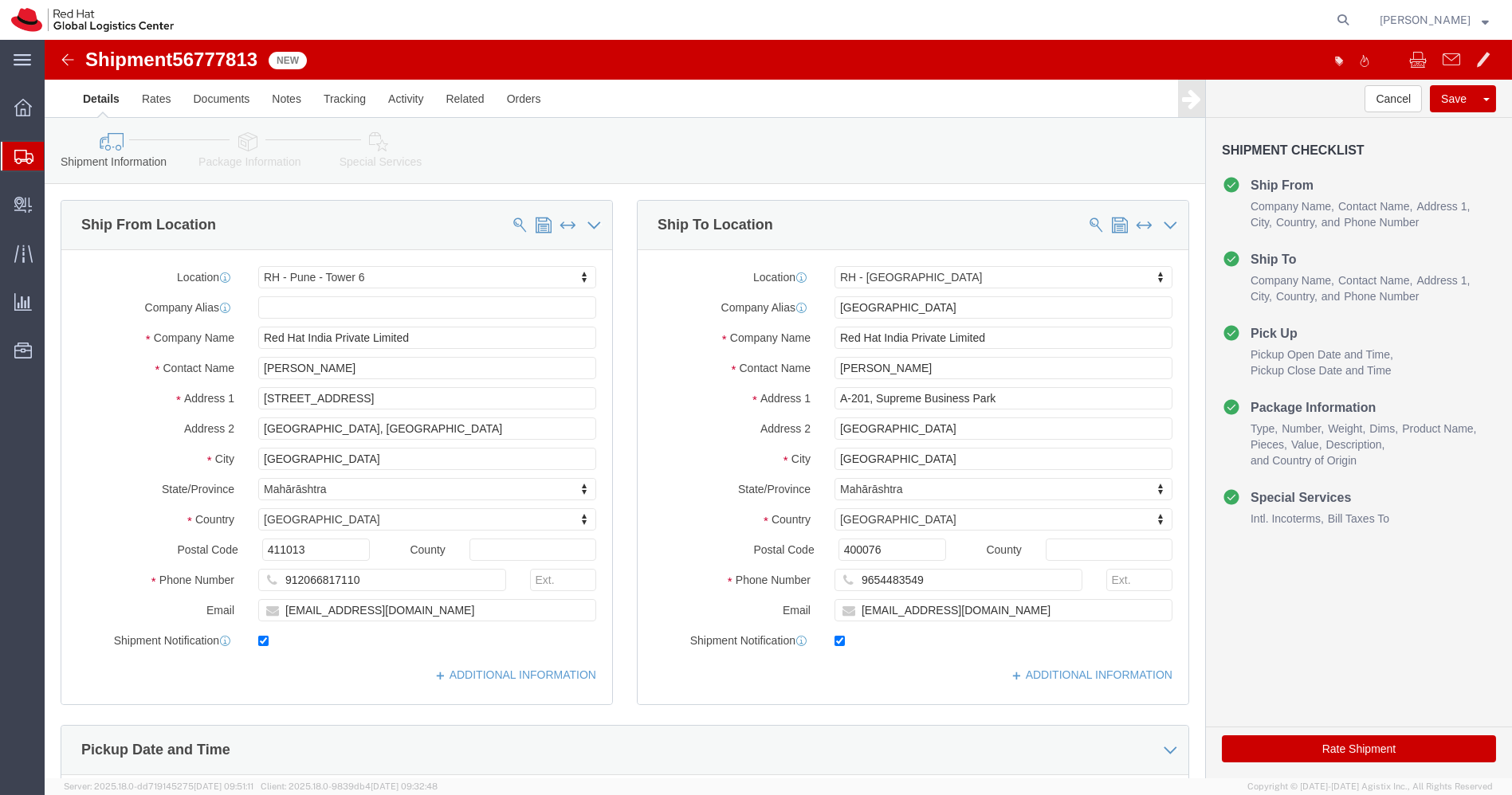
select select "38432"
select select "37986"
drag, startPoint x: 966, startPoint y: 300, endPoint x: 750, endPoint y: 277, distance: 217.2
click div "Location [GEOGRAPHIC_DATA] - [GEOGRAPHIC_DATA] My Profile Location [GEOGRAPHIC_…"
click link "Package Information"
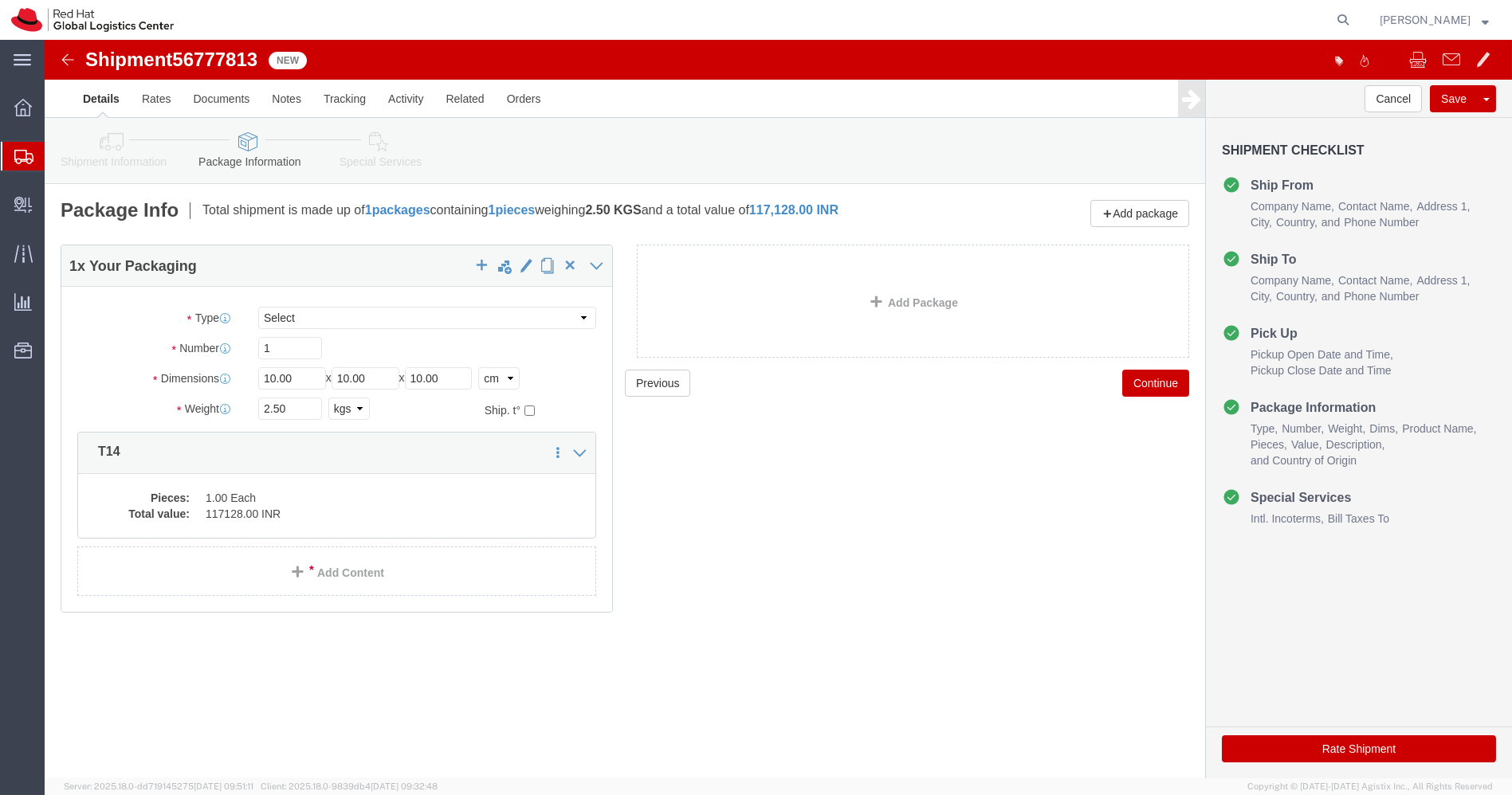
click icon
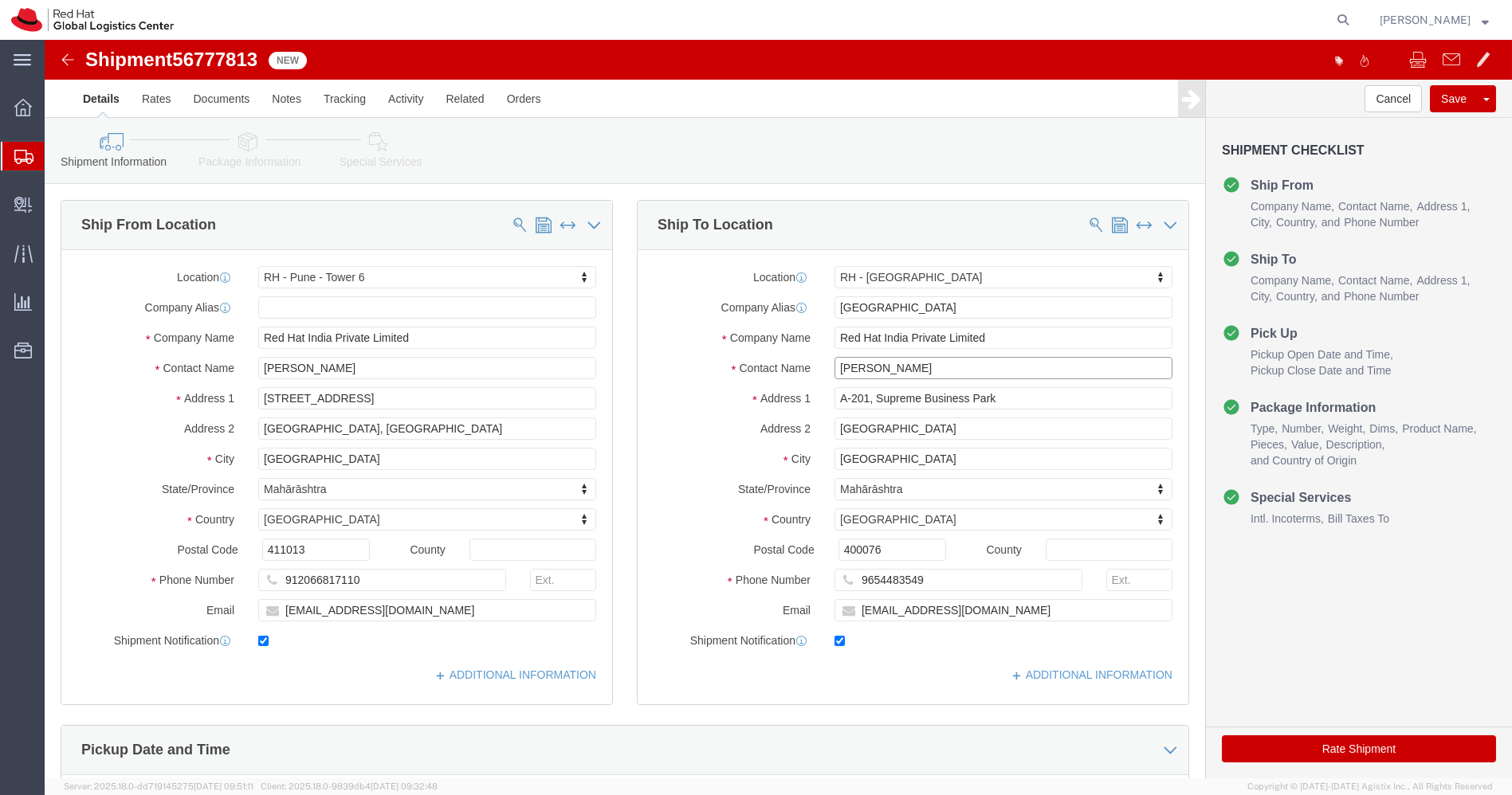
drag, startPoint x: 900, startPoint y: 325, endPoint x: 673, endPoint y: 323, distance: 227.0
click div "Contact Name [PERSON_NAME]"
click input "Red Hat India Private Limited"
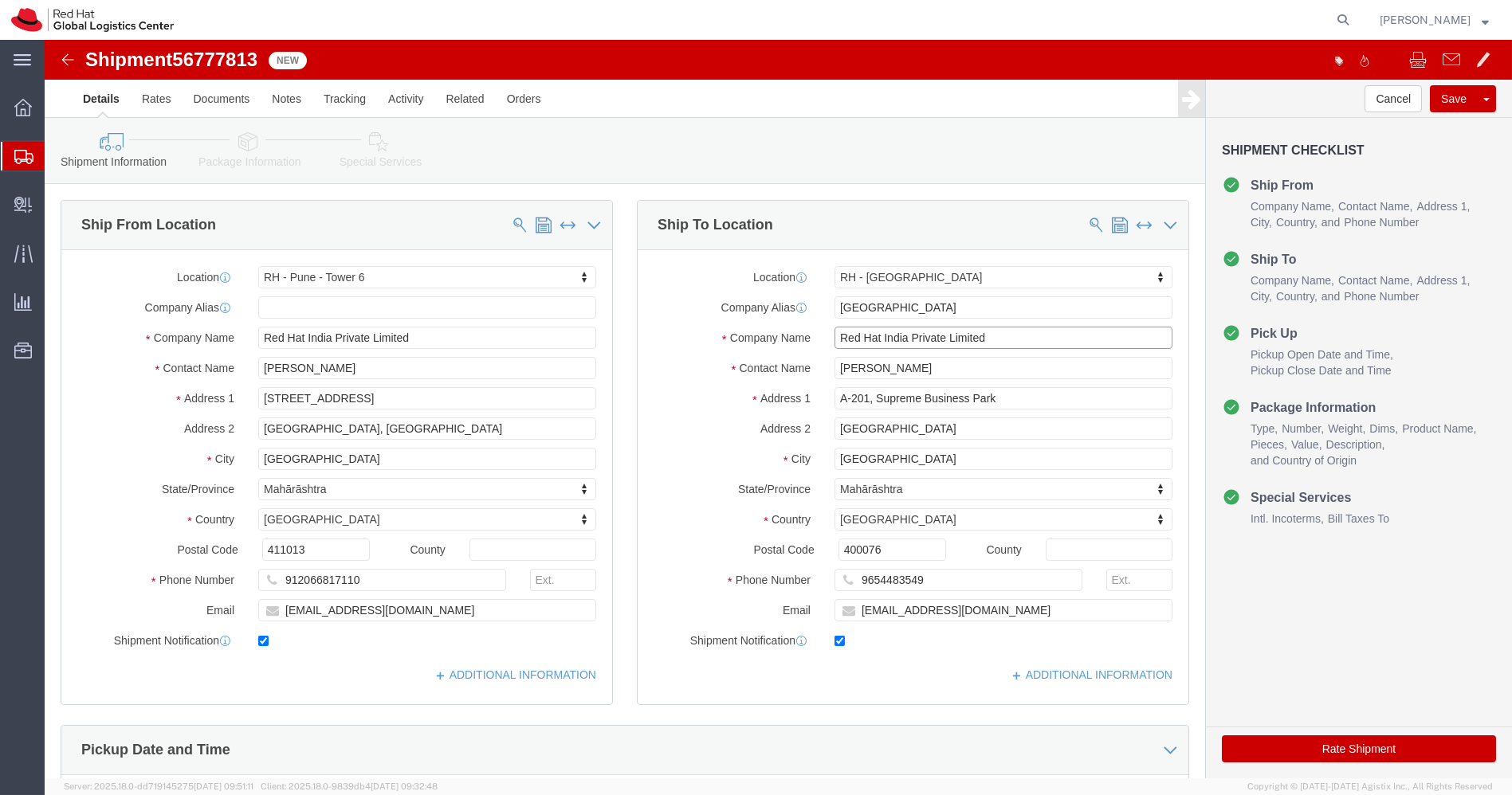
click input "Red Hat India Private Limited"
click img
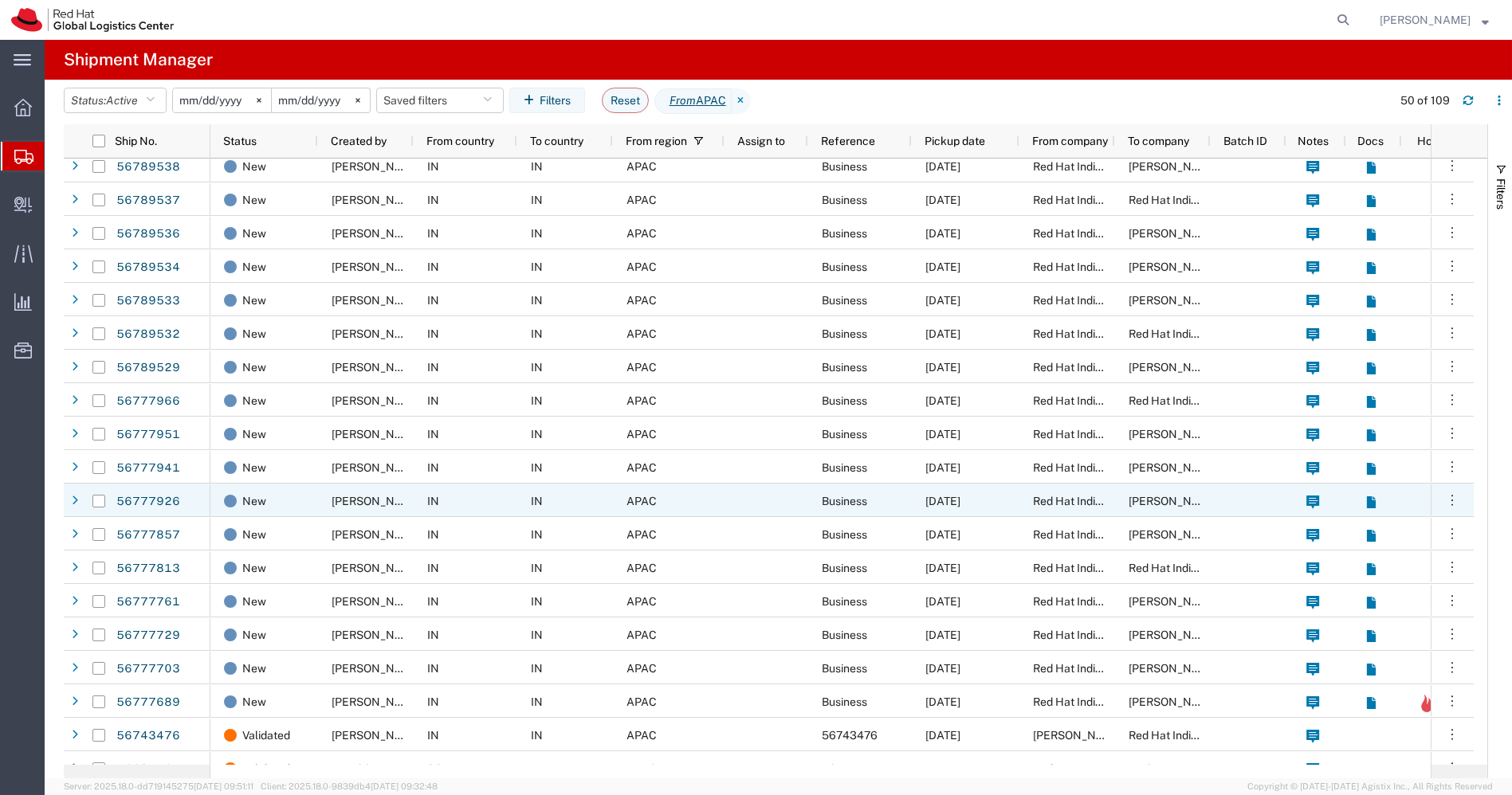
scroll to position [297, 0]
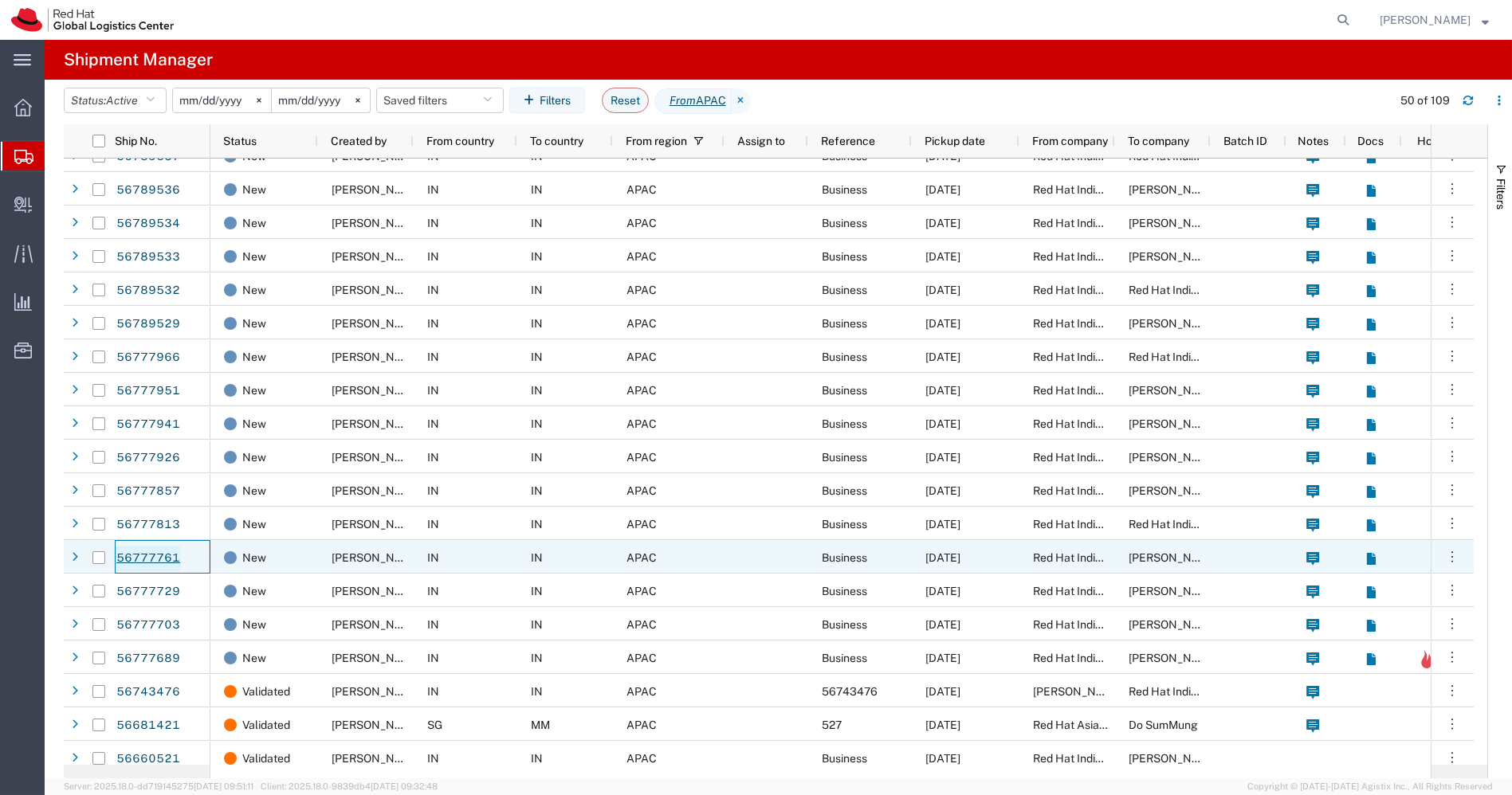
click at [154, 552] on link "56777761" at bounding box center [149, 558] width 66 height 25
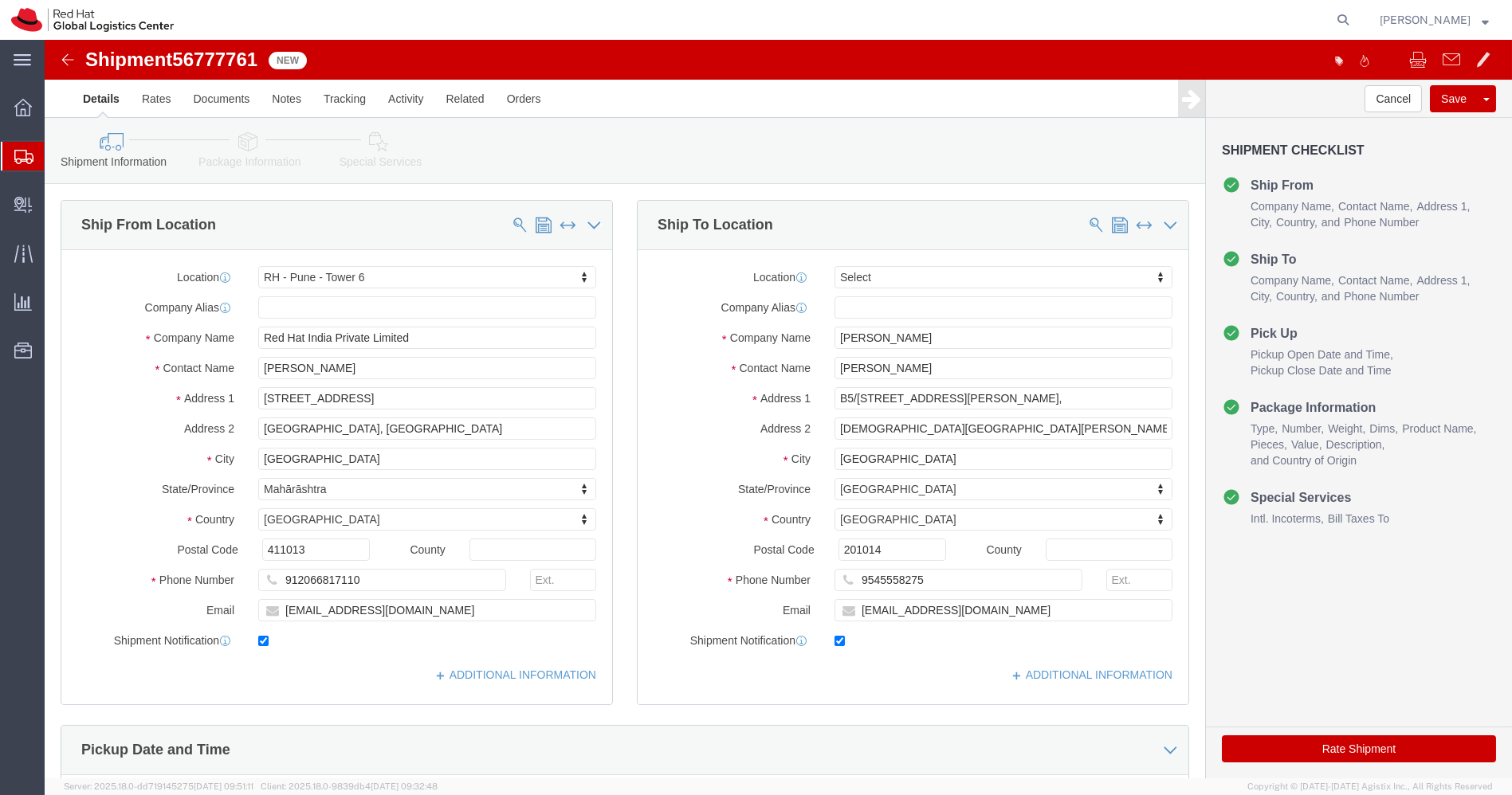
select select "38432"
select select
click input "[DEMOGRAPHIC_DATA][GEOGRAPHIC_DATA][PERSON_NAME], [GEOGRAPHIC_DATA]"
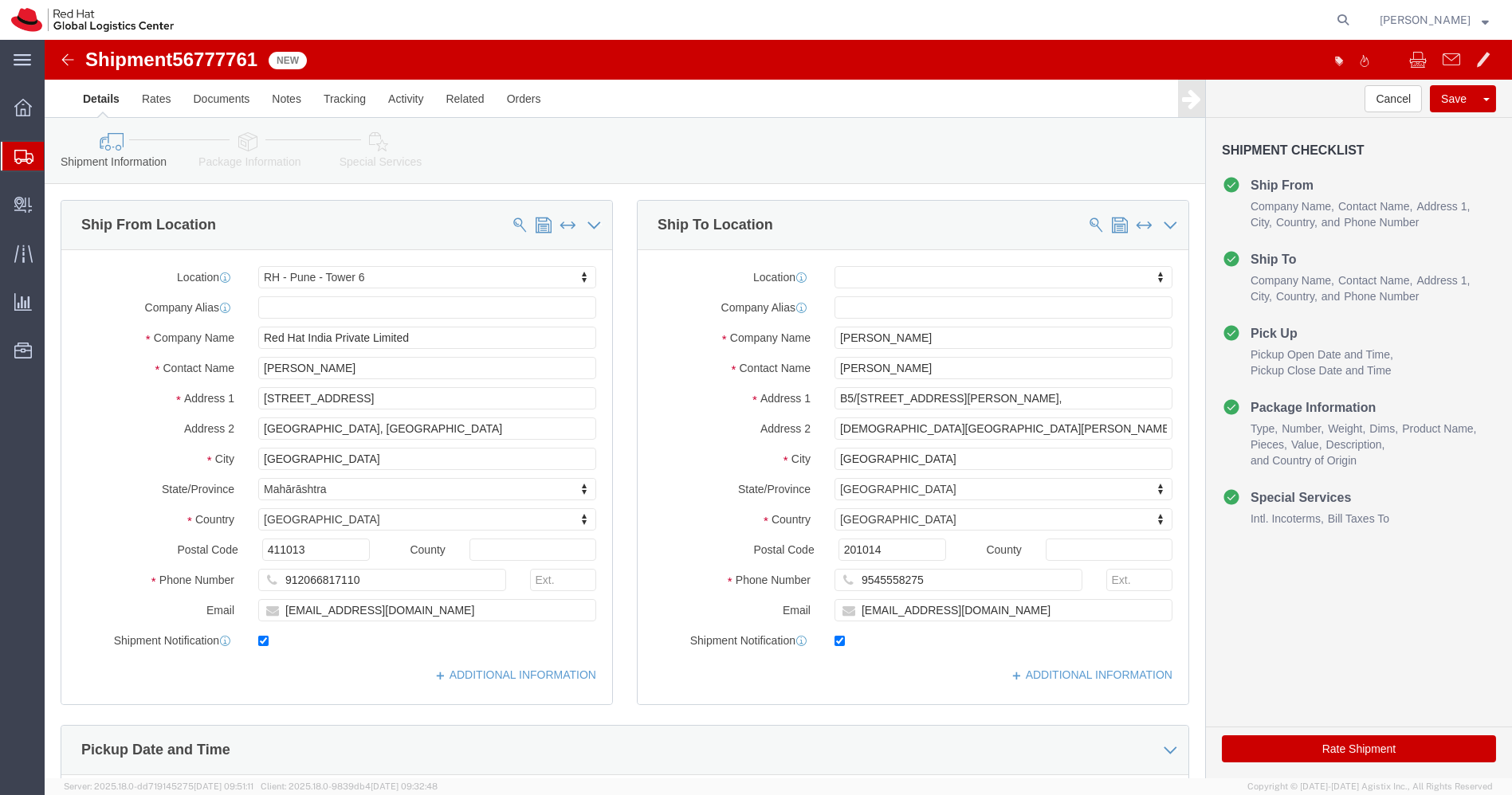
click icon
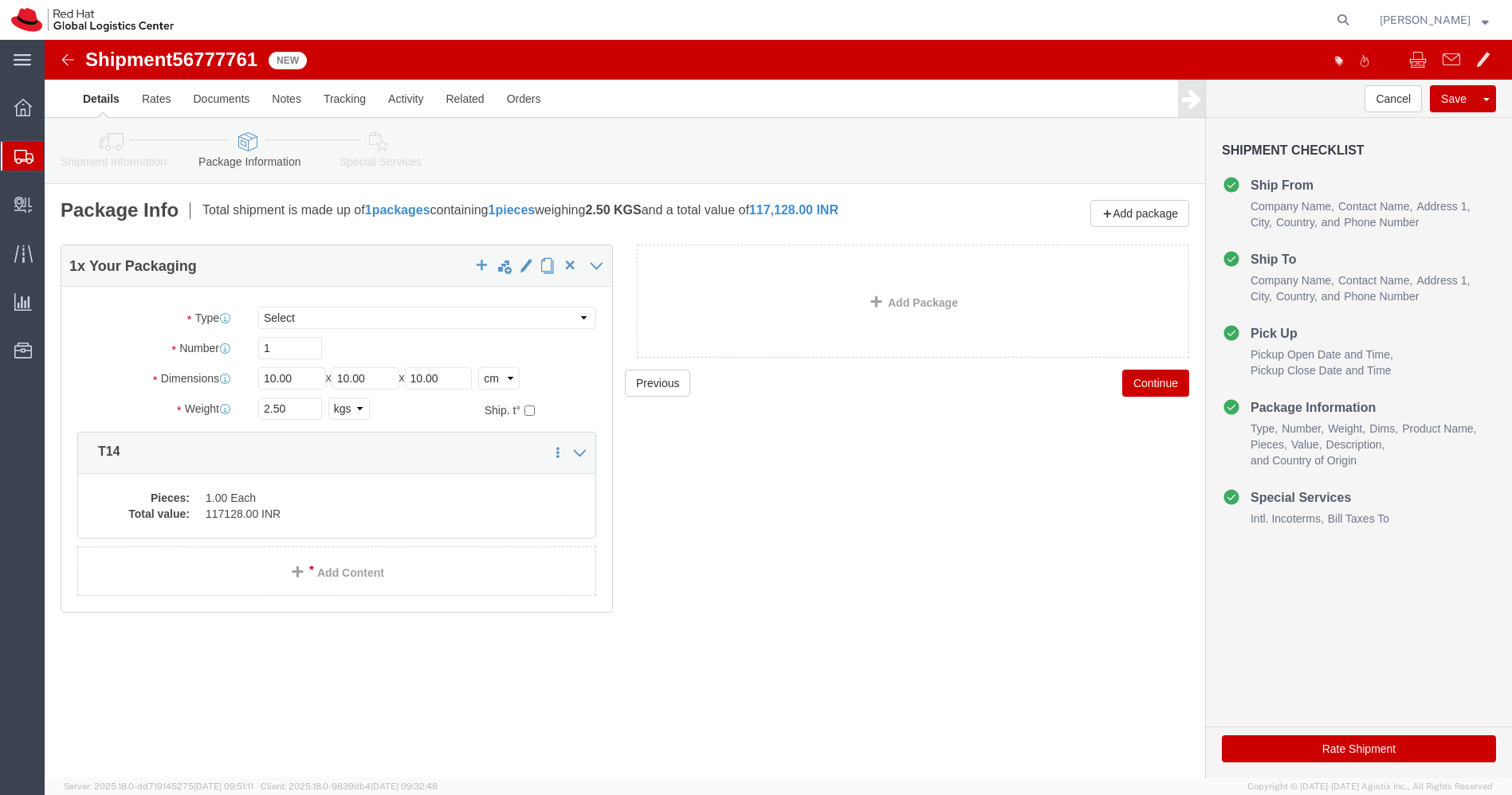
click icon
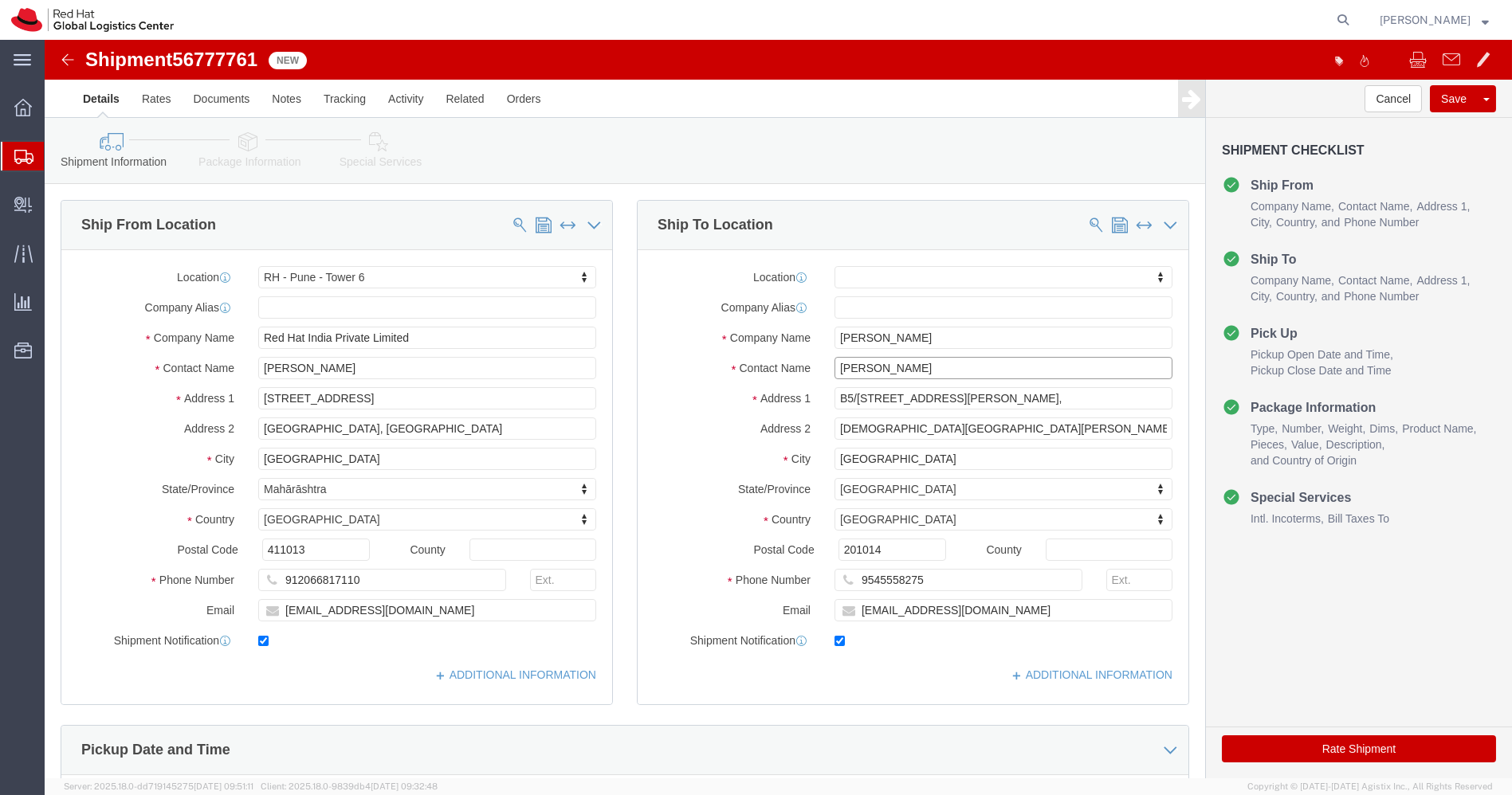
drag, startPoint x: 874, startPoint y: 334, endPoint x: 500, endPoint y: 328, distance: 374.0
click div "Ship From Location Location [GEOGRAPHIC_DATA] - [GEOGRAPHIC_DATA] - [GEOGRAPHIC…"
click img
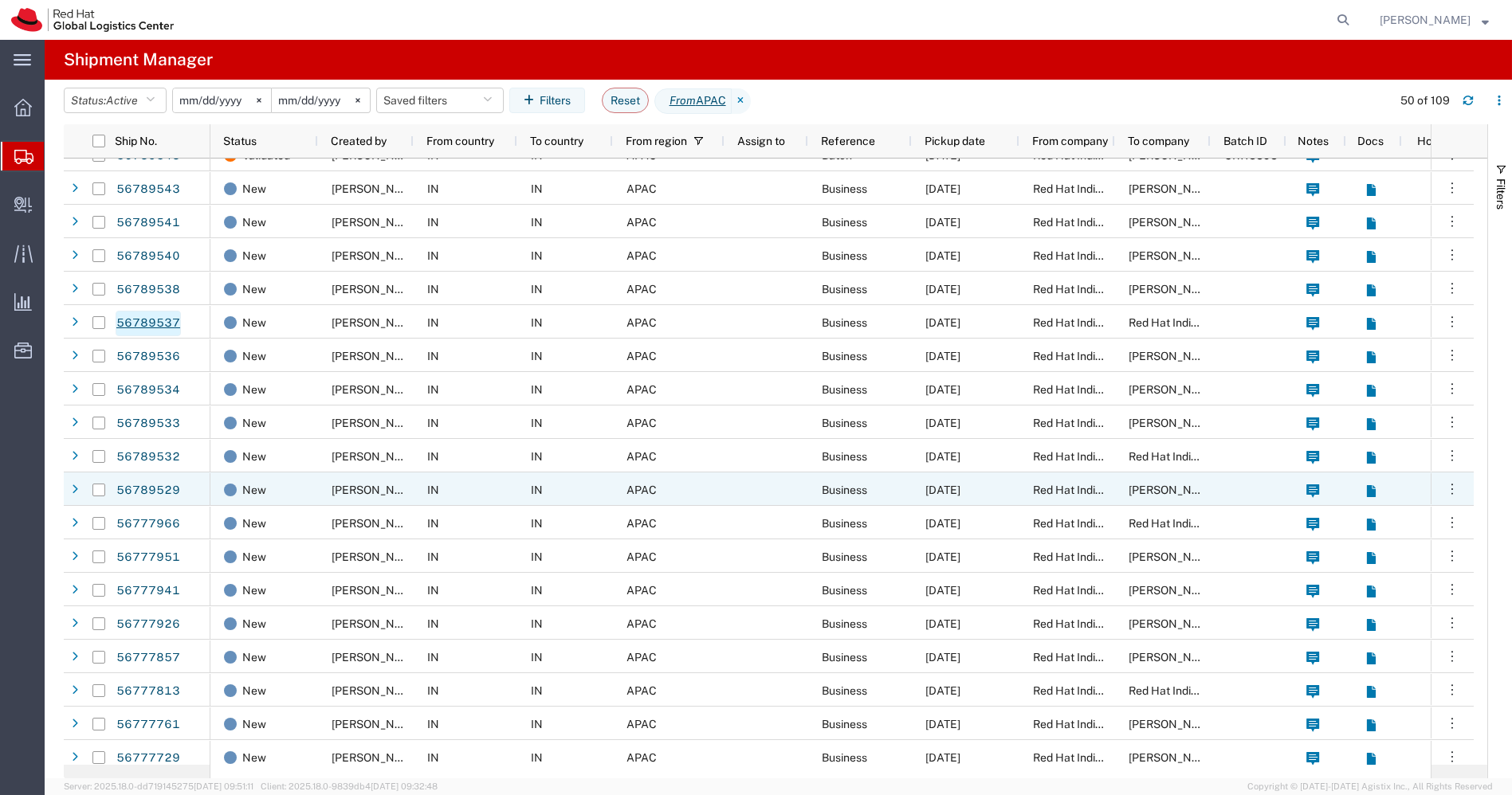
scroll to position [172, 0]
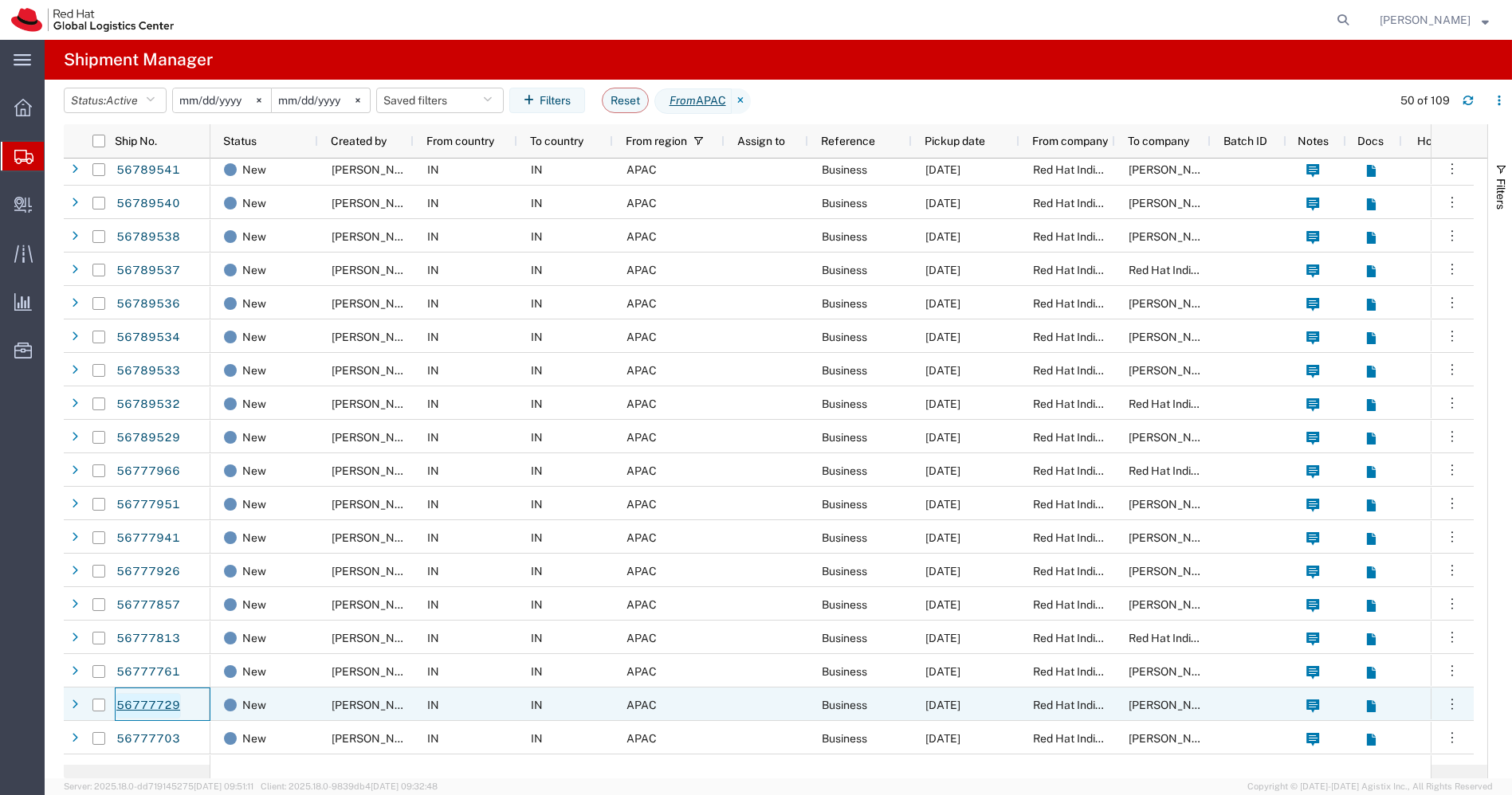
click at [150, 701] on link "56777729" at bounding box center [149, 705] width 66 height 25
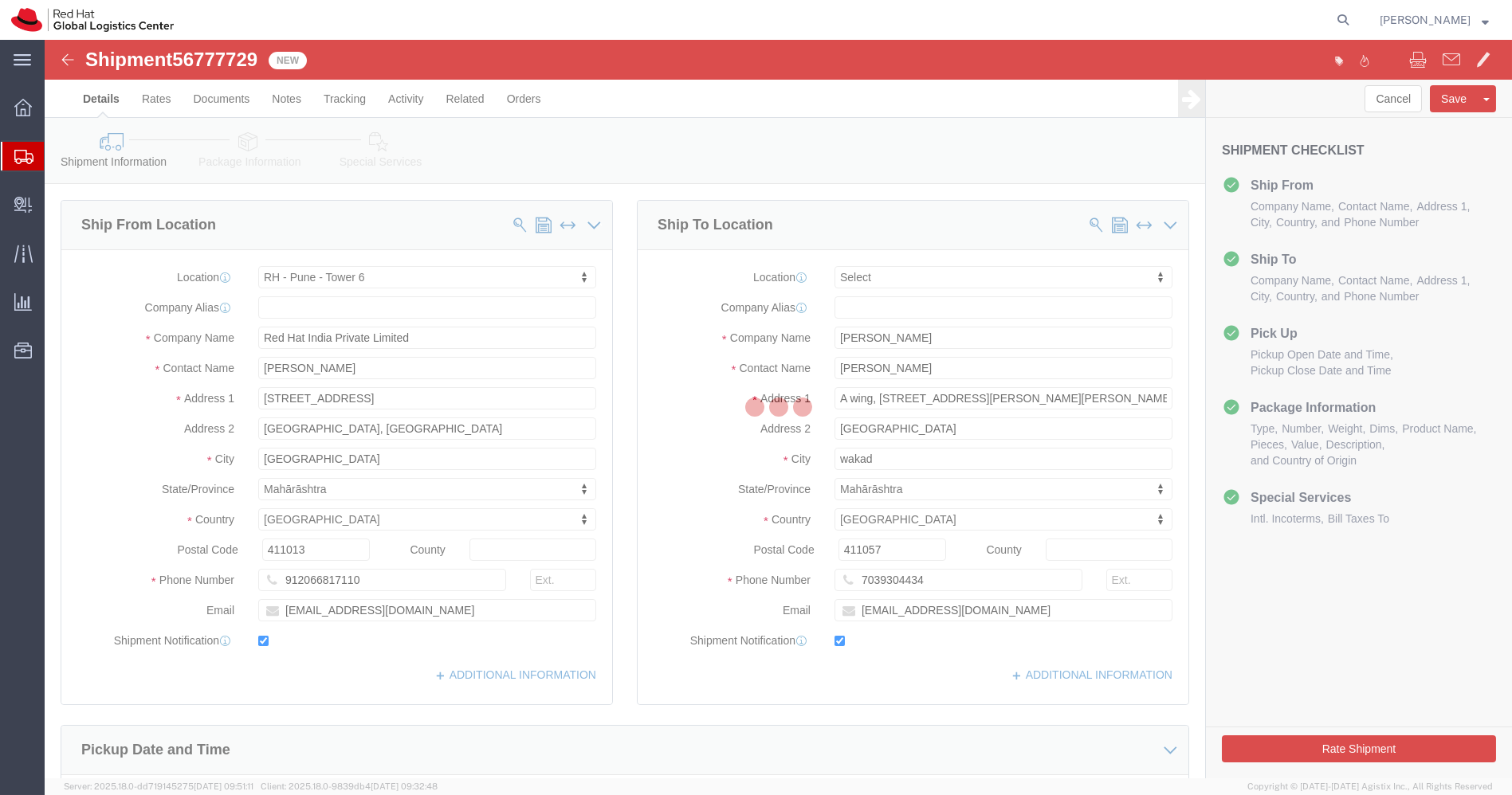
select select "38432"
select select
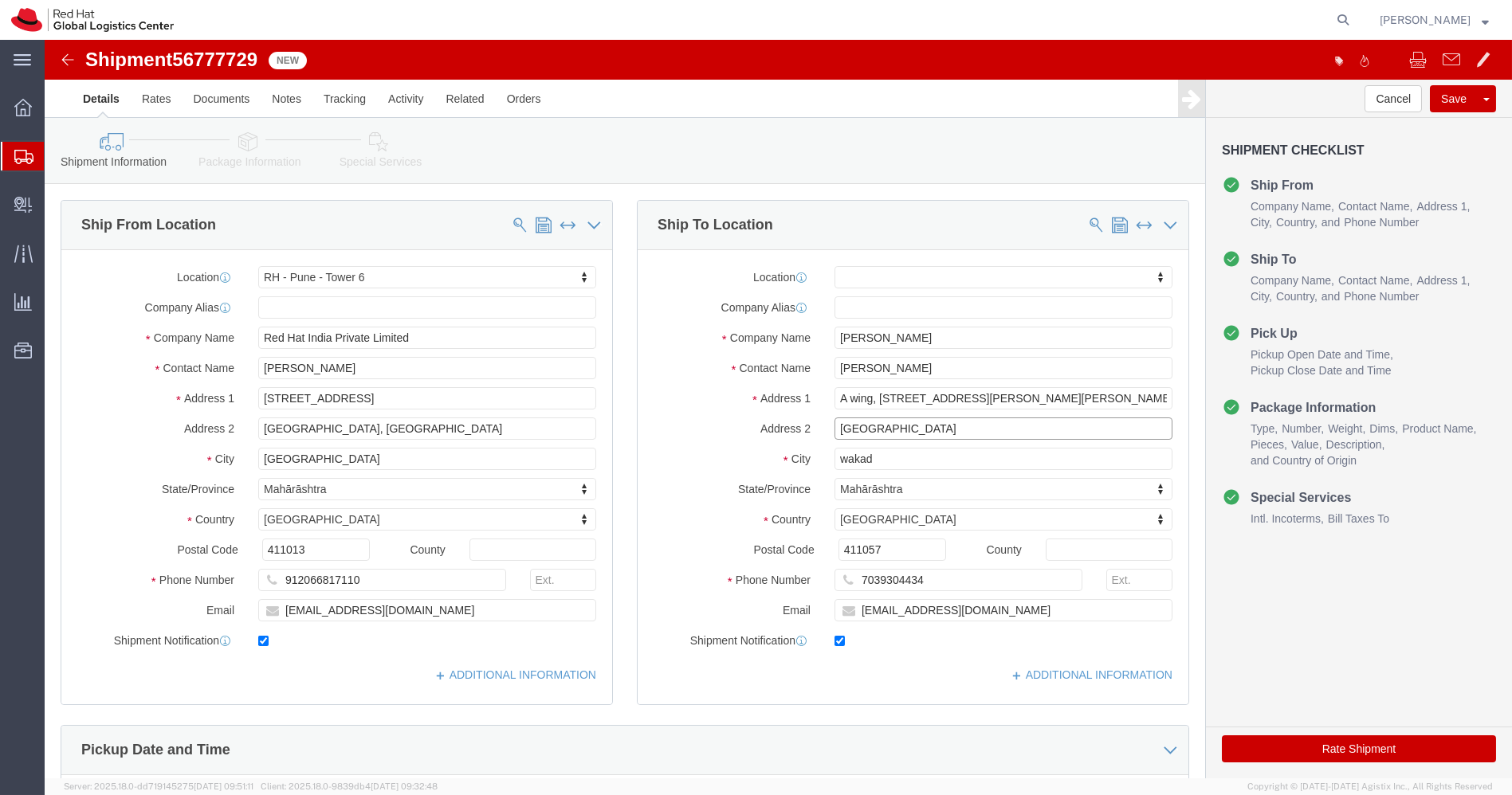
drag, startPoint x: 900, startPoint y: 391, endPoint x: 680, endPoint y: 399, distance: 220.1
click div "Location My Profile Location [GEOGRAPHIC_DATA] - [GEOGRAPHIC_DATA] - [GEOGRAPHI…"
click input "wakad"
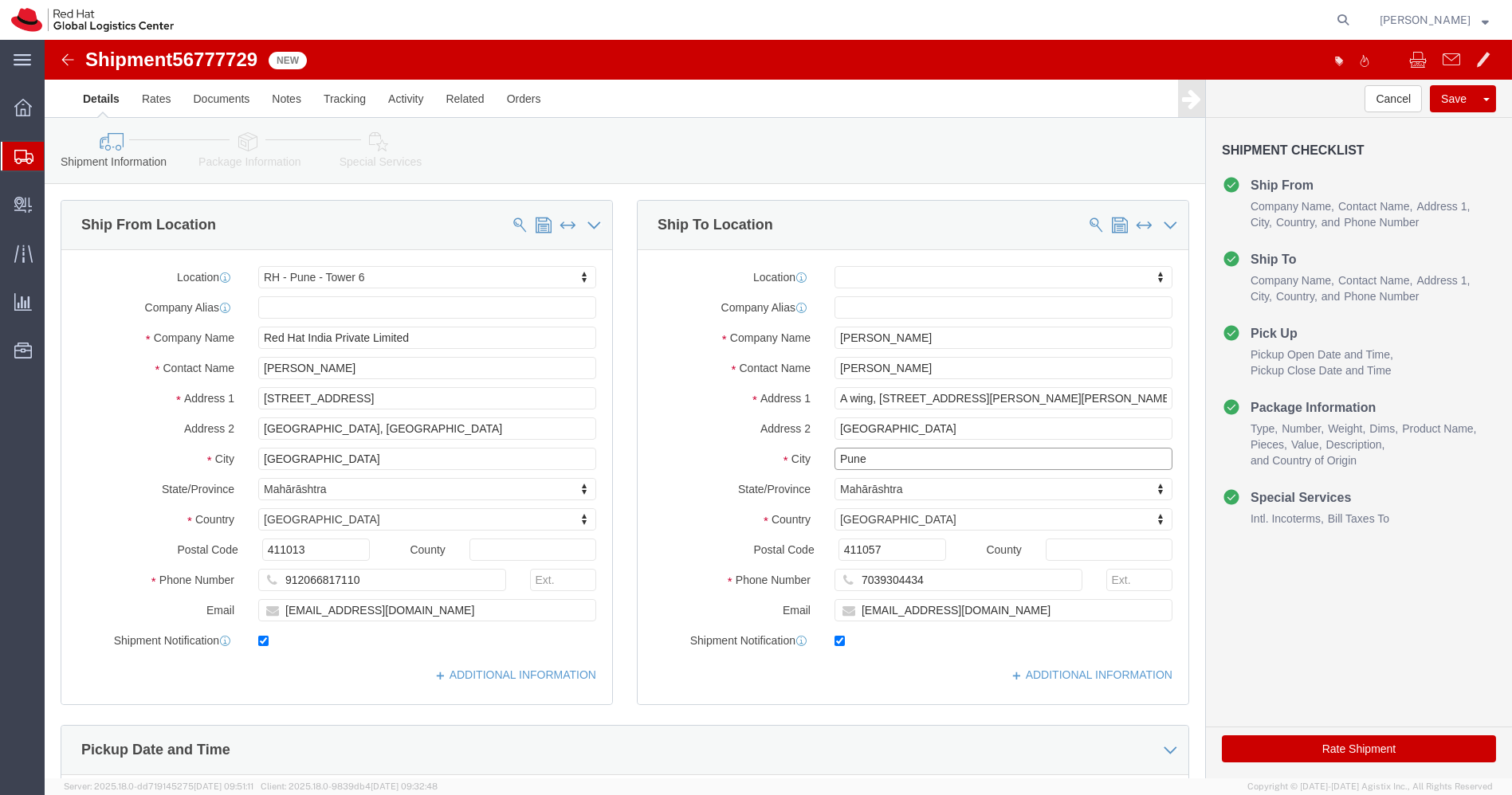
type input "Pune"
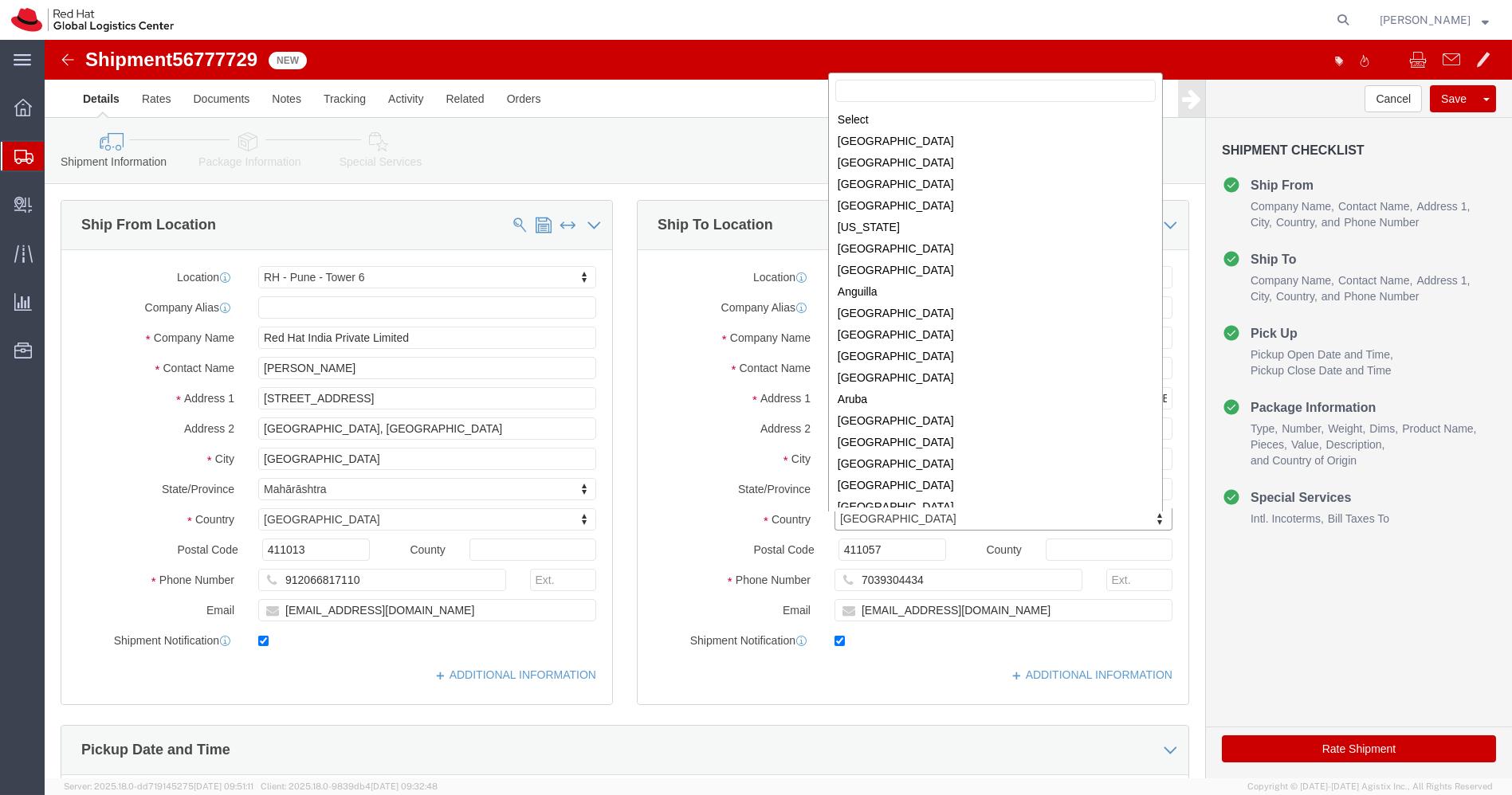
scroll to position [1894, 0]
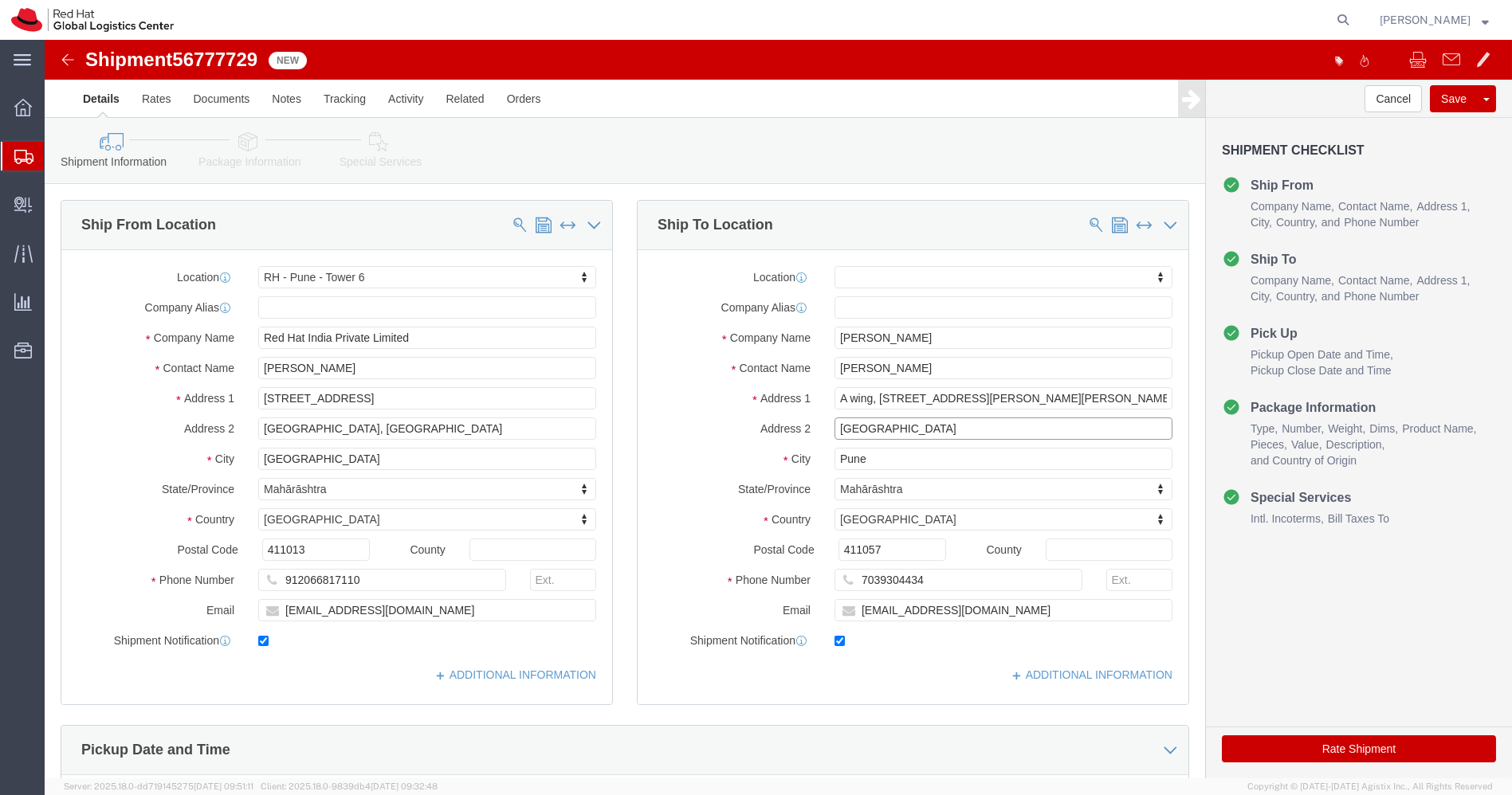
click input "[GEOGRAPHIC_DATA]"
click input "chowdhari park waked"
type input "Chowdhari park waked"
click input "Pune"
click icon
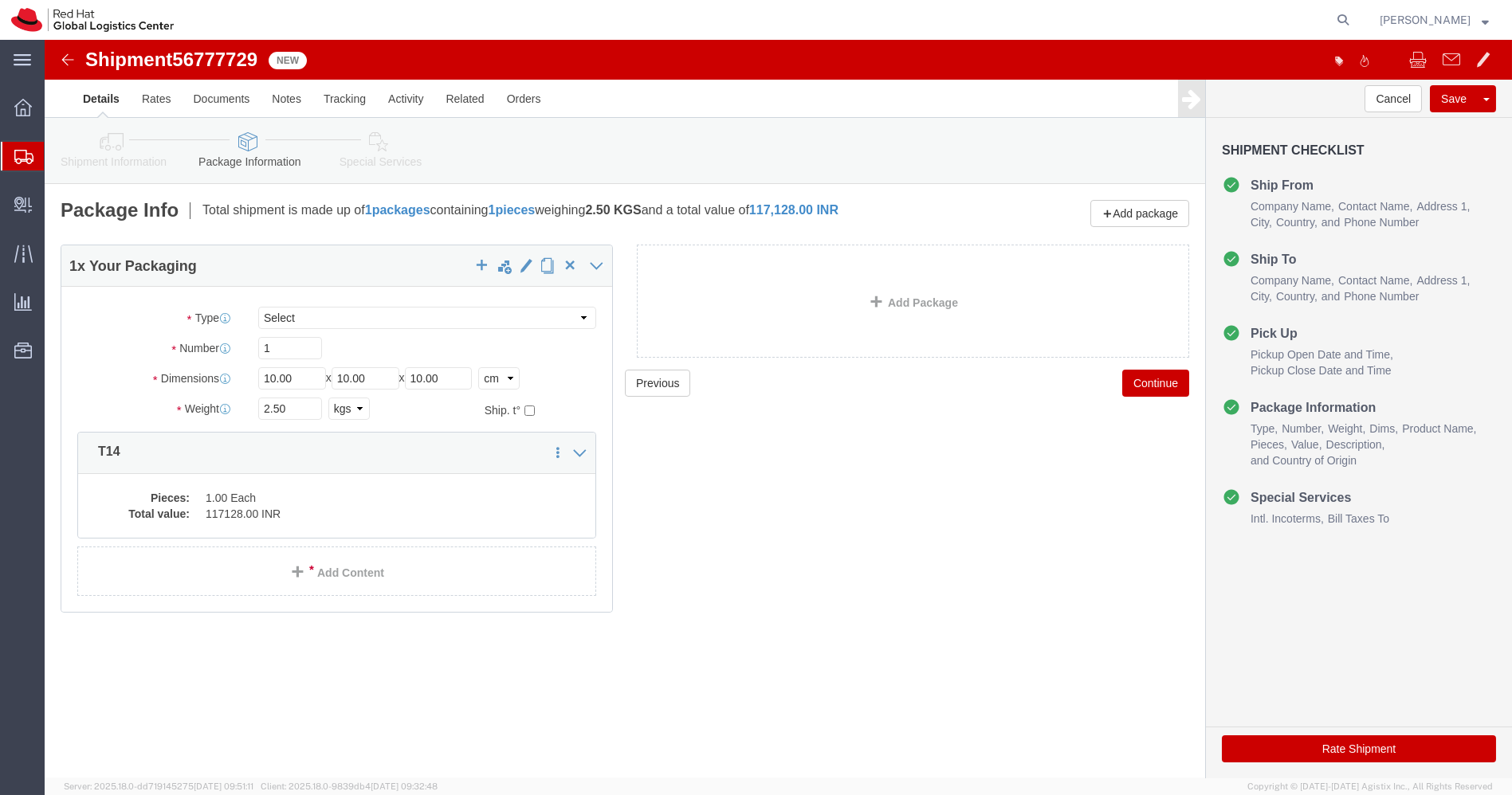
click link "Shipment Information"
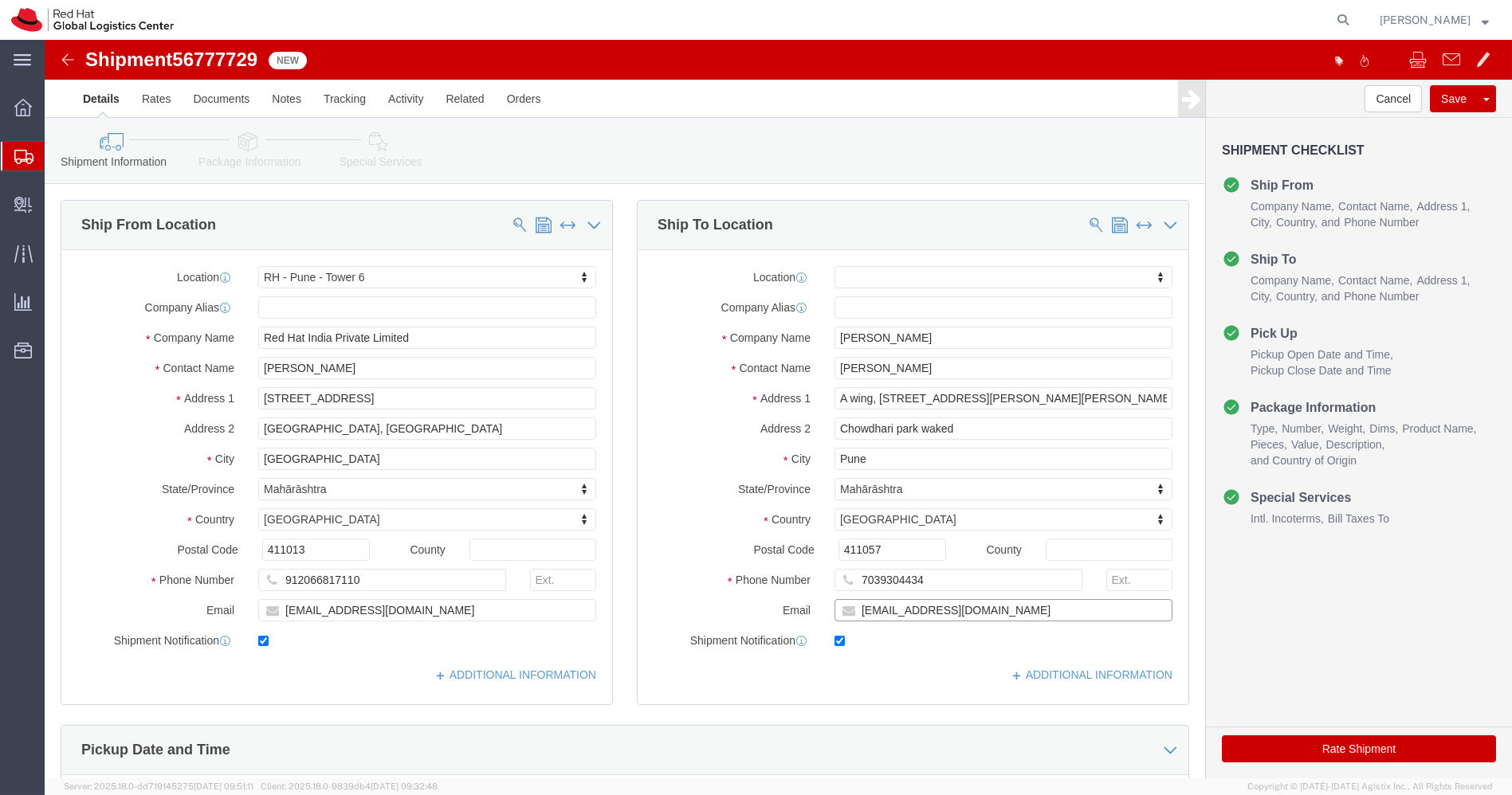
click input "[EMAIL_ADDRESS][DOMAIN_NAME]"
click input "[PERSON_NAME]"
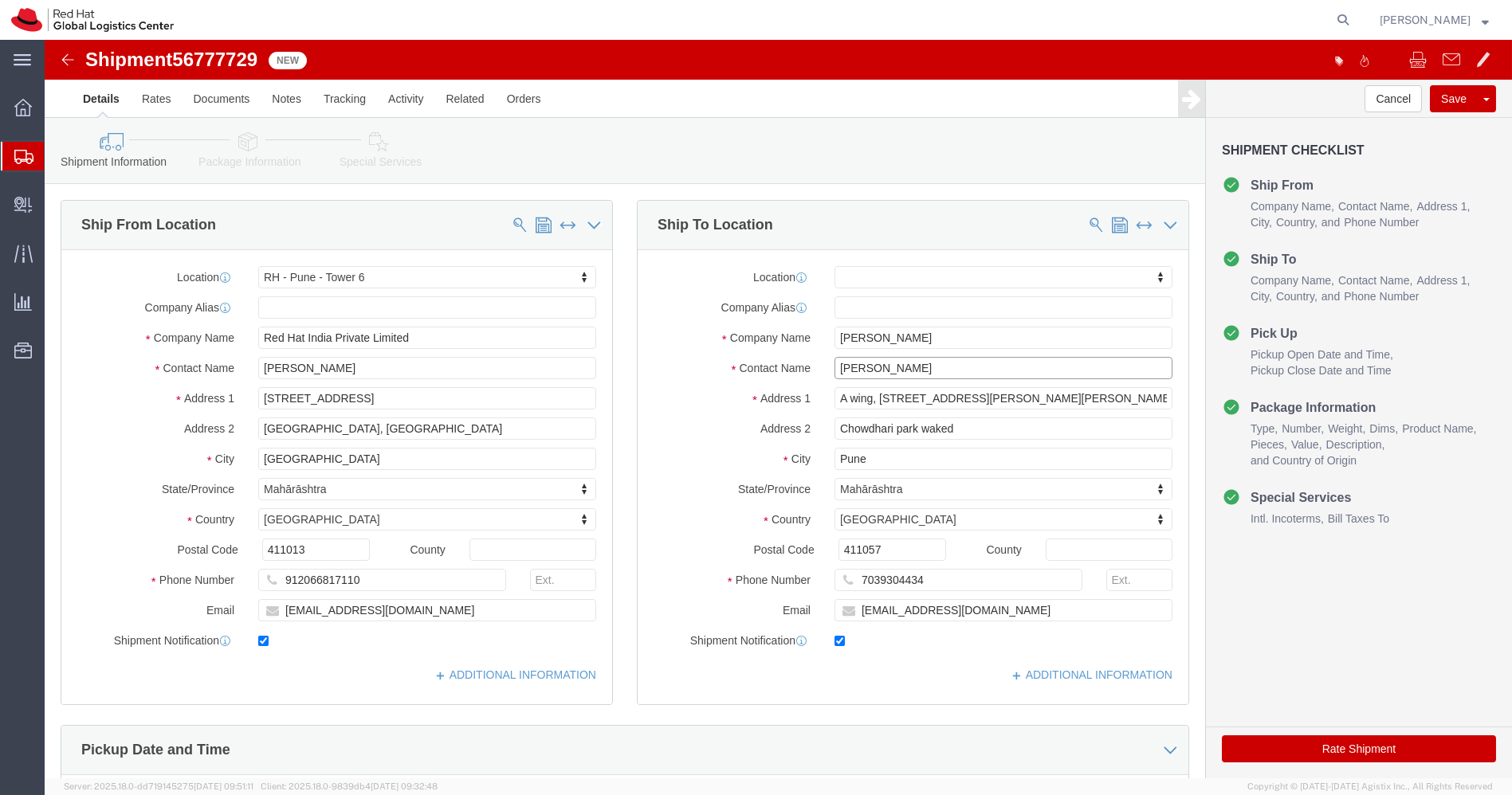
click input "[PERSON_NAME]"
click img
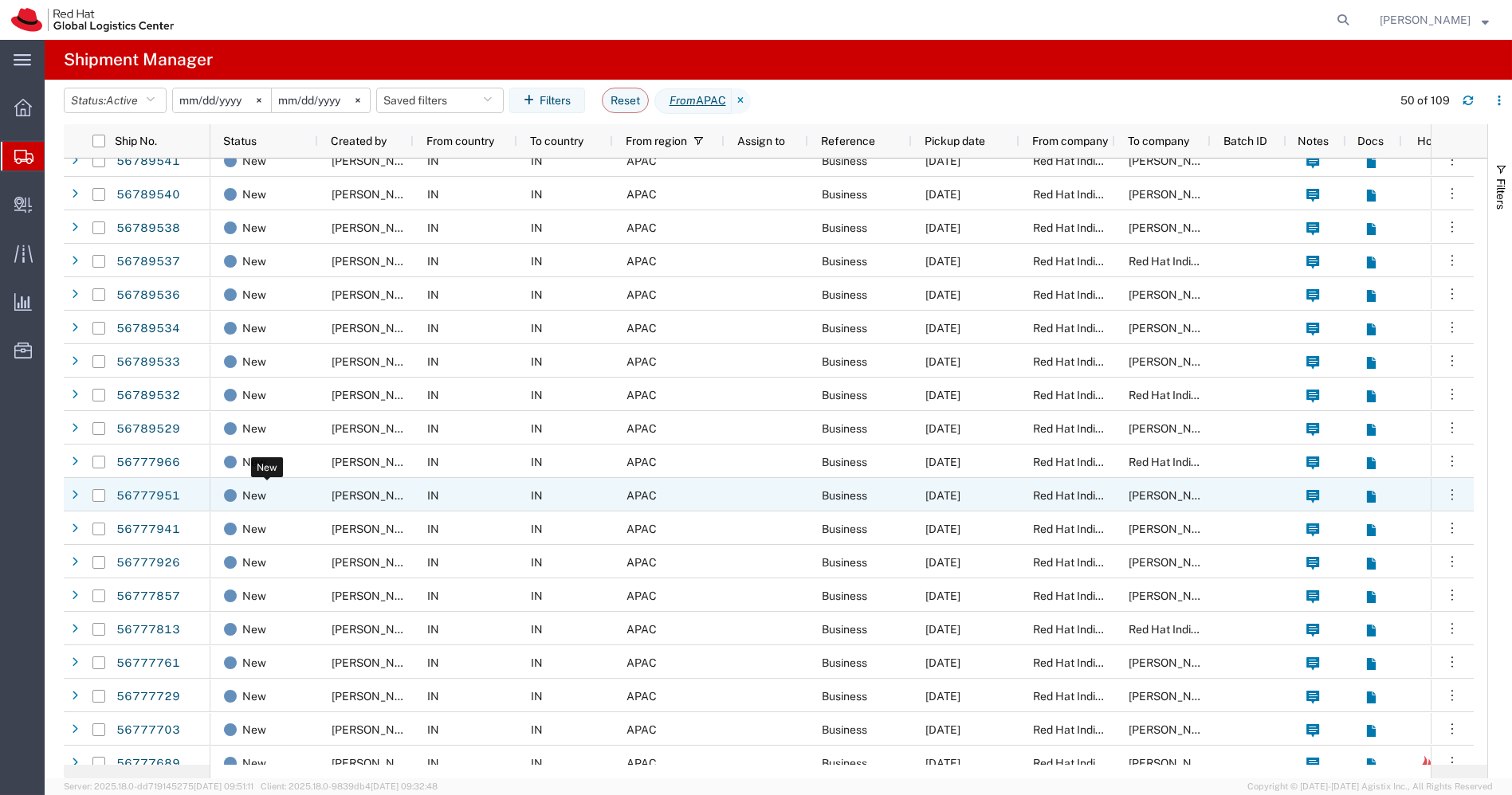
scroll to position [217, 0]
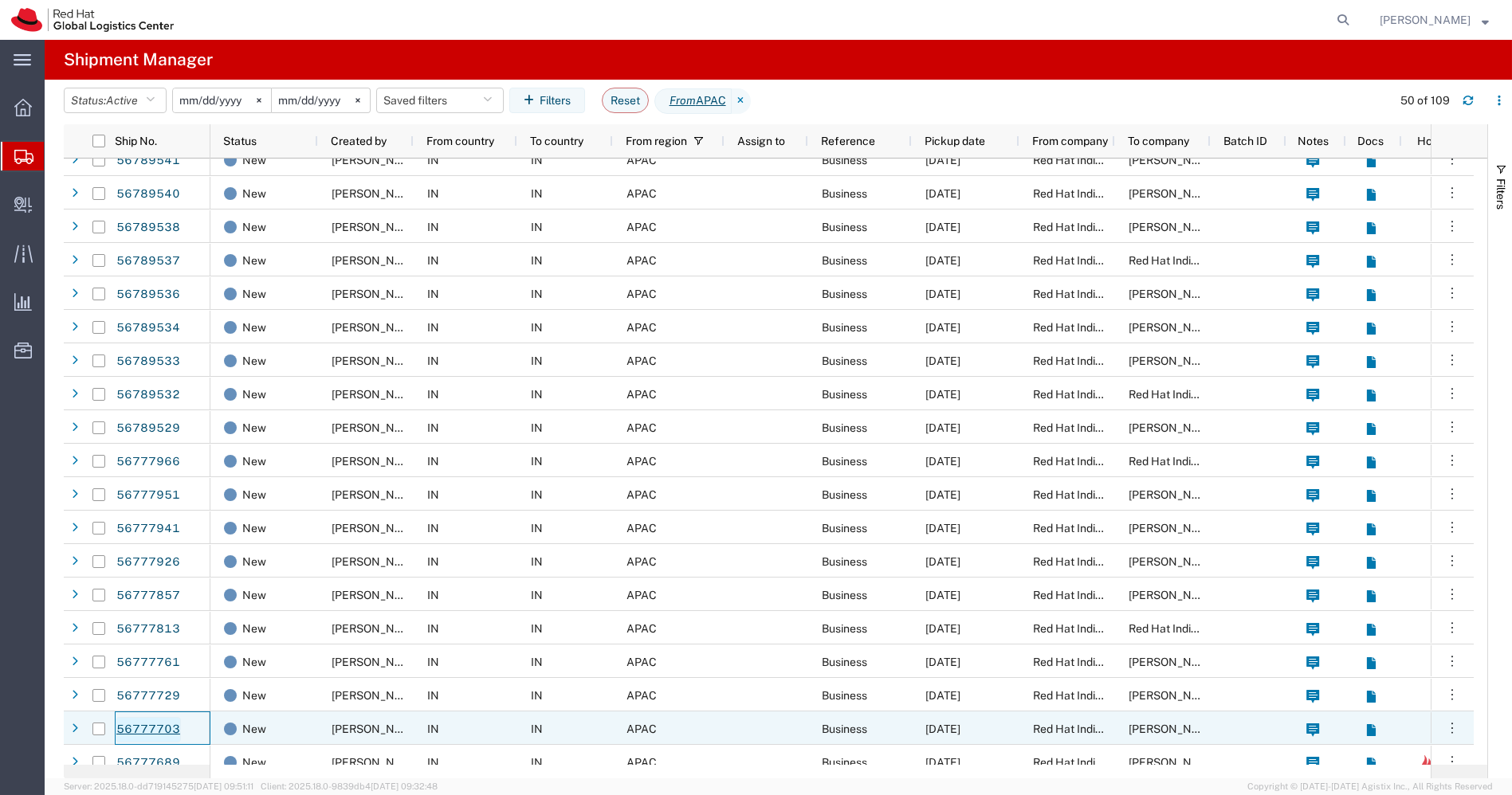
click at [165, 731] on link "56777703" at bounding box center [149, 729] width 66 height 25
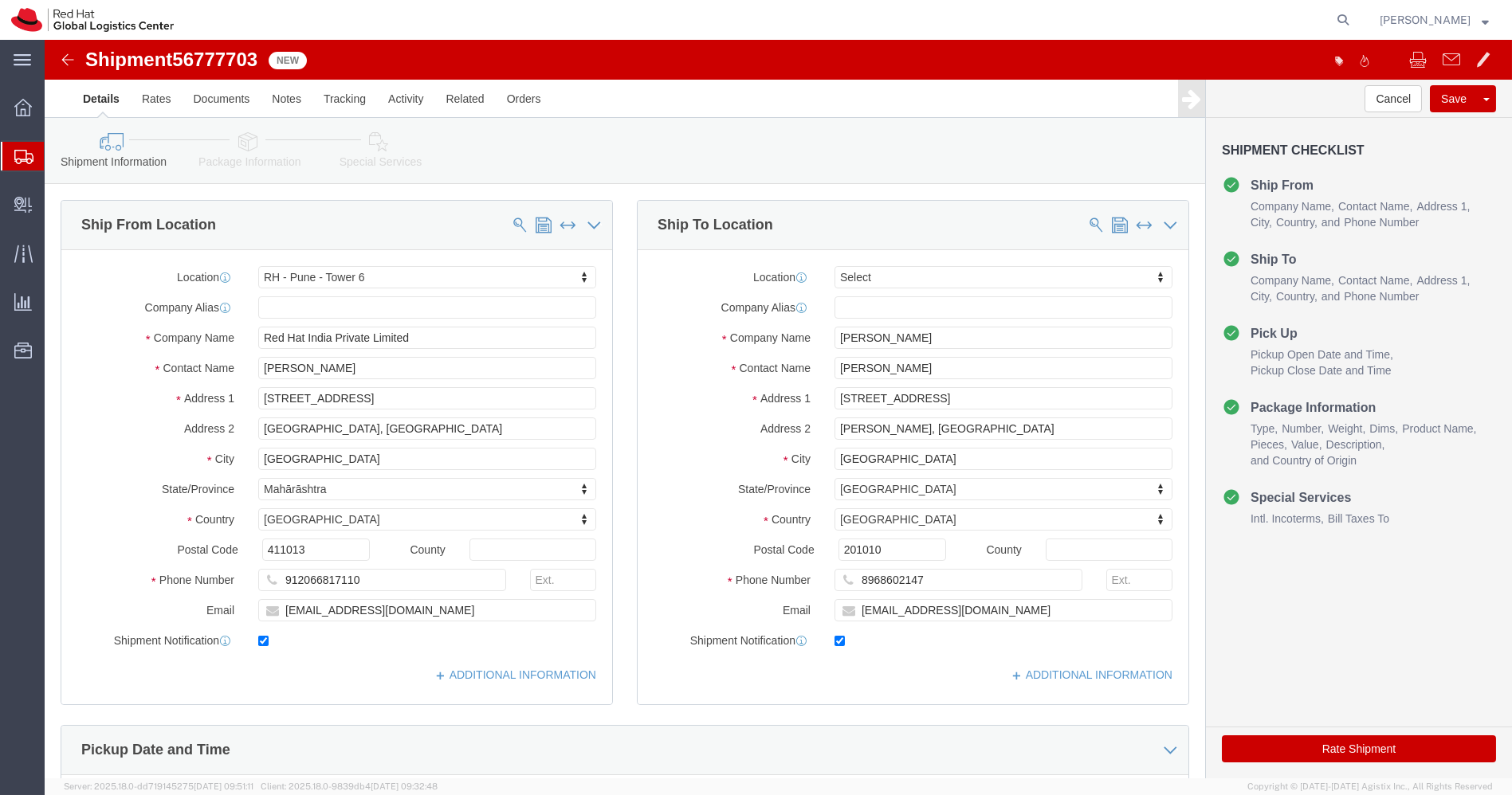
select select "38432"
select select
drag, startPoint x: 954, startPoint y: 383, endPoint x: 532, endPoint y: 401, distance: 422.4
click div "Ship From Location Location [GEOGRAPHIC_DATA] - [GEOGRAPHIC_DATA] - [GEOGRAPHIC…"
click icon
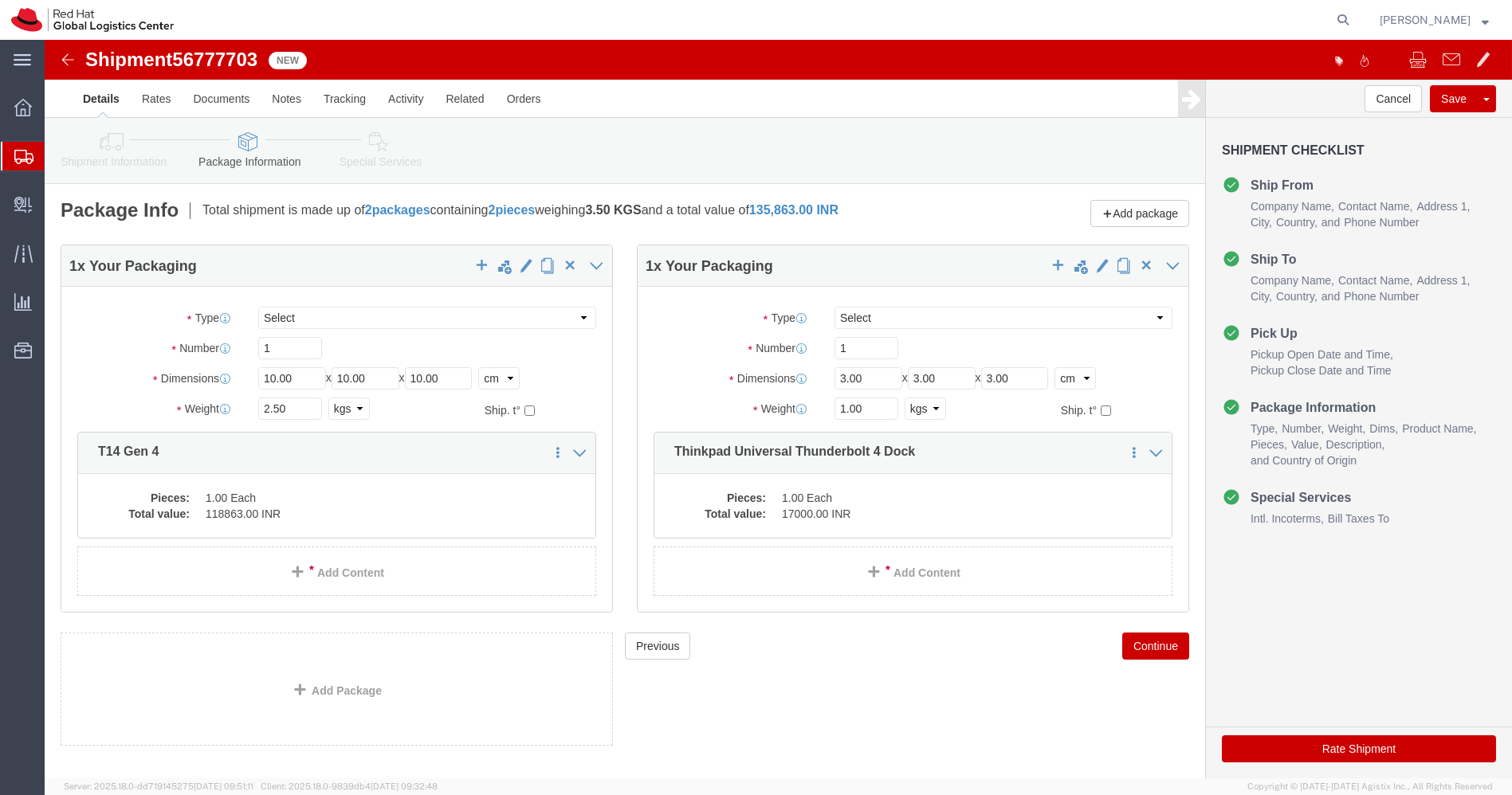
click icon
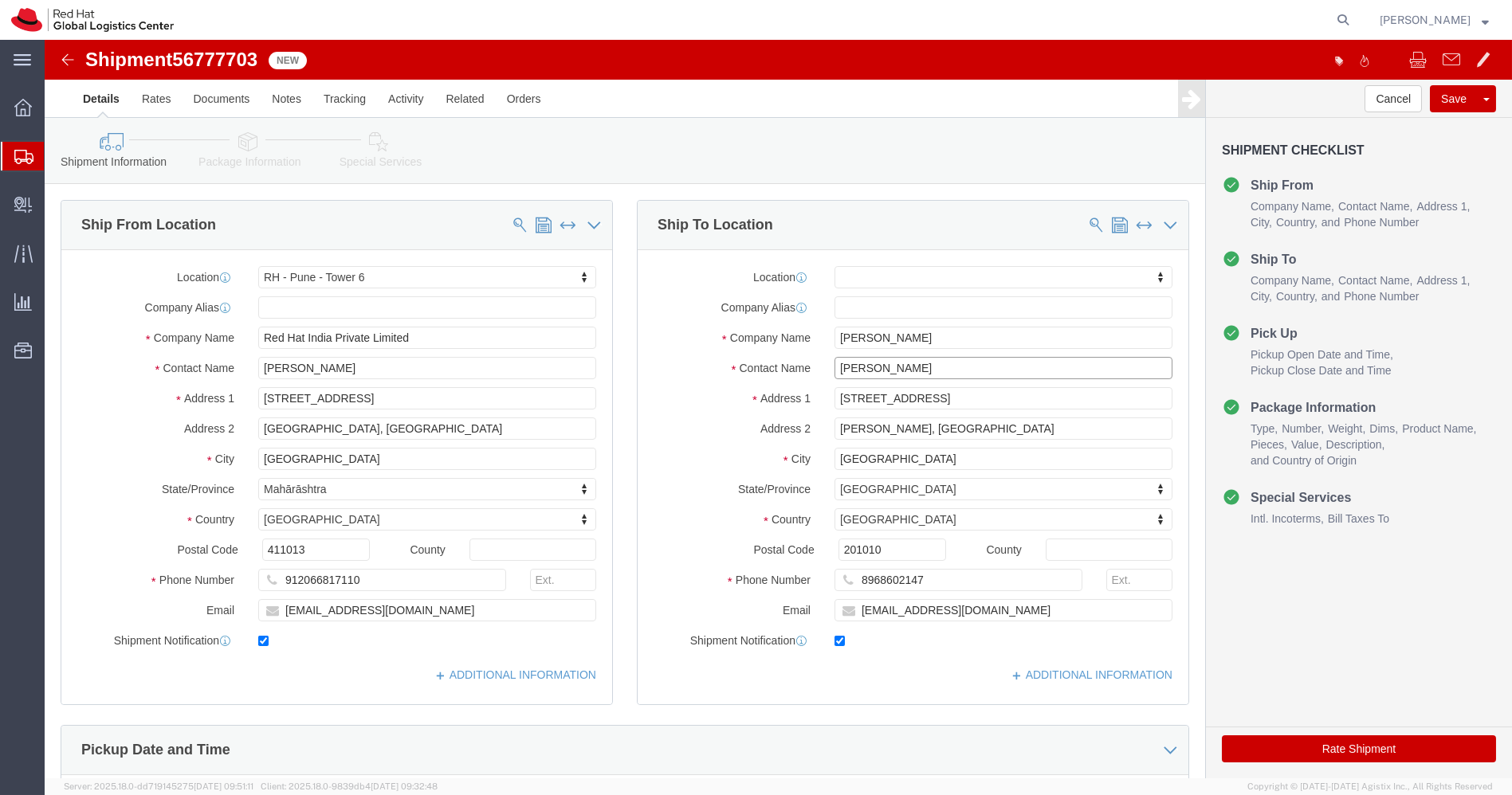
drag, startPoint x: 930, startPoint y: 328, endPoint x: 573, endPoint y: 319, distance: 357.1
click div "Ship From Location Location [GEOGRAPHIC_DATA] - [GEOGRAPHIC_DATA] - [GEOGRAPHIC…"
click img
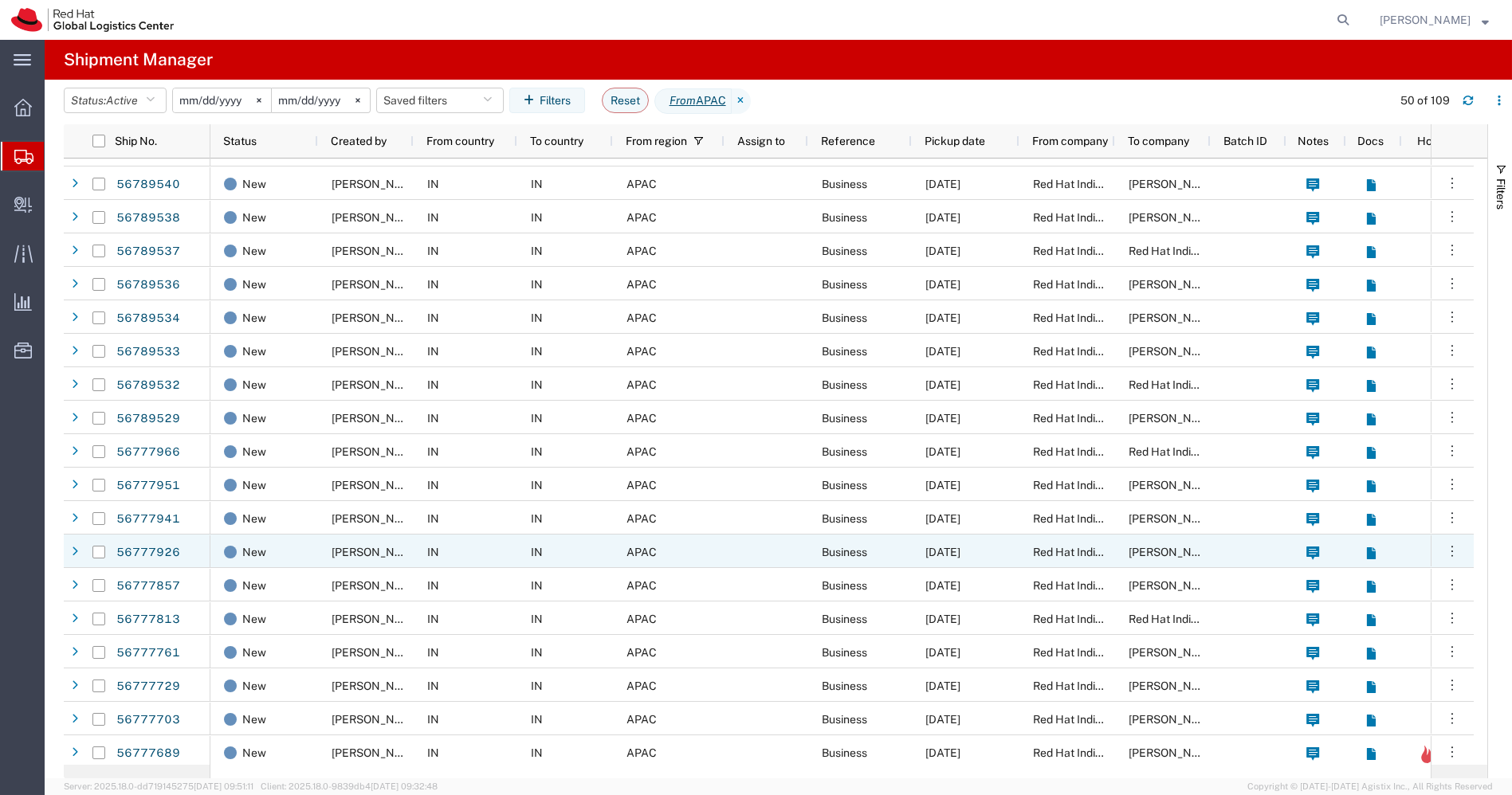
scroll to position [238, 0]
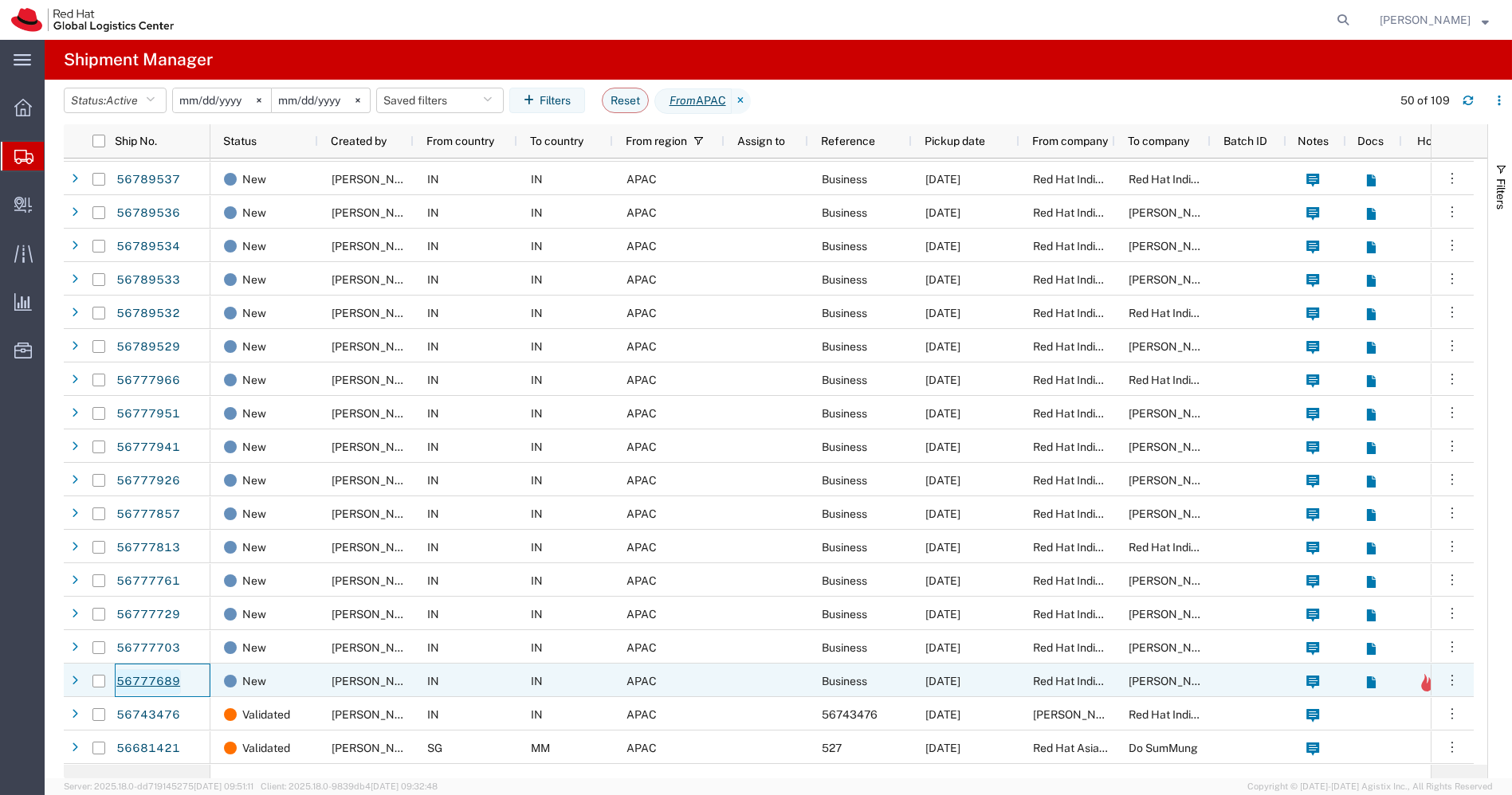
click at [156, 679] on link "56777689" at bounding box center [149, 682] width 66 height 25
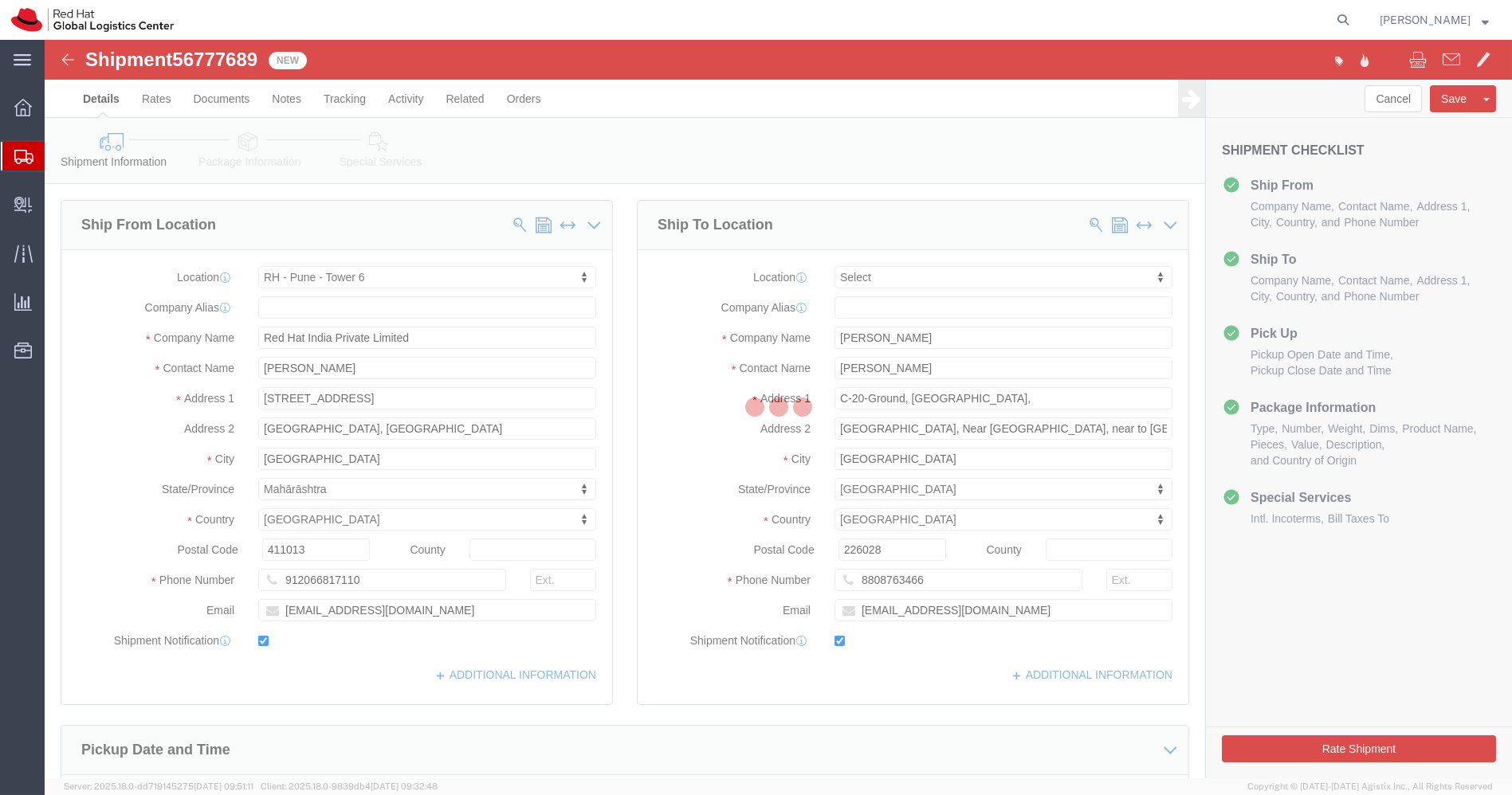
select select "38432"
select select
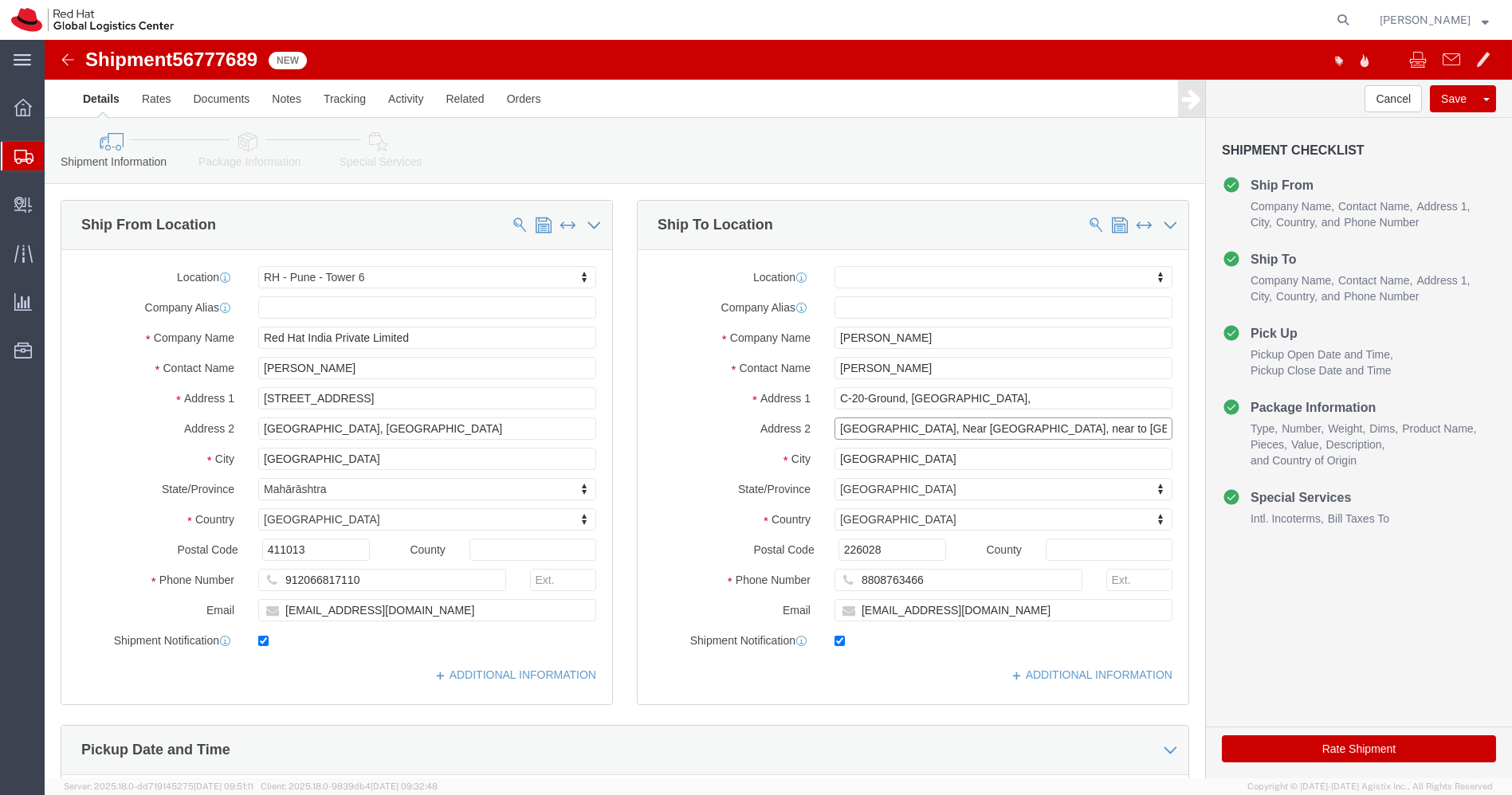
click input "[GEOGRAPHIC_DATA], Near [GEOGRAPHIC_DATA], near to [GEOGRAPHIC_DATA],"
click icon
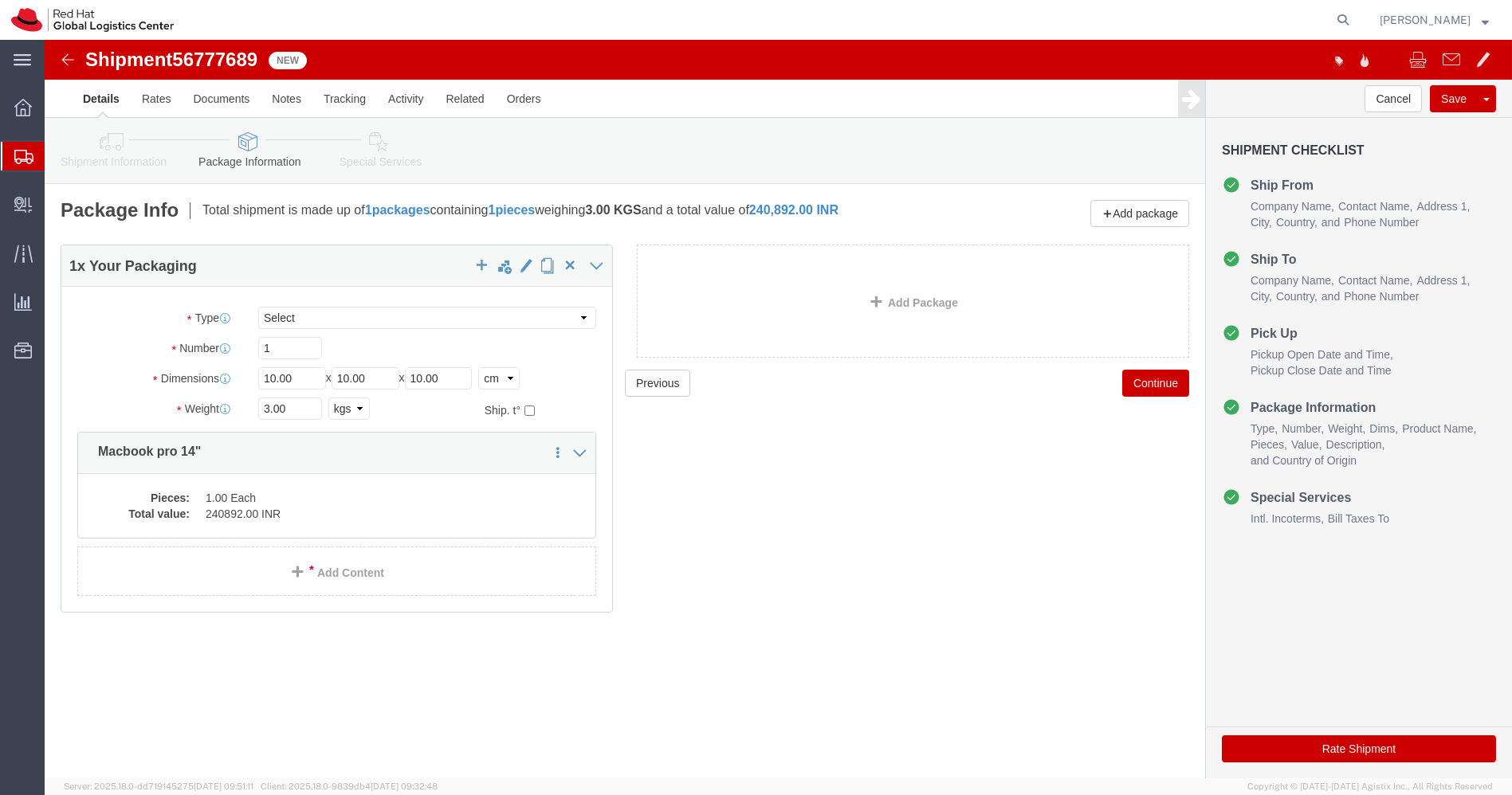
click icon
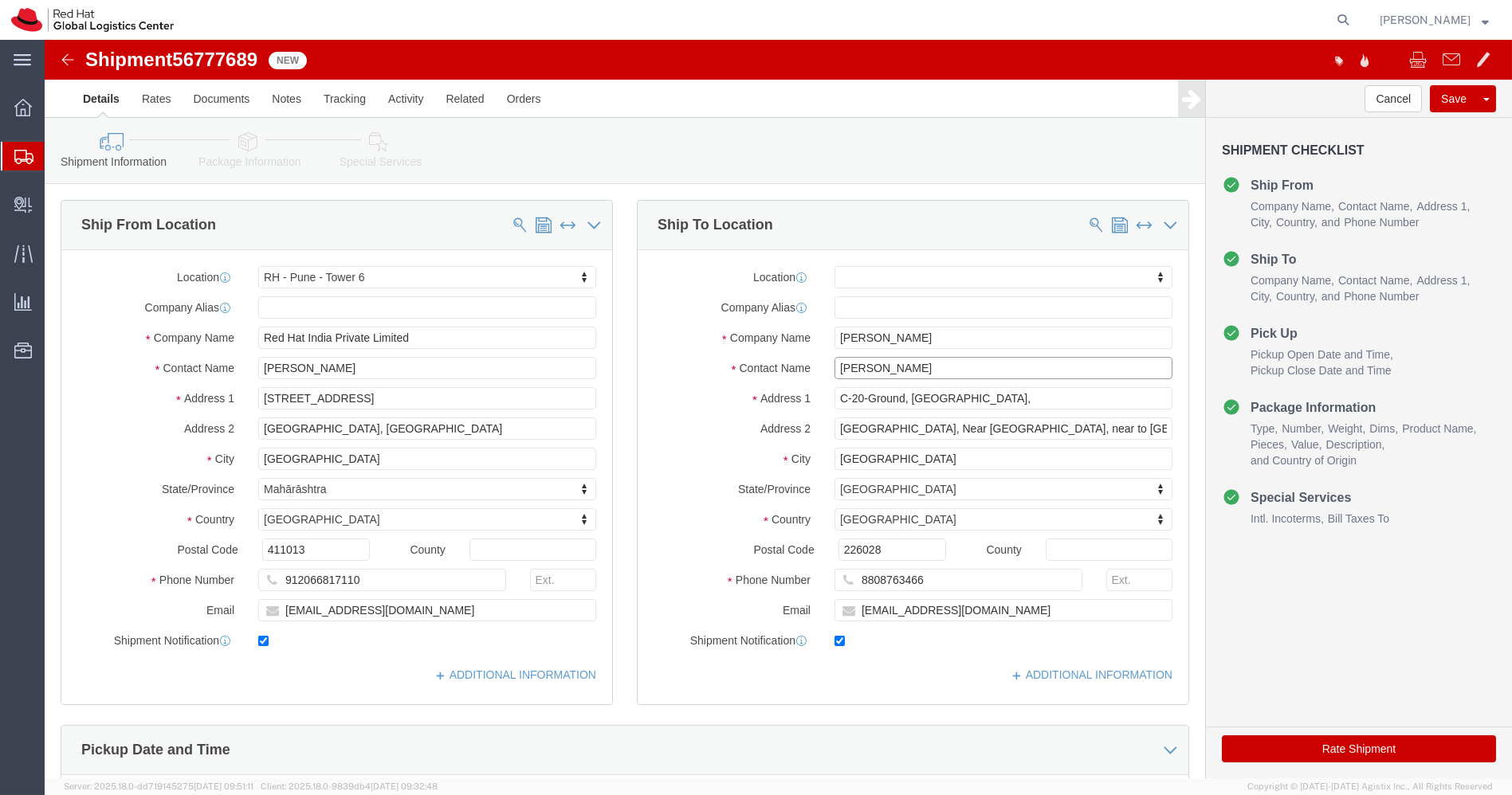
click input "[PERSON_NAME]"
click img
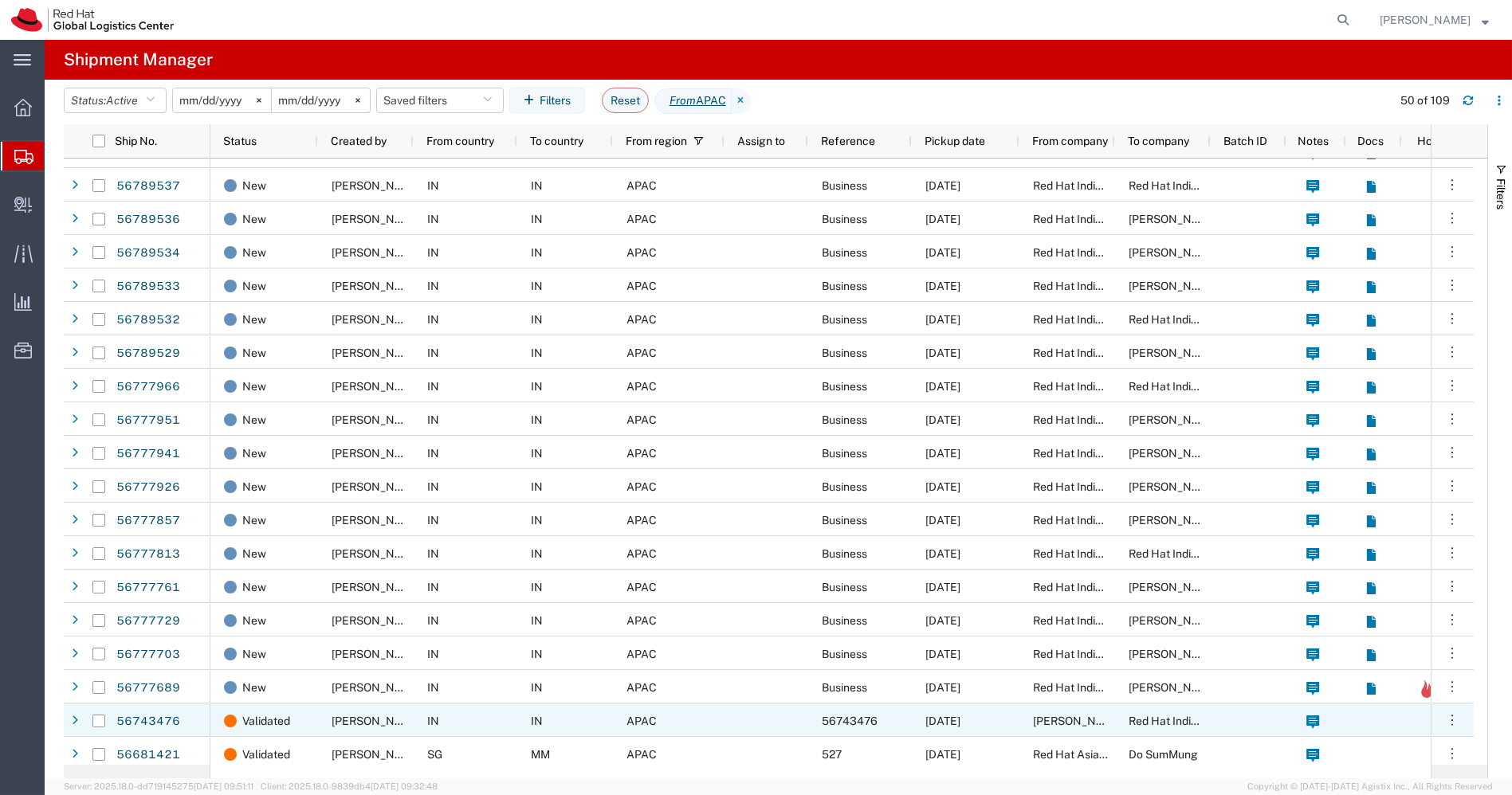
scroll to position [292, 0]
